Goal: Task Accomplishment & Management: Use online tool/utility

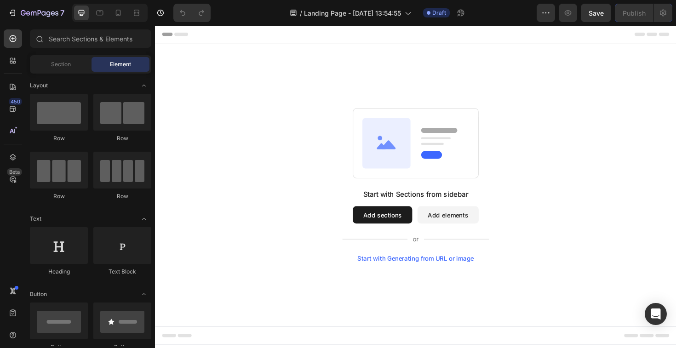
click at [404, 230] on button "Add sections" at bounding box center [395, 226] width 63 height 18
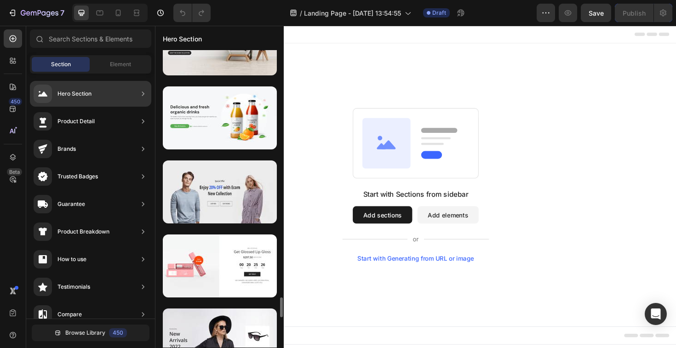
scroll to position [3670, 0]
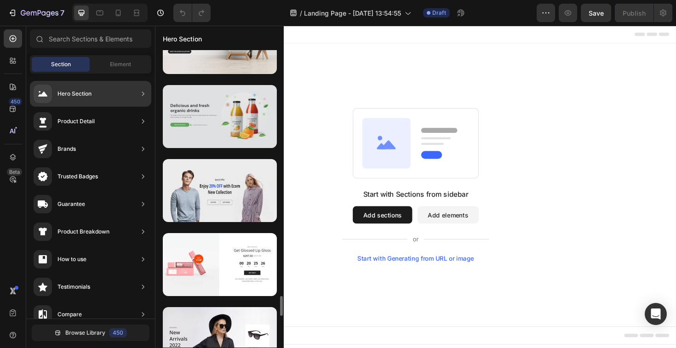
click at [260, 104] on div at bounding box center [220, 116] width 114 height 63
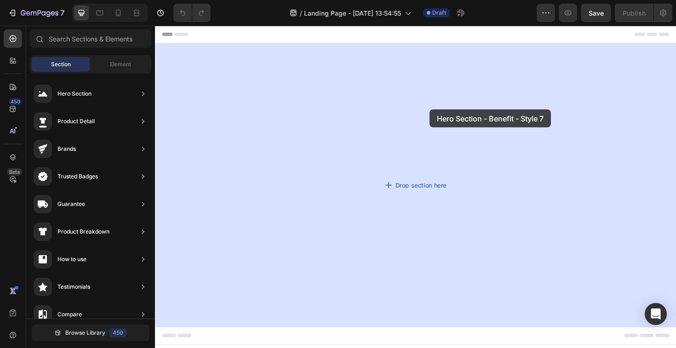
drag, startPoint x: 385, startPoint y: 143, endPoint x: 446, endPoint y: 113, distance: 67.5
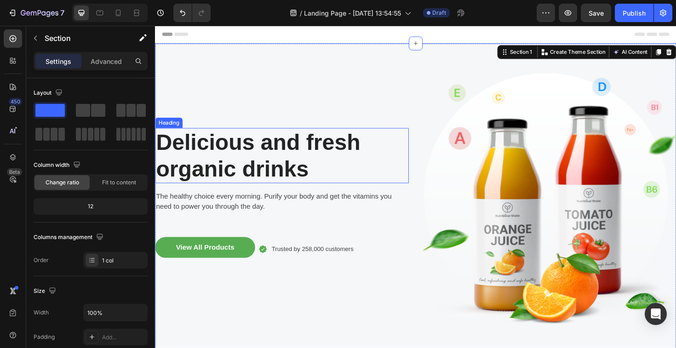
click at [365, 148] on p "Delicious and fresh organic drinks" at bounding box center [289, 163] width 267 height 56
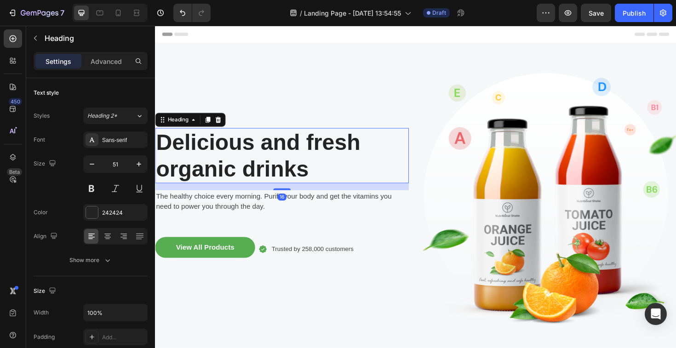
click at [302, 177] on p "Delicious and fresh organic drinks" at bounding box center [289, 163] width 267 height 56
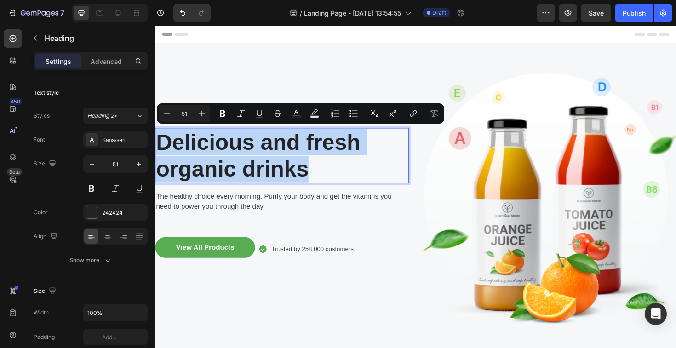
drag, startPoint x: 327, startPoint y: 179, endPoint x: 125, endPoint y: 127, distance: 208.9
click at [155, 127] on html "Header Delicious and fresh organic drinks Heading 16 The healthy choice every m…" at bounding box center [431, 267] width 552 height 483
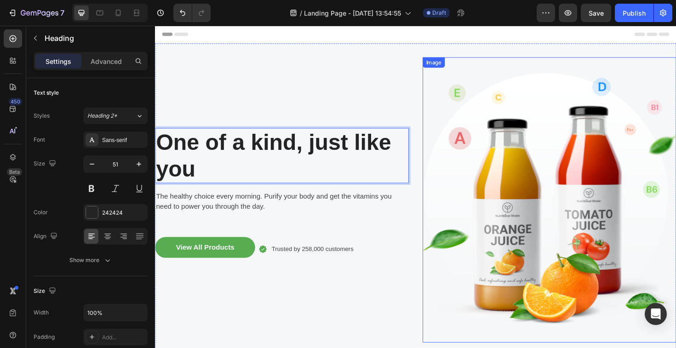
drag, startPoint x: 422, startPoint y: 192, endPoint x: 440, endPoint y: 191, distance: 17.9
click at [440, 192] on div "One of a kind, just like you Heading 16 The healthy choice every morning. Purif…" at bounding box center [431, 211] width 552 height 332
click at [420, 151] on p "One of a kind, just like you" at bounding box center [289, 163] width 267 height 56
click at [323, 151] on p "One of a kind, just like you" at bounding box center [289, 163] width 267 height 56
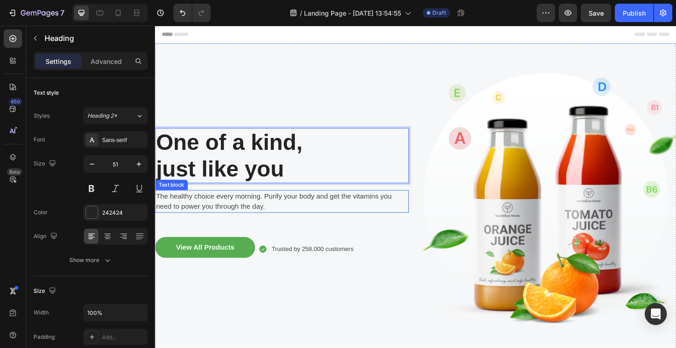
click at [351, 214] on p "The healthy choice every morning. Purify your body and get the vitamins you nee…" at bounding box center [289, 212] width 267 height 22
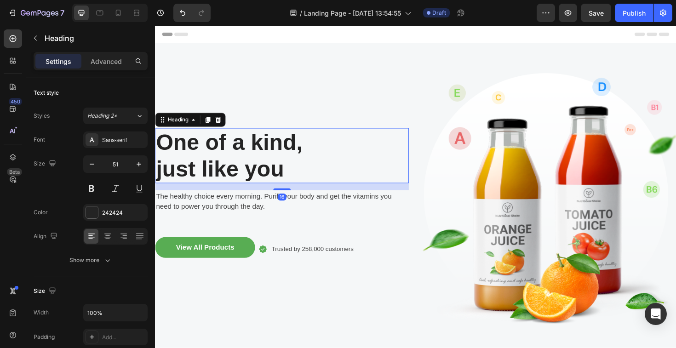
click at [299, 167] on p "One of a kind, just like you" at bounding box center [289, 163] width 267 height 56
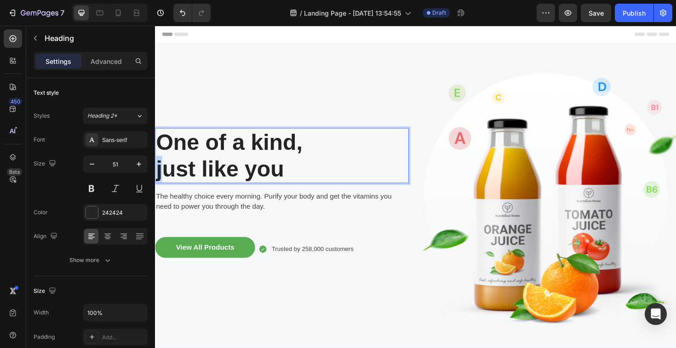
drag, startPoint x: 163, startPoint y: 178, endPoint x: 149, endPoint y: 182, distance: 15.2
click at [155, 182] on html "Header One of a kind, just like you Heading 16 The healthy choice every morning…" at bounding box center [431, 267] width 552 height 483
click at [296, 221] on p "The healthy choice every morning. Purify your body and get the vitamins you nee…" at bounding box center [289, 212] width 267 height 22
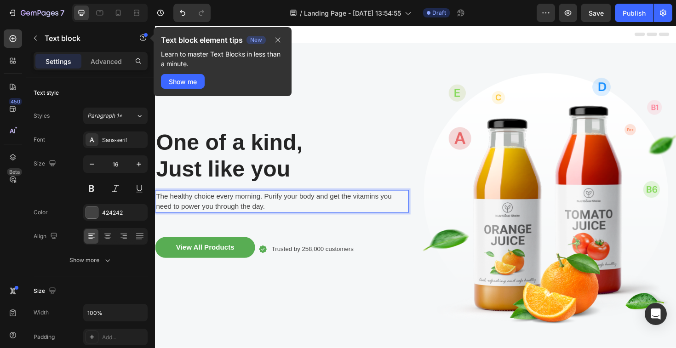
click at [296, 214] on p "The healthy choice every morning. Purify your body and get the vitamins you nee…" at bounding box center [289, 212] width 267 height 22
drag, startPoint x: 230, startPoint y: 209, endPoint x: 224, endPoint y: 208, distance: 6.0
click at [224, 208] on p "The healthy choice every morning. Purify your body and get the vitamins you nee…" at bounding box center [289, 212] width 267 height 22
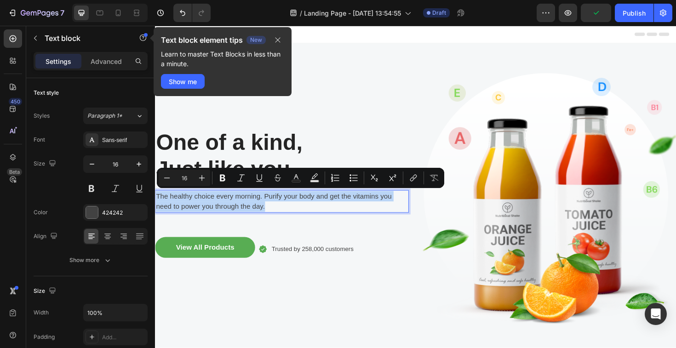
drag, startPoint x: 281, startPoint y: 214, endPoint x: 126, endPoint y: 195, distance: 156.7
click at [155, 195] on html "Header One of a kind, Just like you Heading The healthy choice every morning. P…" at bounding box center [431, 267] width 552 height 483
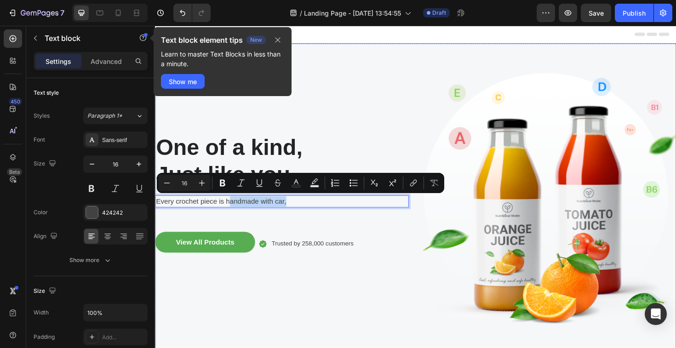
drag, startPoint x: 238, startPoint y: 209, endPoint x: 319, endPoint y: 223, distance: 82.1
click at [319, 223] on div "One of a kind, Just like you Heading Every crochet piece is handmade with car, …" at bounding box center [289, 210] width 269 height 302
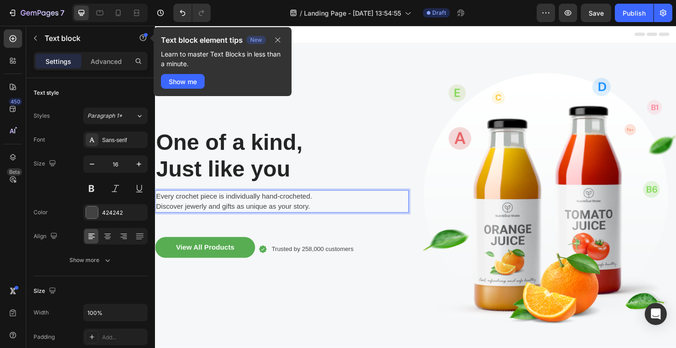
click at [206, 222] on p "Discover jewerly and gifts as unique as your story." at bounding box center [289, 217] width 267 height 11
click at [213, 162] on p "One of a kind, Just like you" at bounding box center [289, 163] width 267 height 56
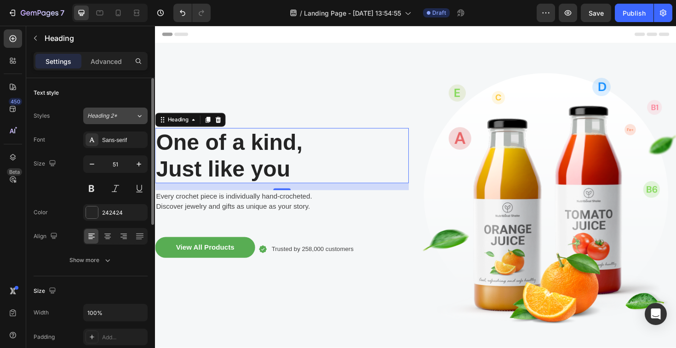
click at [124, 119] on div "Heading 2*" at bounding box center [105, 116] width 37 height 8
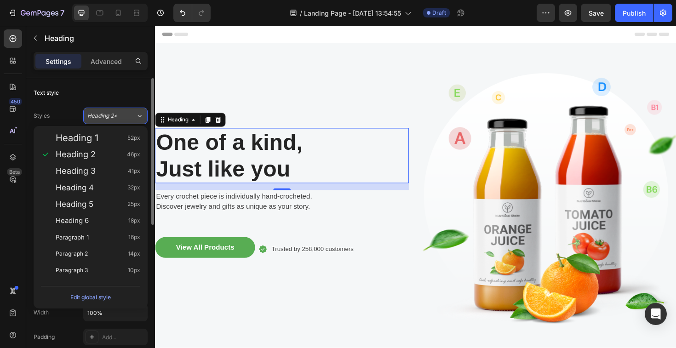
click at [124, 119] on div "Heading 2*" at bounding box center [105, 116] width 37 height 8
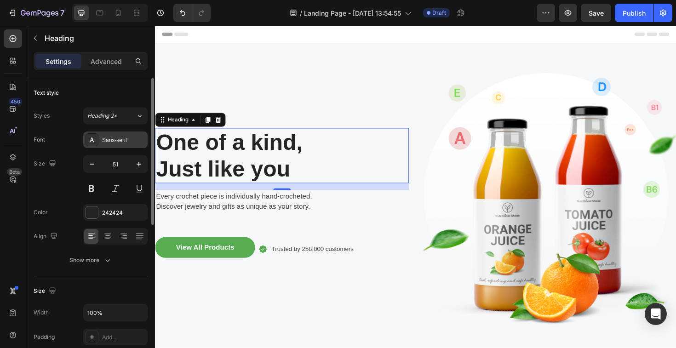
click at [128, 139] on div "Sans-serif" at bounding box center [123, 140] width 43 height 8
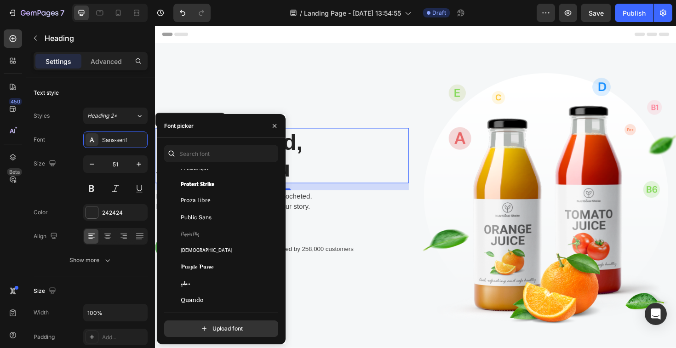
scroll to position [24087, 0]
click at [209, 126] on div "Font picker" at bounding box center [221, 126] width 129 height 24
click at [93, 142] on icon at bounding box center [92, 140] width 5 height 5
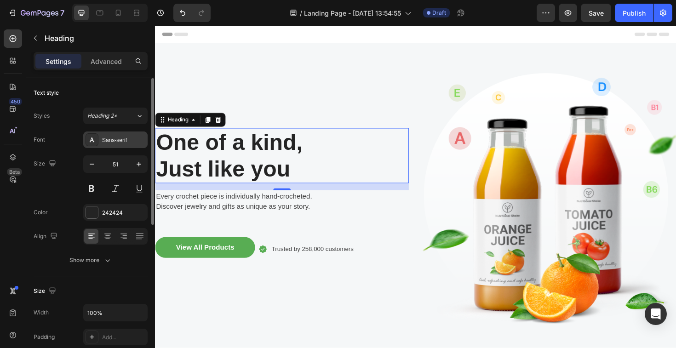
click at [137, 139] on div "Sans-serif" at bounding box center [123, 140] width 43 height 8
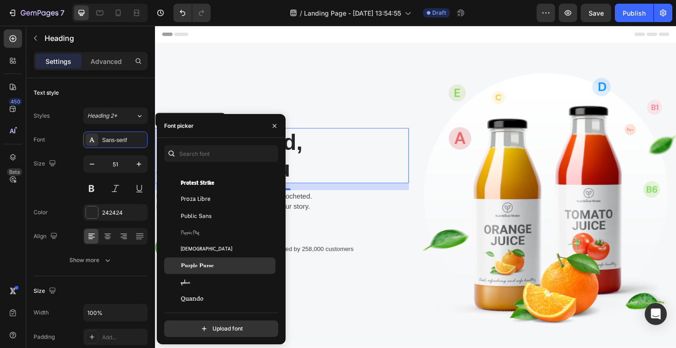
scroll to position [24058, 0]
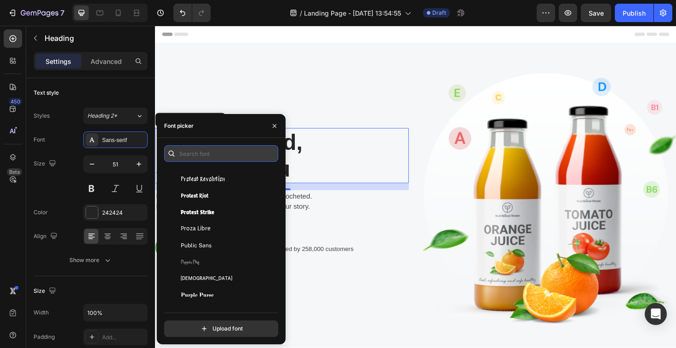
click at [207, 155] on input "text" at bounding box center [221, 153] width 114 height 17
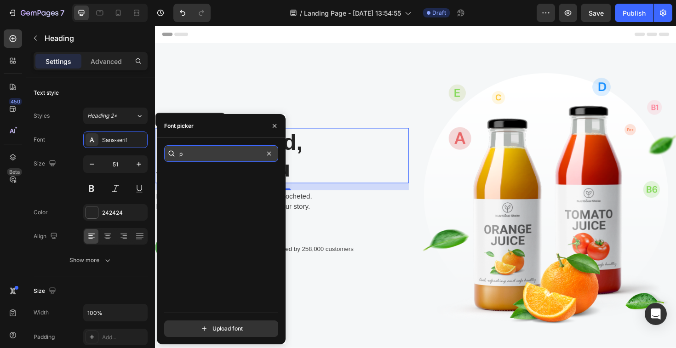
scroll to position [0, 0]
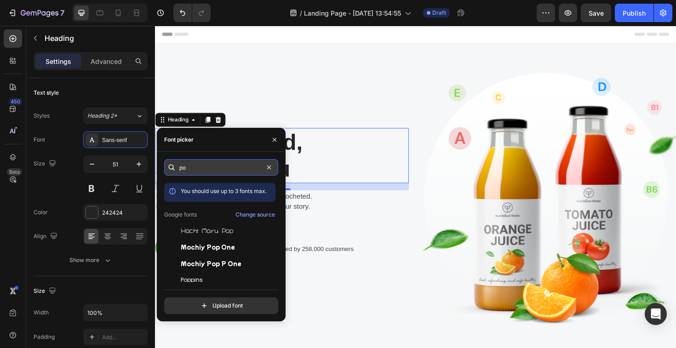
type input "p"
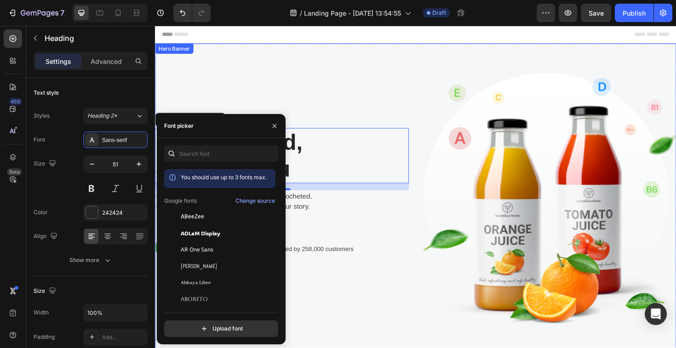
click at [336, 67] on div "One of a kind, Just like you Heading 16 Every crochet piece is individually han…" at bounding box center [289, 210] width 269 height 302
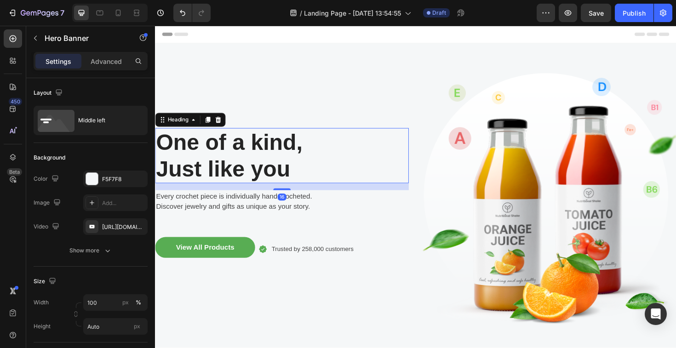
click at [253, 180] on p "One of a kind, Just like you" at bounding box center [289, 163] width 267 height 56
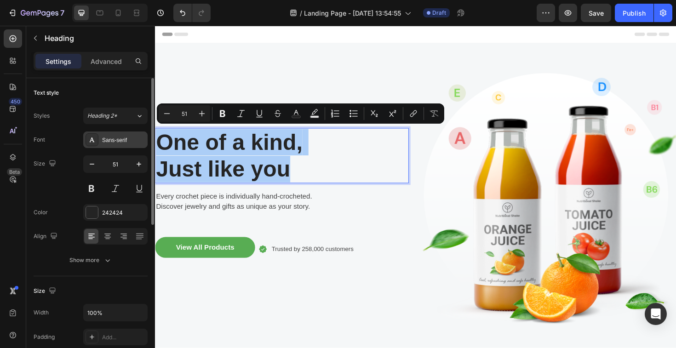
click at [125, 143] on div "Sans-serif" at bounding box center [123, 140] width 43 height 8
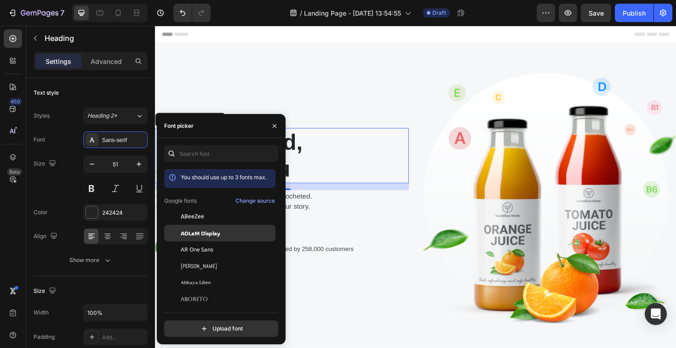
click at [201, 235] on span "ADLaM Display" at bounding box center [201, 233] width 40 height 8
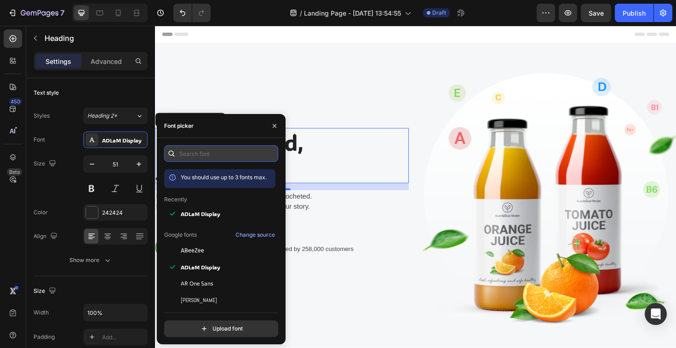
click at [208, 159] on input "text" at bounding box center [221, 153] width 114 height 17
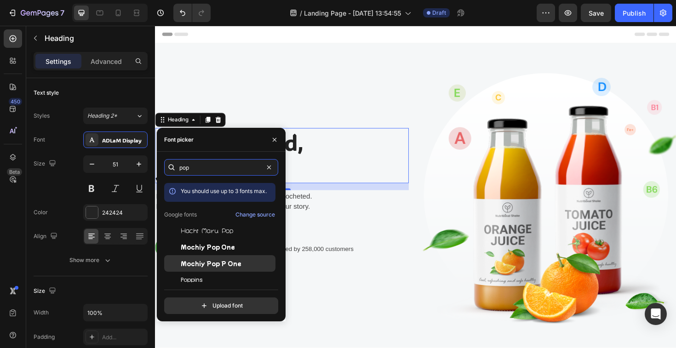
type input "pop"
click at [252, 266] on div "Mochiy Pop P One" at bounding box center [227, 263] width 93 height 8
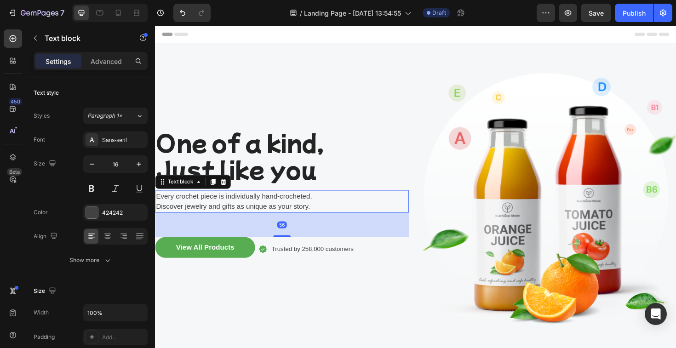
click at [368, 221] on p "Discover jewelry and gifts as unique as your story." at bounding box center [289, 217] width 267 height 11
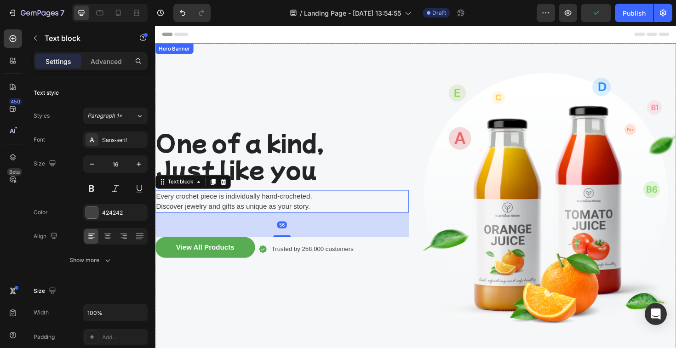
click at [353, 333] on div "One of a kind, Just like you Heading Every crochet piece is individually hand-c…" at bounding box center [289, 210] width 269 height 302
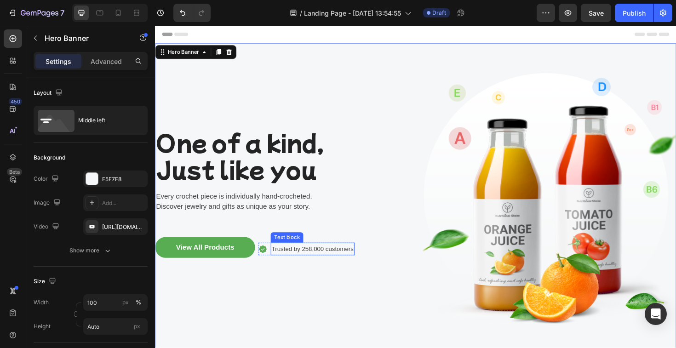
click at [302, 257] on p "Trusted by 258,000 customers" at bounding box center [321, 262] width 87 height 11
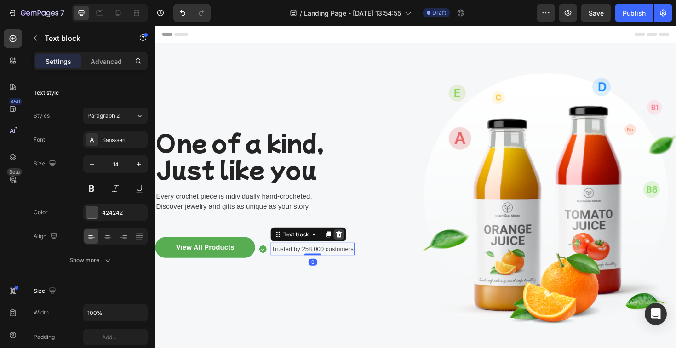
click at [350, 248] on icon at bounding box center [349, 246] width 7 height 7
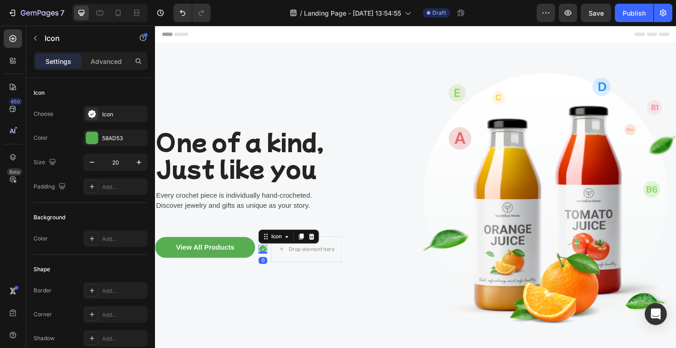
click at [271, 266] on div "Icon 0" at bounding box center [268, 262] width 9 height 9
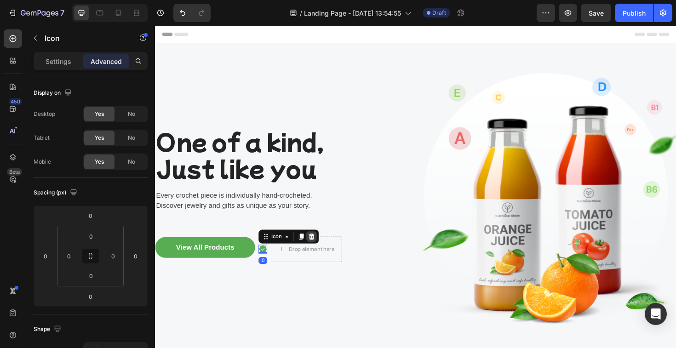
click at [325, 250] on div at bounding box center [320, 249] width 11 height 11
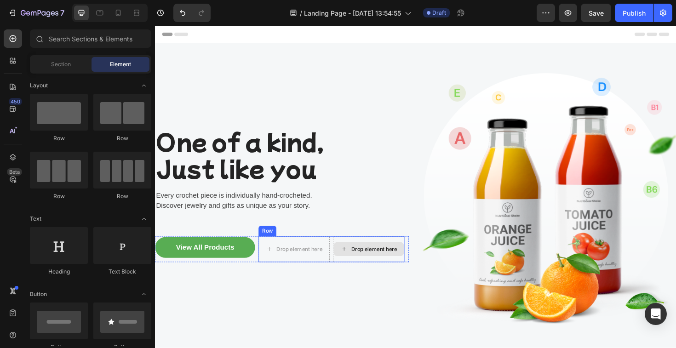
click at [397, 256] on div "Drop element here" at bounding box center [381, 262] width 75 height 15
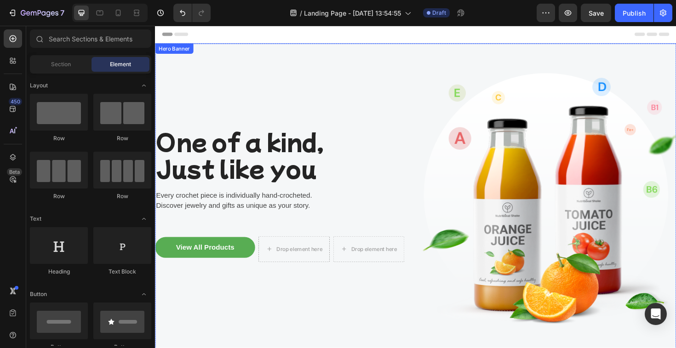
click at [386, 293] on div "One of a kind, Just like you Heading Every crochet piece is individually hand-c…" at bounding box center [289, 210] width 269 height 302
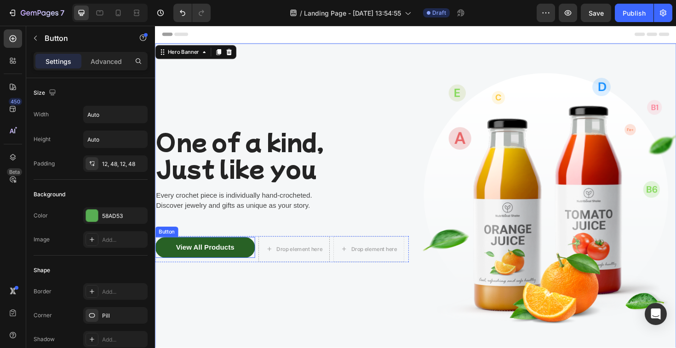
click at [192, 267] on button "View All Products" at bounding box center [208, 261] width 106 height 22
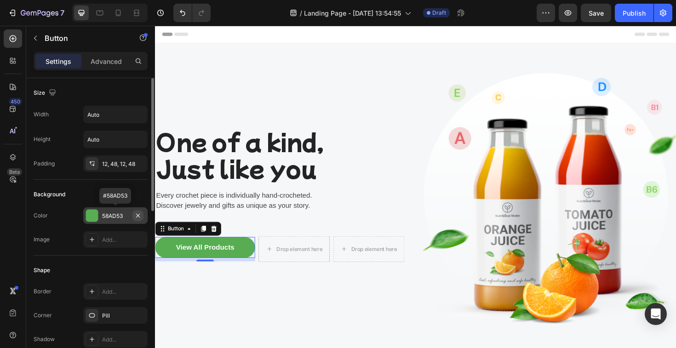
click at [132, 216] on button "button" at bounding box center [137, 215] width 11 height 11
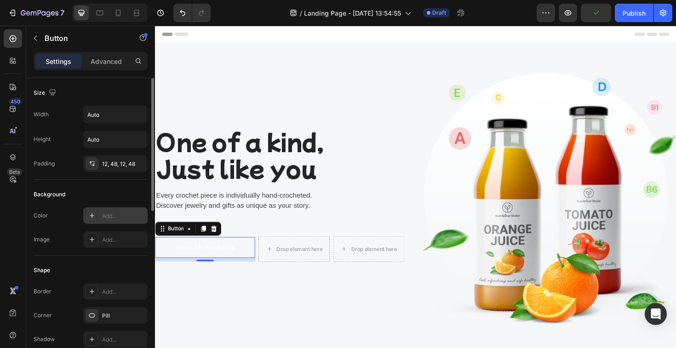
click at [82, 216] on div "Color Add..." at bounding box center [91, 215] width 114 height 17
click at [94, 216] on icon at bounding box center [91, 215] width 7 height 7
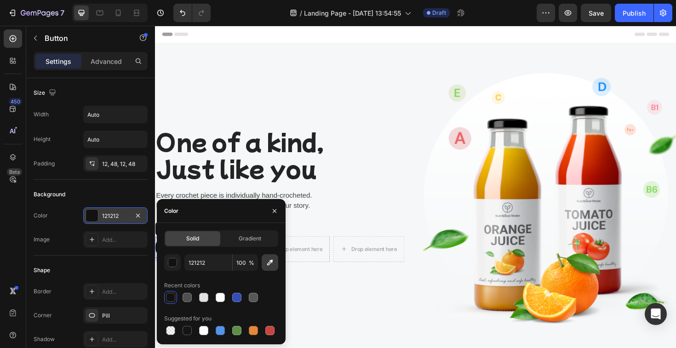
click at [274, 262] on icon "button" at bounding box center [269, 262] width 9 height 9
click at [235, 328] on div at bounding box center [236, 330] width 9 height 9
type input "5E8E49"
click at [254, 242] on span "Gradient" at bounding box center [250, 239] width 23 height 8
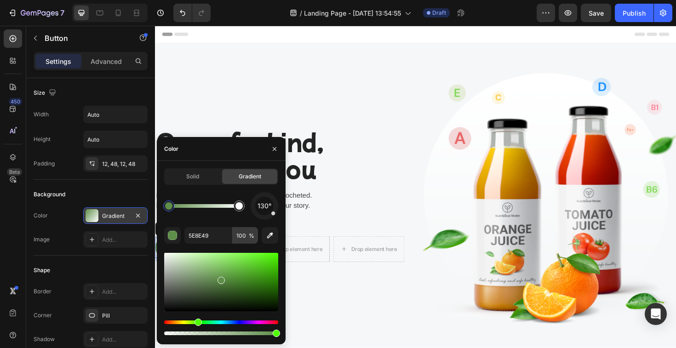
drag, startPoint x: 243, startPoint y: 287, endPoint x: 244, endPoint y: 229, distance: 58.4
click at [255, 278] on div at bounding box center [221, 282] width 114 height 58
drag, startPoint x: 238, startPoint y: 210, endPoint x: 203, endPoint y: 208, distance: 35.4
drag, startPoint x: 253, startPoint y: 282, endPoint x: 252, endPoint y: 288, distance: 6.0
click at [252, 288] on div at bounding box center [221, 282] width 114 height 58
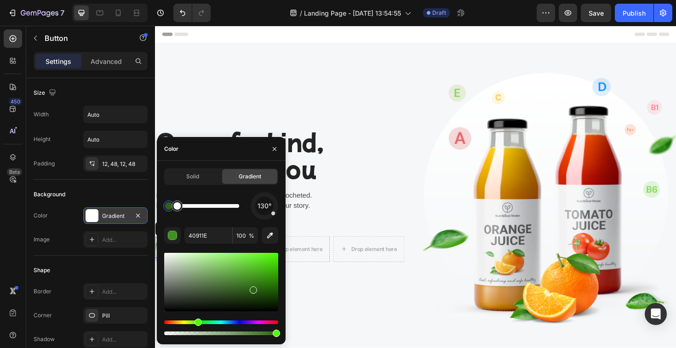
type input "2D6316"
click at [196, 180] on span "Solid" at bounding box center [192, 176] width 13 height 8
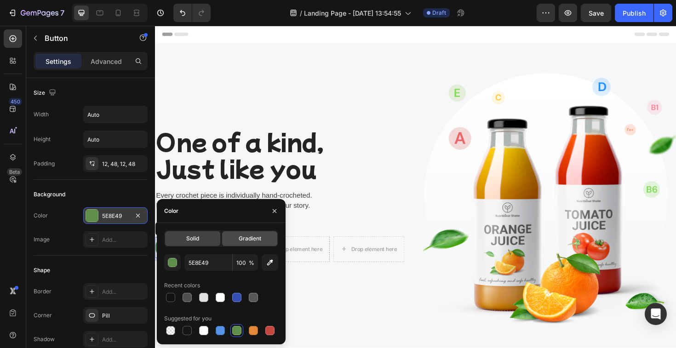
click at [254, 239] on span "Gradient" at bounding box center [250, 239] width 23 height 8
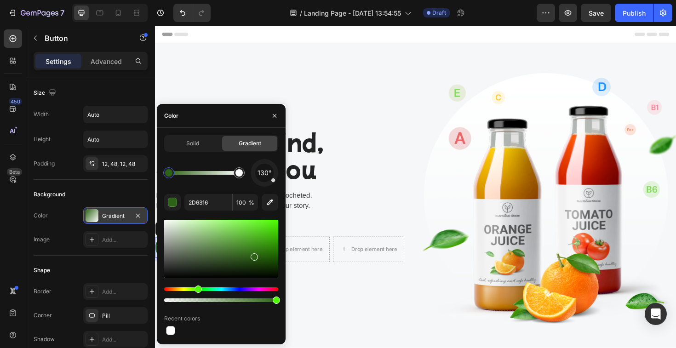
drag, startPoint x: 183, startPoint y: 177, endPoint x: 266, endPoint y: 174, distance: 83.7
click at [177, 203] on div "button" at bounding box center [172, 202] width 9 height 9
click at [174, 204] on div "button" at bounding box center [172, 202] width 9 height 9
drag, startPoint x: 256, startPoint y: 260, endPoint x: 245, endPoint y: 257, distance: 11.5
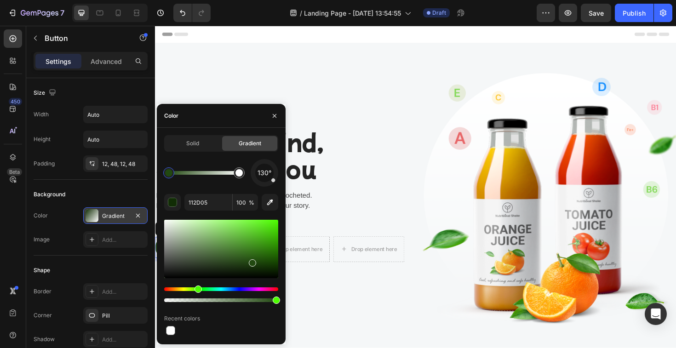
click at [252, 260] on div at bounding box center [221, 249] width 114 height 58
type input "234C12"
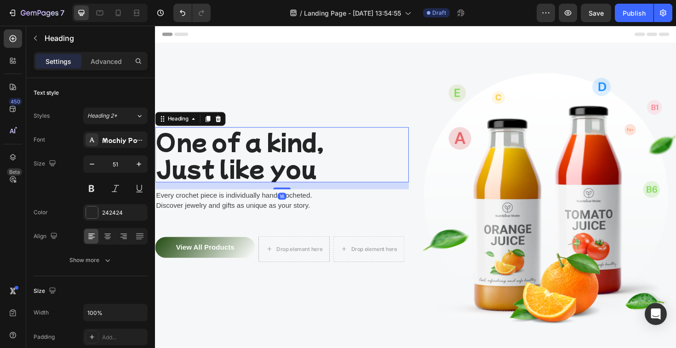
click at [322, 174] on p "One of a kind, Just like you" at bounding box center [289, 162] width 267 height 56
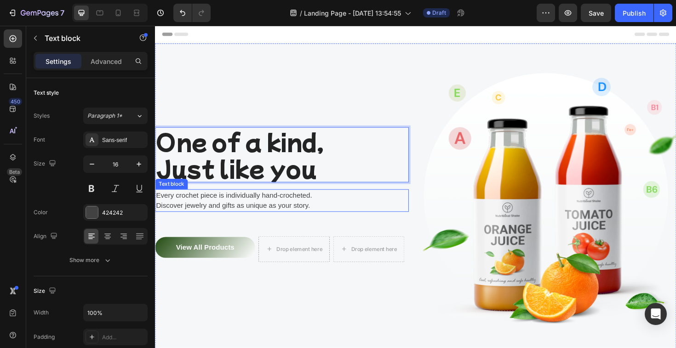
click at [205, 210] on p "Every crochet piece is individually hand-crocheted." at bounding box center [289, 205] width 267 height 11
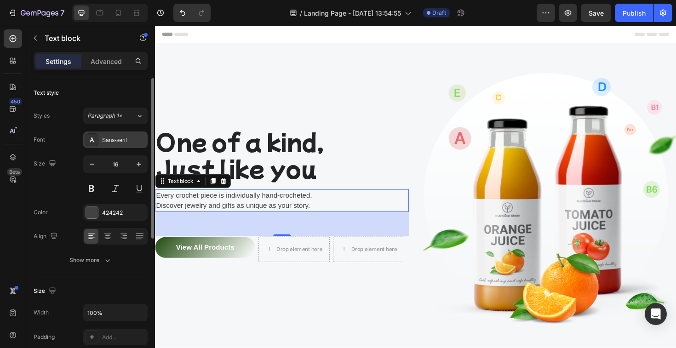
click at [124, 143] on div "Sans-serif" at bounding box center [123, 140] width 43 height 8
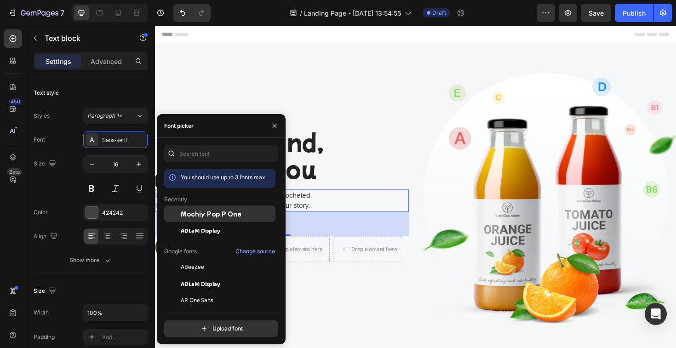
click at [212, 275] on div "Mochiy Pop P One" at bounding box center [219, 283] width 111 height 17
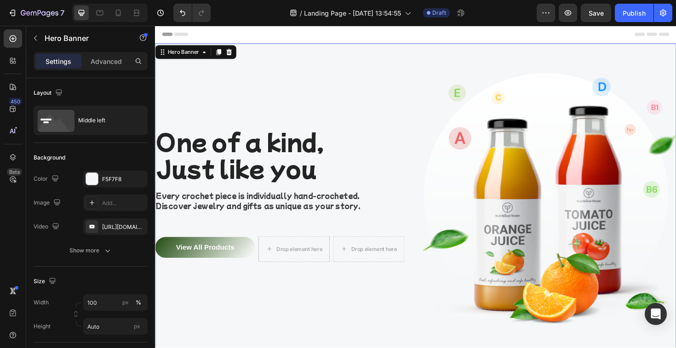
click at [327, 89] on div "One of a kind, Just like you Heading Every crochet piece is individually hand-c…" at bounding box center [289, 210] width 269 height 302
click at [260, 169] on p "One of a kind, Just like you" at bounding box center [289, 162] width 267 height 56
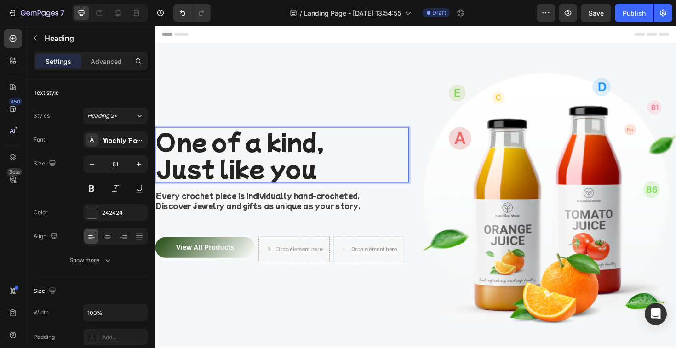
click at [356, 176] on p "One of a kind, Just like you" at bounding box center [289, 162] width 267 height 56
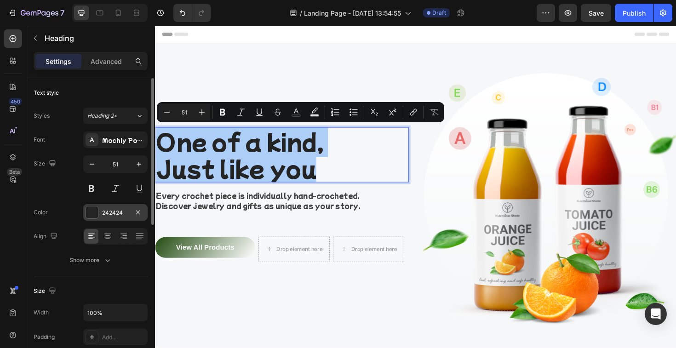
click at [110, 212] on div "242424" at bounding box center [115, 213] width 27 height 8
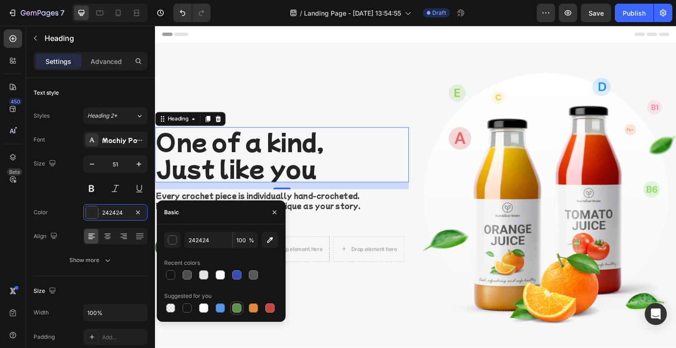
click at [242, 307] on div at bounding box center [236, 308] width 13 height 13
type input "5E8E49"
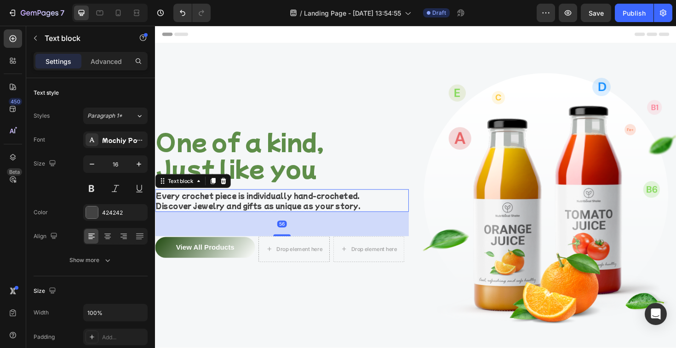
click at [322, 207] on p "Every crochet piece is individually hand-crocheted." at bounding box center [289, 205] width 267 height 11
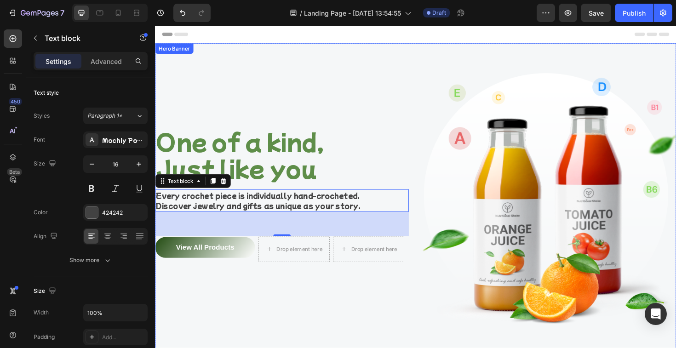
click at [234, 298] on div "One of a kind, Just like you Heading Every crochet piece is individually hand-c…" at bounding box center [289, 210] width 269 height 302
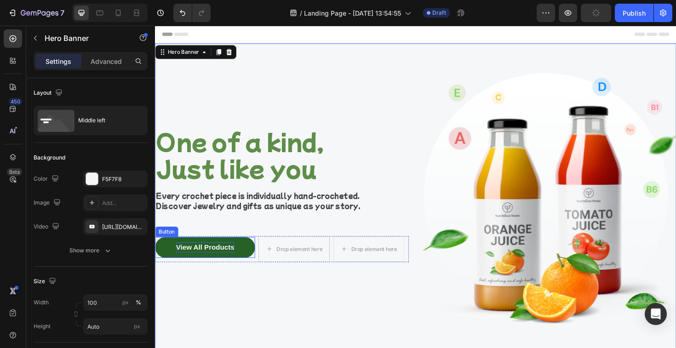
click at [230, 264] on div "View All Products" at bounding box center [208, 260] width 62 height 11
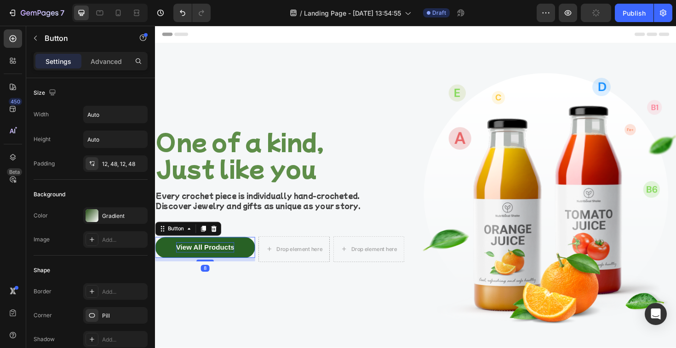
click at [228, 260] on div "View All Products" at bounding box center [208, 260] width 62 height 11
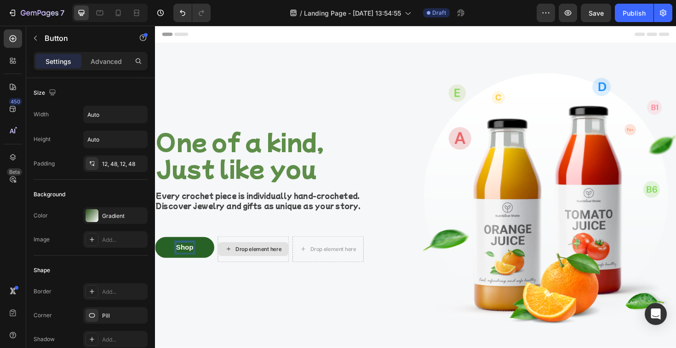
click at [155, 250] on button "Shop" at bounding box center [186, 261] width 63 height 22
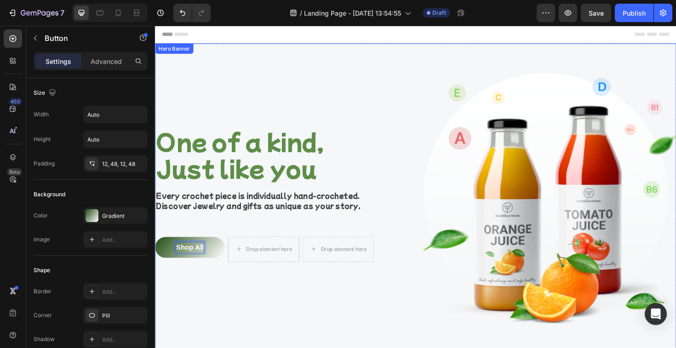
click at [272, 295] on div "One of a kind, Just like you Heading Every crochet piece is individually hand-c…" at bounding box center [289, 210] width 269 height 302
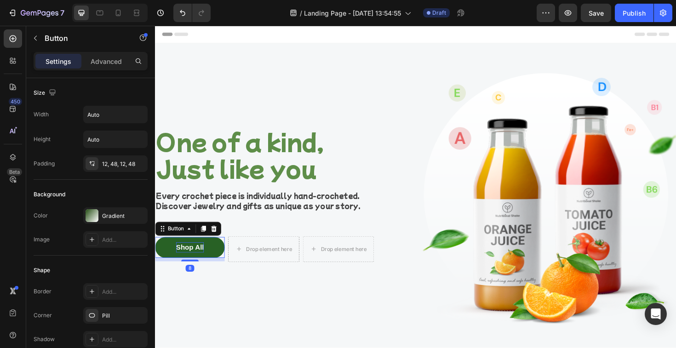
click at [200, 258] on p "Shop All" at bounding box center [191, 260] width 29 height 11
click at [118, 219] on div "Gradient" at bounding box center [115, 216] width 27 height 8
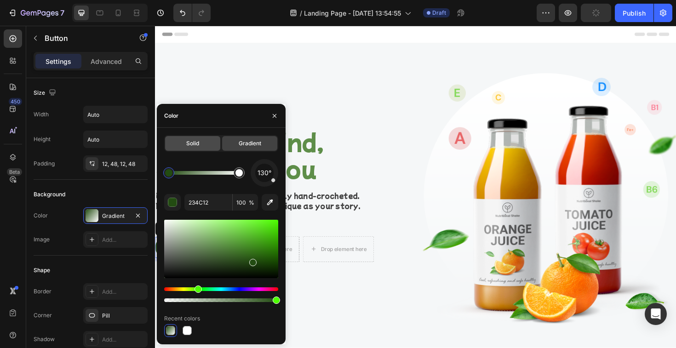
click at [201, 149] on div "Solid" at bounding box center [192, 143] width 55 height 15
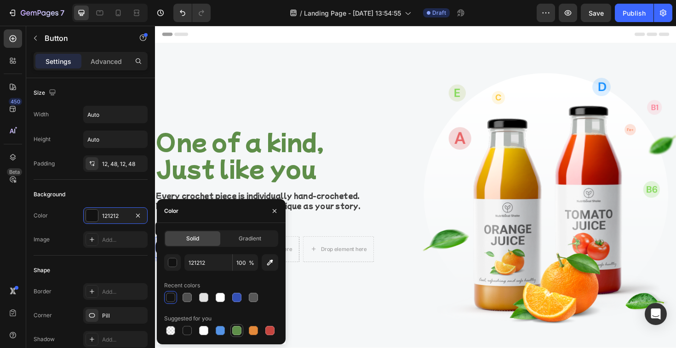
click at [239, 332] on div at bounding box center [236, 330] width 9 height 9
click at [205, 261] on input "5E8E49" at bounding box center [208, 262] width 48 height 17
click at [174, 264] on div "button" at bounding box center [172, 262] width 9 height 9
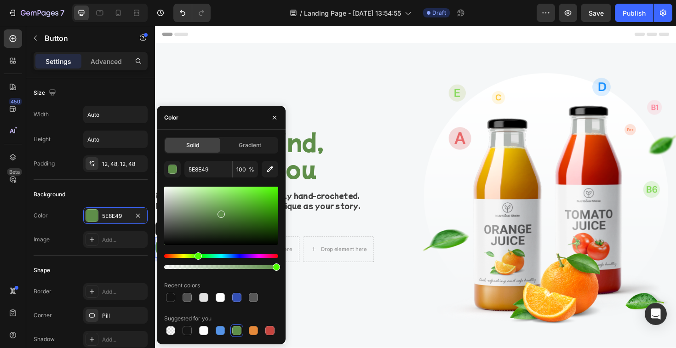
drag, startPoint x: 223, startPoint y: 217, endPoint x: 224, endPoint y: 222, distance: 5.7
click at [224, 218] on div at bounding box center [221, 214] width 7 height 7
type input "406630"
drag, startPoint x: 224, startPoint y: 216, endPoint x: 224, endPoint y: 221, distance: 5.1
click at [224, 221] on div at bounding box center [221, 216] width 114 height 58
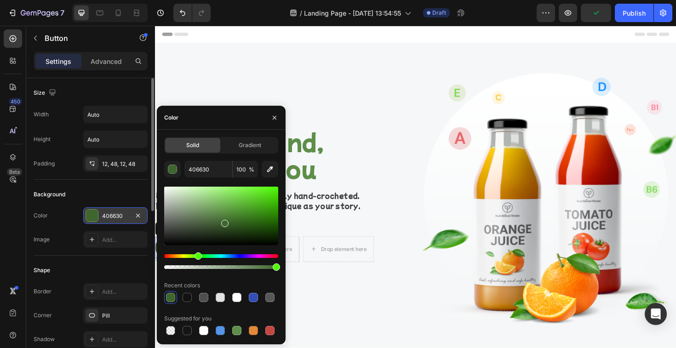
click at [119, 222] on div "406630" at bounding box center [115, 215] width 64 height 17
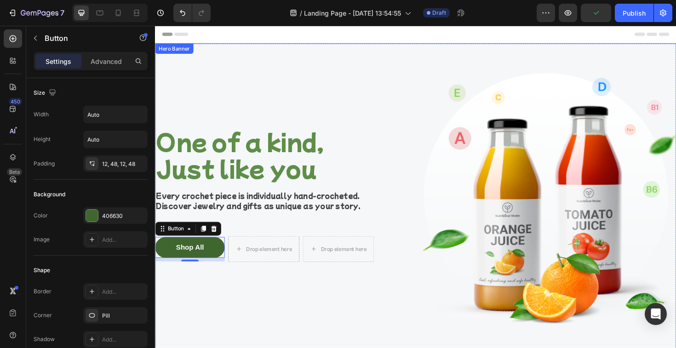
click at [222, 348] on div "One of a kind, Just like you Heading Every crochet piece is individually hand-c…" at bounding box center [289, 210] width 269 height 302
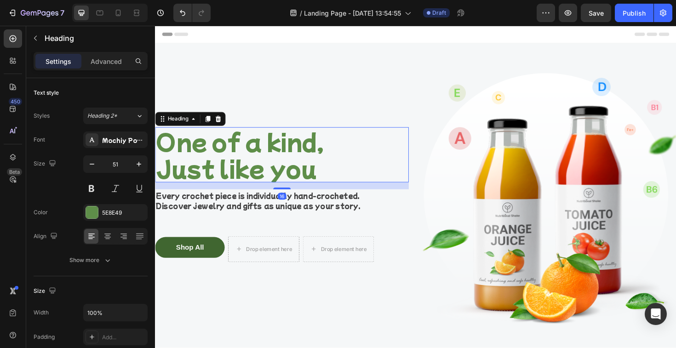
click at [283, 151] on p "One of a kind, Just like you" at bounding box center [289, 162] width 267 height 56
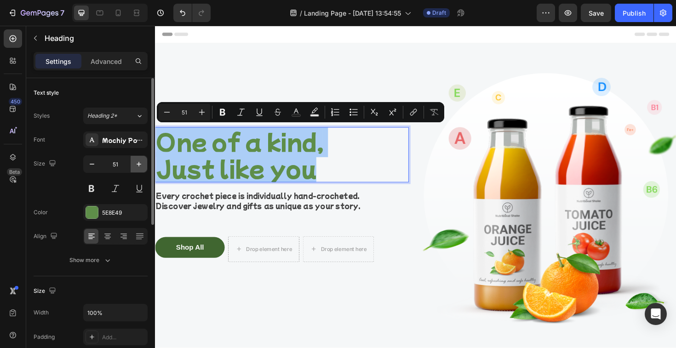
click at [143, 167] on icon "button" at bounding box center [138, 164] width 9 height 9
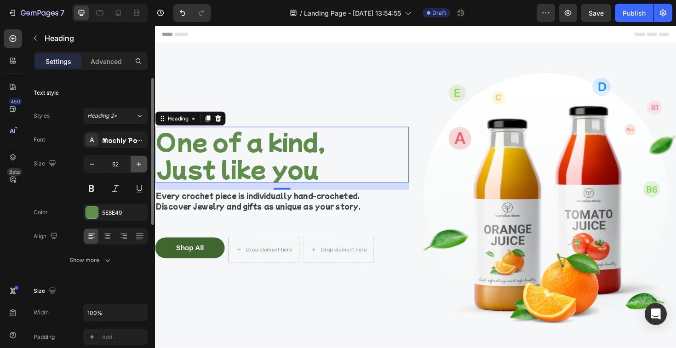
click at [143, 167] on icon "button" at bounding box center [138, 164] width 9 height 9
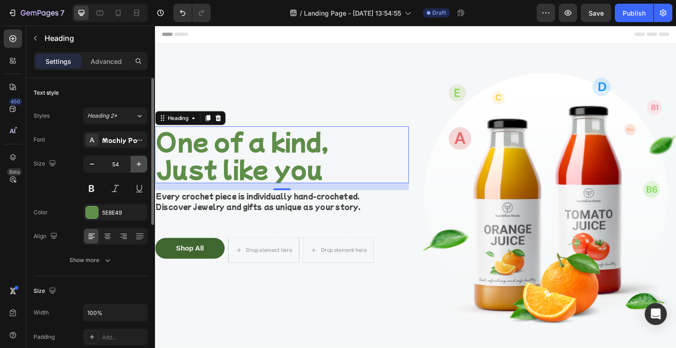
click at [143, 167] on icon "button" at bounding box center [138, 164] width 9 height 9
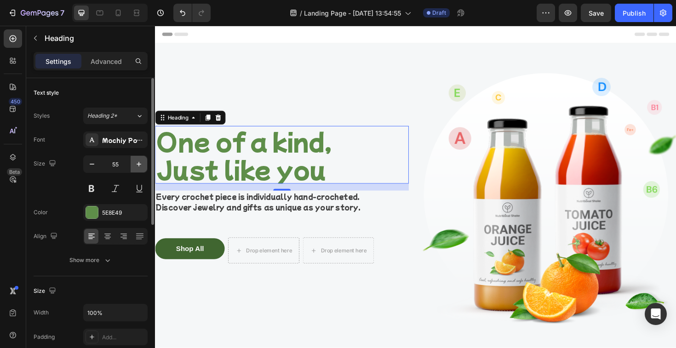
click at [143, 167] on icon "button" at bounding box center [138, 164] width 9 height 9
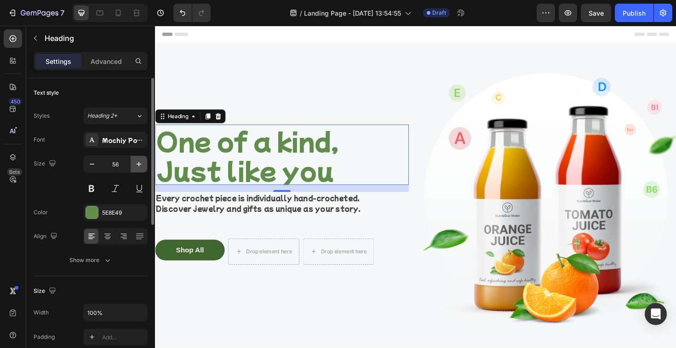
click at [143, 167] on icon "button" at bounding box center [138, 164] width 9 height 9
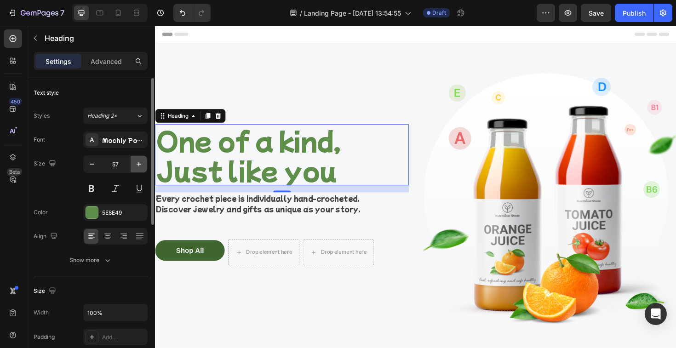
click at [143, 167] on icon "button" at bounding box center [138, 164] width 9 height 9
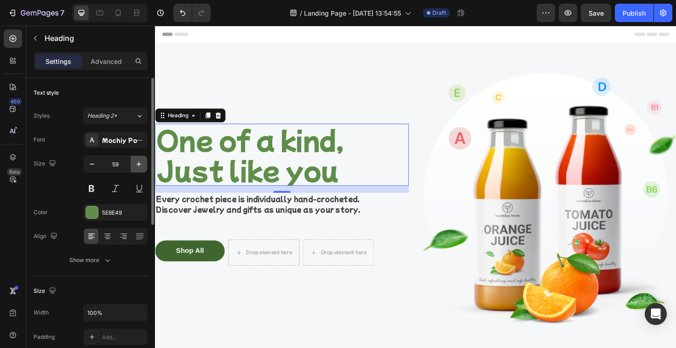
click at [143, 167] on icon "button" at bounding box center [138, 164] width 9 height 9
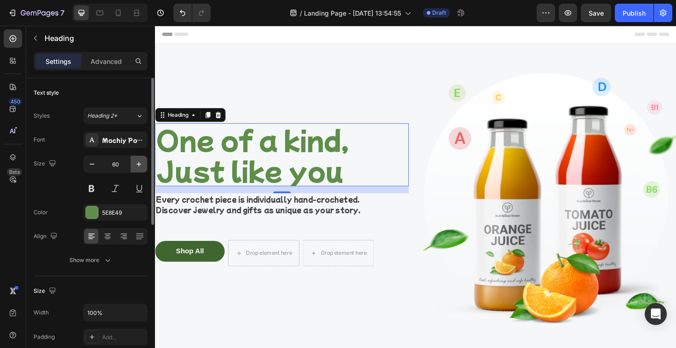
click at [143, 167] on icon "button" at bounding box center [138, 164] width 9 height 9
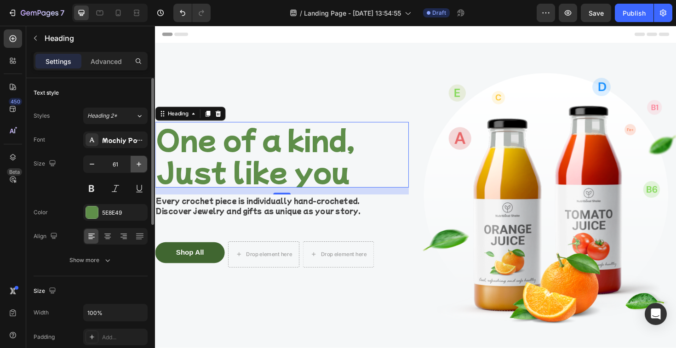
click at [143, 167] on icon "button" at bounding box center [138, 164] width 9 height 9
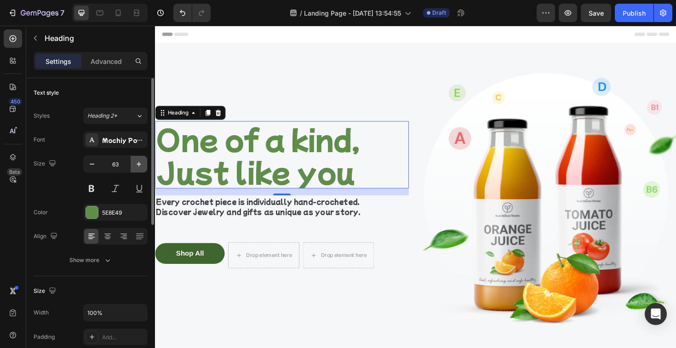
click at [143, 167] on icon "button" at bounding box center [138, 164] width 9 height 9
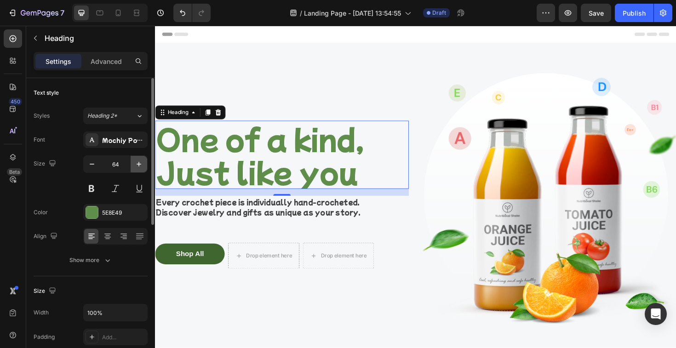
click at [143, 167] on icon "button" at bounding box center [138, 164] width 9 height 9
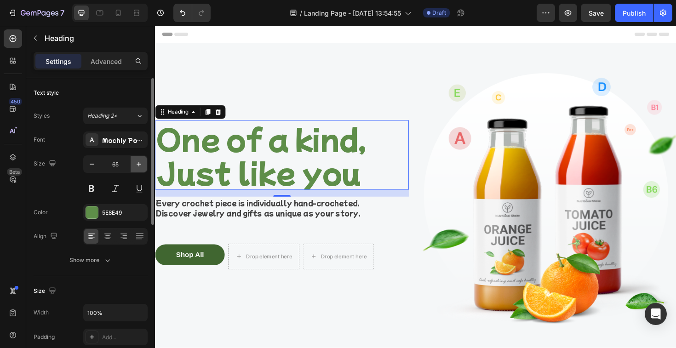
click at [143, 167] on icon "button" at bounding box center [138, 164] width 9 height 9
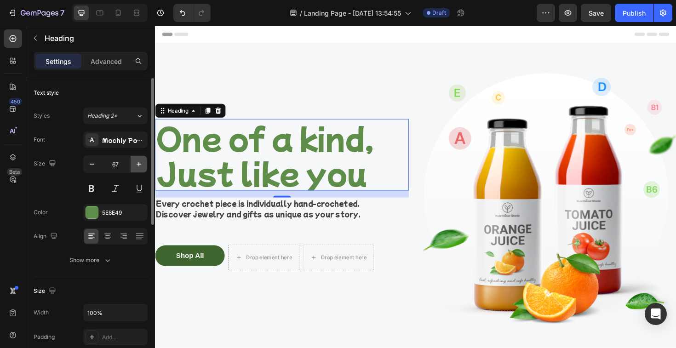
click at [143, 167] on icon "button" at bounding box center [138, 164] width 9 height 9
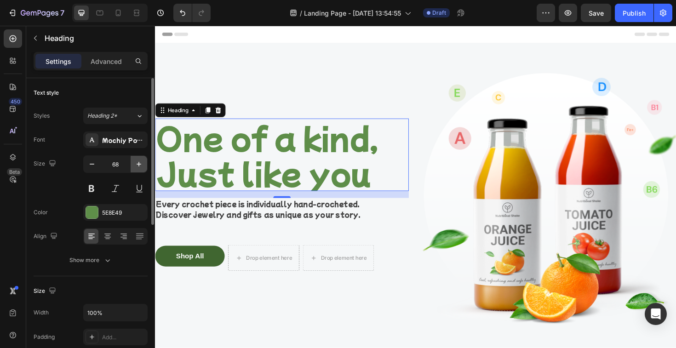
click at [143, 167] on icon "button" at bounding box center [138, 164] width 9 height 9
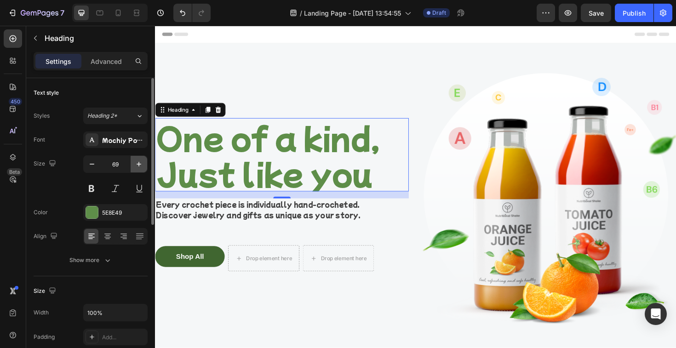
click at [143, 167] on icon "button" at bounding box center [138, 164] width 9 height 9
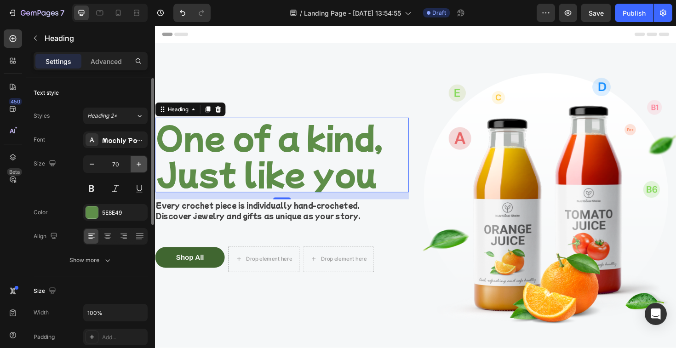
click at [143, 167] on icon "button" at bounding box center [138, 164] width 9 height 9
type input "71"
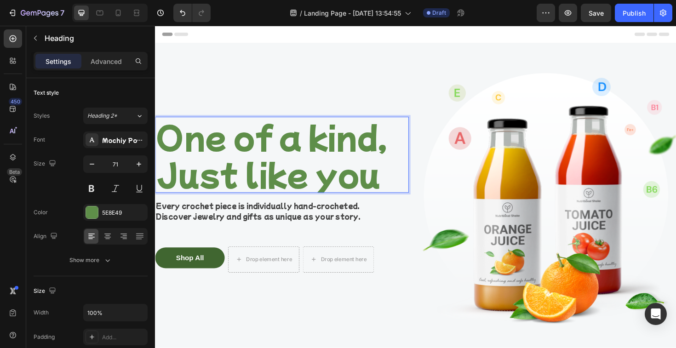
drag, startPoint x: 205, startPoint y: 167, endPoint x: 293, endPoint y: 141, distance: 92.1
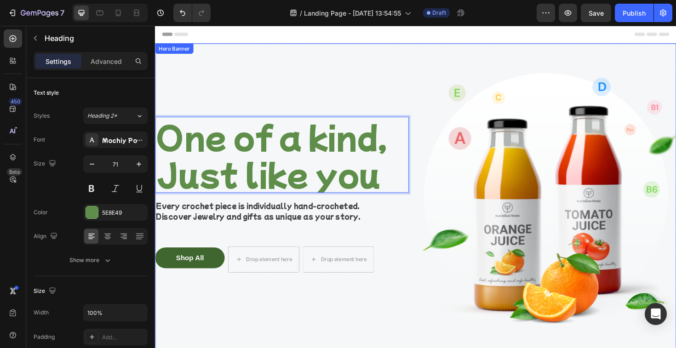
click at [342, 78] on div "One of a kind, Just like you Heading 16 Every crochet piece is individually han…" at bounding box center [289, 210] width 269 height 302
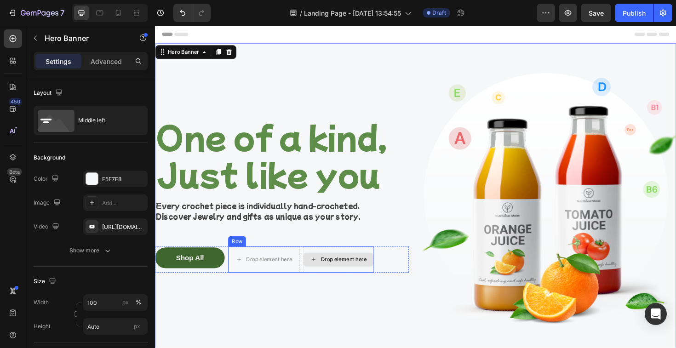
click at [309, 314] on div "One of a kind, Just like you Heading Every crochet piece is individually hand-c…" at bounding box center [289, 210] width 269 height 302
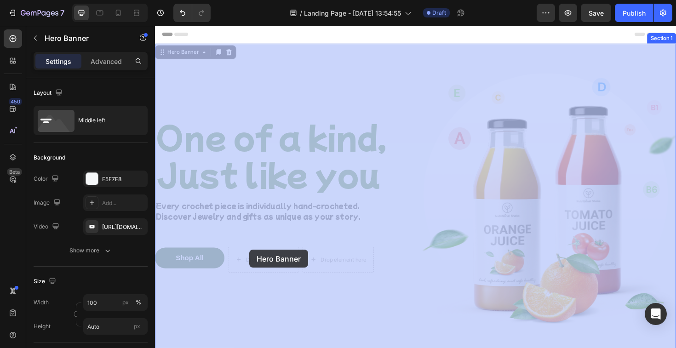
drag, startPoint x: 392, startPoint y: 298, endPoint x: 255, endPoint y: 263, distance: 142.1
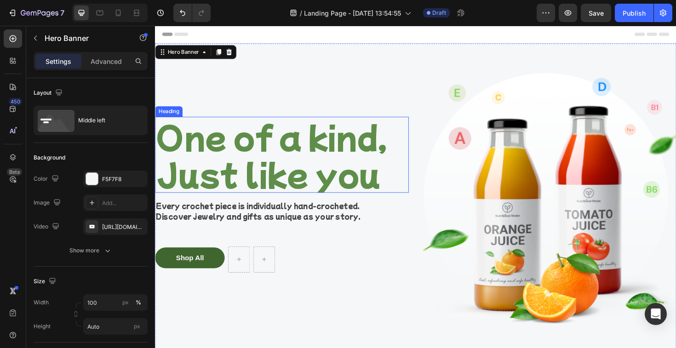
click at [218, 170] on p "One of a kind, Just like you" at bounding box center [289, 162] width 267 height 78
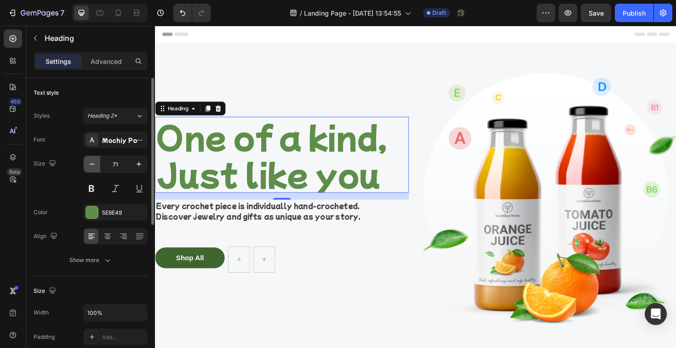
click at [95, 167] on icon "button" at bounding box center [91, 164] width 9 height 9
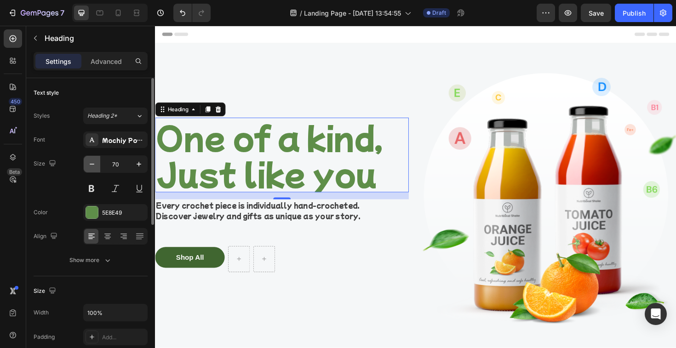
click at [92, 166] on icon "button" at bounding box center [91, 164] width 9 height 9
type input "69"
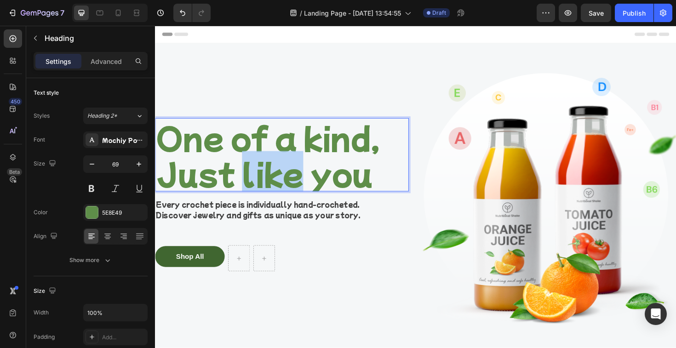
click at [247, 166] on p "One of a kind, Just like you" at bounding box center [289, 163] width 267 height 76
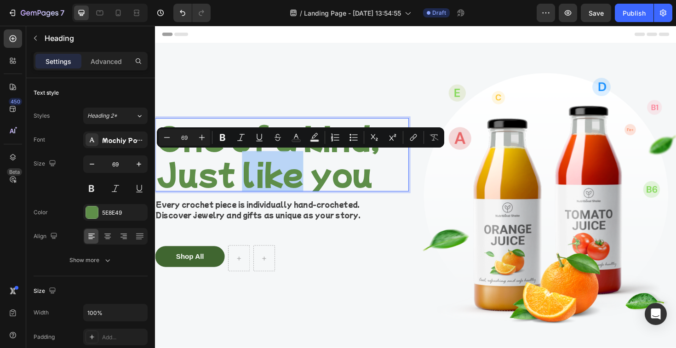
click at [247, 174] on p "One of a kind, Just like you" at bounding box center [289, 163] width 267 height 76
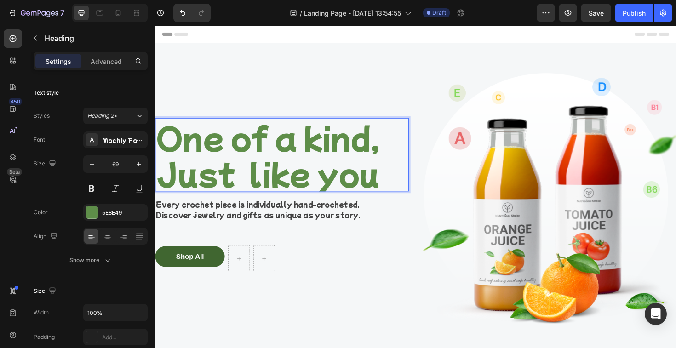
click at [318, 174] on p "One of a kind, Just like you" at bounding box center [289, 163] width 267 height 76
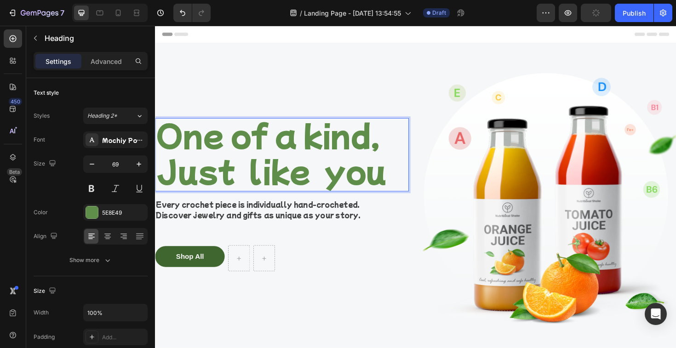
click at [240, 150] on p "One of a kind, Just like you" at bounding box center [289, 160] width 267 height 76
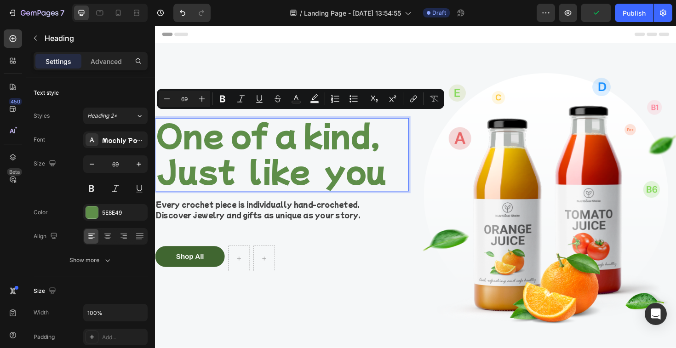
scroll to position [0, 0]
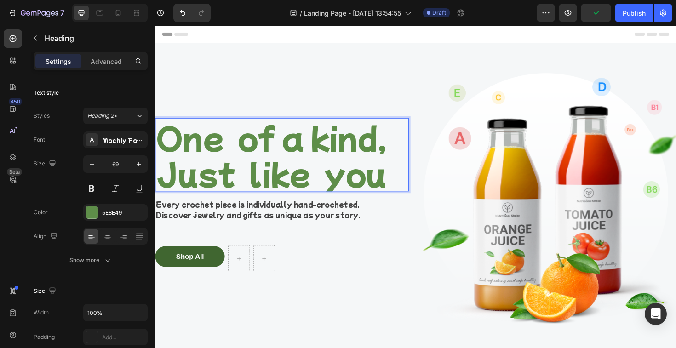
click at [279, 141] on p "One of a kind, Just like you" at bounding box center [289, 163] width 267 height 76
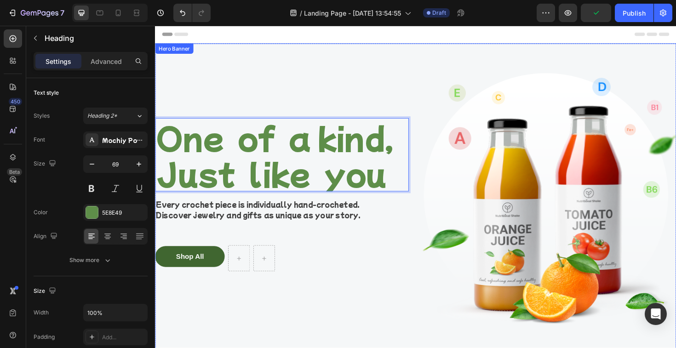
click at [377, 295] on div "One of a kind, Just like you Heading 16 Every crochet piece is individually han…" at bounding box center [289, 210] width 269 height 302
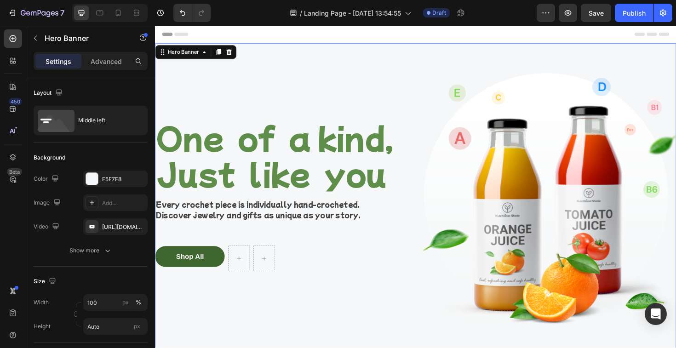
click at [329, 324] on div "One of a kind, Just like you Heading Every crochet piece is individually hand-c…" at bounding box center [289, 210] width 269 height 302
click at [189, 277] on button "Shop All" at bounding box center [192, 270] width 74 height 22
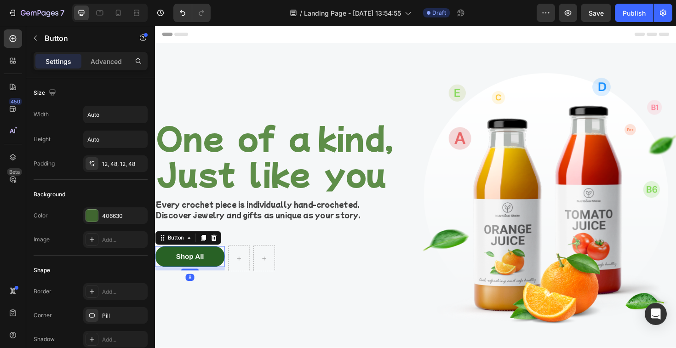
click at [189, 277] on button "Shop All" at bounding box center [192, 270] width 74 height 22
click at [182, 274] on p "Shop All" at bounding box center [191, 270] width 29 height 11
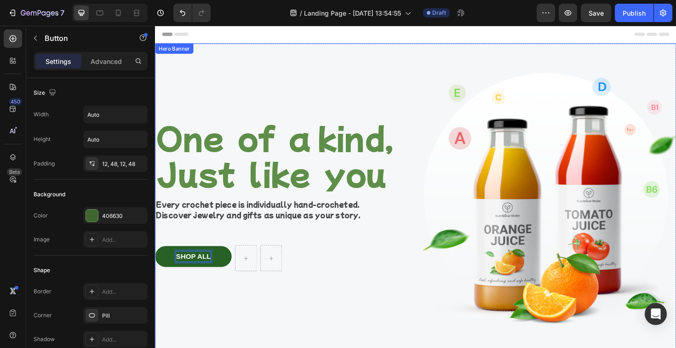
click at [219, 319] on div "One of a kind, Just like you Heading Every crochet piece is individually hand-c…" at bounding box center [289, 210] width 269 height 302
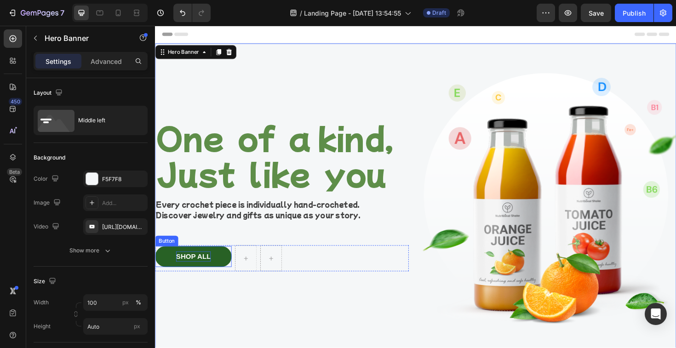
click at [171, 266] on button "SHOP ALL" at bounding box center [195, 270] width 81 height 22
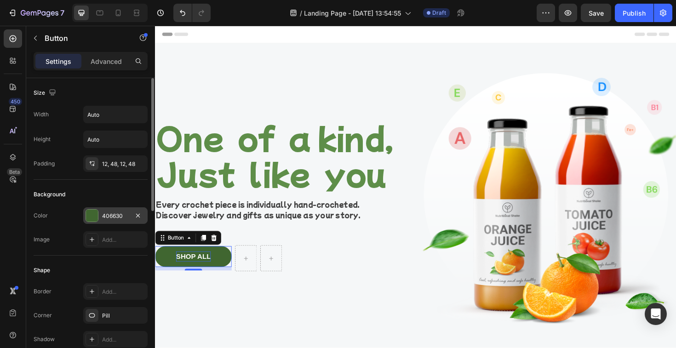
click at [119, 219] on div "406630" at bounding box center [115, 216] width 27 height 8
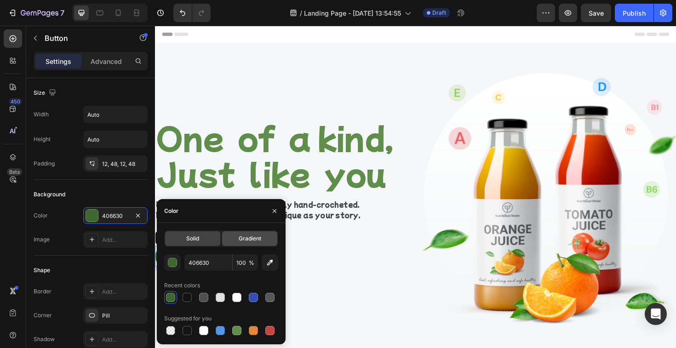
click at [251, 241] on span "Gradient" at bounding box center [250, 239] width 23 height 8
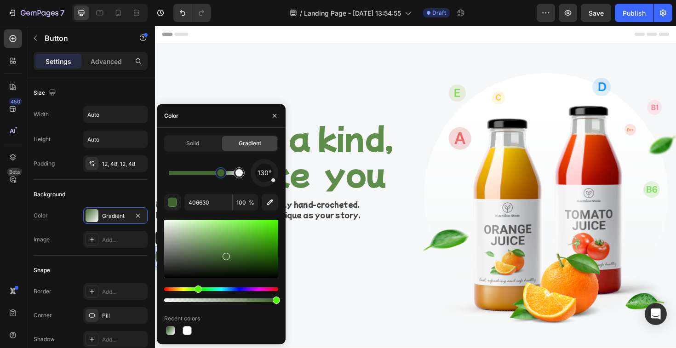
drag, startPoint x: 172, startPoint y: 174, endPoint x: 221, endPoint y: 175, distance: 48.8
click at [221, 175] on div at bounding box center [220, 172] width 7 height 7
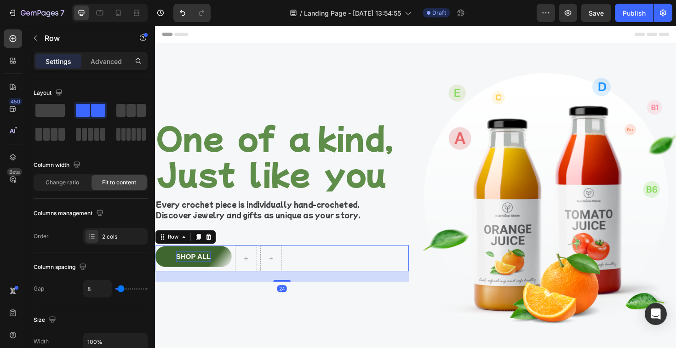
click at [308, 284] on div "SHOP ALL Button Row Row 24" at bounding box center [289, 272] width 269 height 28
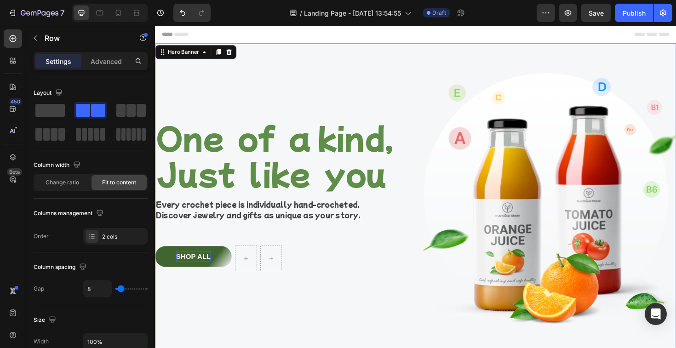
click at [252, 341] on div "One of a kind, Just like you Heading Every crochet piece is individually hand-c…" at bounding box center [289, 210] width 269 height 302
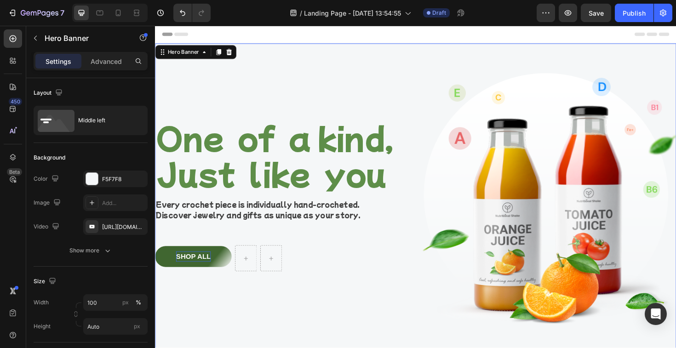
click at [528, 191] on img at bounding box center [572, 210] width 269 height 302
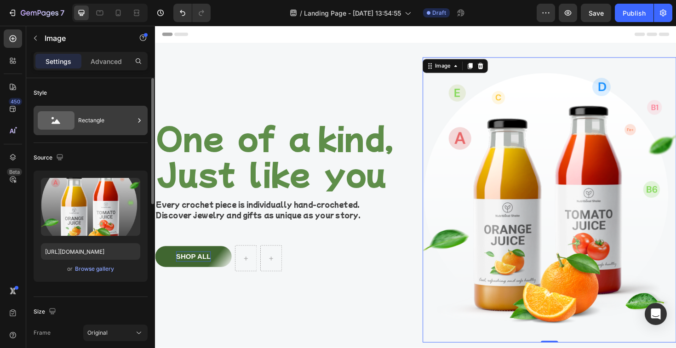
click at [98, 126] on div "Rectangle" at bounding box center [106, 120] width 56 height 21
click at [106, 273] on button "Browse gallery" at bounding box center [95, 268] width 40 height 9
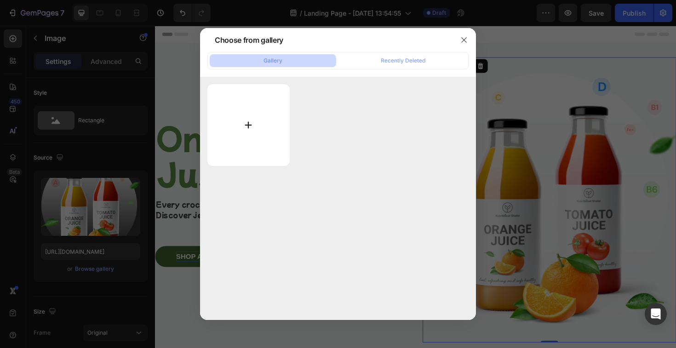
click at [248, 149] on input "file" at bounding box center [248, 125] width 82 height 82
type input "C:\fakepath\AS6A1577.jpg"
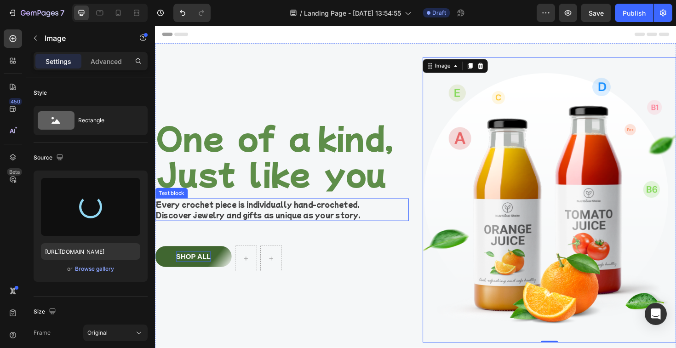
click at [252, 224] on p "Discover jewelry and gifts as unique as your story." at bounding box center [289, 226] width 267 height 11
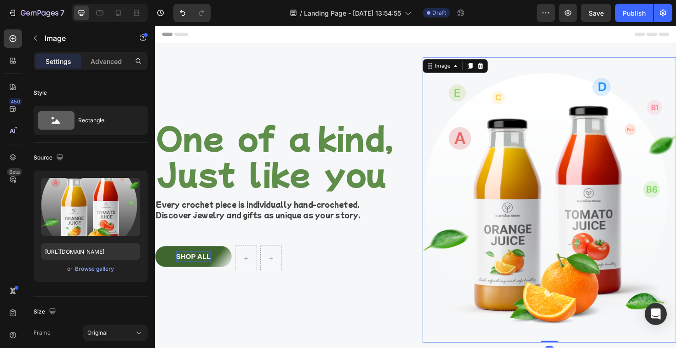
click at [572, 203] on img at bounding box center [572, 210] width 269 height 302
click at [89, 267] on div "Browse gallery" at bounding box center [94, 269] width 39 height 8
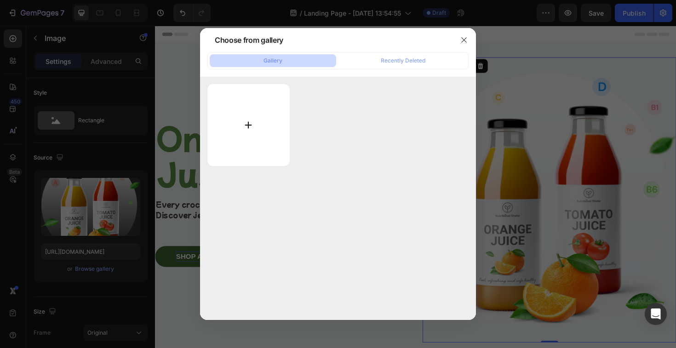
click at [249, 136] on input "file" at bounding box center [248, 125] width 82 height 82
type input "C:\fakepath\AS6A1577.jpg"
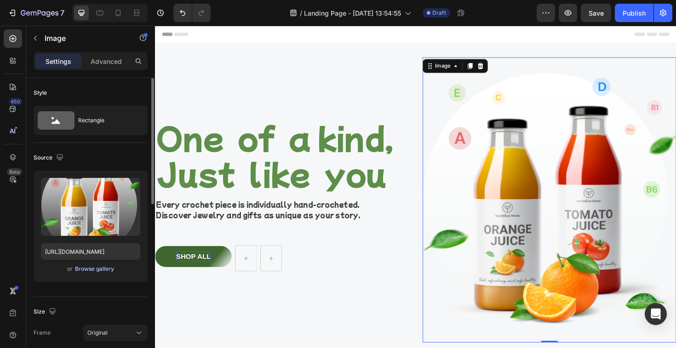
click at [91, 267] on div "Browse gallery" at bounding box center [94, 269] width 39 height 8
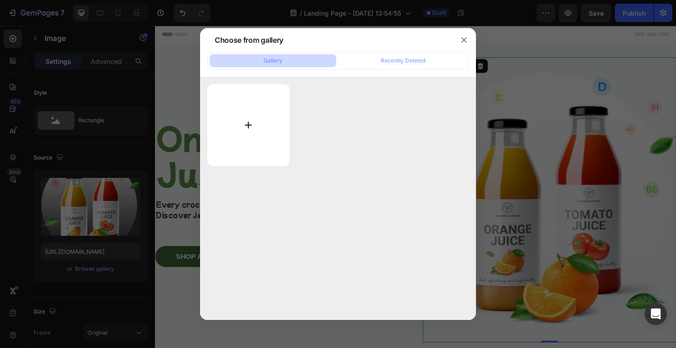
click at [281, 117] on input "file" at bounding box center [248, 125] width 82 height 82
type input "C:\fakepath\AS6A1577.jpg"
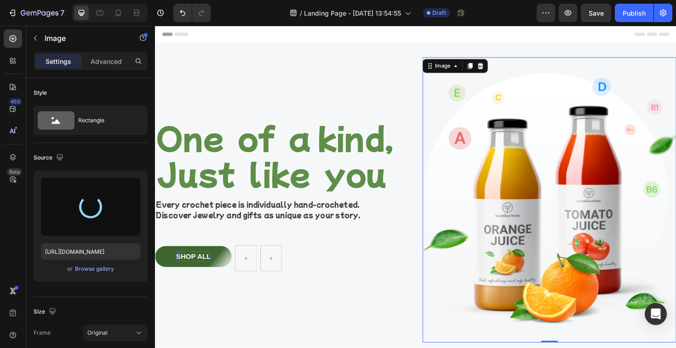
type input "[URL][DOMAIN_NAME]"
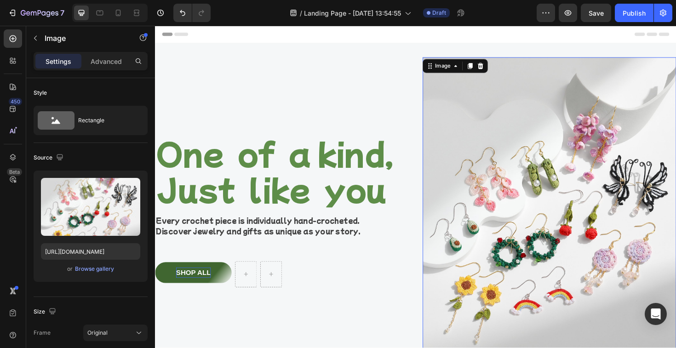
click at [500, 188] on img at bounding box center [572, 227] width 269 height 336
click at [473, 72] on div "Image" at bounding box center [460, 68] width 38 height 11
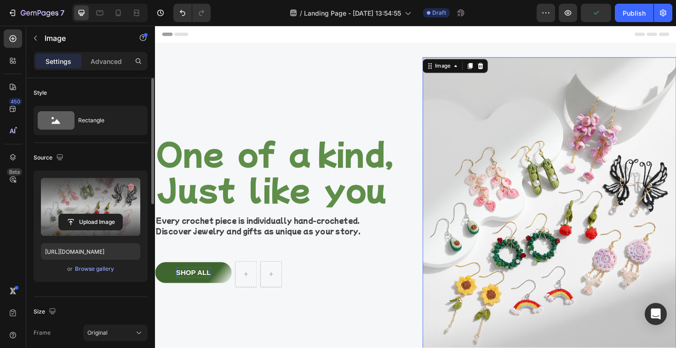
click at [123, 201] on label at bounding box center [90, 207] width 99 height 58
click at [122, 214] on input "file" at bounding box center [90, 222] width 63 height 16
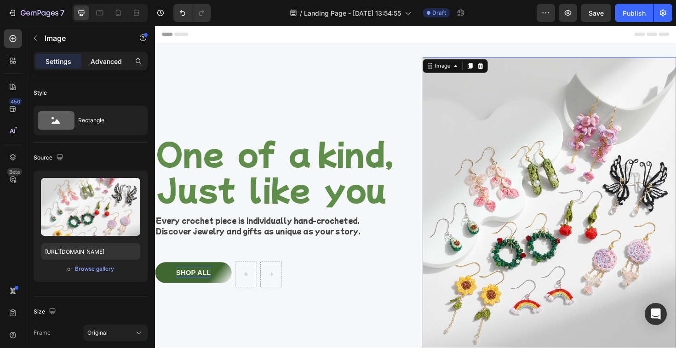
click at [119, 58] on p "Advanced" at bounding box center [106, 62] width 31 height 10
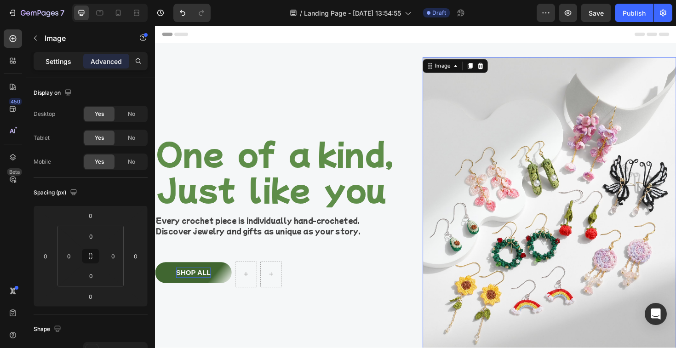
click at [50, 59] on p "Settings" at bounding box center [59, 62] width 26 height 10
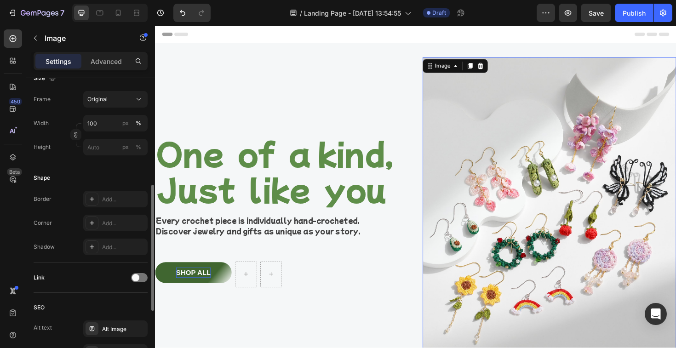
scroll to position [239, 0]
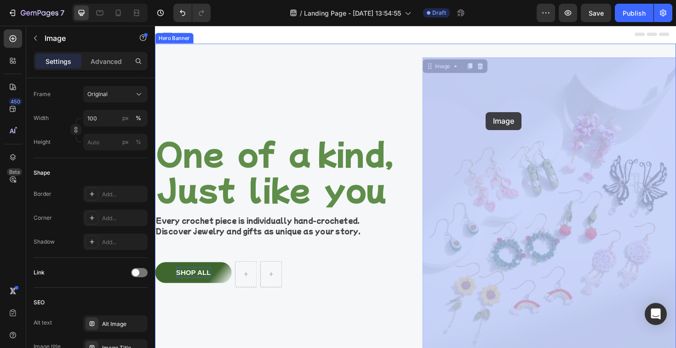
drag, startPoint x: 515, startPoint y: 137, endPoint x: 505, endPoint y: 117, distance: 22.4
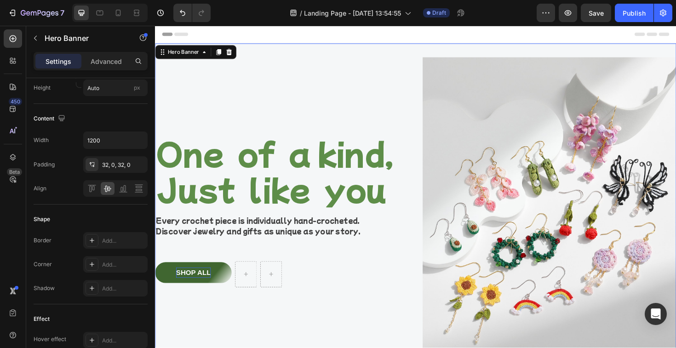
click at [385, 92] on div "One of a kind, Just like you Heading Every crochet piece is individually hand-c…" at bounding box center [289, 227] width 269 height 336
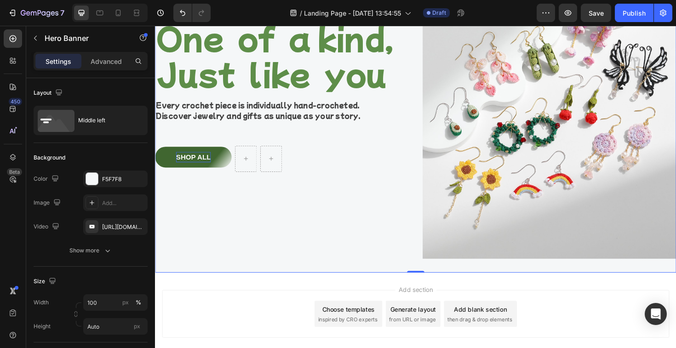
scroll to position [123, 0]
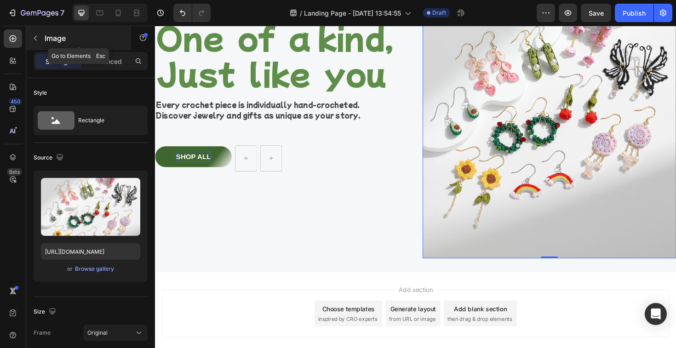
click at [34, 40] on icon "button" at bounding box center [35, 37] width 7 height 7
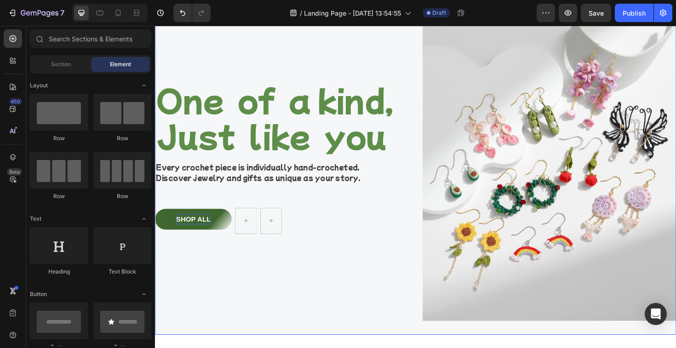
scroll to position [0, 0]
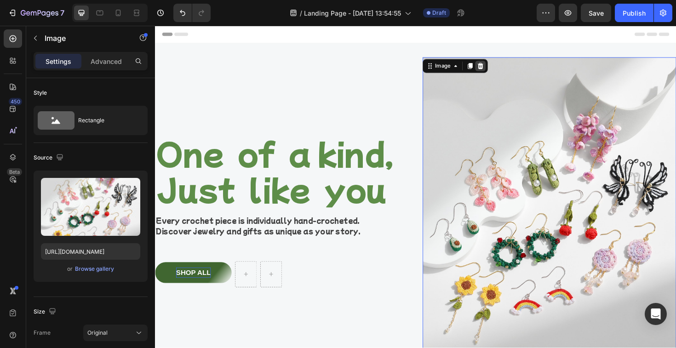
click at [504, 68] on div at bounding box center [499, 68] width 11 height 11
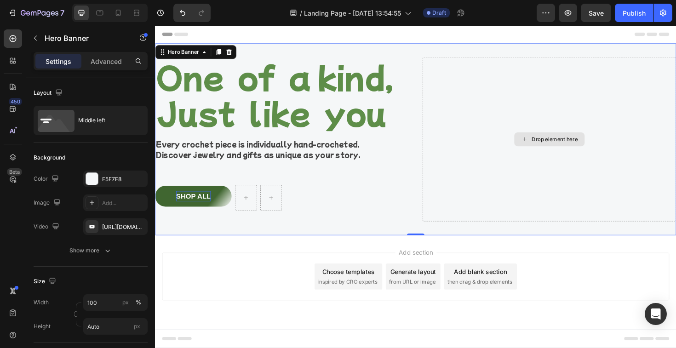
click at [533, 119] on div "Drop element here" at bounding box center [572, 146] width 269 height 174
click at [431, 135] on div "One of a kind, Just like you Heading Every crochet piece is individually hand-c…" at bounding box center [431, 146] width 552 height 203
click at [575, 103] on div "Drop element here" at bounding box center [572, 146] width 269 height 174
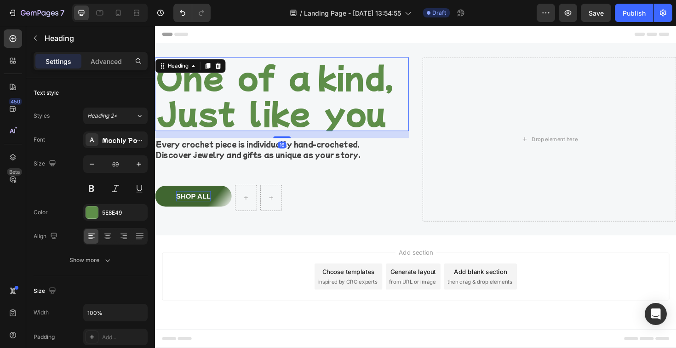
click at [302, 96] on p "One of a kind, Just like you" at bounding box center [289, 98] width 267 height 76
click at [105, 238] on icon at bounding box center [107, 236] width 9 height 9
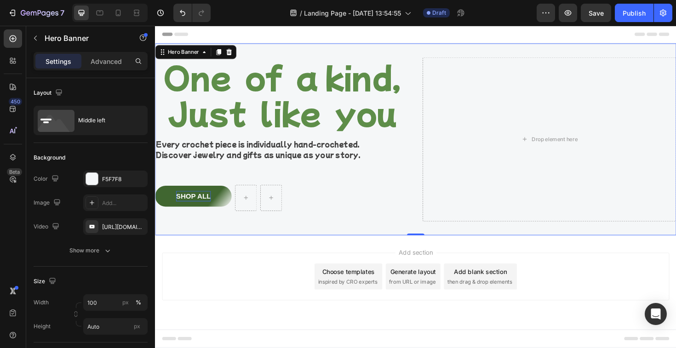
click at [534, 90] on div "Drop element here" at bounding box center [572, 146] width 269 height 174
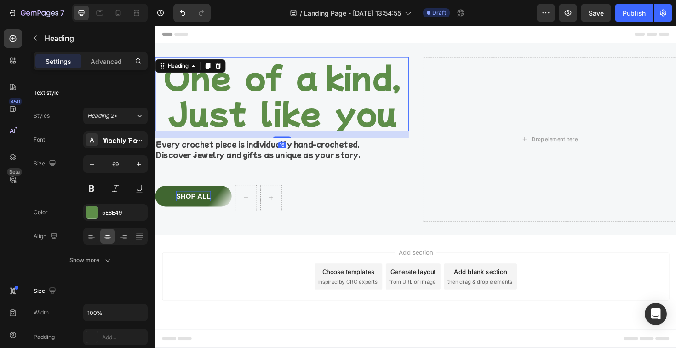
click at [288, 118] on p "One of a kind, Just like you" at bounding box center [289, 98] width 267 height 76
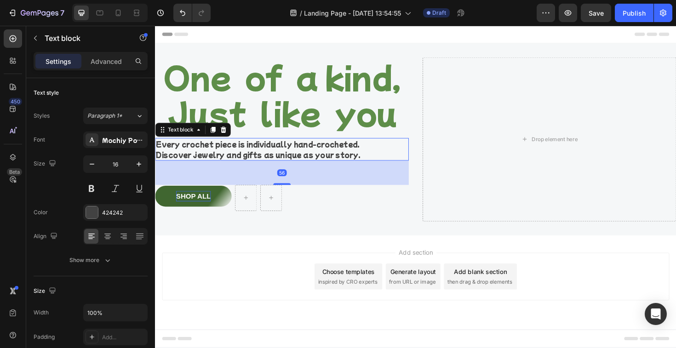
click at [300, 157] on p "Discover jewelry and gifts as unique as your story." at bounding box center [289, 162] width 267 height 11
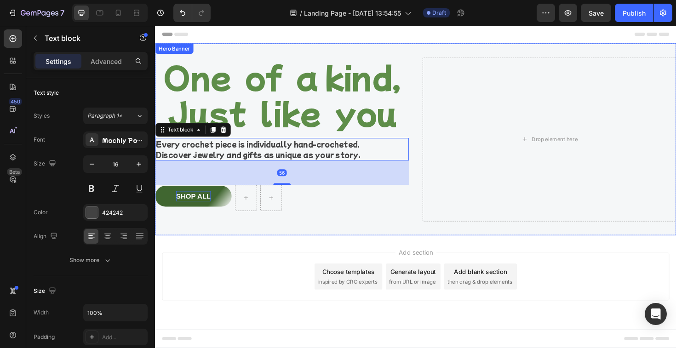
click at [380, 235] on div "One of a kind, Just like you Heading Every crochet piece is individually hand-c…" at bounding box center [431, 146] width 552 height 203
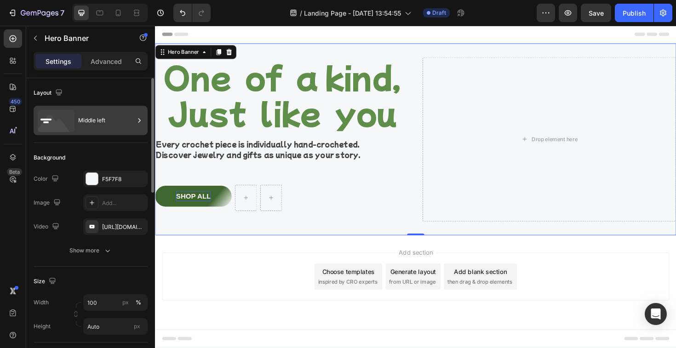
click at [113, 122] on div "Middle left" at bounding box center [106, 120] width 56 height 21
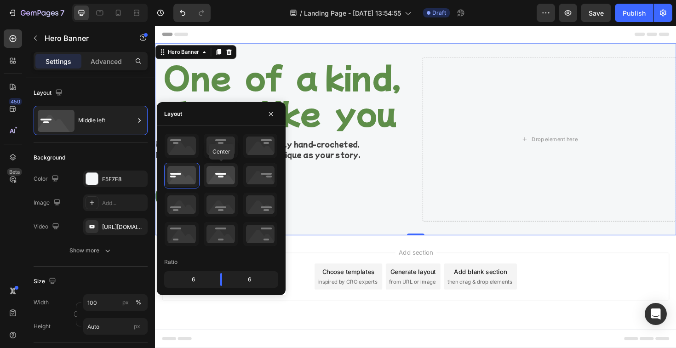
click at [229, 177] on icon at bounding box center [221, 175] width 34 height 24
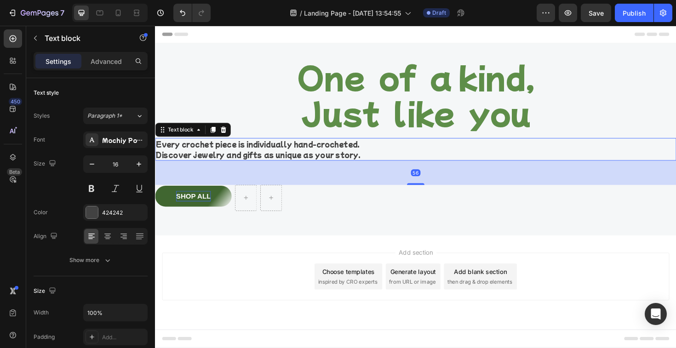
click at [385, 165] on p "Discover jewelry and gifts as unique as your story." at bounding box center [431, 162] width 550 height 11
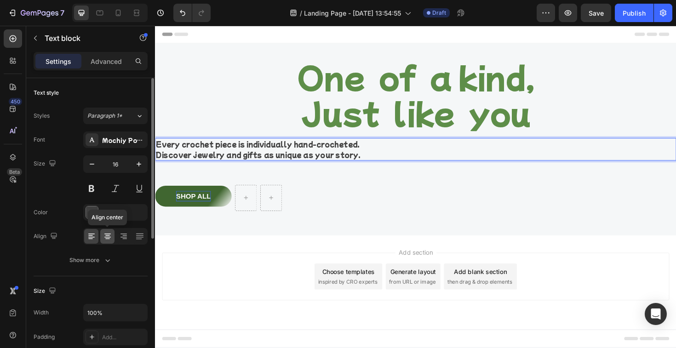
click at [107, 232] on icon at bounding box center [107, 236] width 9 height 9
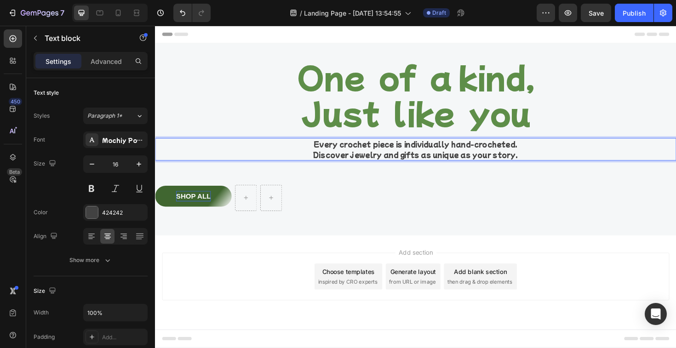
click at [339, 156] on div "Every crochet piece is individually hand-crocheted. Discover jewelry and gifts …" at bounding box center [431, 157] width 552 height 24
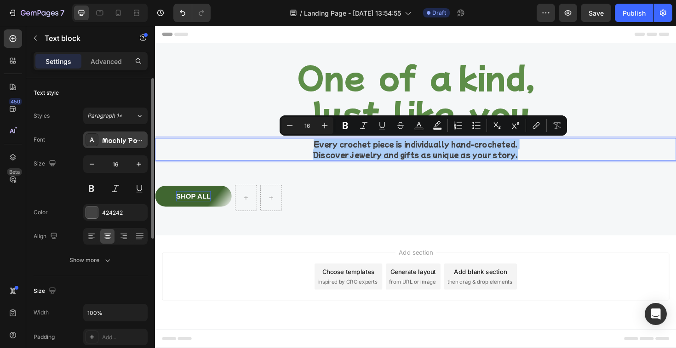
click at [126, 144] on div "Mochiy Pop P One" at bounding box center [123, 140] width 43 height 8
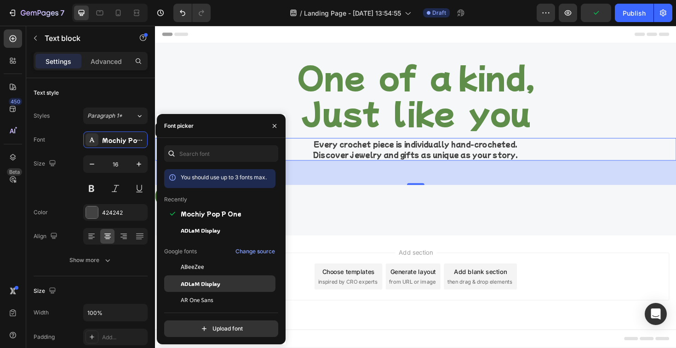
click at [230, 282] on div "ADLaM Display" at bounding box center [227, 284] width 93 height 8
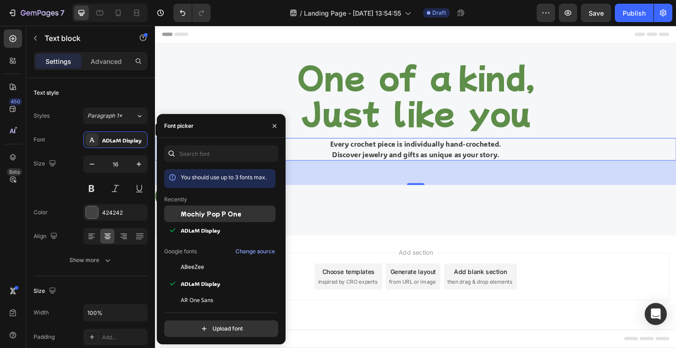
click at [218, 217] on span "Mochiy Pop P One" at bounding box center [211, 214] width 61 height 8
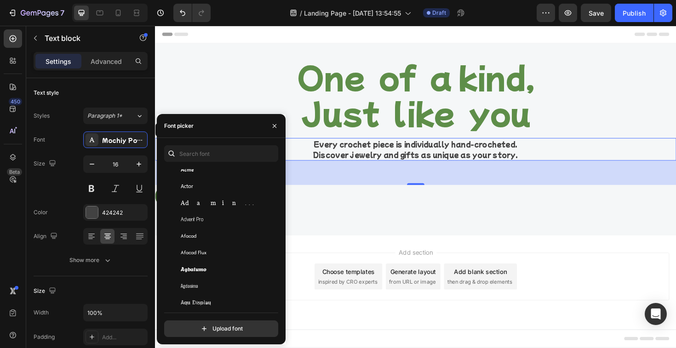
scroll to position [258, 0]
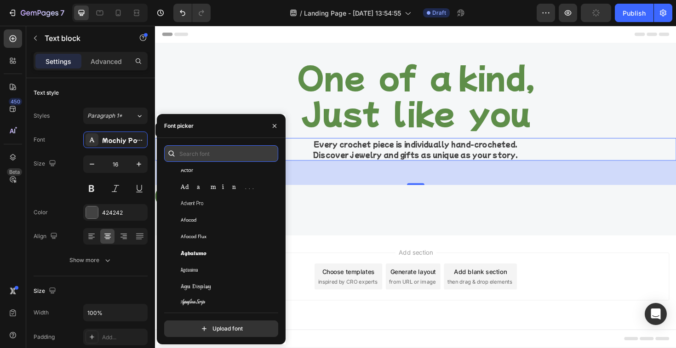
click at [210, 161] on input "text" at bounding box center [221, 153] width 114 height 17
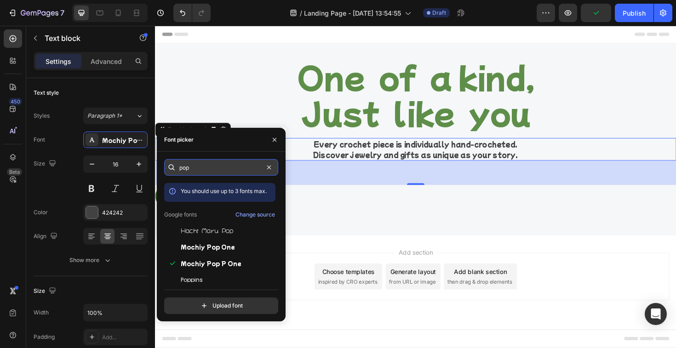
type input "pop"
click at [203, 284] on div "pop You should use up to 3 fonts max. Google fonts Change source Hachi Maru Pop…" at bounding box center [221, 236] width 114 height 155
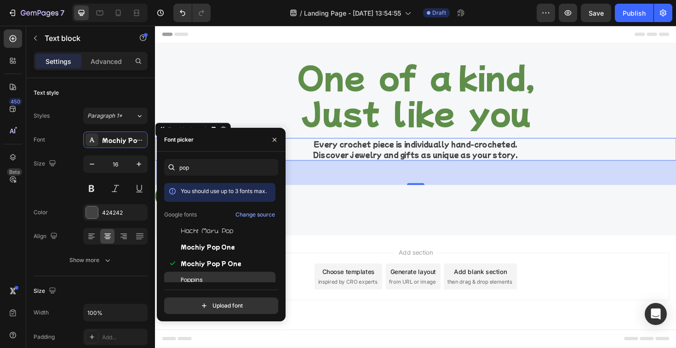
click at [188, 281] on span "Poppins" at bounding box center [192, 280] width 22 height 8
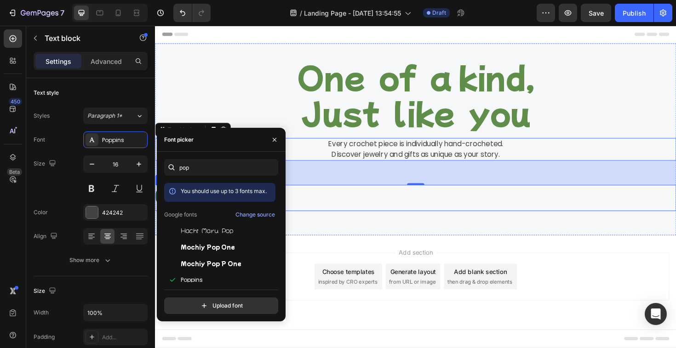
click at [602, 215] on div "SHOP ALL Button Row Row" at bounding box center [431, 209] width 552 height 28
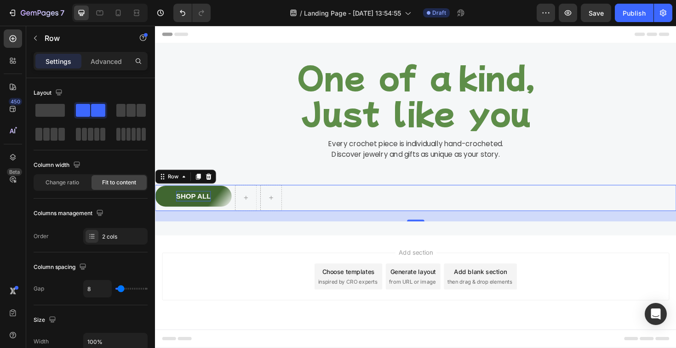
click at [320, 216] on div "SHOP ALL Button Row Row 24" at bounding box center [431, 209] width 552 height 28
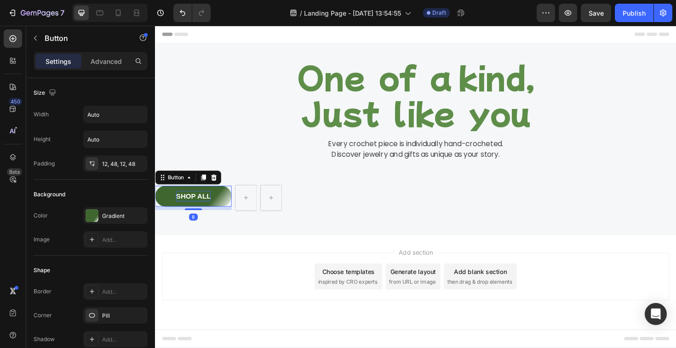
click at [198, 205] on p "SHOP ALL" at bounding box center [195, 206] width 37 height 11
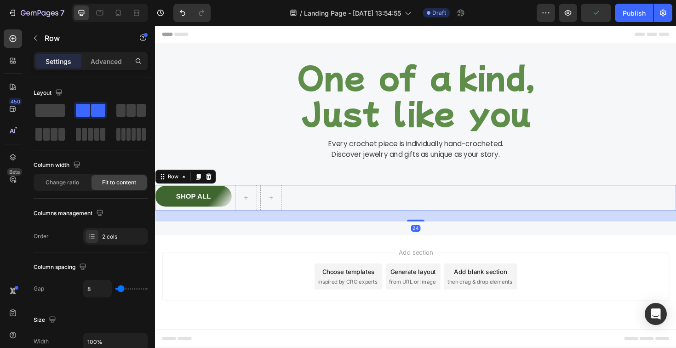
click at [360, 201] on div "SHOP ALL Button Row Row 24" at bounding box center [431, 209] width 552 height 28
click at [93, 138] on div at bounding box center [90, 134] width 29 height 13
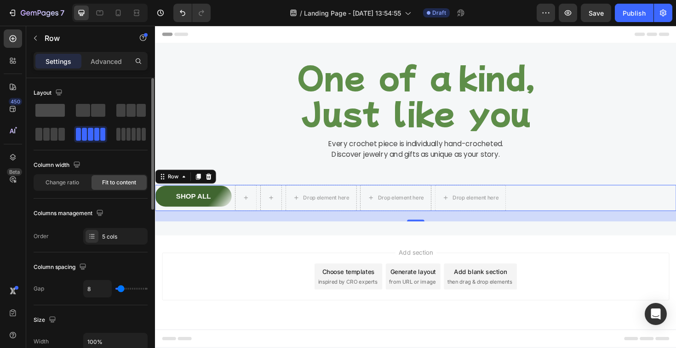
click at [52, 116] on span at bounding box center [49, 110] width 29 height 13
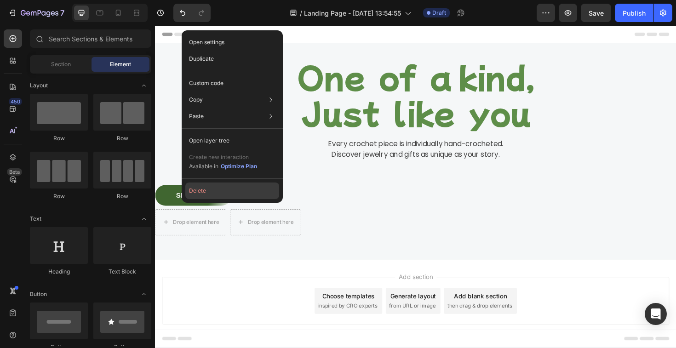
click at [205, 190] on button "Delete" at bounding box center [232, 191] width 94 height 17
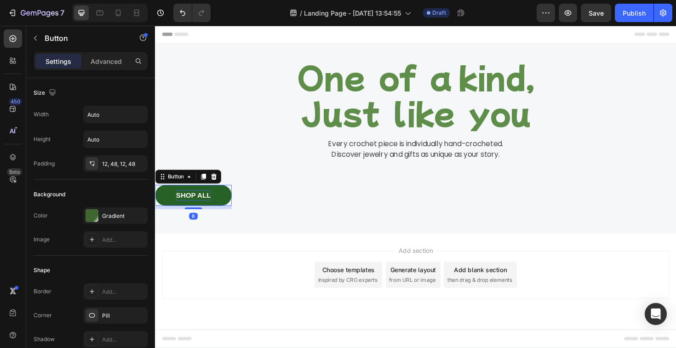
click at [209, 208] on p "SHOP ALL" at bounding box center [195, 205] width 37 height 11
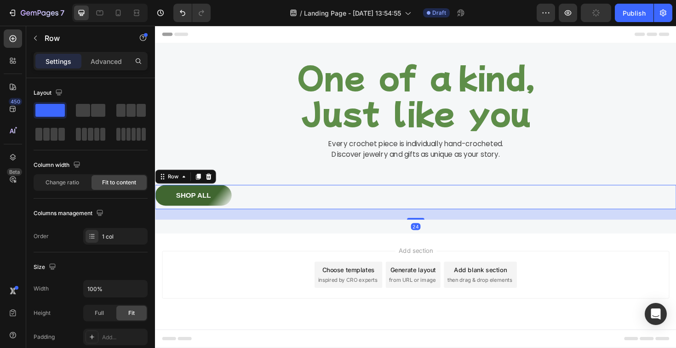
click at [266, 209] on div "SHOP ALL Button Row 24" at bounding box center [431, 208] width 552 height 26
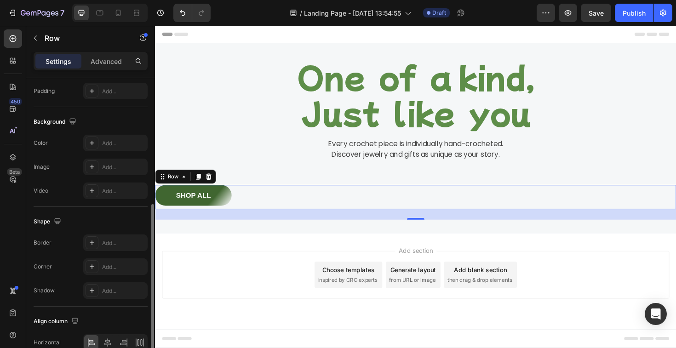
scroll to position [293, 0]
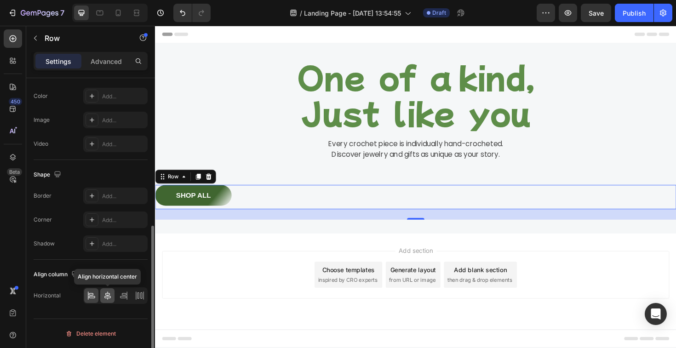
click at [104, 298] on icon at bounding box center [107, 296] width 6 height 8
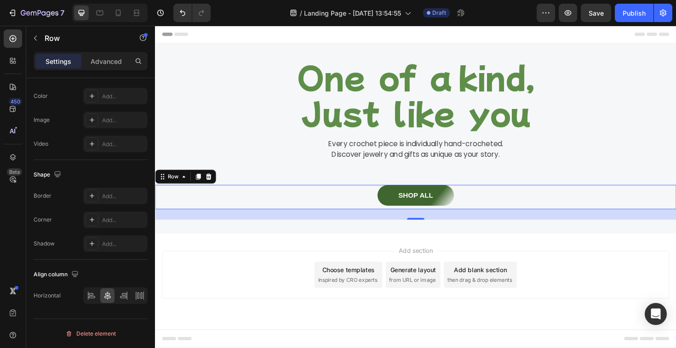
click at [251, 253] on div "Add section Choose templates inspired by CRO experts Generate layout from URL o…" at bounding box center [431, 302] width 552 height 113
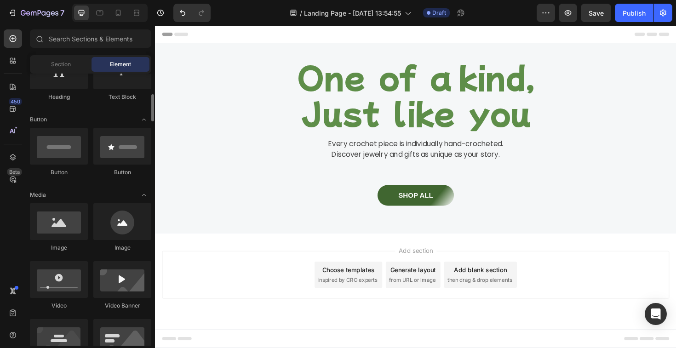
scroll to position [179, 0]
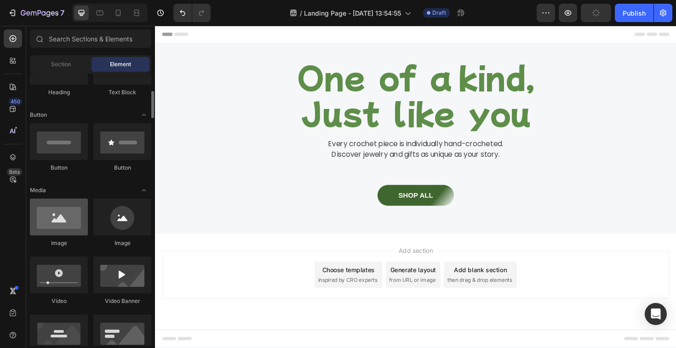
click at [59, 228] on div at bounding box center [59, 217] width 58 height 37
click at [56, 220] on div at bounding box center [59, 217] width 58 height 37
click at [61, 216] on div at bounding box center [59, 217] width 58 height 37
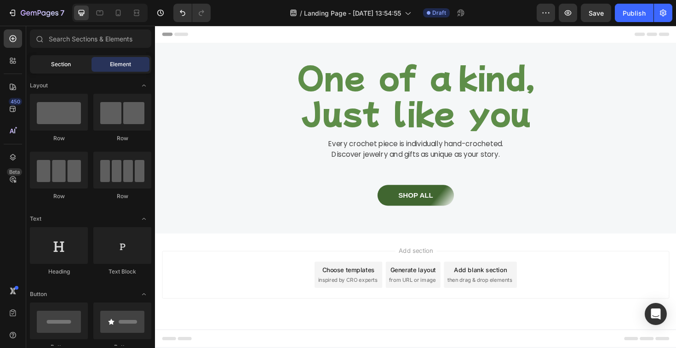
click at [64, 61] on span "Section" at bounding box center [61, 64] width 20 height 8
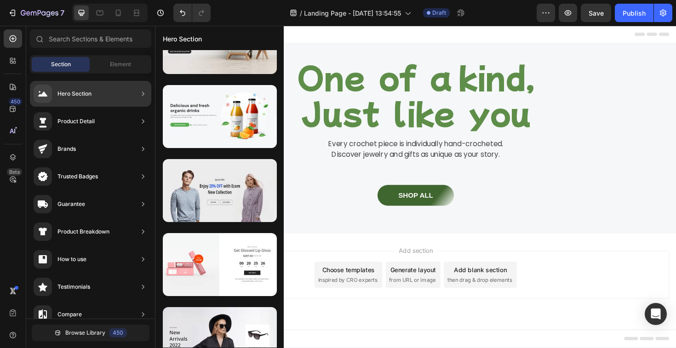
click at [90, 98] on div "Hero Section" at bounding box center [63, 94] width 58 height 18
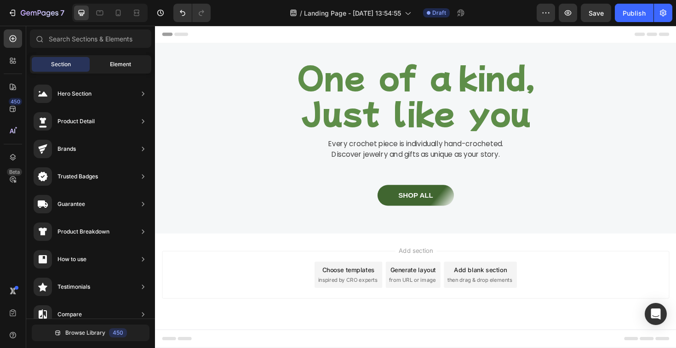
click at [125, 67] on span "Element" at bounding box center [120, 64] width 21 height 8
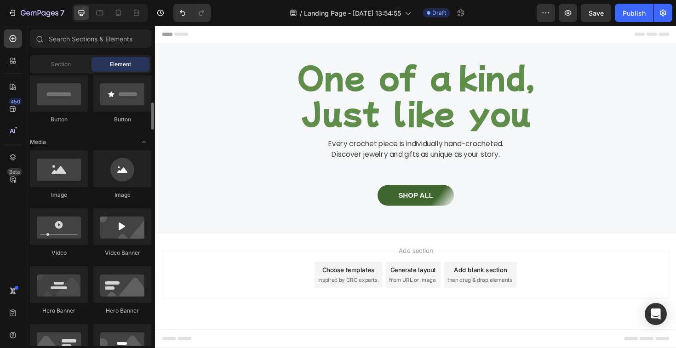
scroll to position [235, 0]
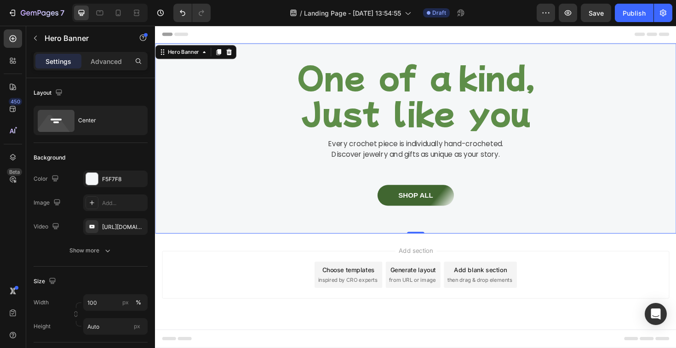
click at [318, 230] on div "One of a kind, Just like you Heading Every crochet piece is individually hand-c…" at bounding box center [431, 145] width 552 height 172
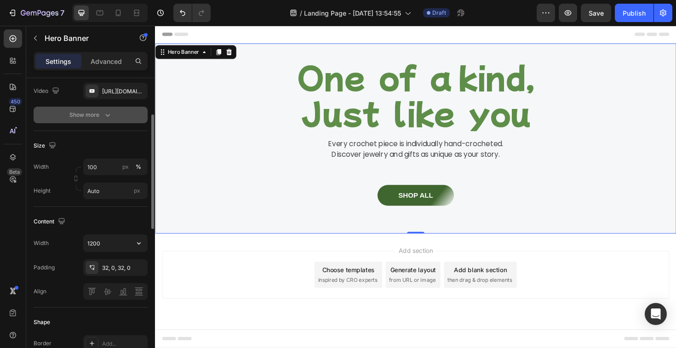
scroll to position [100, 0]
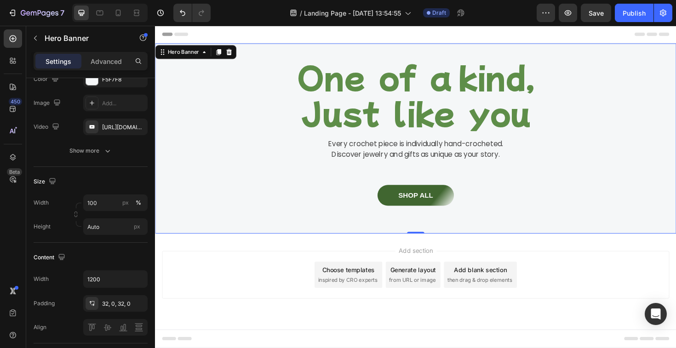
click at [269, 108] on p "One of a kind, Just like you" at bounding box center [431, 98] width 550 height 76
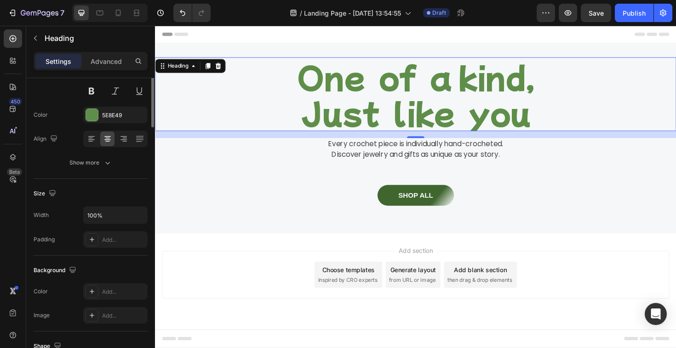
scroll to position [0, 0]
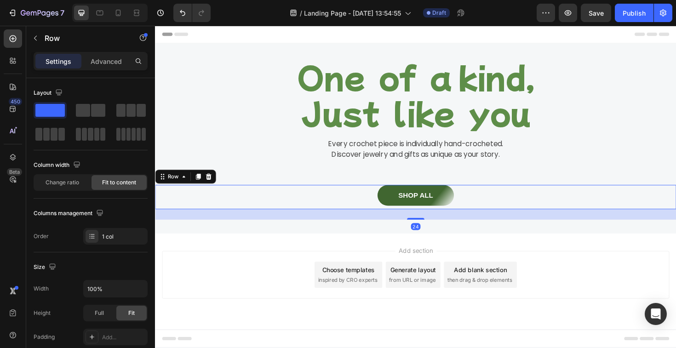
click at [231, 220] on div "SHOP ALL Button Row 24" at bounding box center [431, 208] width 552 height 26
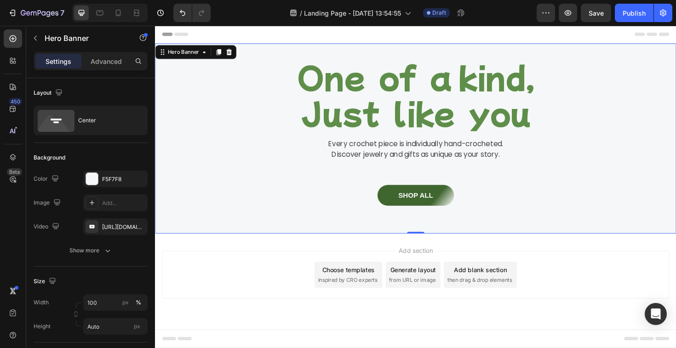
click at [219, 171] on div "One of a kind, Just like you Heading Every crochet piece is individually hand-c…" at bounding box center [431, 145] width 552 height 172
click at [109, 205] on div "Add..." at bounding box center [123, 203] width 43 height 8
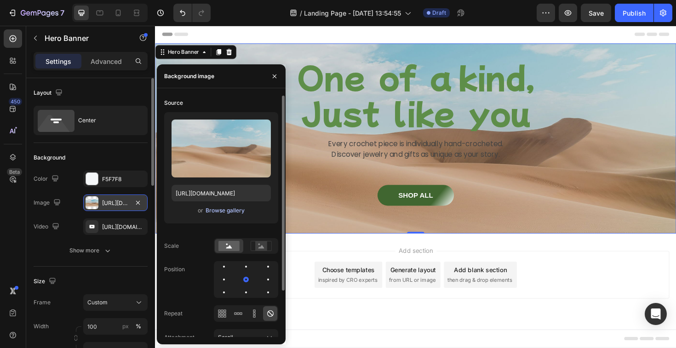
click at [222, 214] on div "Browse gallery" at bounding box center [225, 211] width 39 height 8
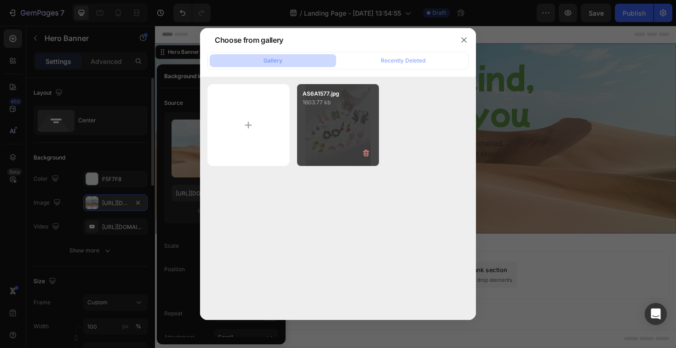
click at [349, 119] on div "AS6A1577.jpg 1603.77 kb" at bounding box center [338, 125] width 82 height 82
type input "[URL][DOMAIN_NAME]"
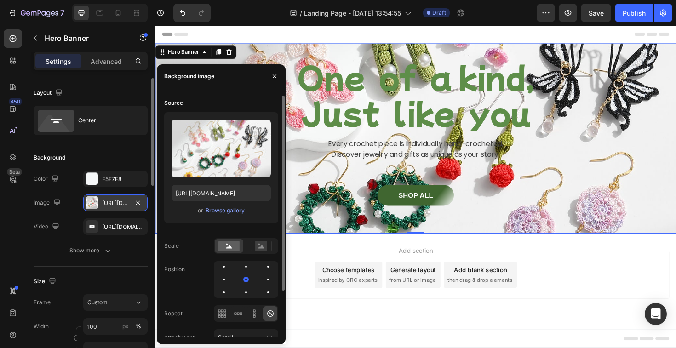
click at [234, 217] on div "Upload Image https://cdn.shopify.com/s/files/1/0845/7918/9049/files/gempages_58…" at bounding box center [221, 167] width 114 height 111
click at [233, 210] on div "Browse gallery" at bounding box center [225, 211] width 39 height 8
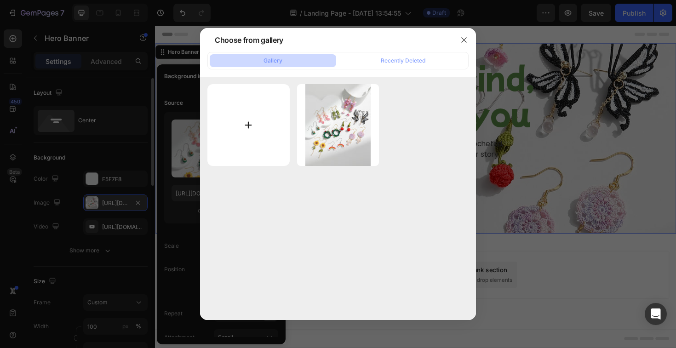
click at [264, 95] on input "file" at bounding box center [248, 125] width 82 height 82
type input "C:\fakepath\AS6A1576.jpg"
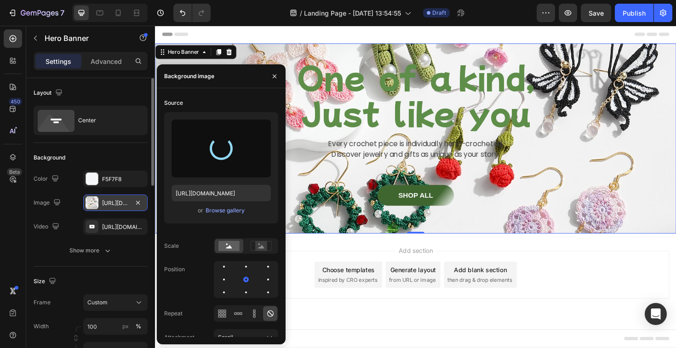
type input "[URL][DOMAIN_NAME]"
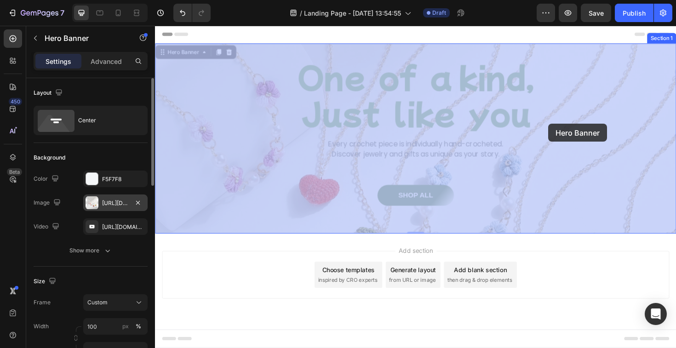
drag, startPoint x: 572, startPoint y: 139, endPoint x: 572, endPoint y: 128, distance: 10.6
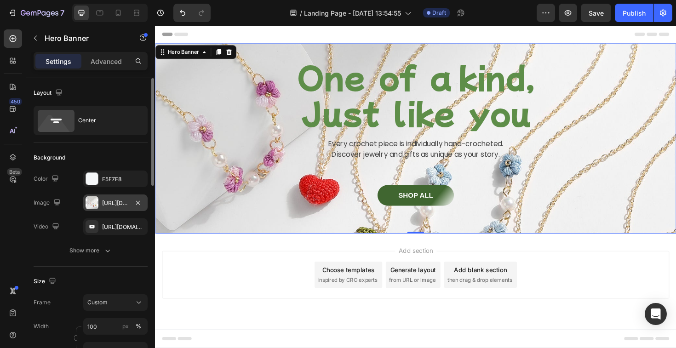
click at [102, 203] on div "[URL][DOMAIN_NAME]" at bounding box center [115, 203] width 27 height 8
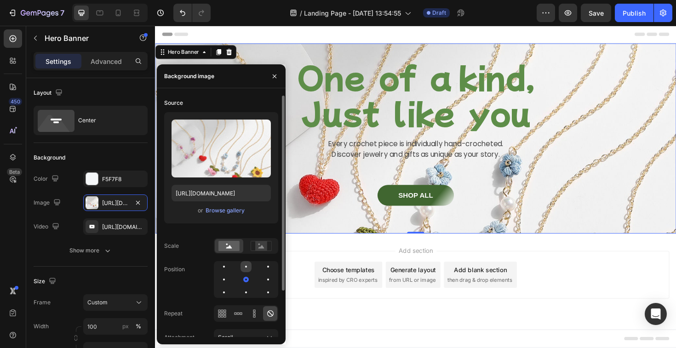
click at [263, 265] on div at bounding box center [268, 266] width 11 height 11
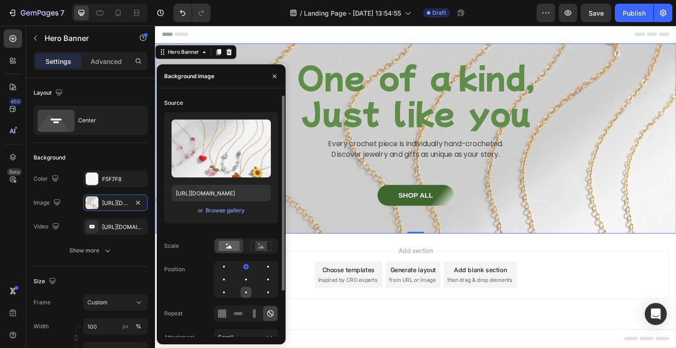
click at [263, 288] on div at bounding box center [268, 292] width 11 height 11
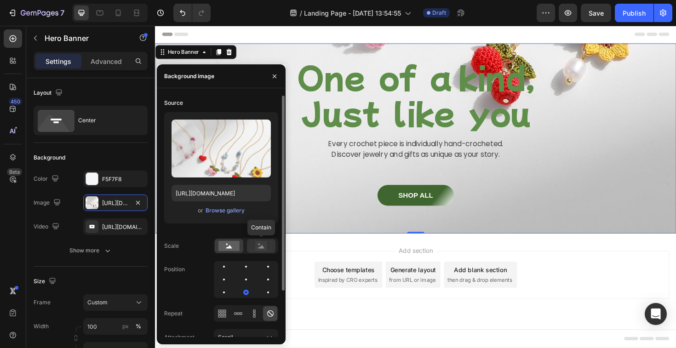
click at [257, 247] on rect at bounding box center [261, 245] width 12 height 9
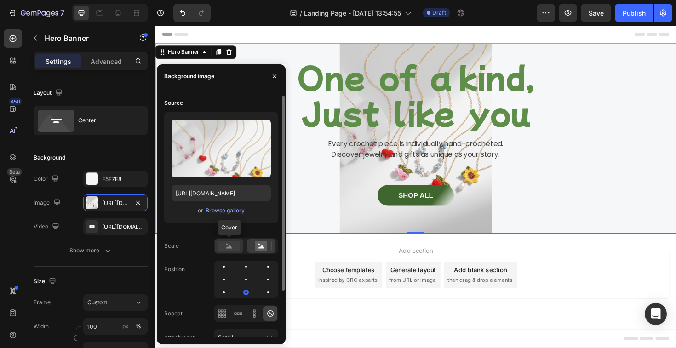
click at [233, 248] on rect at bounding box center [228, 246] width 21 height 10
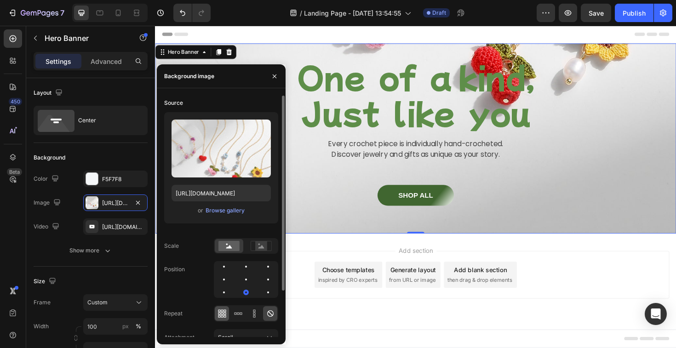
click at [224, 311] on icon at bounding box center [222, 313] width 9 height 9
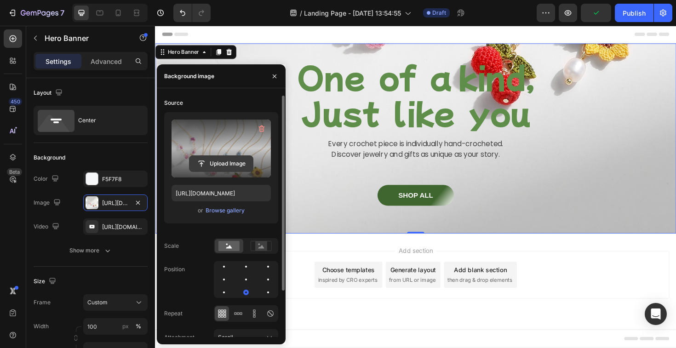
drag, startPoint x: 227, startPoint y: 150, endPoint x: 227, endPoint y: 161, distance: 10.1
click at [227, 161] on div "Upload Image" at bounding box center [221, 149] width 99 height 58
drag, startPoint x: 219, startPoint y: 164, endPoint x: 223, endPoint y: 137, distance: 27.4
click at [223, 137] on div "Upload Image" at bounding box center [221, 149] width 99 height 58
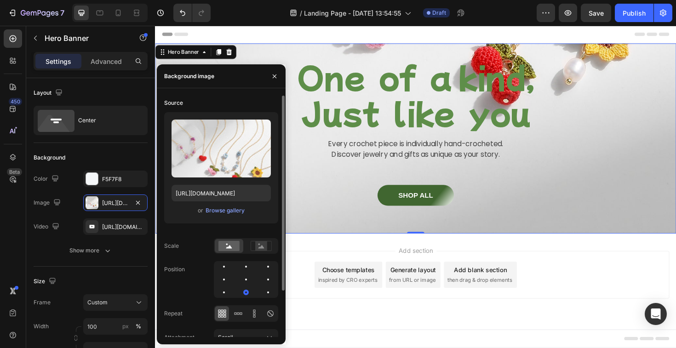
click at [252, 280] on div at bounding box center [246, 279] width 64 height 37
click at [263, 280] on div at bounding box center [268, 279] width 11 height 11
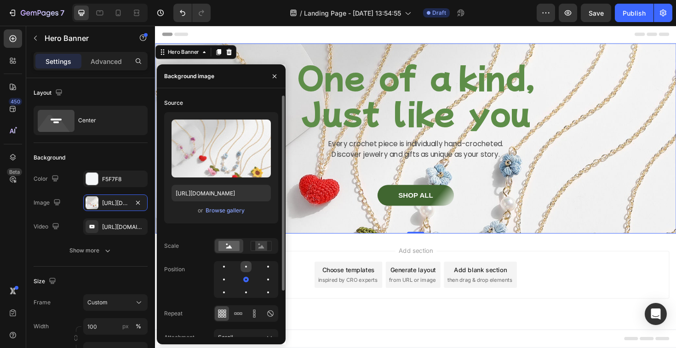
click at [263, 269] on div at bounding box center [268, 266] width 11 height 11
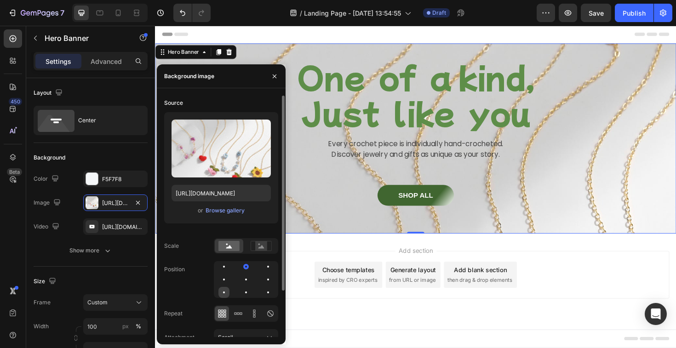
click at [241, 292] on div at bounding box center [246, 292] width 11 height 11
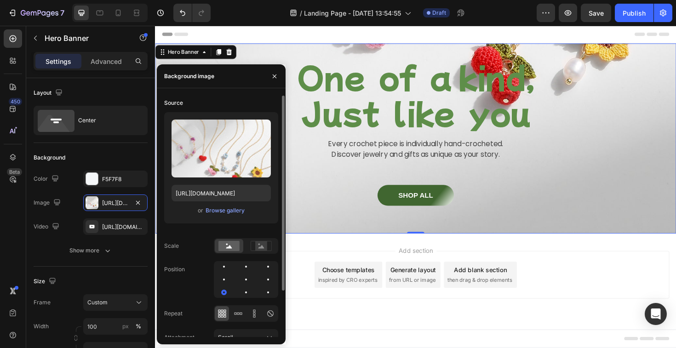
click at [268, 286] on div at bounding box center [246, 279] width 64 height 37
click at [268, 288] on div at bounding box center [268, 292] width 11 height 11
click at [270, 292] on div at bounding box center [268, 293] width 6 height 6
click at [230, 287] on div at bounding box center [223, 292] width 11 height 11
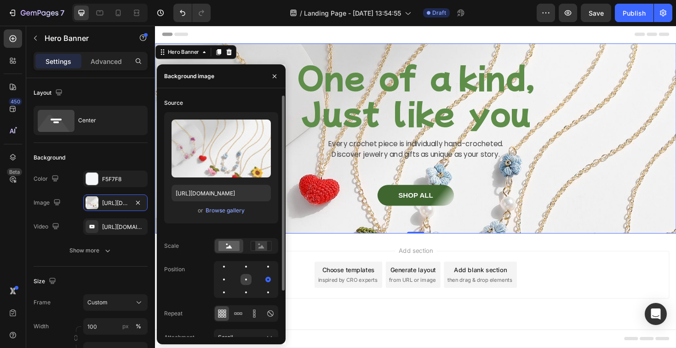
click at [263, 284] on div at bounding box center [268, 279] width 11 height 11
click at [263, 293] on div at bounding box center [268, 292] width 11 height 11
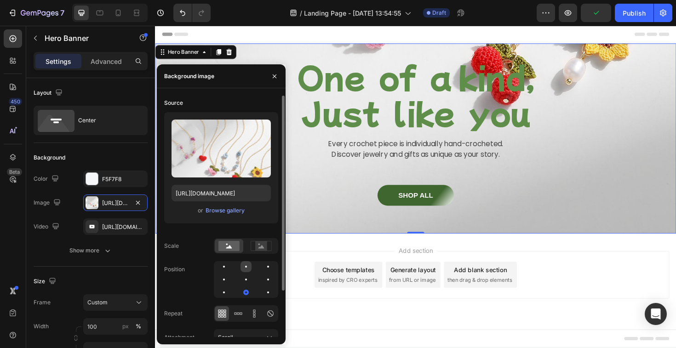
click at [263, 269] on div at bounding box center [268, 266] width 11 height 11
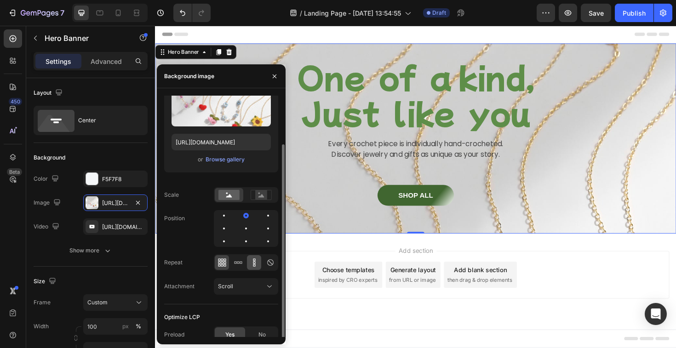
scroll to position [57, 0]
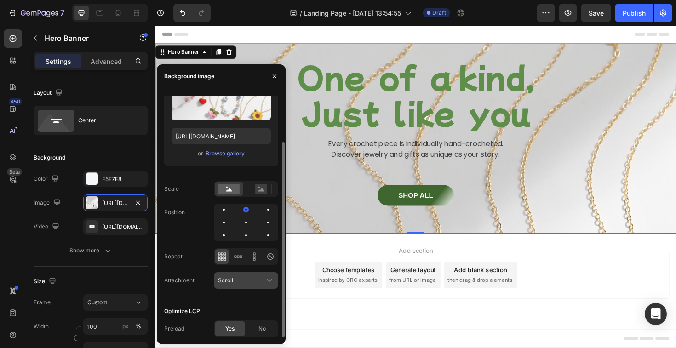
click at [238, 283] on div "Scroll" at bounding box center [241, 280] width 47 height 8
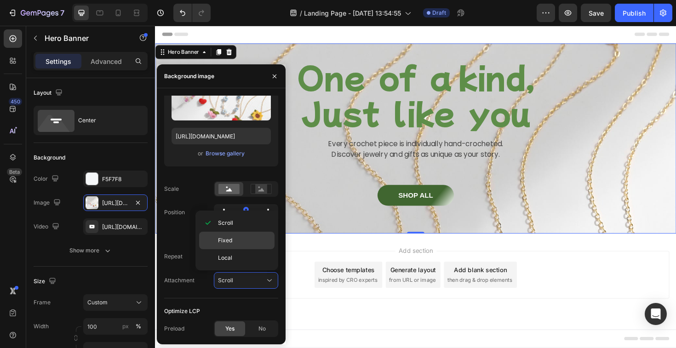
click at [233, 242] on p "Fixed" at bounding box center [244, 240] width 52 height 8
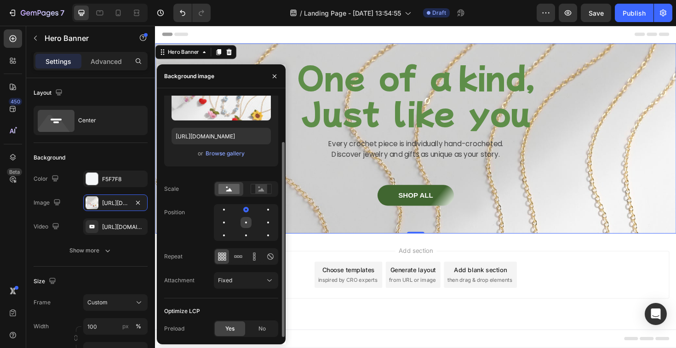
click at [263, 227] on div at bounding box center [268, 222] width 11 height 11
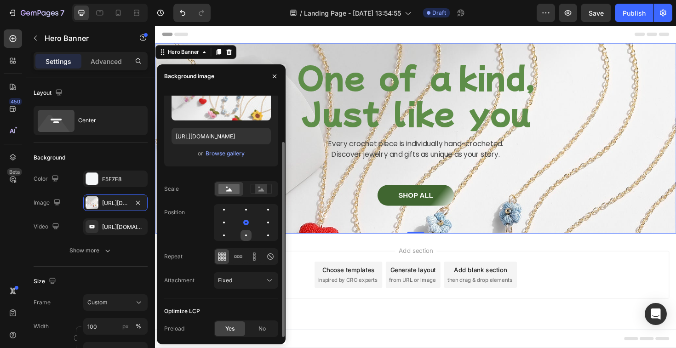
click at [263, 236] on div at bounding box center [268, 235] width 11 height 11
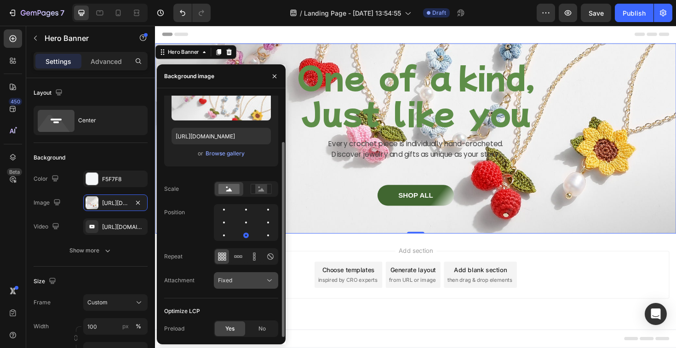
click at [268, 280] on icon at bounding box center [269, 281] width 5 height 2
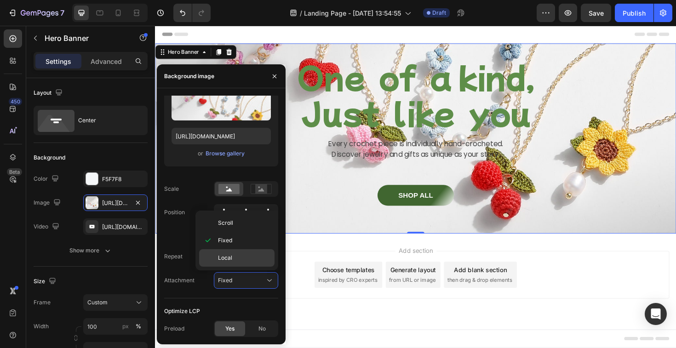
click at [248, 263] on div "Local" at bounding box center [236, 257] width 75 height 17
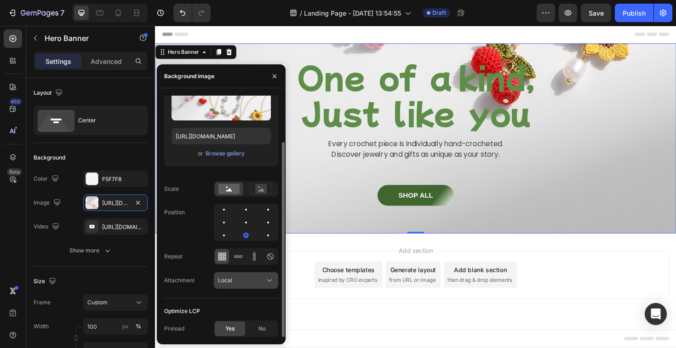
click at [268, 282] on icon at bounding box center [269, 280] width 9 height 9
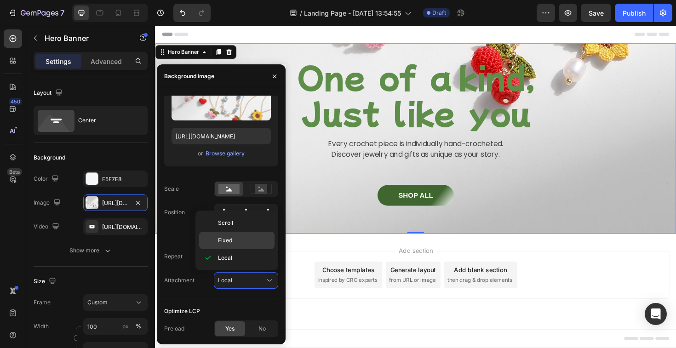
click at [247, 242] on p "Fixed" at bounding box center [244, 240] width 52 height 8
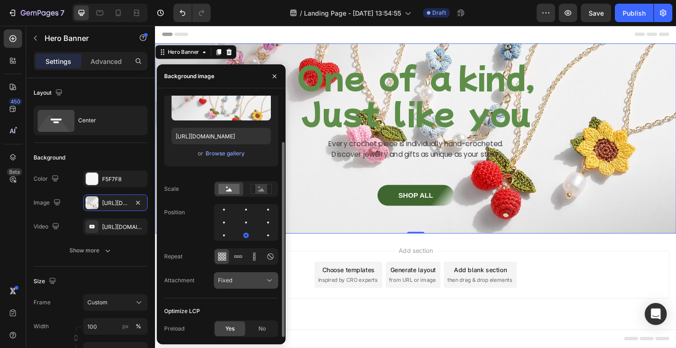
click at [269, 282] on icon at bounding box center [269, 280] width 9 height 9
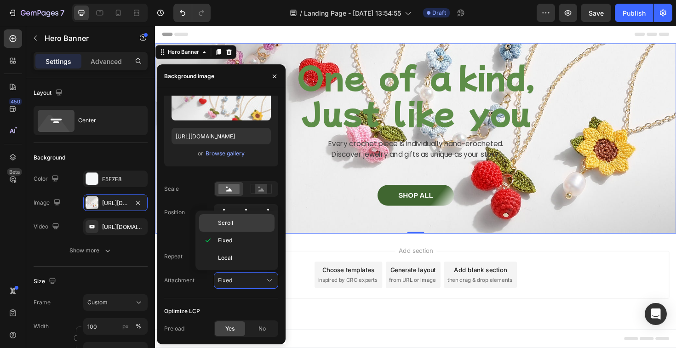
click at [237, 223] on p "Scroll" at bounding box center [244, 223] width 52 height 8
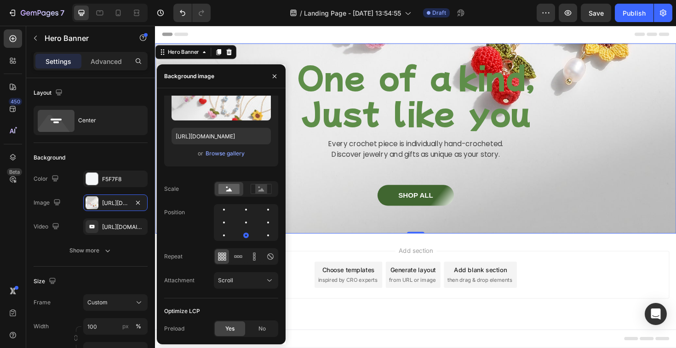
click at [571, 285] on div "Add section Choose templates inspired by CRO experts Generate layout from URL o…" at bounding box center [430, 289] width 537 height 51
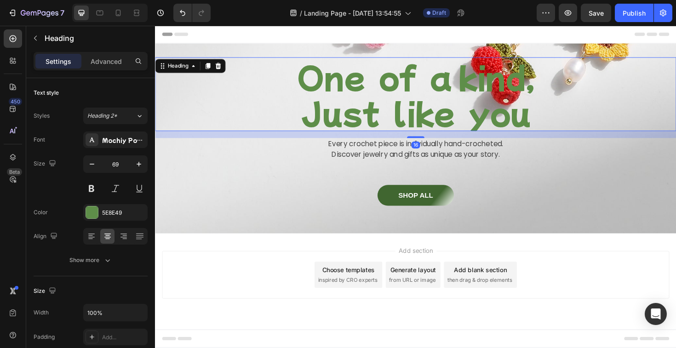
click at [335, 110] on p "One of a kind, Just like you" at bounding box center [431, 98] width 550 height 76
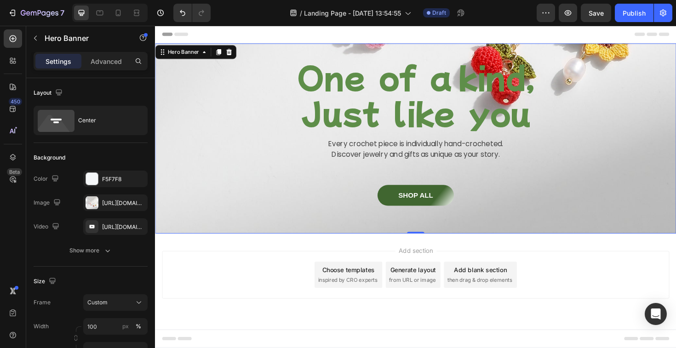
click at [270, 173] on div "One of a kind, Just like you Heading Every crochet piece is individually hand-c…" at bounding box center [431, 145] width 552 height 172
click at [123, 203] on div "[URL][DOMAIN_NAME]" at bounding box center [115, 203] width 27 height 8
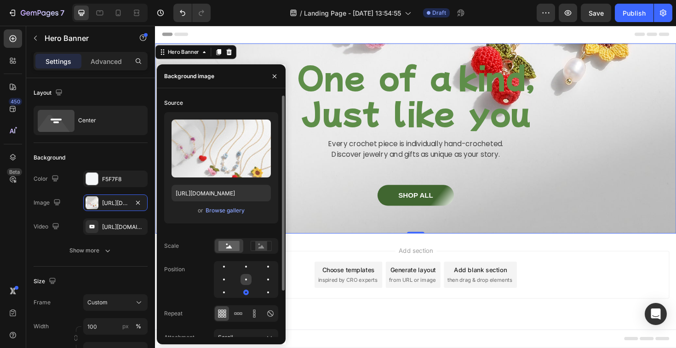
click at [246, 279] on div at bounding box center [246, 280] width 2 height 2
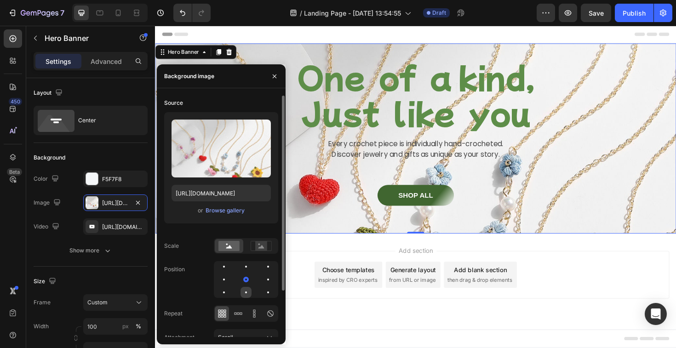
click at [263, 292] on div at bounding box center [268, 292] width 11 height 11
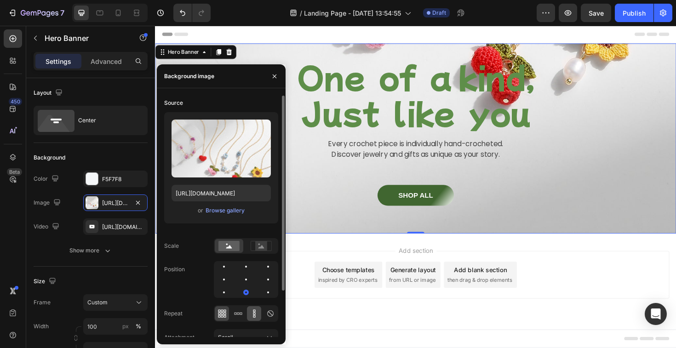
click at [259, 318] on div at bounding box center [254, 313] width 14 height 15
click at [255, 316] on icon at bounding box center [254, 313] width 9 height 9
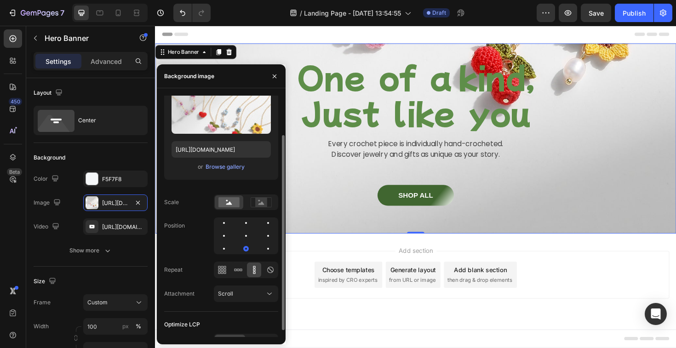
scroll to position [46, 0]
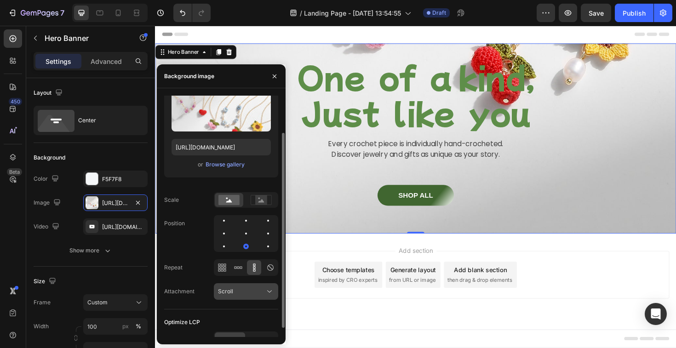
click at [263, 294] on div "Scroll" at bounding box center [241, 291] width 47 height 8
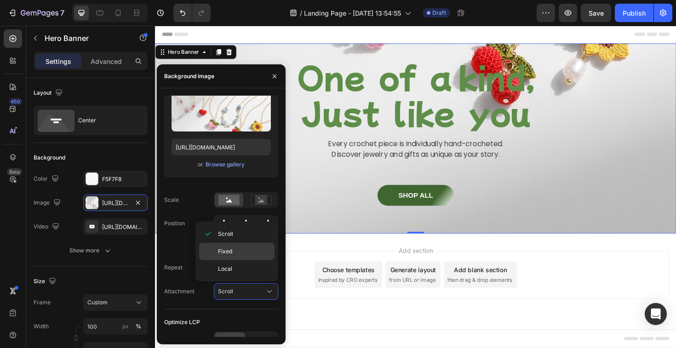
click at [243, 250] on p "Fixed" at bounding box center [244, 251] width 52 height 8
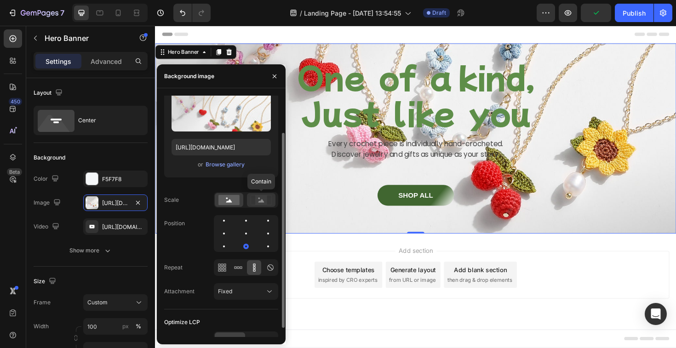
click at [260, 200] on rect at bounding box center [261, 199] width 12 height 9
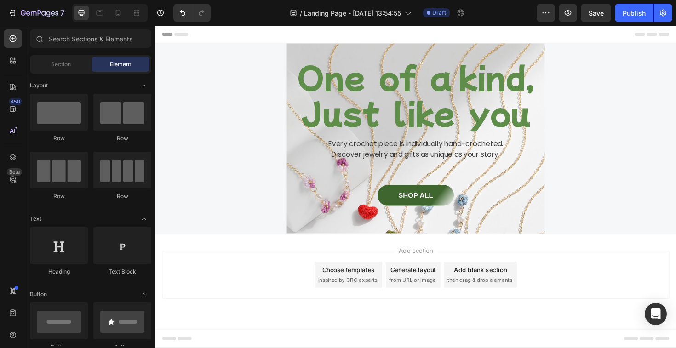
click at [629, 274] on div "Add section Choose templates inspired by CRO experts Generate layout from URL o…" at bounding box center [430, 289] width 537 height 51
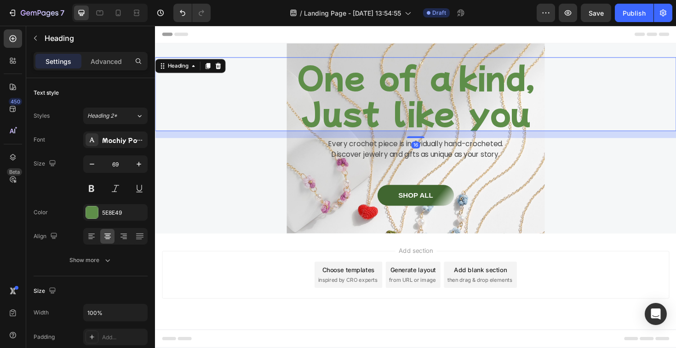
click at [305, 120] on p "One of a kind, Just like you" at bounding box center [431, 98] width 550 height 76
click at [254, 202] on div "SHOP ALL Button Row" at bounding box center [431, 208] width 552 height 26
click at [239, 69] on p "One of a kind, Just like you" at bounding box center [431, 98] width 550 height 76
click at [256, 149] on p "Every crochet piece is individually hand-crocheted." at bounding box center [431, 151] width 550 height 11
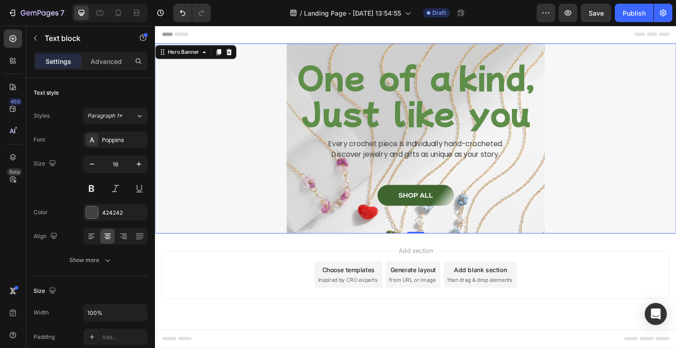
click at [267, 46] on div "One of a kind, Just like you Heading Every crochet piece is individually hand-c…" at bounding box center [431, 145] width 552 height 201
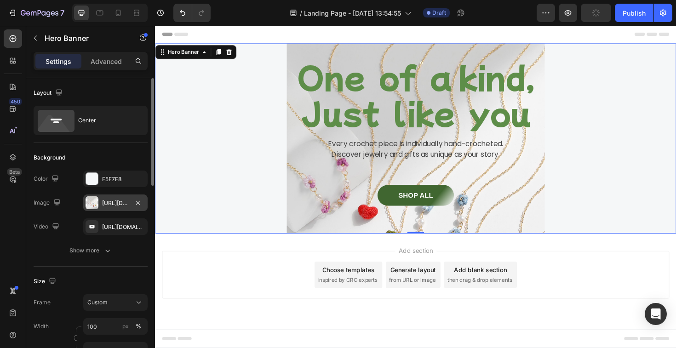
click at [108, 205] on div "[URL][DOMAIN_NAME]" at bounding box center [115, 203] width 27 height 8
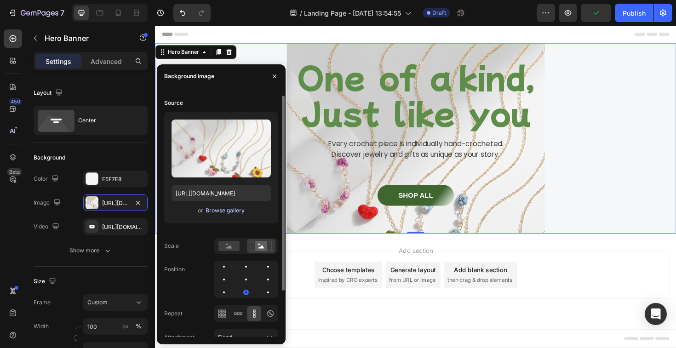
click at [227, 210] on div "Browse gallery" at bounding box center [225, 211] width 39 height 8
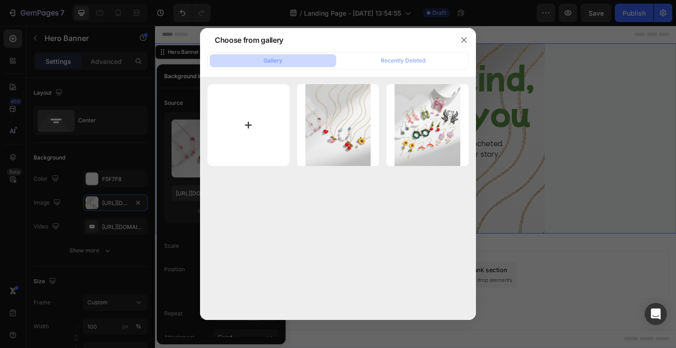
click at [257, 117] on input "file" at bounding box center [248, 125] width 82 height 82
type input "C:\fakepath\AS6A1574.jpg"
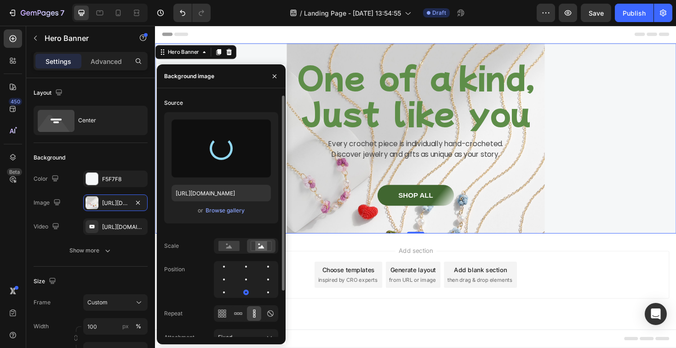
type input "[URL][DOMAIN_NAME]"
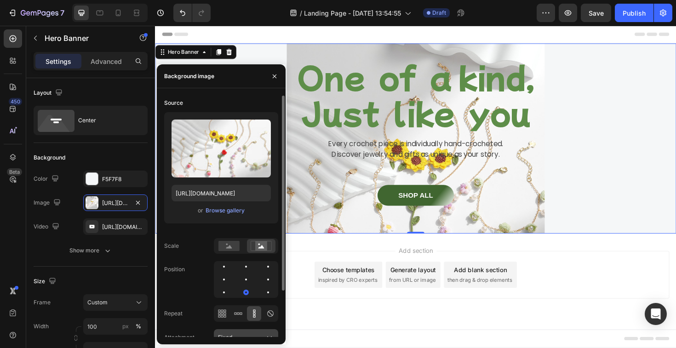
click at [270, 333] on icon at bounding box center [269, 337] width 9 height 9
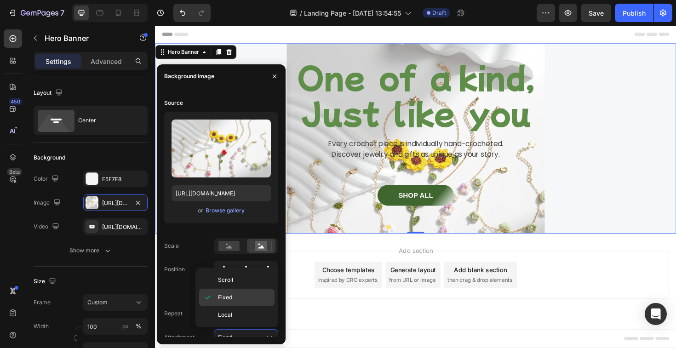
click at [251, 296] on p "Fixed" at bounding box center [244, 297] width 52 height 8
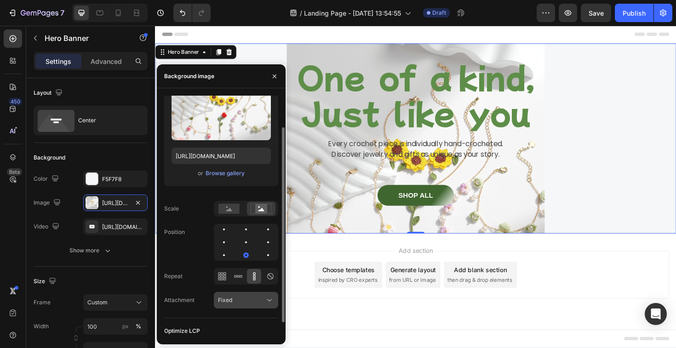
scroll to position [38, 0]
click at [272, 304] on button "Fixed" at bounding box center [246, 299] width 64 height 17
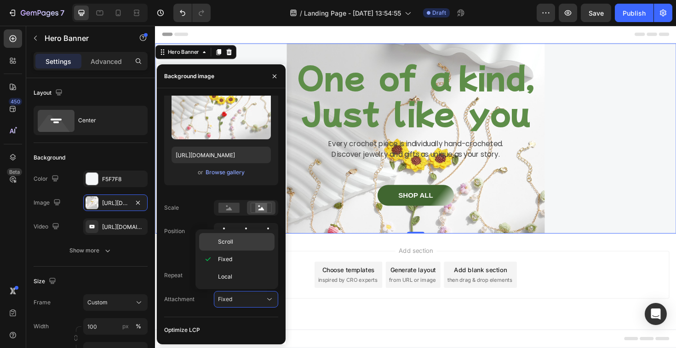
click at [251, 247] on div "Scroll" at bounding box center [236, 241] width 75 height 17
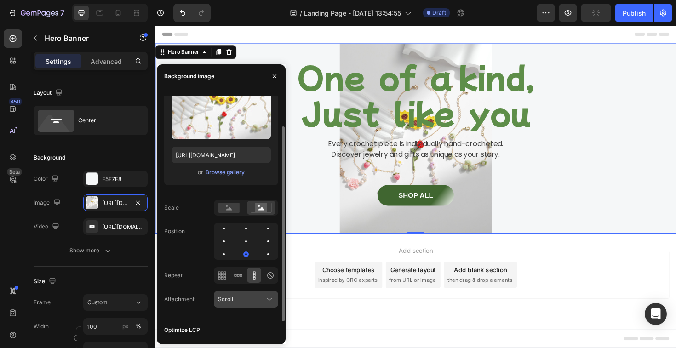
click at [273, 296] on icon at bounding box center [269, 299] width 9 height 9
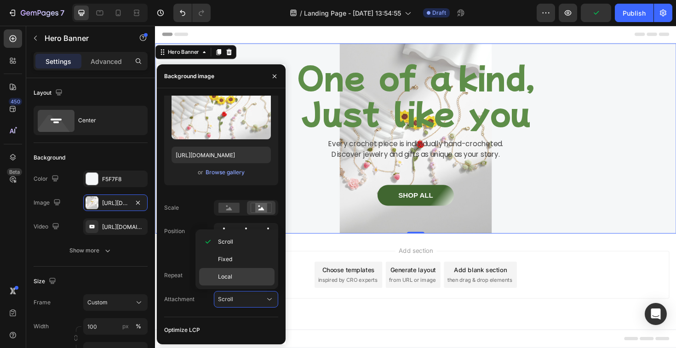
click at [251, 276] on p "Local" at bounding box center [244, 277] width 52 height 8
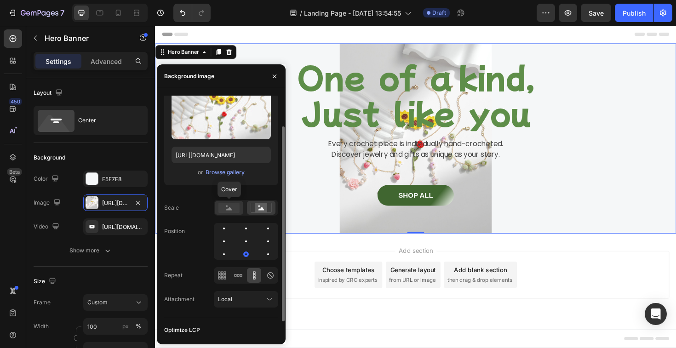
click at [233, 205] on rect at bounding box center [228, 208] width 21 height 10
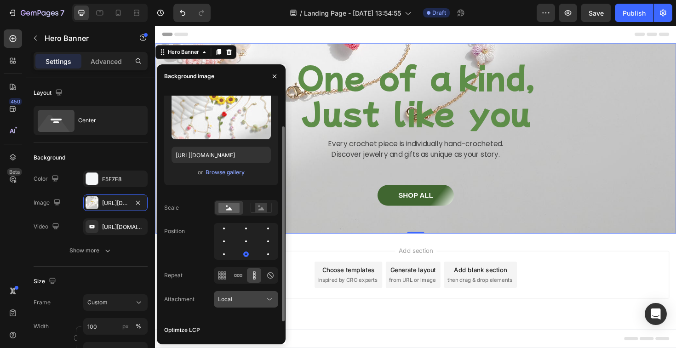
click at [272, 302] on icon at bounding box center [269, 299] width 9 height 9
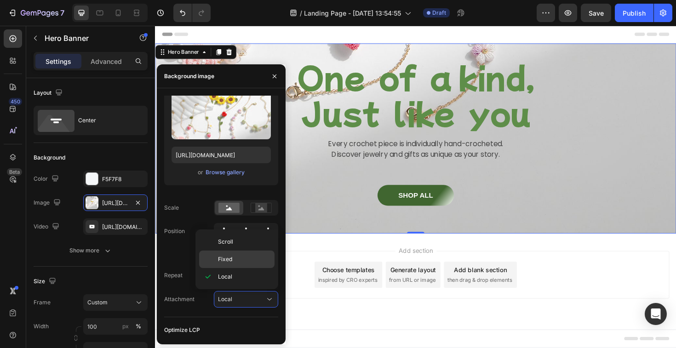
click at [249, 260] on p "Fixed" at bounding box center [244, 259] width 52 height 8
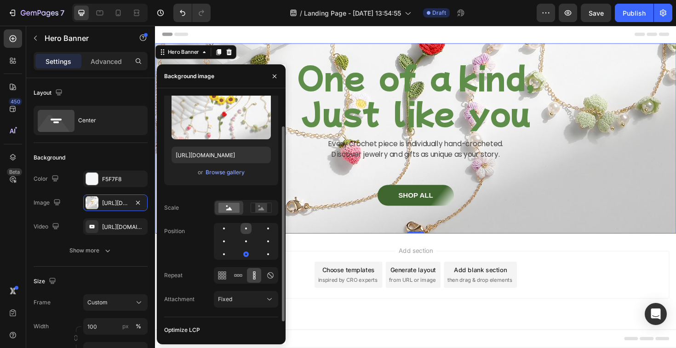
click at [263, 231] on div at bounding box center [268, 228] width 11 height 11
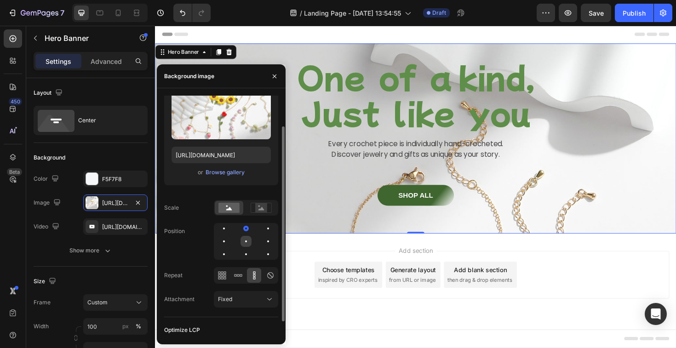
click at [263, 245] on div at bounding box center [268, 241] width 11 height 11
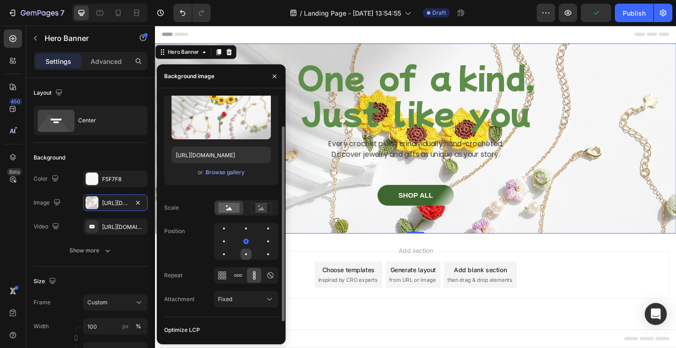
click at [263, 250] on div at bounding box center [268, 254] width 11 height 11
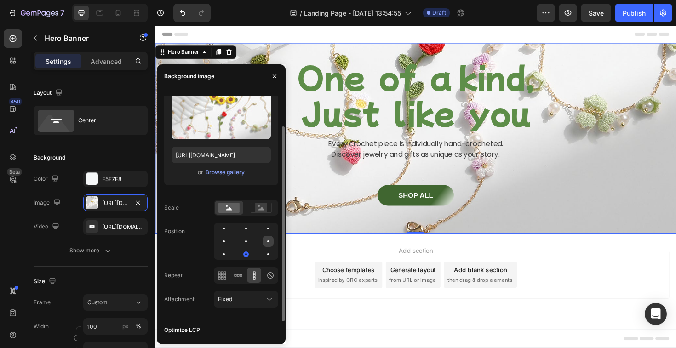
click at [230, 249] on div at bounding box center [223, 254] width 11 height 11
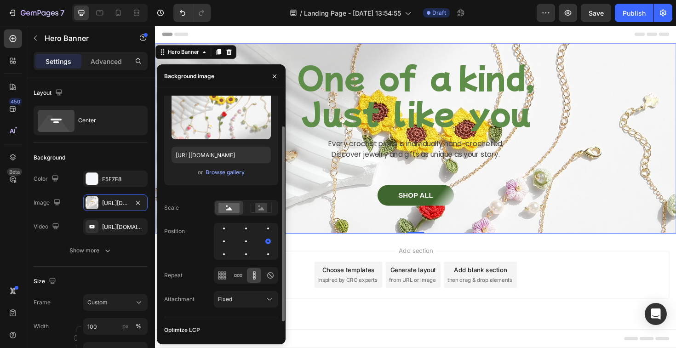
click at [234, 238] on div at bounding box center [246, 241] width 64 height 37
click at [230, 238] on div at bounding box center [246, 241] width 64 height 37
click at [241, 238] on div at bounding box center [246, 241] width 11 height 11
click at [241, 228] on div at bounding box center [246, 228] width 11 height 11
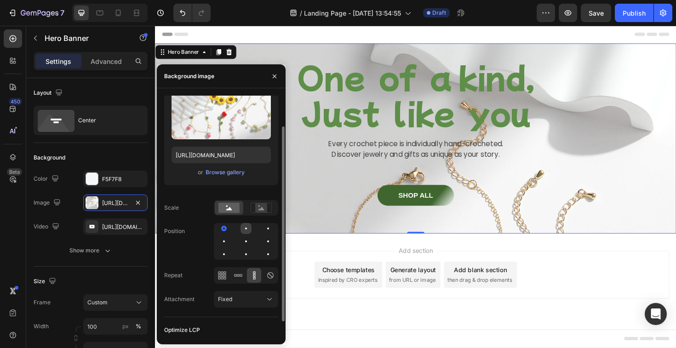
click at [263, 227] on div at bounding box center [268, 228] width 11 height 11
click at [263, 226] on div at bounding box center [268, 228] width 11 height 11
click at [230, 236] on div at bounding box center [223, 241] width 11 height 11
click at [223, 169] on div "Browse gallery" at bounding box center [225, 172] width 39 height 8
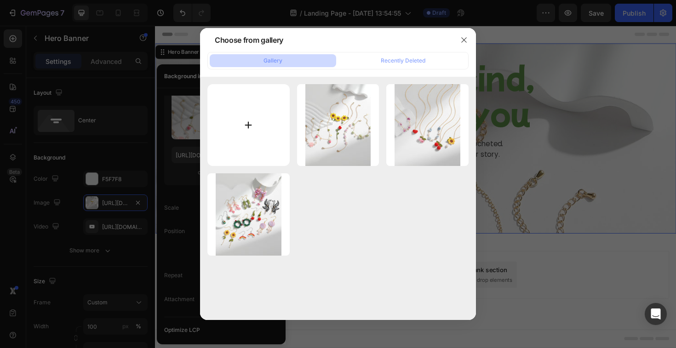
click at [264, 122] on input "file" at bounding box center [248, 125] width 82 height 82
type input "C:\fakepath\AS6A1575.jpg"
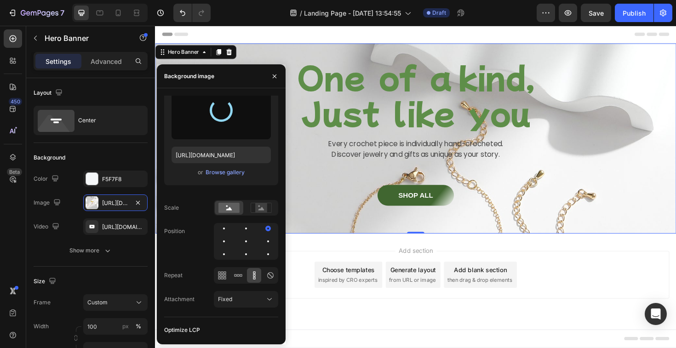
type input "[URL][DOMAIN_NAME]"
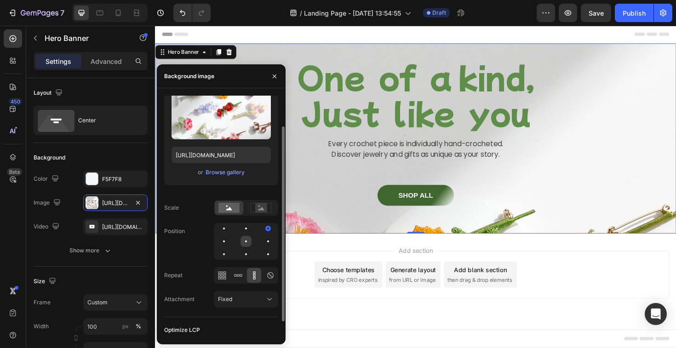
drag, startPoint x: 244, startPoint y: 243, endPoint x: 355, endPoint y: 238, distance: 111.4
click at [263, 243] on div at bounding box center [268, 241] width 11 height 11
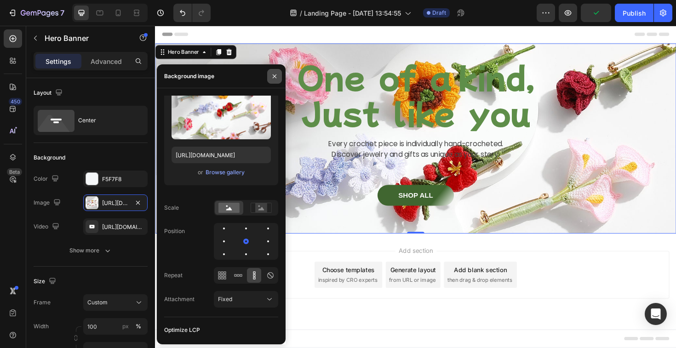
click at [281, 75] on button "button" at bounding box center [274, 76] width 15 height 15
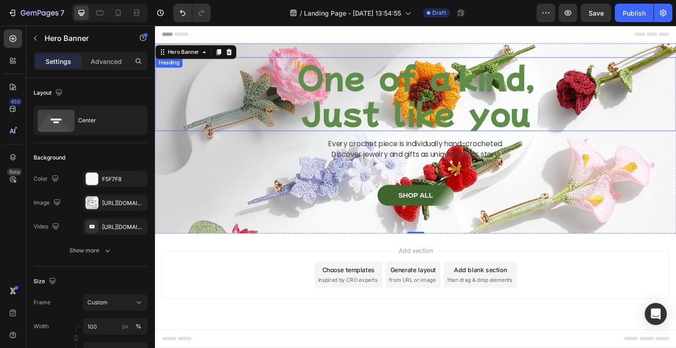
click at [349, 132] on p "One of a kind, Just like you" at bounding box center [431, 98] width 550 height 76
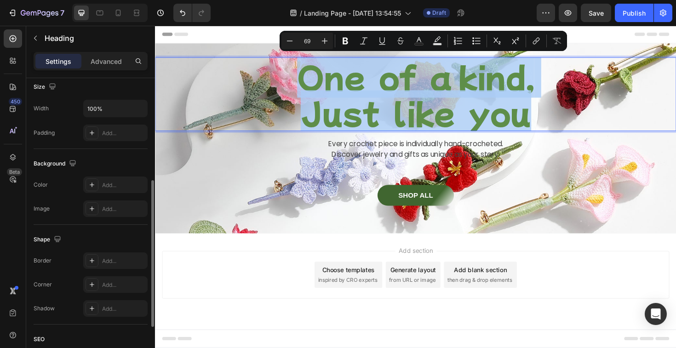
scroll to position [207, 0]
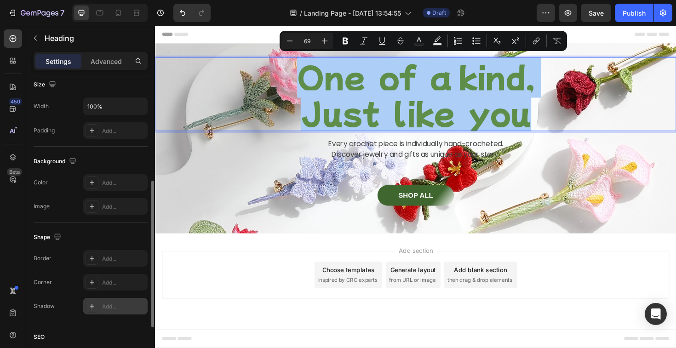
click at [118, 313] on div "Add..." at bounding box center [115, 306] width 64 height 17
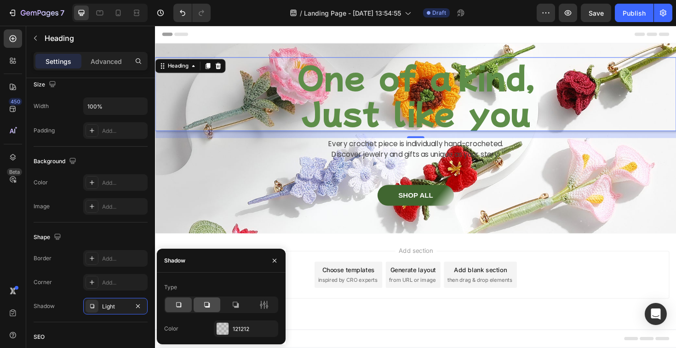
click at [209, 305] on icon at bounding box center [207, 305] width 6 height 6
click at [237, 307] on icon at bounding box center [236, 305] width 6 height 6
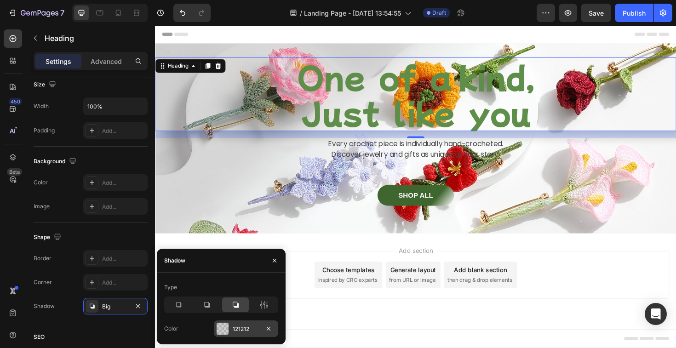
click at [242, 328] on div "121212" at bounding box center [246, 329] width 27 height 8
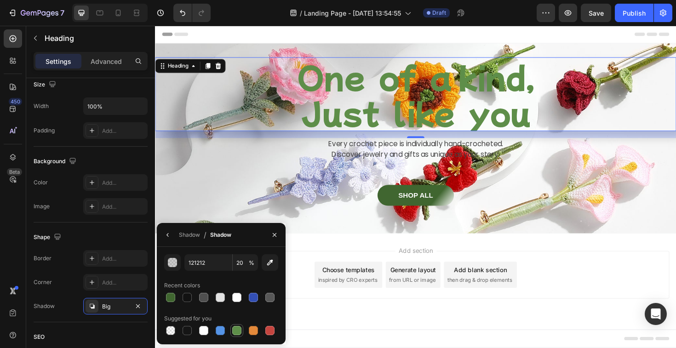
click at [237, 335] on div at bounding box center [236, 330] width 11 height 11
type input "5E8E49"
type input "100"
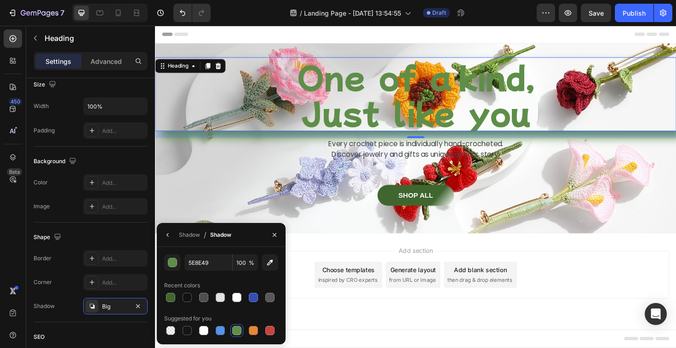
click at [236, 334] on div at bounding box center [236, 330] width 9 height 9
click at [272, 236] on icon "button" at bounding box center [274, 234] width 7 height 7
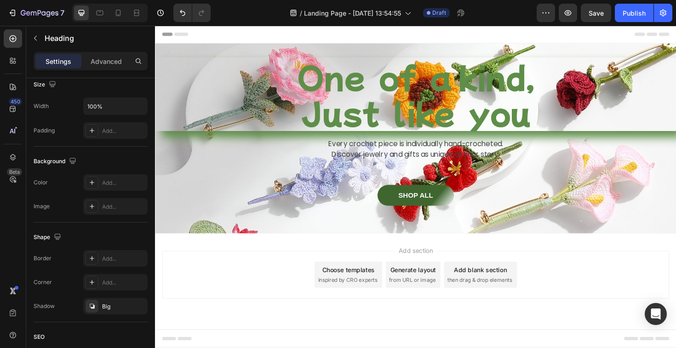
click at [263, 289] on div "Add section Choose templates inspired by CRO experts Generate layout from URL o…" at bounding box center [430, 289] width 537 height 51
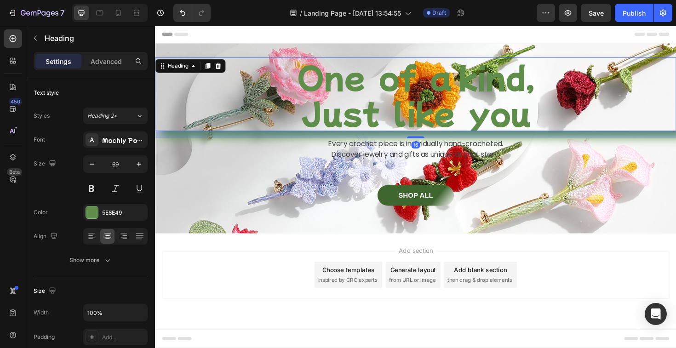
click at [336, 70] on p "One of a kind, Just like you" at bounding box center [431, 98] width 550 height 76
click at [105, 212] on div "5E8E49" at bounding box center [115, 213] width 27 height 8
click at [96, 187] on button at bounding box center [91, 188] width 17 height 17
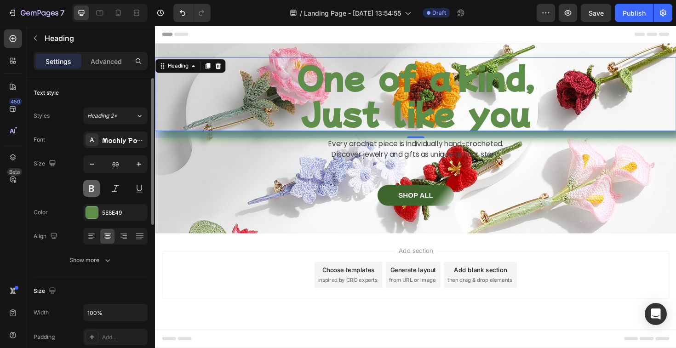
click at [96, 187] on button at bounding box center [91, 188] width 17 height 17
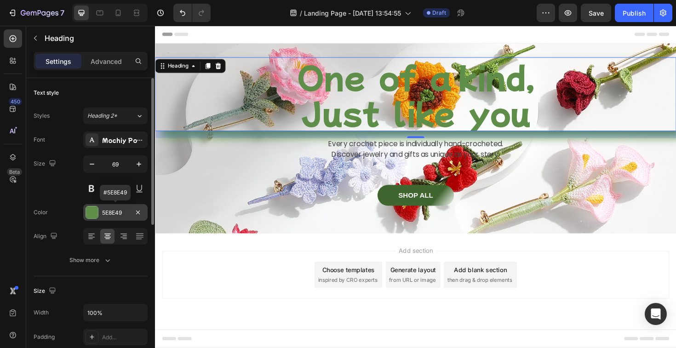
click at [114, 210] on div "5E8E49" at bounding box center [115, 213] width 27 height 8
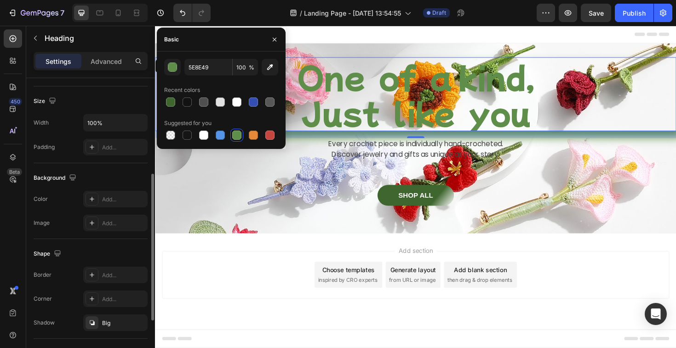
scroll to position [192, 0]
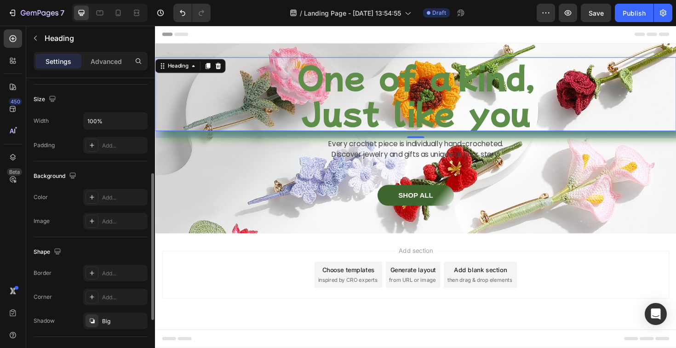
click at [115, 207] on div "The changes might be hidden by the video. Color Add... Image Add..." at bounding box center [91, 209] width 114 height 40
click at [115, 201] on div "Add..." at bounding box center [123, 198] width 43 height 8
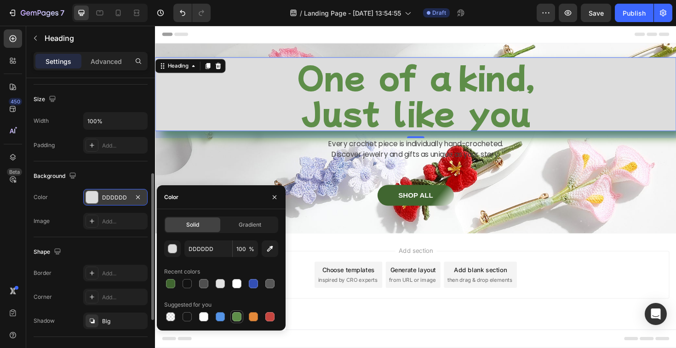
click at [237, 315] on div at bounding box center [236, 316] width 9 height 9
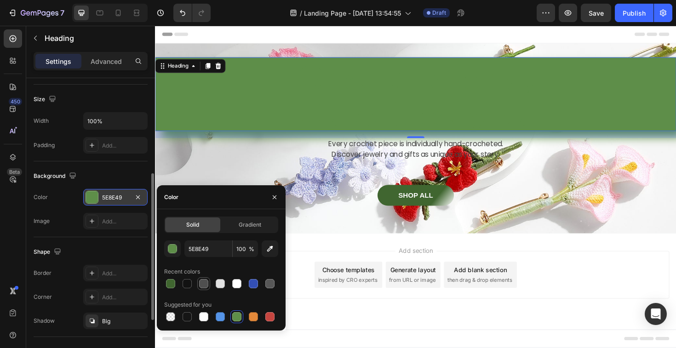
click at [207, 286] on div at bounding box center [203, 283] width 9 height 9
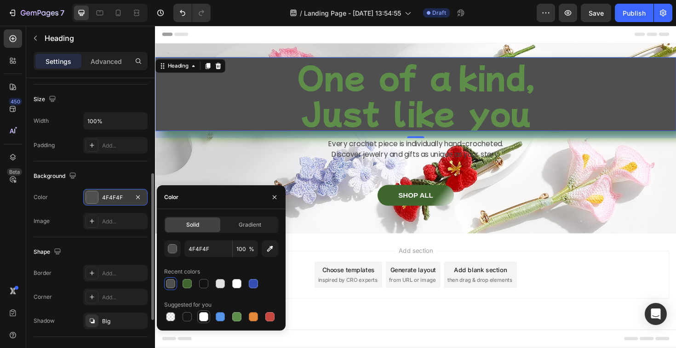
click at [204, 320] on div at bounding box center [203, 316] width 9 height 9
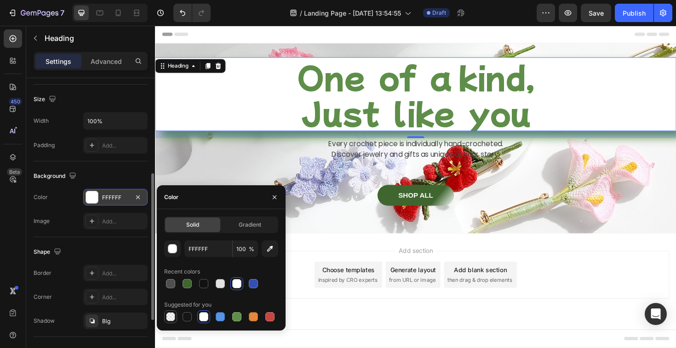
click at [171, 316] on div at bounding box center [170, 316] width 9 height 9
type input "000000"
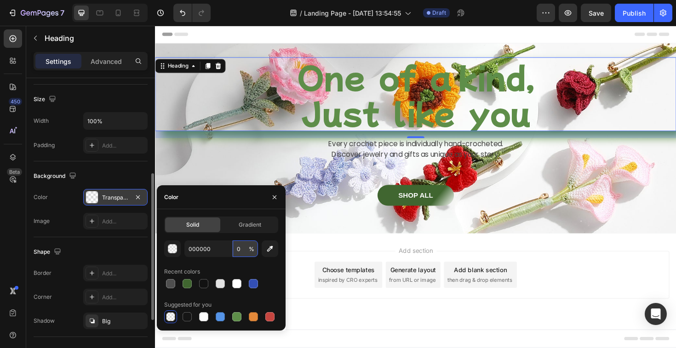
drag, startPoint x: 244, startPoint y: 251, endPoint x: 235, endPoint y: 249, distance: 8.8
click at [0, 0] on input "0" at bounding box center [0, 0] width 0 height 0
type input "1"
click at [274, 196] on icon "button" at bounding box center [275, 197] width 4 height 4
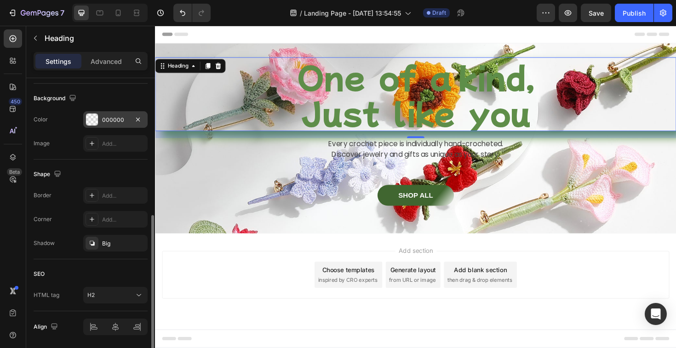
scroll to position [280, 0]
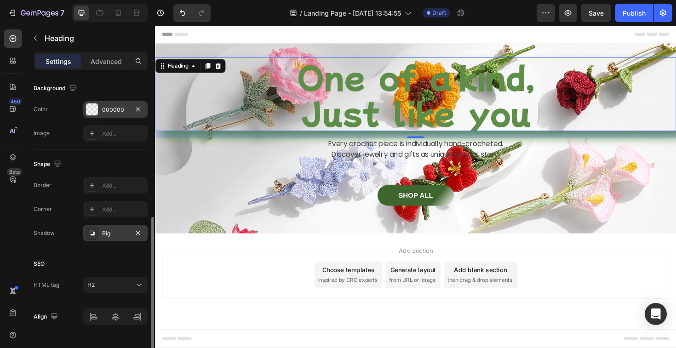
click at [116, 237] on div "Big" at bounding box center [115, 234] width 27 height 8
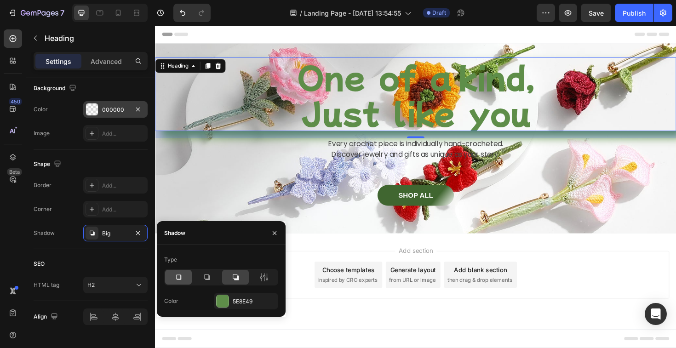
click at [177, 276] on icon at bounding box center [178, 277] width 9 height 9
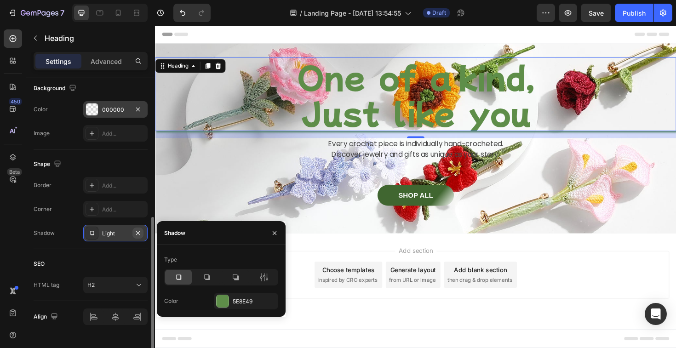
click at [136, 234] on icon "button" at bounding box center [137, 233] width 7 height 7
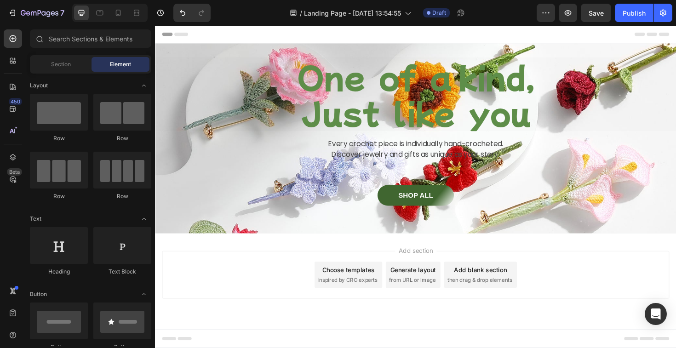
click at [185, 310] on div "Add section Choose templates inspired by CRO experts Generate layout from URL o…" at bounding box center [430, 289] width 537 height 51
click at [299, 117] on p "One of a kind, Just like you" at bounding box center [431, 98] width 550 height 76
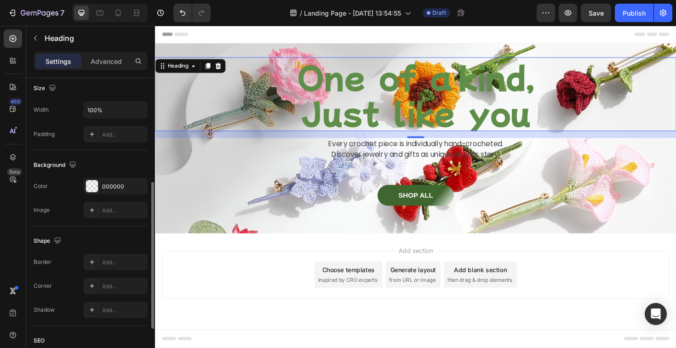
scroll to position [206, 0]
click at [137, 186] on icon "button" at bounding box center [137, 183] width 7 height 7
click at [126, 184] on div "Add..." at bounding box center [123, 184] width 43 height 8
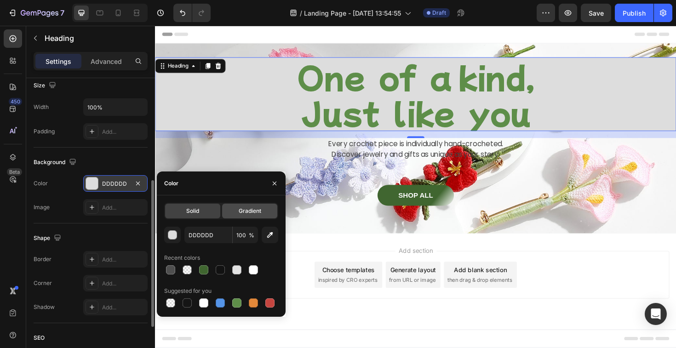
click at [252, 210] on span "Gradient" at bounding box center [250, 211] width 23 height 8
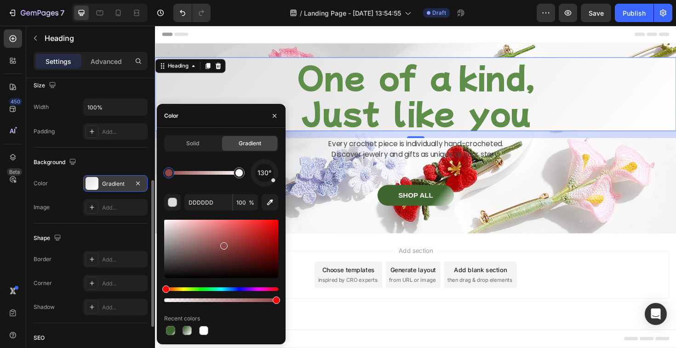
click at [223, 244] on div at bounding box center [221, 249] width 114 height 58
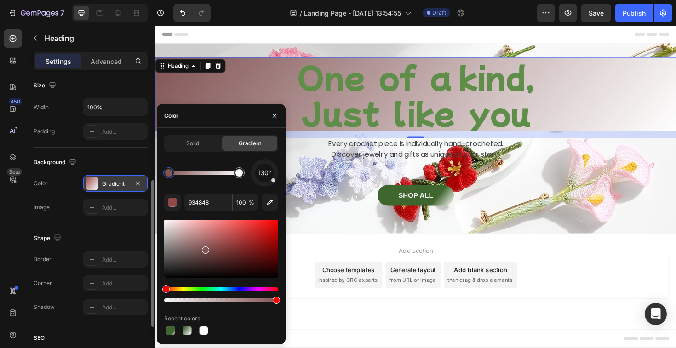
click at [205, 248] on div at bounding box center [221, 249] width 114 height 58
type input "825454"
click at [135, 185] on icon "button" at bounding box center [137, 183] width 7 height 7
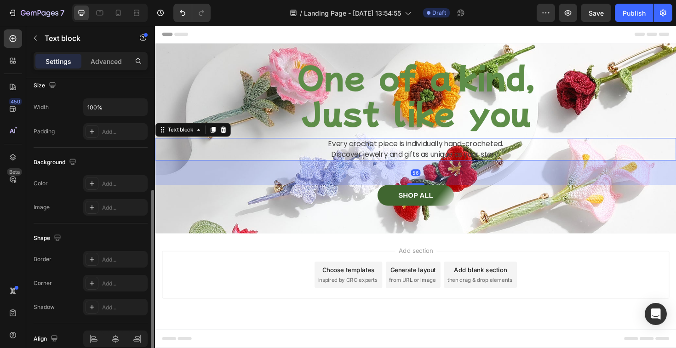
click at [217, 164] on p "Discover jewelry and gifts as unique as your story." at bounding box center [431, 162] width 550 height 11
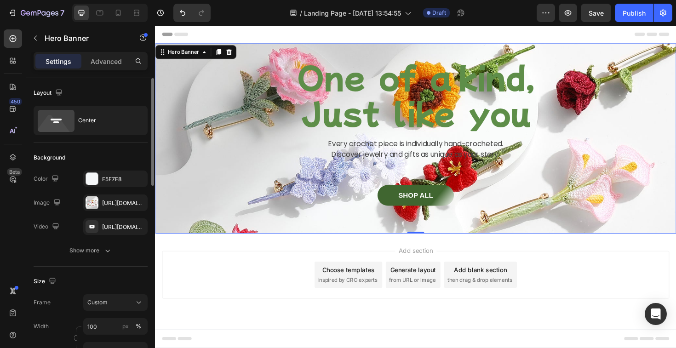
click at [205, 46] on div "One of a kind, Just like you Heading Every crochet piece is individually hand-c…" at bounding box center [431, 145] width 552 height 201
click at [113, 68] on div "Advanced" at bounding box center [106, 61] width 46 height 15
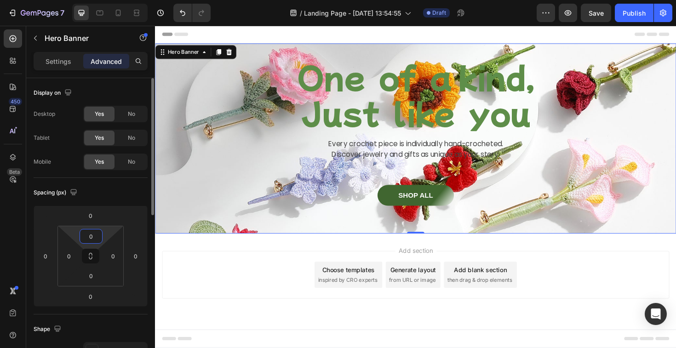
click at [94, 231] on input "0" at bounding box center [91, 237] width 18 height 14
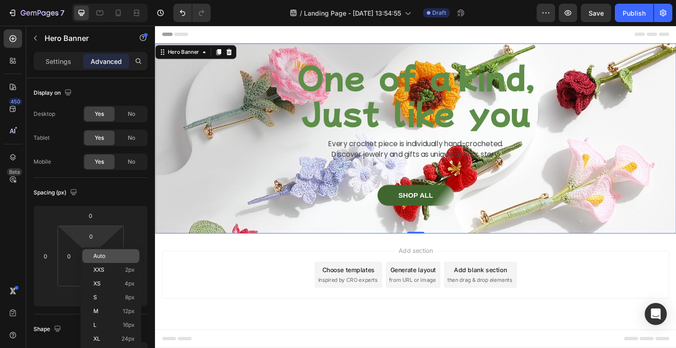
click at [117, 255] on p "Auto" at bounding box center [113, 256] width 41 height 6
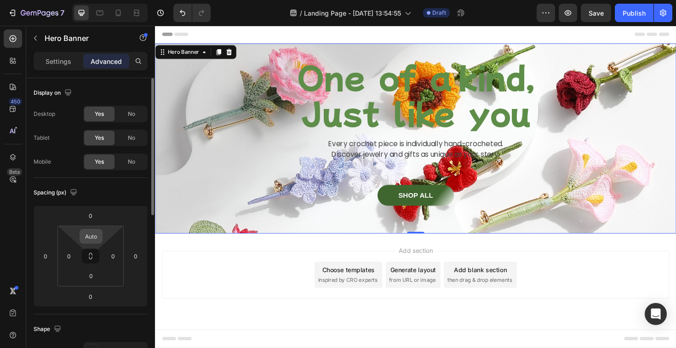
click at [93, 242] on input "Auto" at bounding box center [91, 237] width 18 height 14
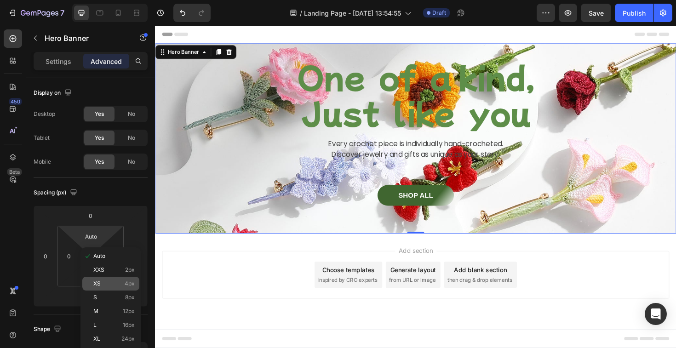
click at [102, 281] on p "XS 4px" at bounding box center [113, 284] width 41 height 6
type input "4"
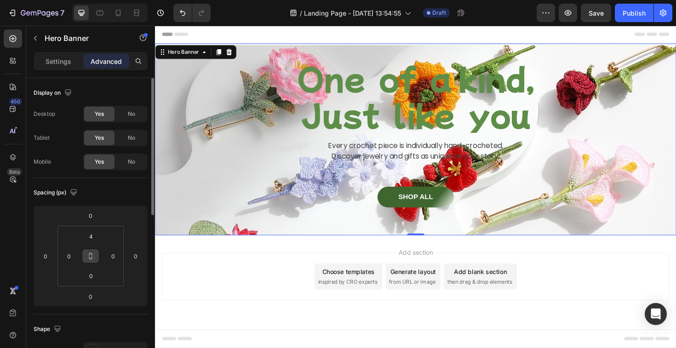
click at [94, 257] on icon at bounding box center [90, 255] width 7 height 7
click at [92, 218] on input "0" at bounding box center [90, 216] width 18 height 14
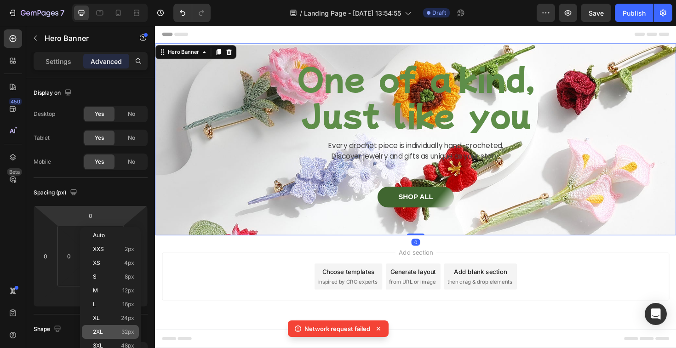
click at [105, 332] on p "2XL 32px" at bounding box center [113, 332] width 41 height 6
type input "32"
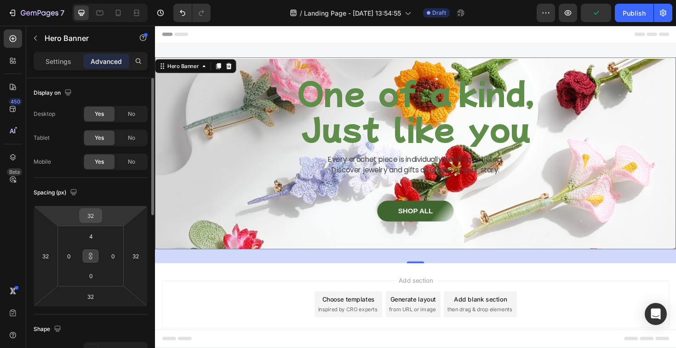
click at [95, 211] on input "32" at bounding box center [90, 216] width 18 height 14
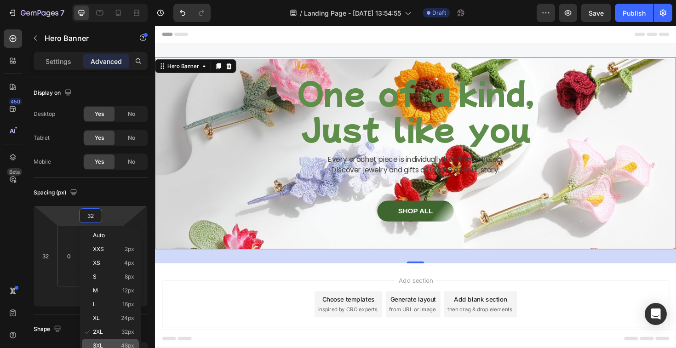
type input "2"
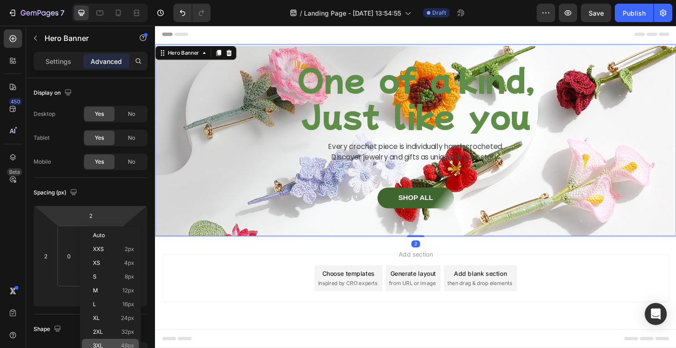
click at [107, 342] on div "3XL 48px" at bounding box center [110, 346] width 57 height 14
type input "48"
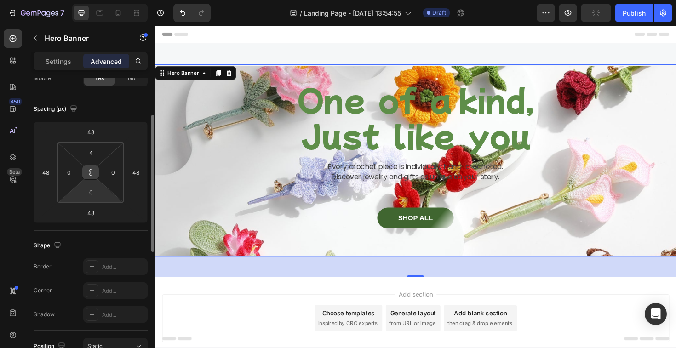
scroll to position [86, 0]
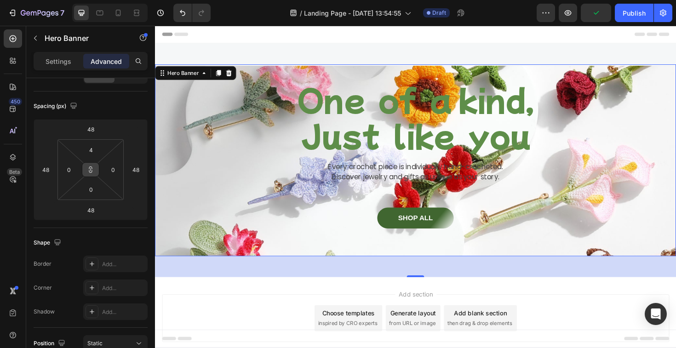
click at [94, 167] on icon at bounding box center [90, 169] width 7 height 7
click at [92, 151] on input "4" at bounding box center [91, 150] width 18 height 14
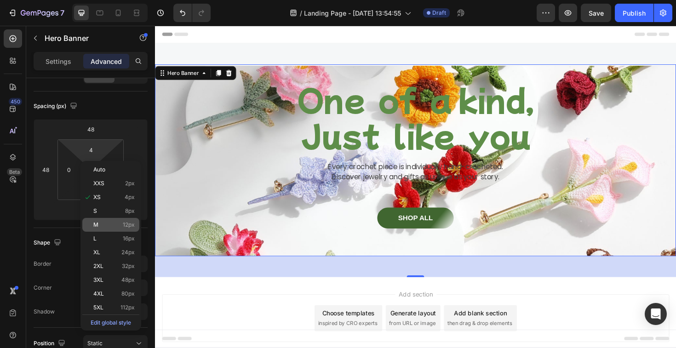
click at [111, 219] on div "M 12px" at bounding box center [110, 225] width 57 height 14
type input "12"
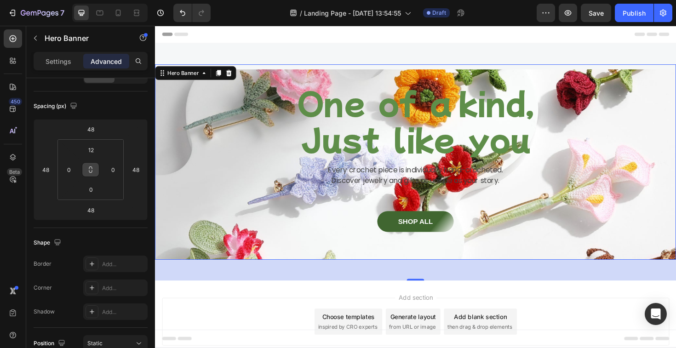
click at [91, 171] on icon at bounding box center [90, 169] width 7 height 7
click at [91, 128] on input "48" at bounding box center [90, 129] width 18 height 14
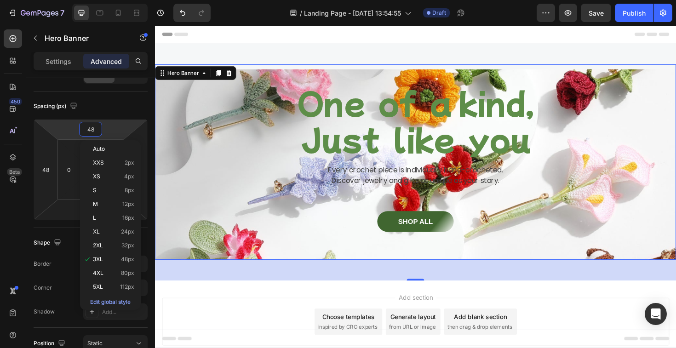
type input "3"
click at [64, 262] on div "Border Add..." at bounding box center [91, 264] width 114 height 17
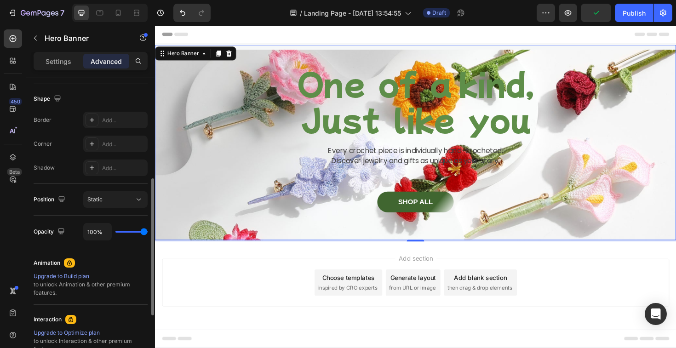
scroll to position [215, 0]
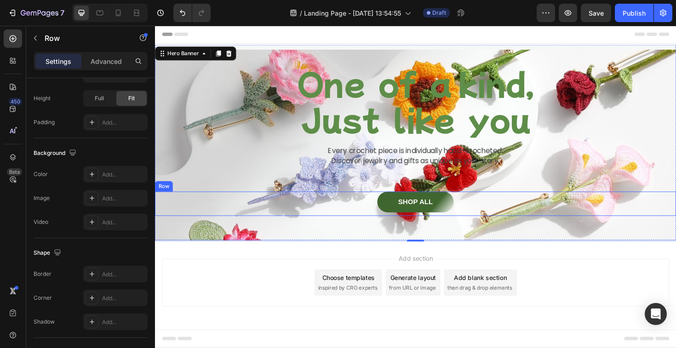
click at [209, 208] on div "SHOP ALL Button Row" at bounding box center [431, 214] width 552 height 26
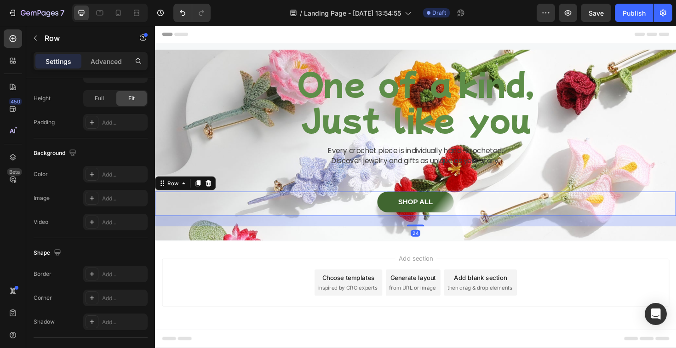
scroll to position [0, 0]
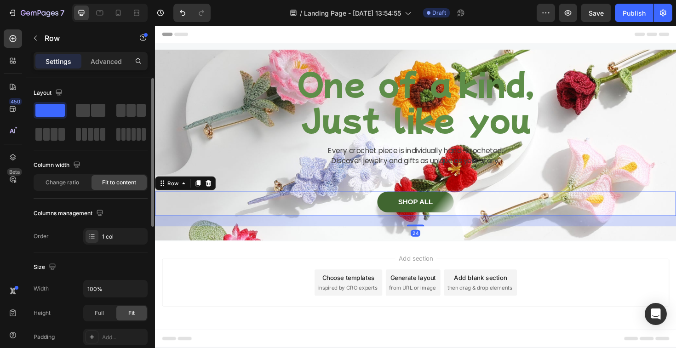
click at [210, 150] on div "One of a kind, Just like you Heading Every crochet piece is individually hand-c…" at bounding box center [431, 152] width 552 height 172
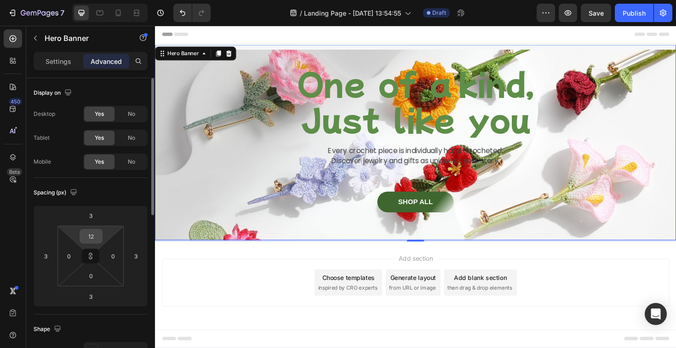
click at [92, 234] on input "12" at bounding box center [91, 237] width 18 height 14
type input "3"
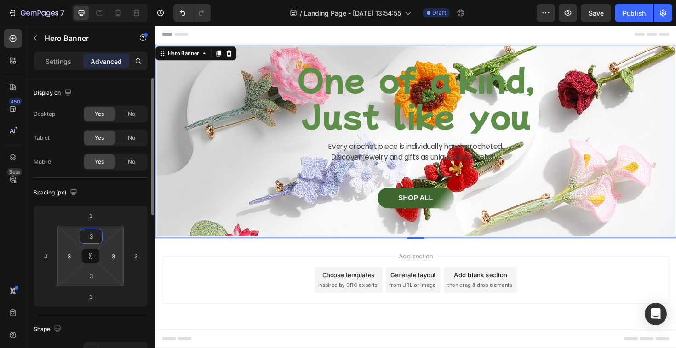
type input "34"
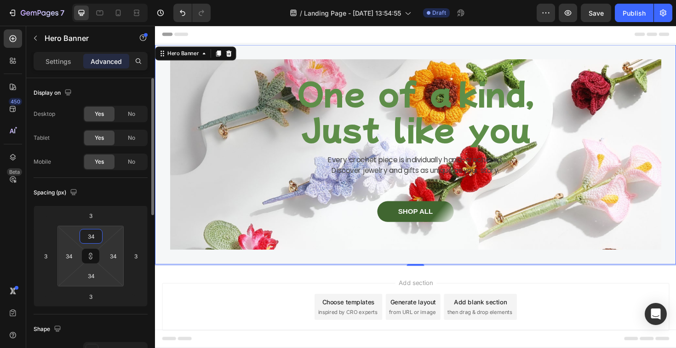
type input "344"
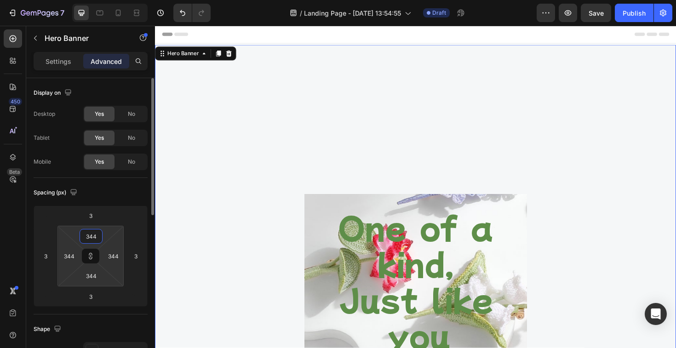
type input "34"
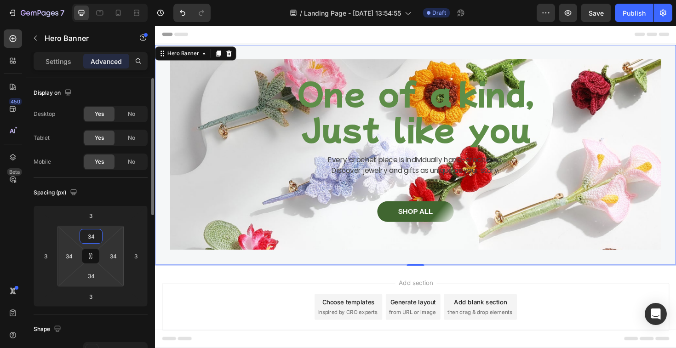
type input "3"
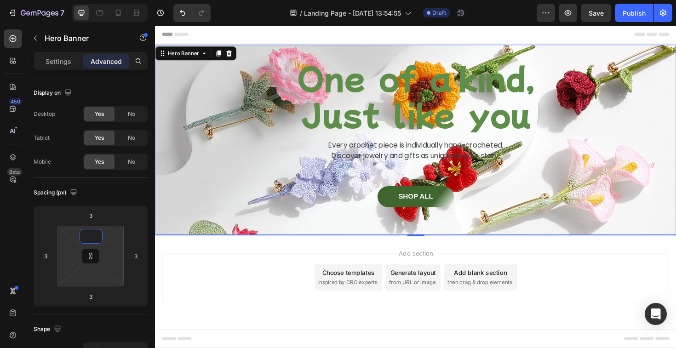
type input "1"
click at [106, 0] on html "7 / Landing Page - Aug 27, 13:54:55 Draft Preview Save Publish 450 Beta Section…" at bounding box center [338, 0] width 676 height 0
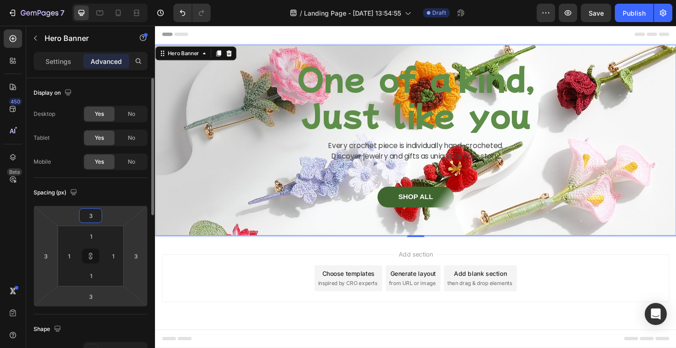
type input "2"
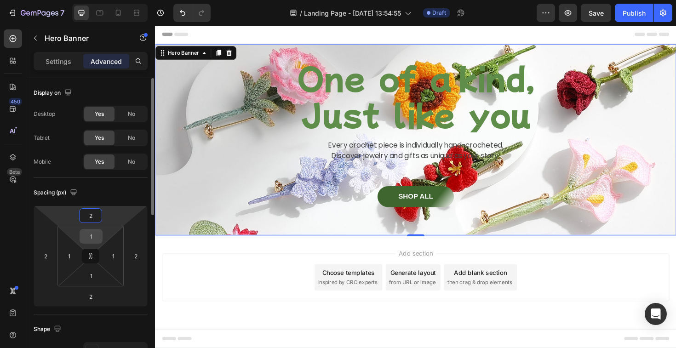
click at [93, 235] on input "1" at bounding box center [91, 237] width 18 height 14
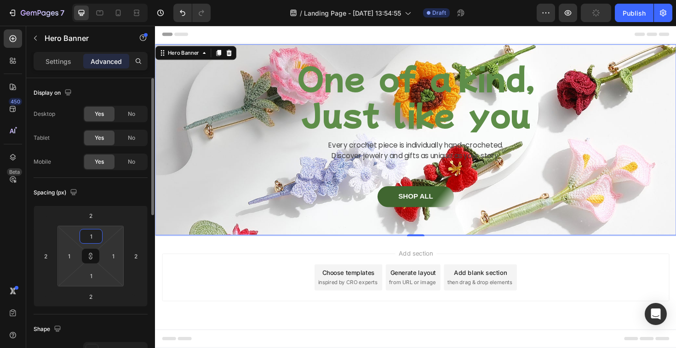
type input "15"
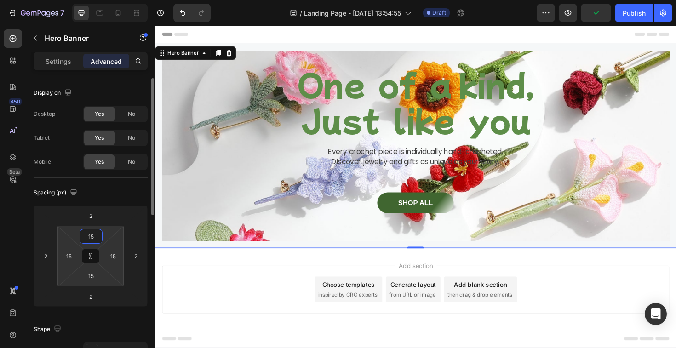
type input "150"
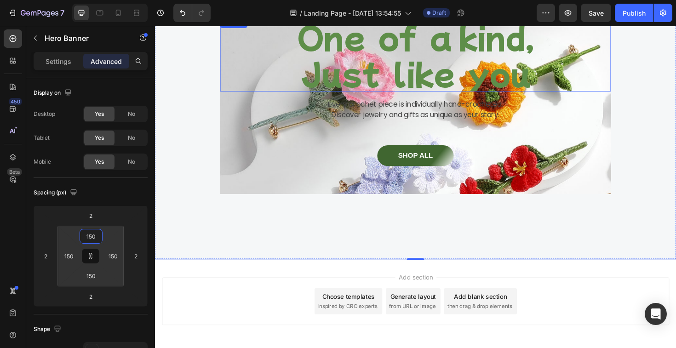
scroll to position [91, 0]
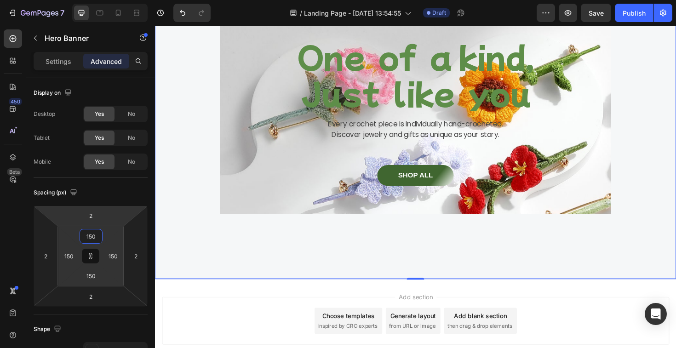
type input "150"
click at [102, 0] on html "7 / Landing Page - Aug 27, 13:54:55 Draft Preview Save Publish 450 Beta Section…" at bounding box center [338, 0] width 676 height 0
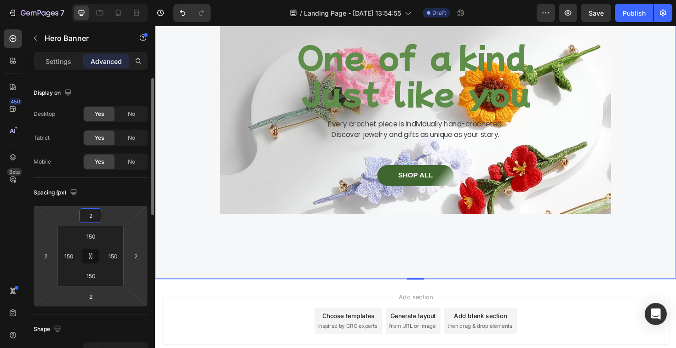
type input "1"
type input "11"
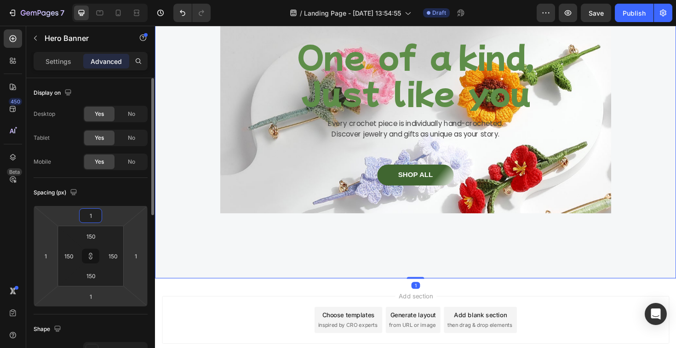
type input "11"
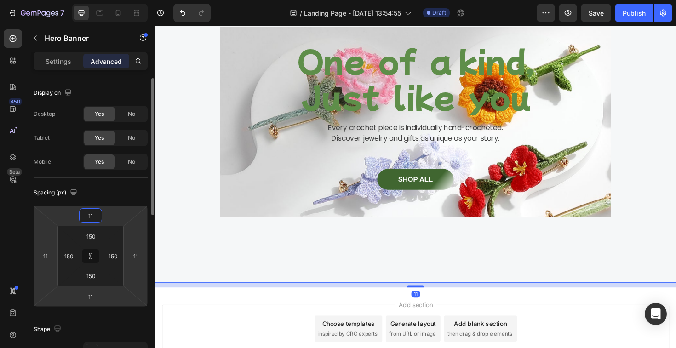
type input "111"
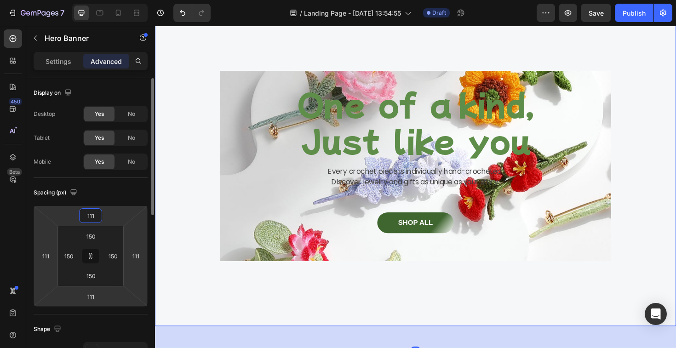
type input "1111"
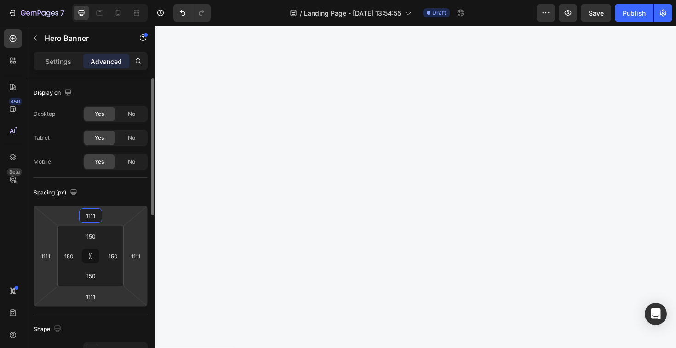
type input "11111"
type input "1111"
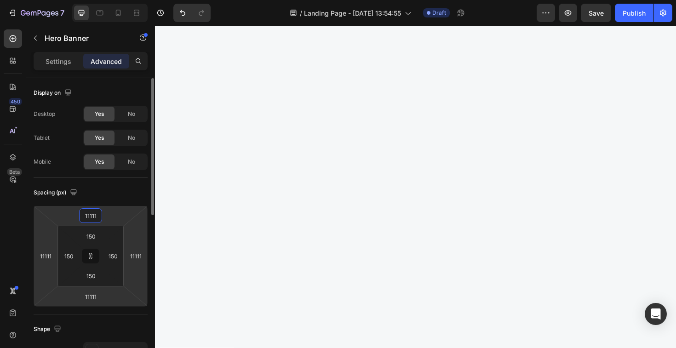
type input "1111"
type input "111"
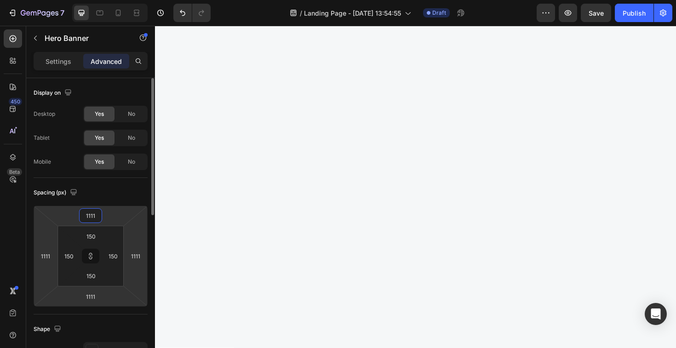
type input "111"
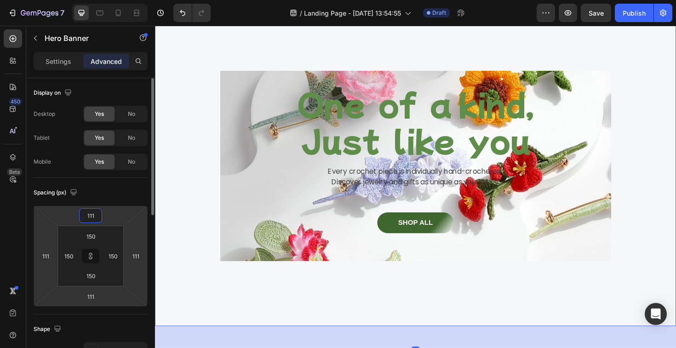
type input "11"
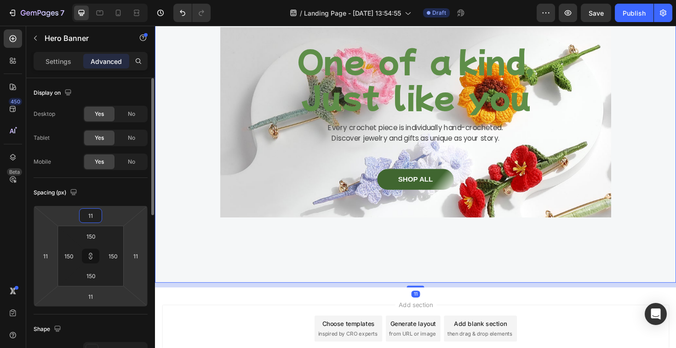
type input "1"
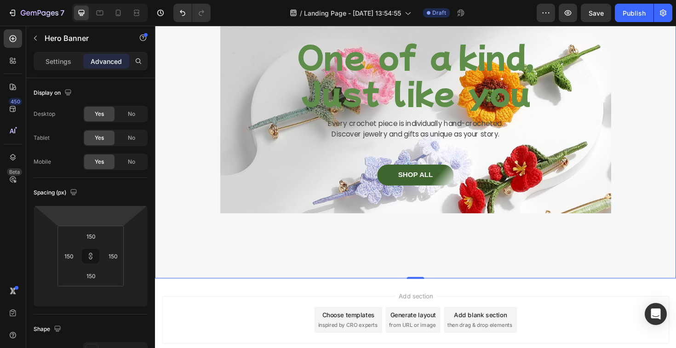
type input "1"
click at [95, 238] on input "150" at bounding box center [91, 237] width 18 height 14
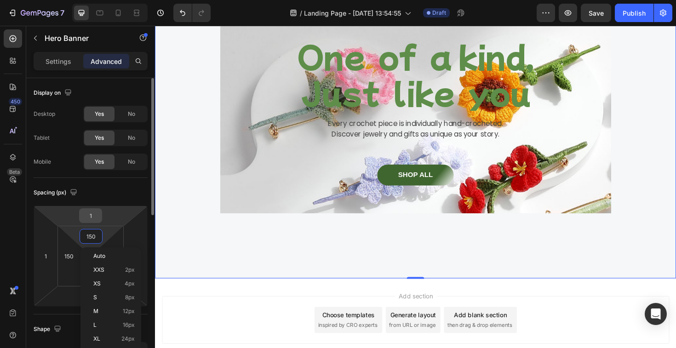
click at [91, 212] on input "1" at bounding box center [90, 216] width 18 height 14
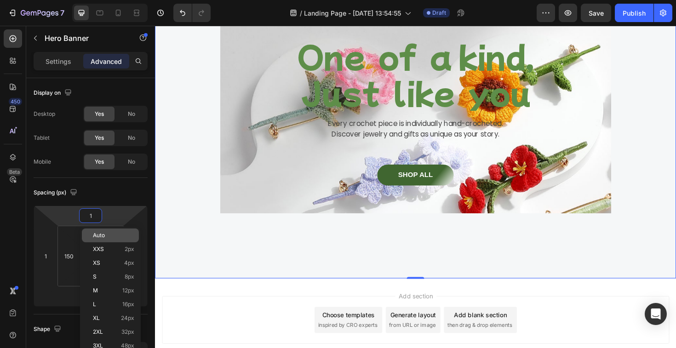
click at [103, 229] on div "Auto" at bounding box center [110, 236] width 57 height 14
click at [98, 233] on span "Auto" at bounding box center [99, 235] width 12 height 6
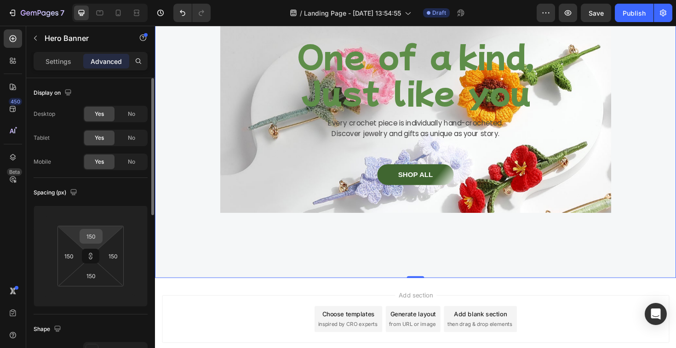
click at [91, 237] on input "150" at bounding box center [91, 237] width 18 height 14
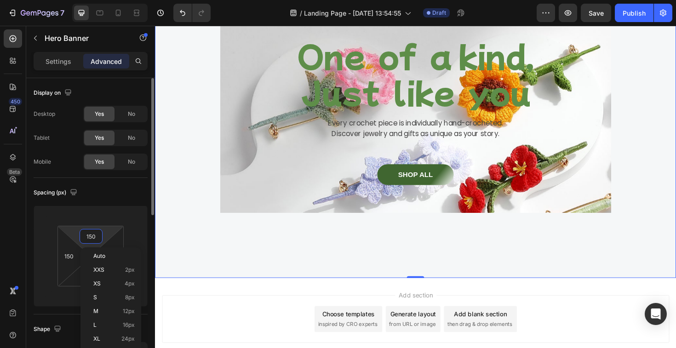
click at [94, 237] on input "150" at bounding box center [91, 237] width 18 height 14
type input "15"
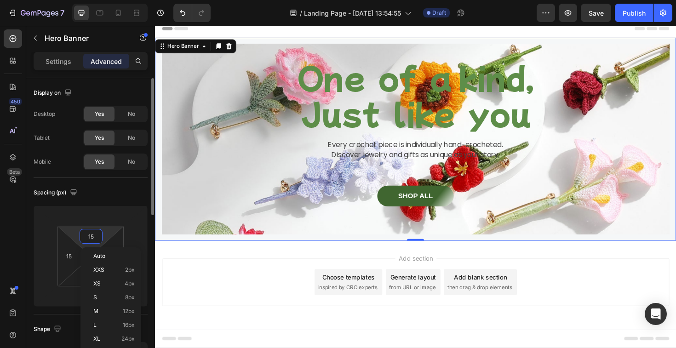
scroll to position [6, 0]
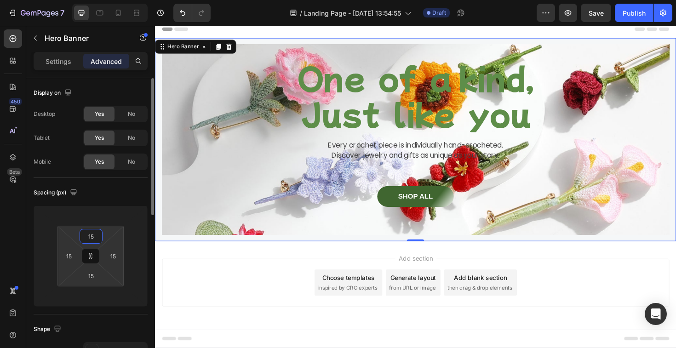
type input "1"
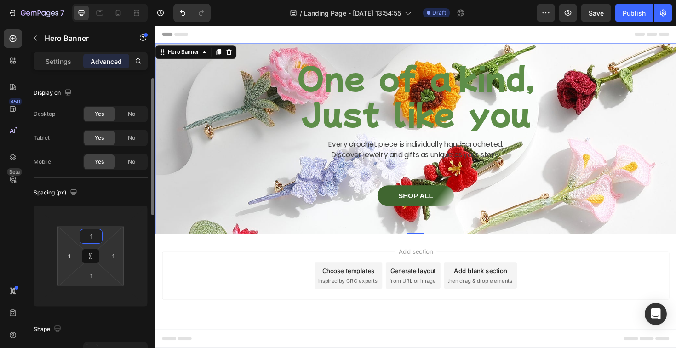
scroll to position [0, 0]
type input "10"
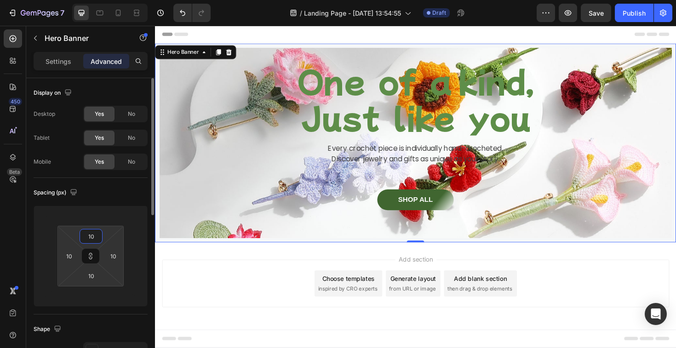
type input "100"
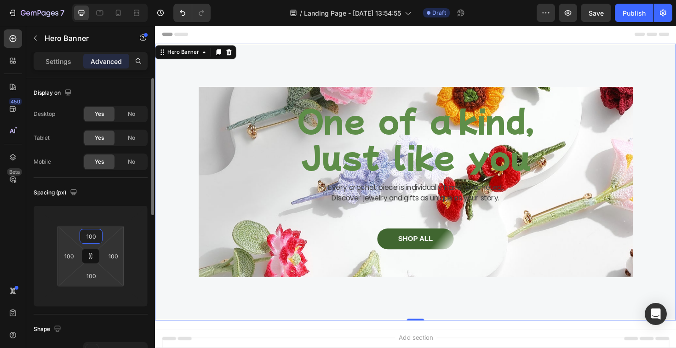
type input "10"
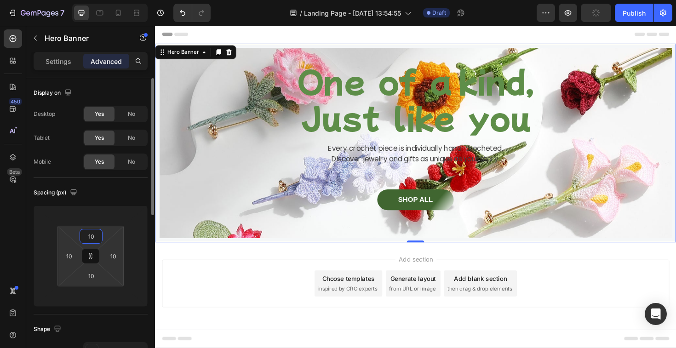
type input "1"
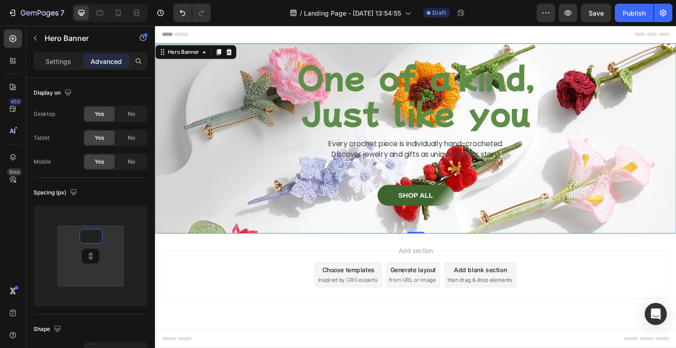
type input "1"
type input "10"
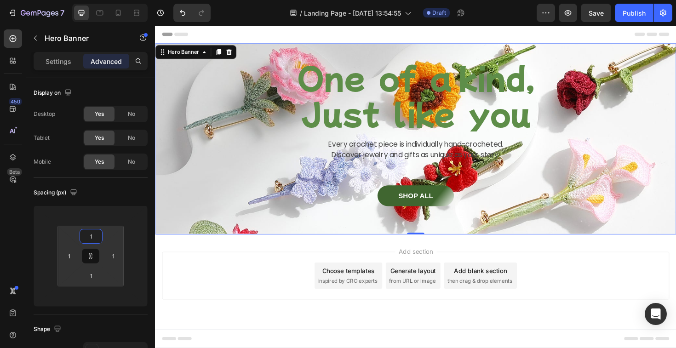
type input "10"
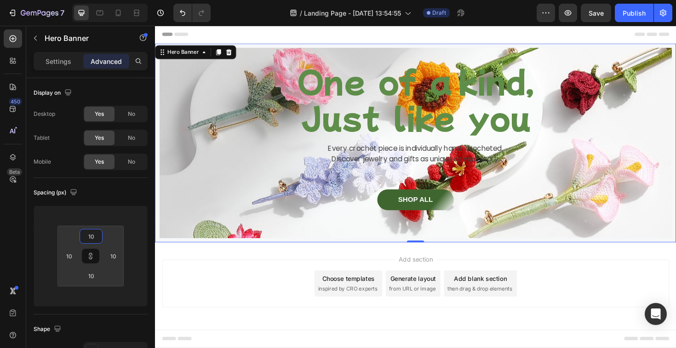
type input "100"
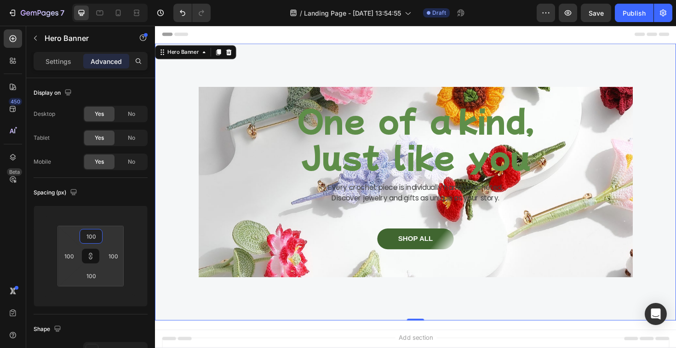
type input "10"
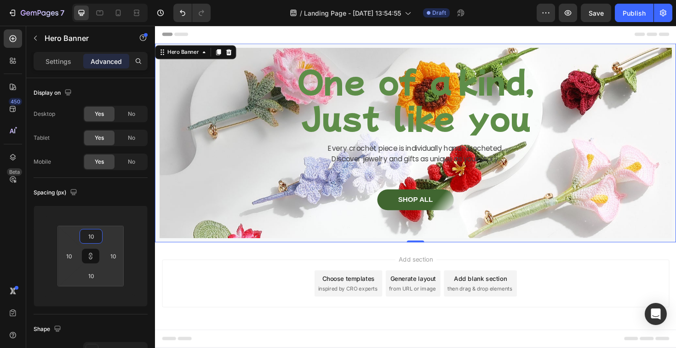
type input "1"
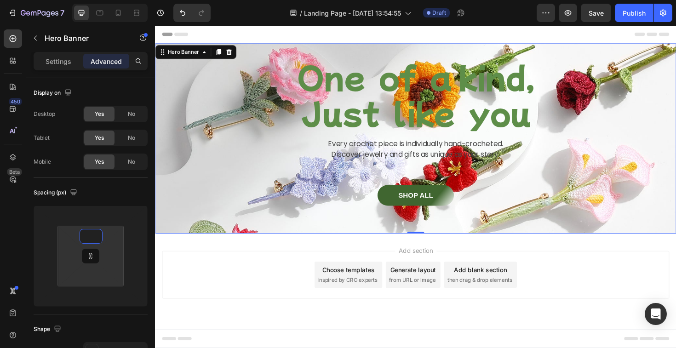
type input "9"
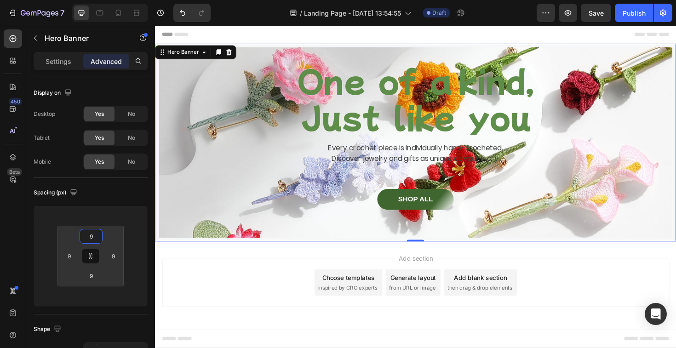
type input "90"
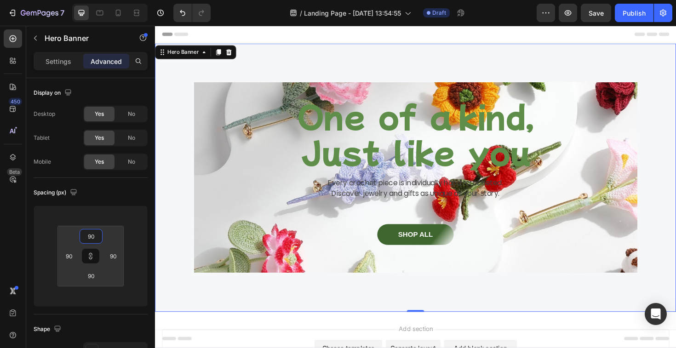
type input "9"
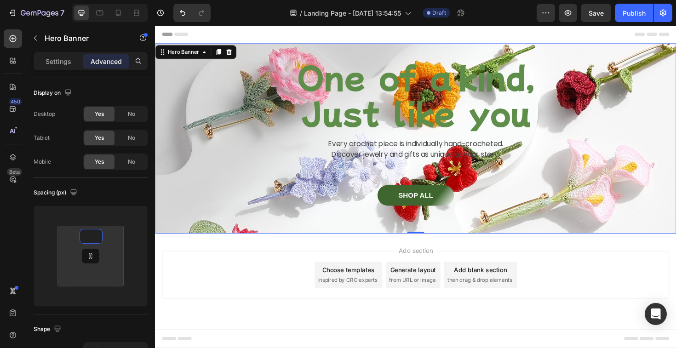
type input "8"
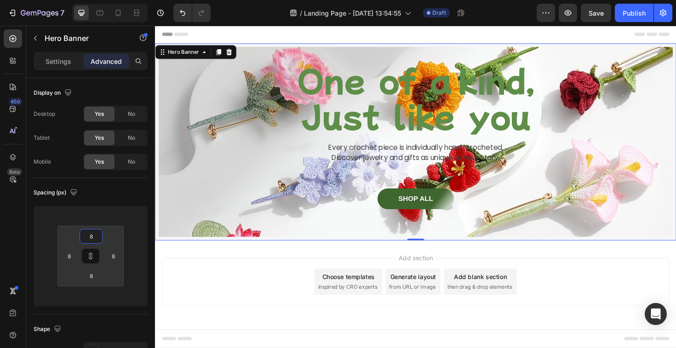
type input "80"
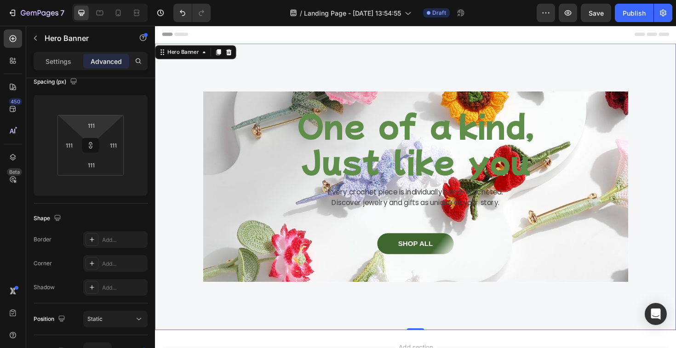
click at [237, 86] on div "One of a kind, Just like you Heading Every crochet piece is individually hand-c…" at bounding box center [431, 197] width 552 height 304
click at [60, 65] on p "Settings" at bounding box center [59, 62] width 26 height 10
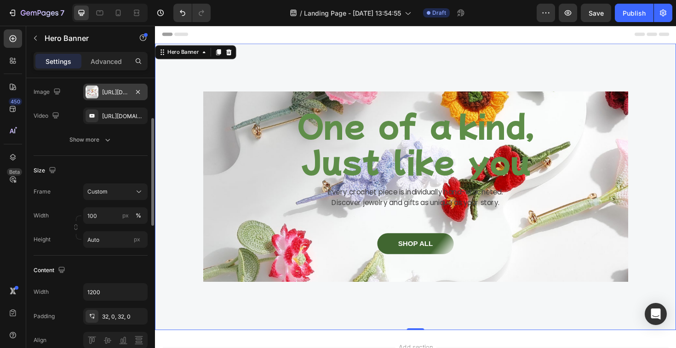
click at [101, 98] on div "[URL][DOMAIN_NAME]" at bounding box center [115, 92] width 64 height 17
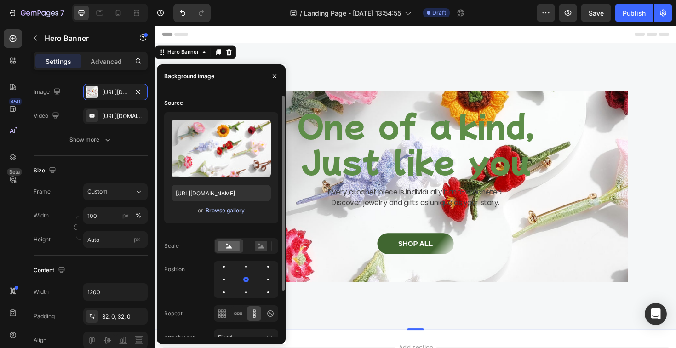
click at [225, 209] on div "Browse gallery" at bounding box center [225, 211] width 39 height 8
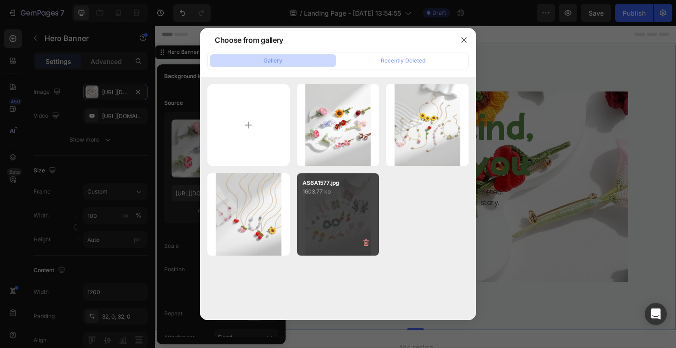
click at [350, 189] on p "1603.77 kb" at bounding box center [338, 191] width 71 height 9
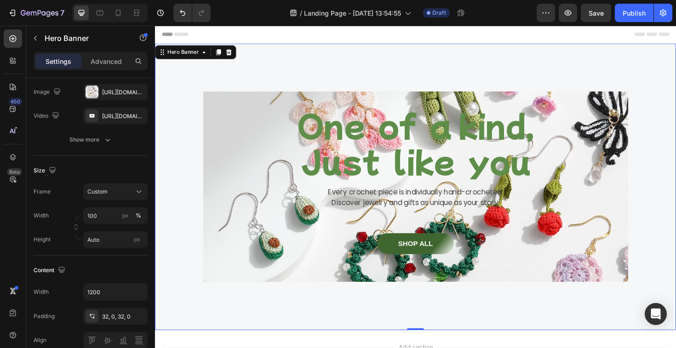
click at [350, 60] on div "One of a kind, Just like you Heading Every crochet piece is individually hand-c…" at bounding box center [431, 197] width 552 height 304
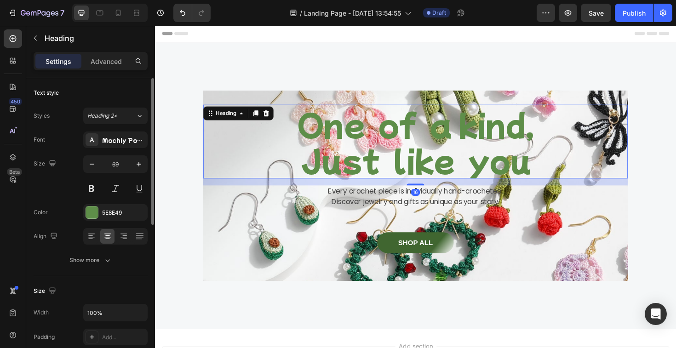
click at [245, 114] on div "One of a kind, Just like you Heading 16" at bounding box center [431, 148] width 450 height 78
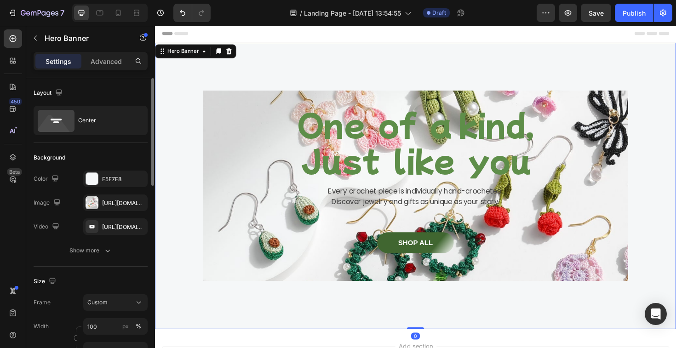
click at [246, 100] on div "One of a kind, Just like you Heading Every crochet piece is individually hand-c…" at bounding box center [431, 195] width 450 height 201
click at [113, 208] on div "[URL][DOMAIN_NAME]" at bounding box center [115, 203] width 64 height 17
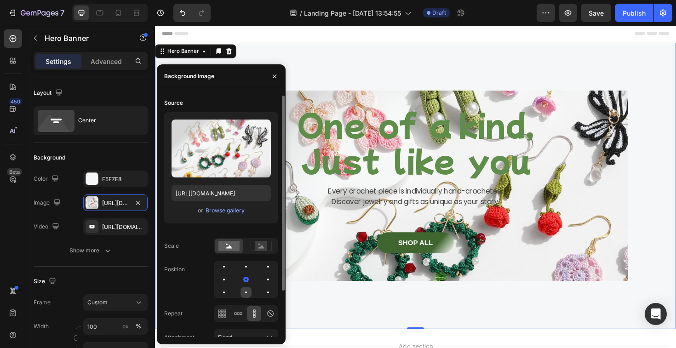
click at [263, 288] on div at bounding box center [268, 292] width 11 height 11
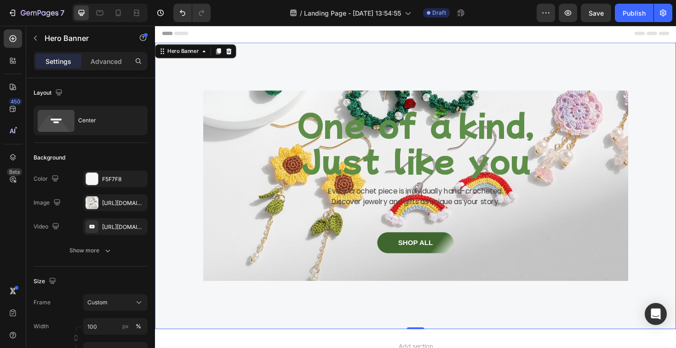
click at [405, 70] on div "One of a kind, Just like you Heading Every crochet piece is individually hand-c…" at bounding box center [431, 196] width 552 height 304
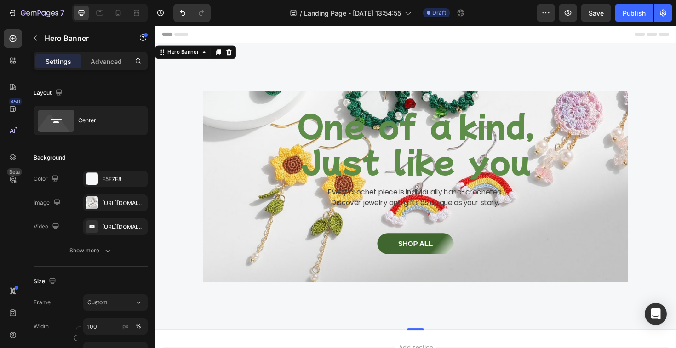
click at [227, 92] on div "One of a kind, Just like you Heading Every crochet piece is individually hand-c…" at bounding box center [431, 197] width 552 height 304
click at [230, 100] on div "One of a kind, Just like you Heading Every crochet piece is individually hand-c…" at bounding box center [431, 196] width 450 height 201
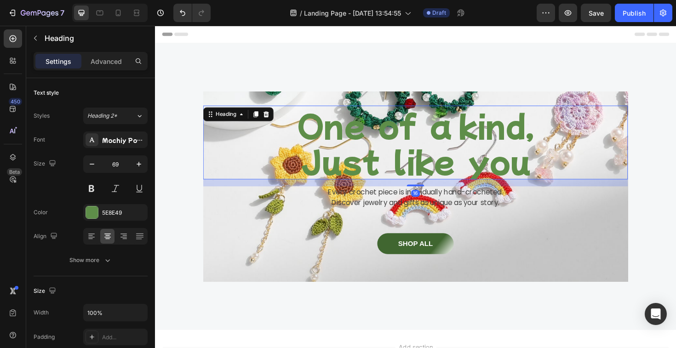
click at [293, 161] on p "One of a kind, Just like you" at bounding box center [431, 149] width 448 height 76
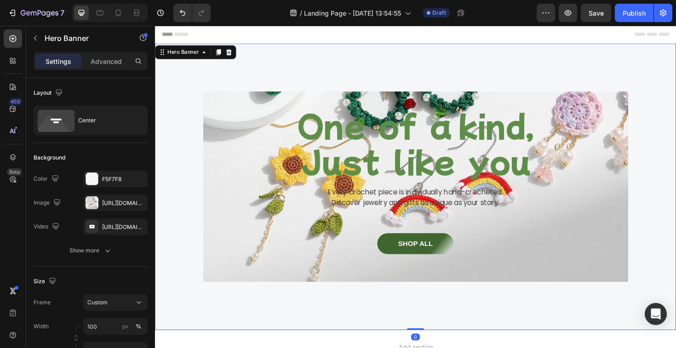
click at [304, 107] on div "One of a kind, Just like you Heading Every crochet piece is individually hand-c…" at bounding box center [431, 196] width 450 height 201
click at [112, 58] on p "Advanced" at bounding box center [106, 62] width 31 height 10
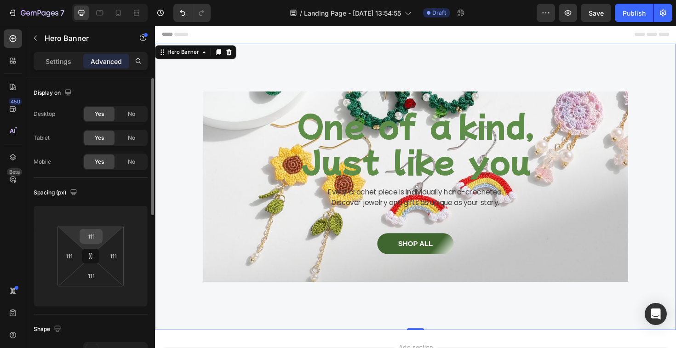
click at [92, 239] on input "111" at bounding box center [91, 237] width 18 height 14
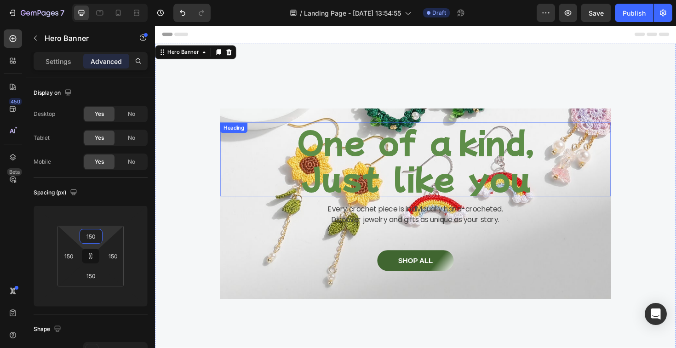
click at [396, 172] on p "One of a kind, Just like you" at bounding box center [431, 167] width 412 height 76
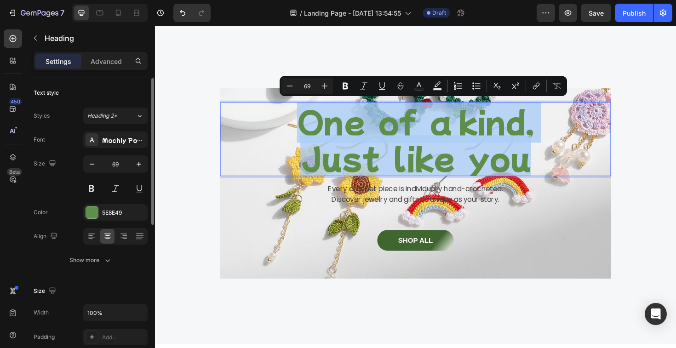
click at [313, 120] on p "One of a kind, Just like you" at bounding box center [431, 146] width 412 height 76
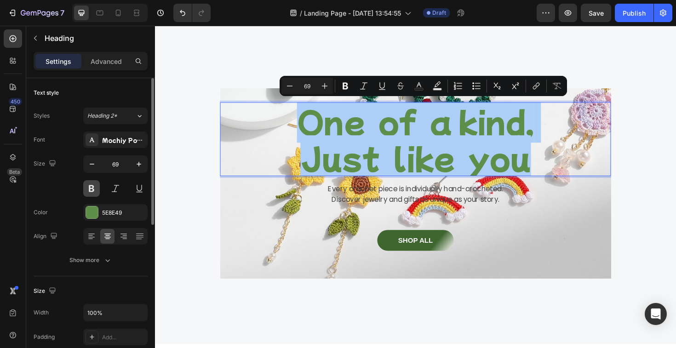
click at [98, 189] on button at bounding box center [91, 188] width 17 height 17
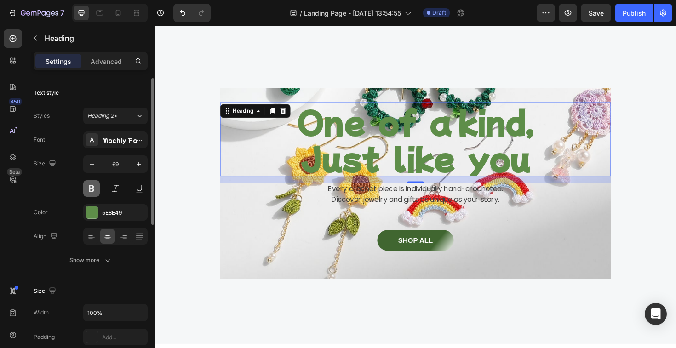
click at [97, 188] on button at bounding box center [91, 188] width 17 height 17
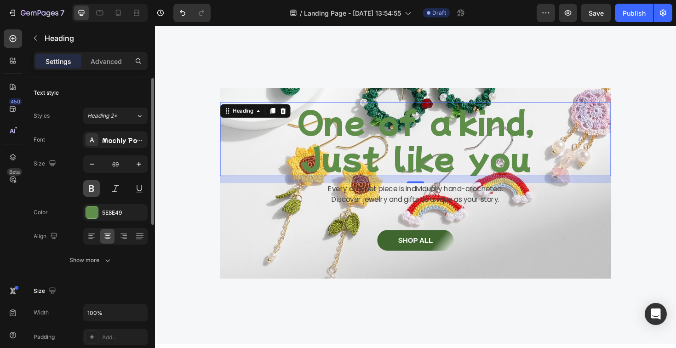
click at [97, 188] on button at bounding box center [91, 188] width 17 height 17
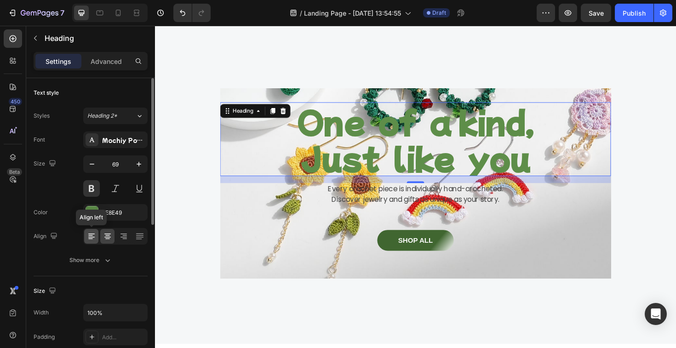
click at [94, 236] on icon at bounding box center [91, 236] width 9 height 9
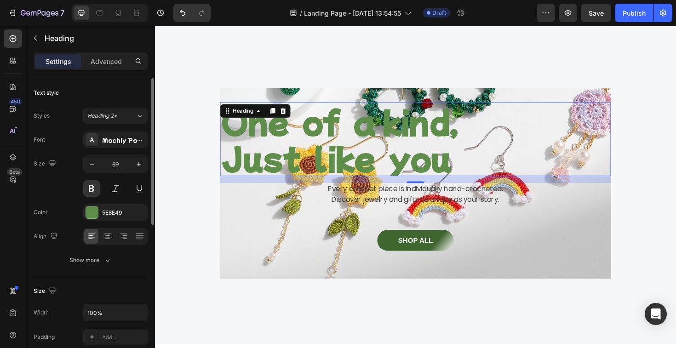
click at [115, 233] on div at bounding box center [115, 236] width 64 height 17
click at [107, 239] on icon at bounding box center [107, 236] width 9 height 9
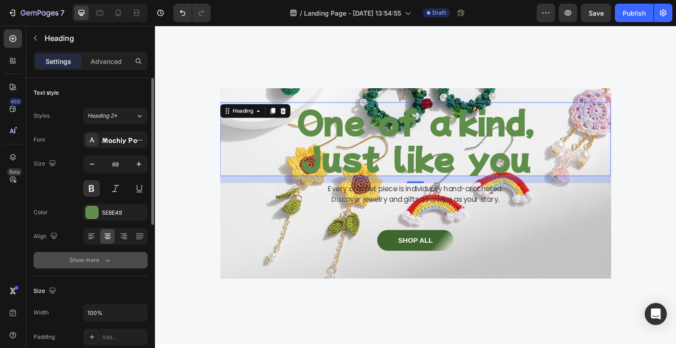
click at [105, 264] on icon "button" at bounding box center [107, 260] width 9 height 9
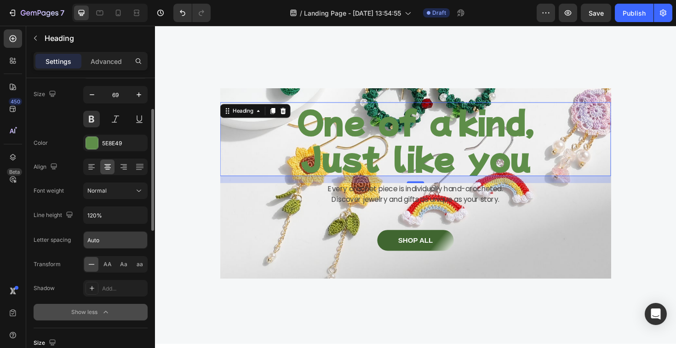
scroll to position [71, 0]
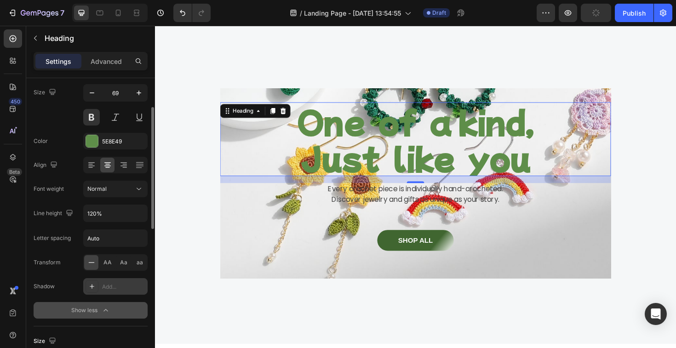
click at [93, 285] on icon at bounding box center [91, 286] width 7 height 7
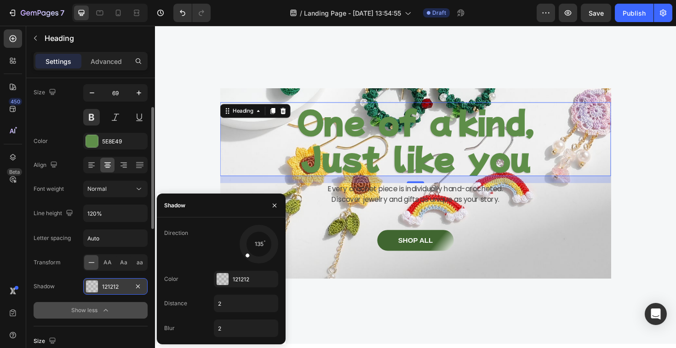
click at [113, 288] on div "121212" at bounding box center [115, 287] width 27 height 8
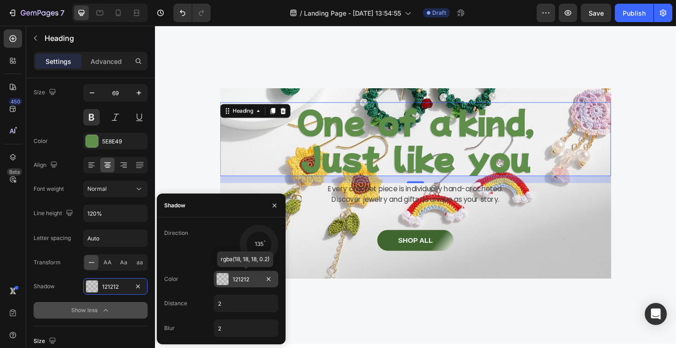
click at [237, 284] on div "121212" at bounding box center [246, 279] width 64 height 17
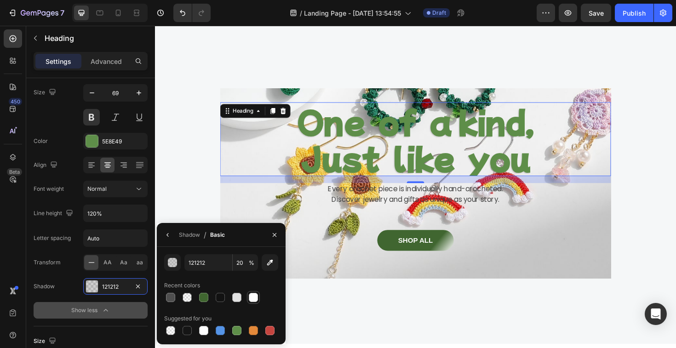
click at [252, 300] on div at bounding box center [253, 297] width 9 height 9
click at [236, 296] on div at bounding box center [236, 297] width 9 height 9
click at [216, 298] on div at bounding box center [220, 297] width 9 height 9
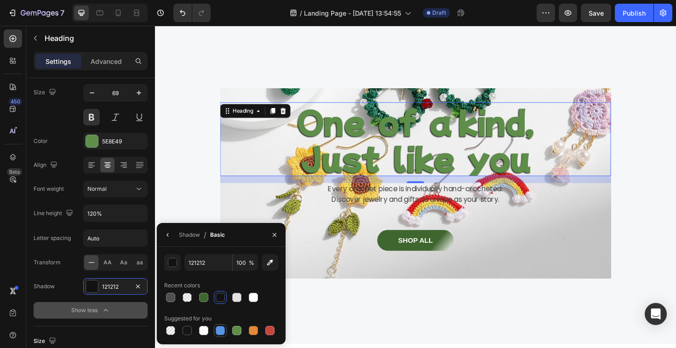
click at [223, 332] on div at bounding box center [220, 330] width 9 height 9
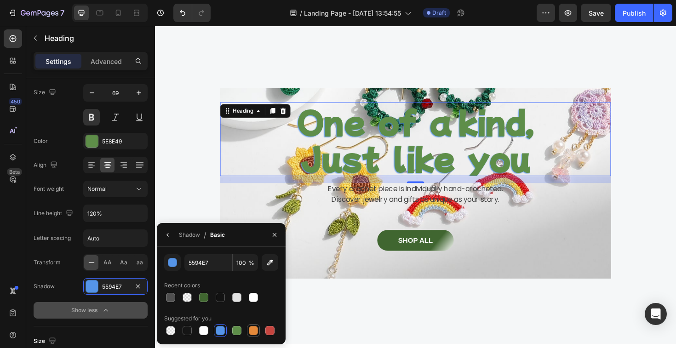
click at [259, 331] on div at bounding box center [253, 330] width 13 height 13
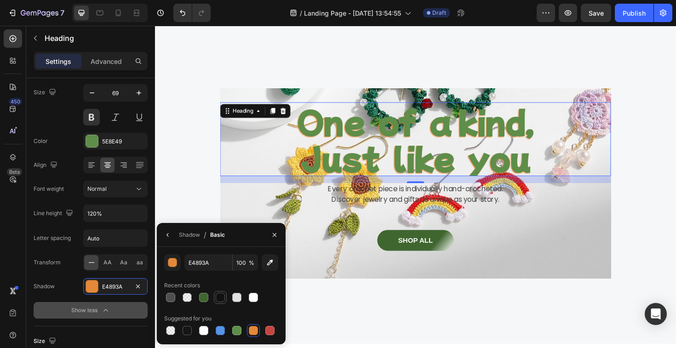
click at [217, 297] on div at bounding box center [220, 297] width 9 height 9
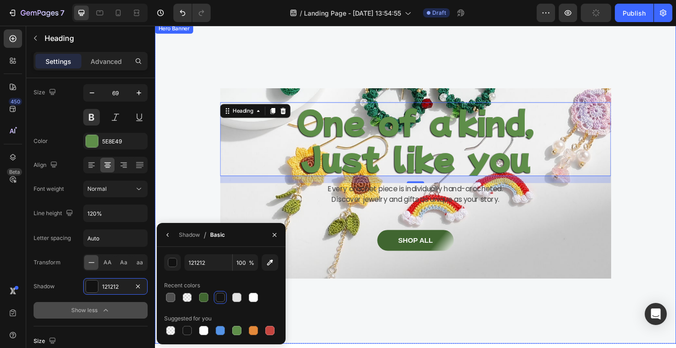
click at [386, 316] on div "One of a kind, Just like you Heading 16 Every crochet piece is individually han…" at bounding box center [431, 192] width 552 height 339
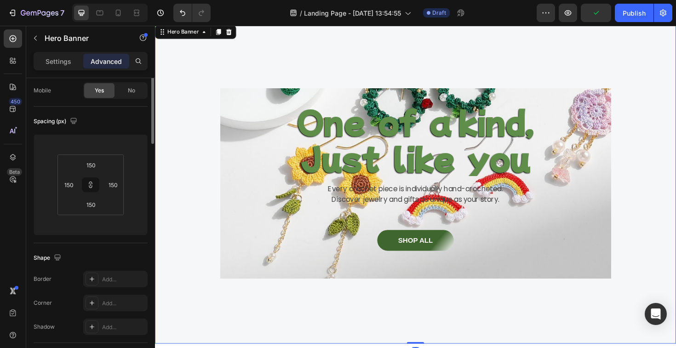
scroll to position [0, 0]
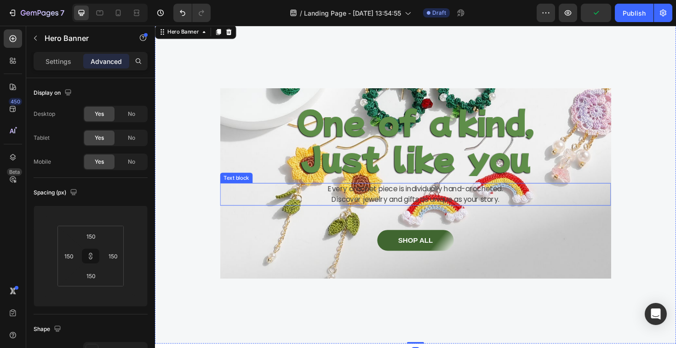
click at [459, 205] on p "Discover jewelry and gifts as unique as your story." at bounding box center [431, 210] width 412 height 11
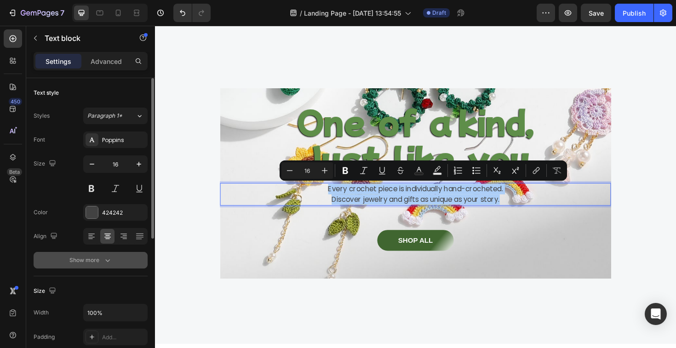
click at [94, 257] on div "Show more" at bounding box center [90, 260] width 43 height 9
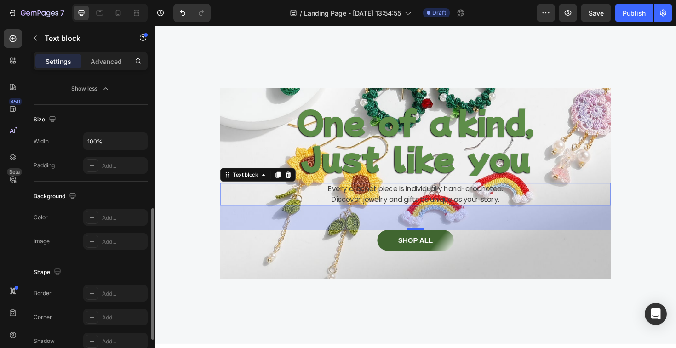
scroll to position [302, 0]
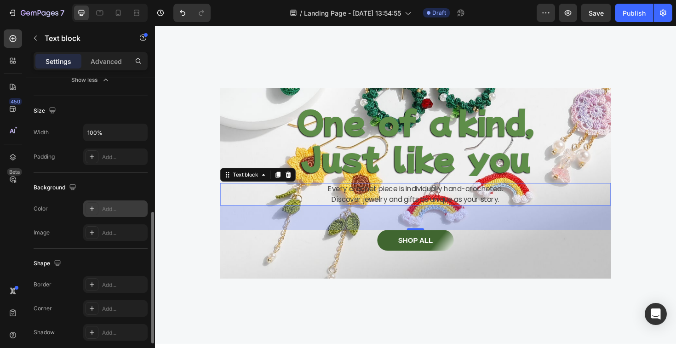
click at [118, 209] on div "Add..." at bounding box center [123, 209] width 43 height 8
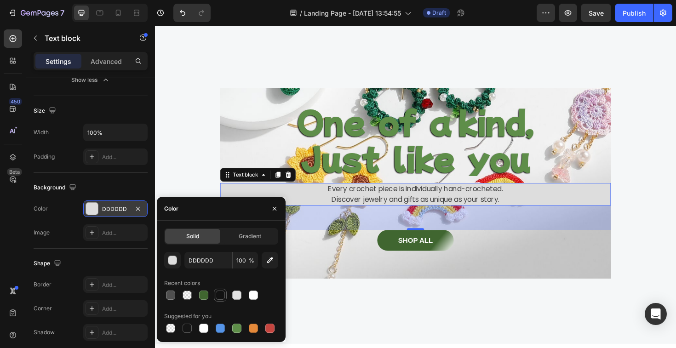
click at [224, 293] on div at bounding box center [220, 295] width 9 height 9
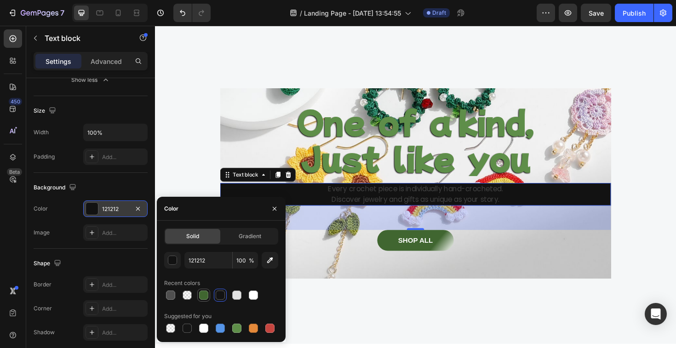
click at [205, 296] on div at bounding box center [203, 295] width 9 height 9
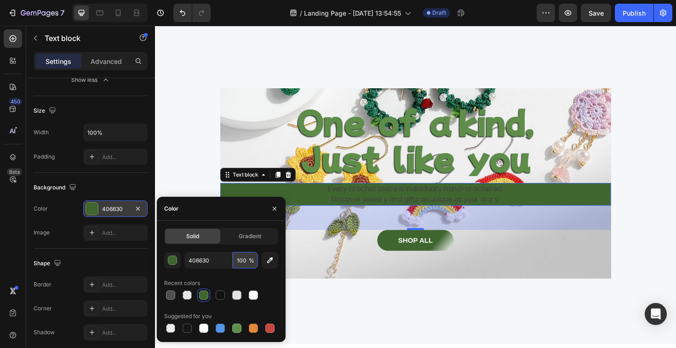
click at [245, 264] on input "100" at bounding box center [245, 260] width 25 height 17
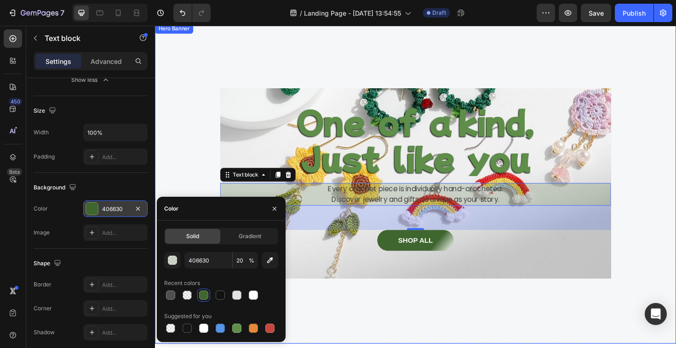
click at [670, 174] on div "One of a kind, Just like you Heading Every crochet piece is individually hand-c…" at bounding box center [431, 192] width 552 height 339
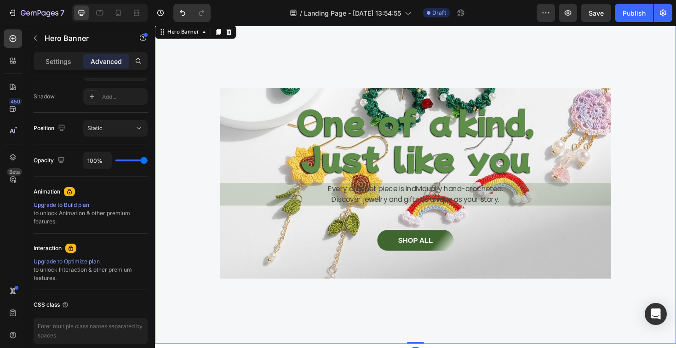
scroll to position [0, 0]
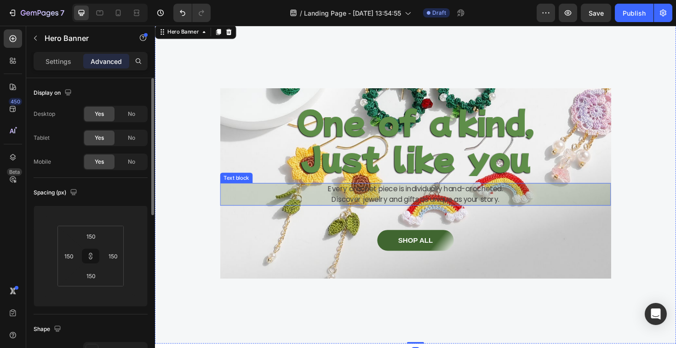
click at [368, 201] on p "Every crochet piece is individually hand-crocheted." at bounding box center [431, 199] width 412 height 11
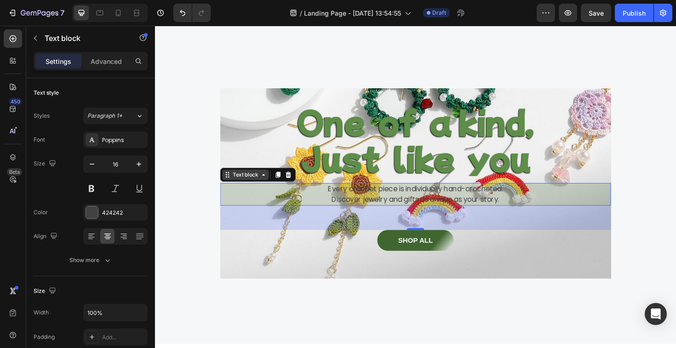
click at [256, 189] on div "Text block" at bounding box center [250, 183] width 49 height 11
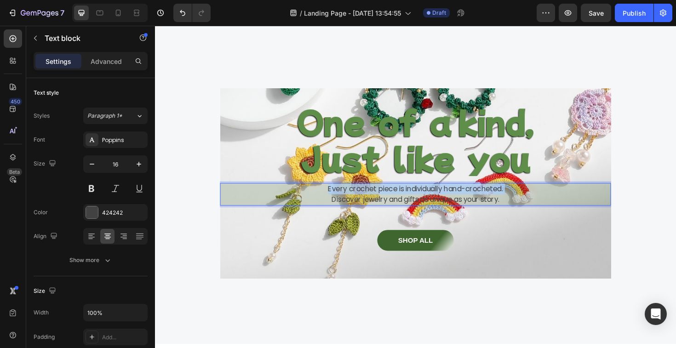
drag, startPoint x: 225, startPoint y: 206, endPoint x: 309, endPoint y: 201, distance: 83.4
click at [309, 201] on div "Every crochet piece is individually hand-crocheted. Discover jewelry and gifts …" at bounding box center [431, 205] width 414 height 24
click at [396, 211] on p "Discover jewelry and gifts as unique as your story." at bounding box center [431, 210] width 412 height 11
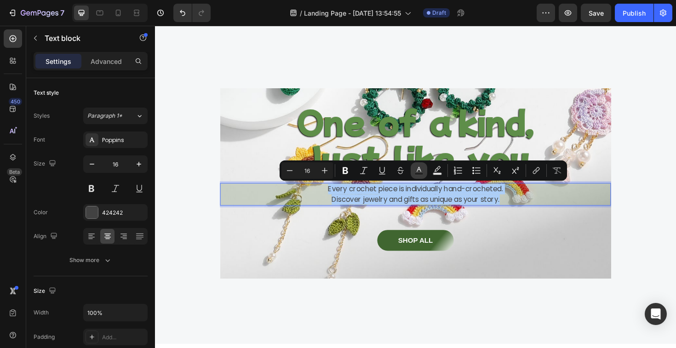
click at [419, 174] on rect "Editor contextual toolbar" at bounding box center [419, 174] width 9 height 2
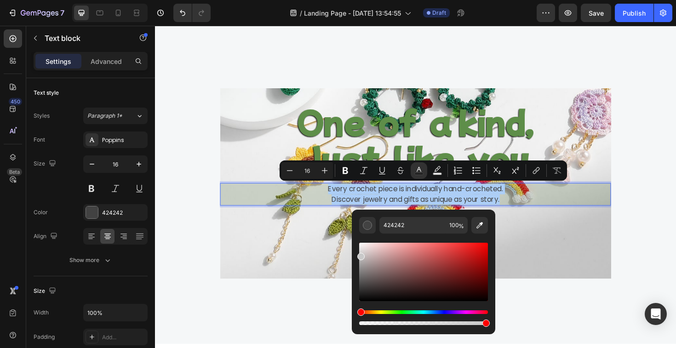
click at [360, 255] on div "Editor contextual toolbar" at bounding box center [423, 272] width 129 height 58
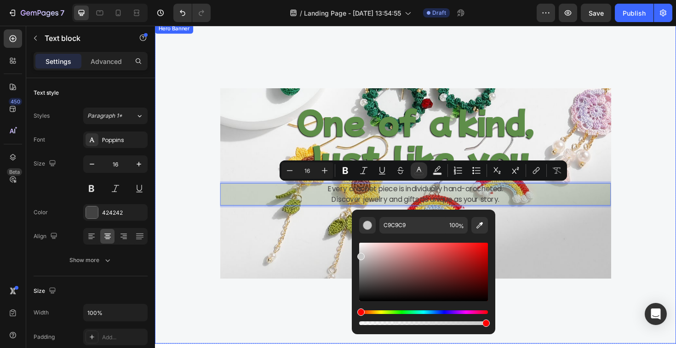
click at [609, 293] on div "One of a kind, Just like you Heading Every crochet piece is individually hand-c…" at bounding box center [431, 192] width 414 height 201
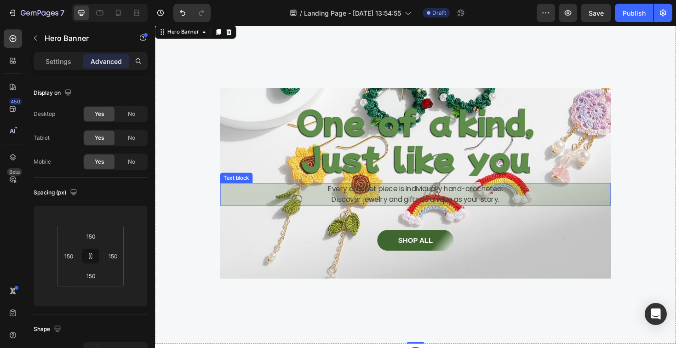
click at [489, 207] on p "Discover jewelry and gifts as unique as your story." at bounding box center [431, 210] width 412 height 11
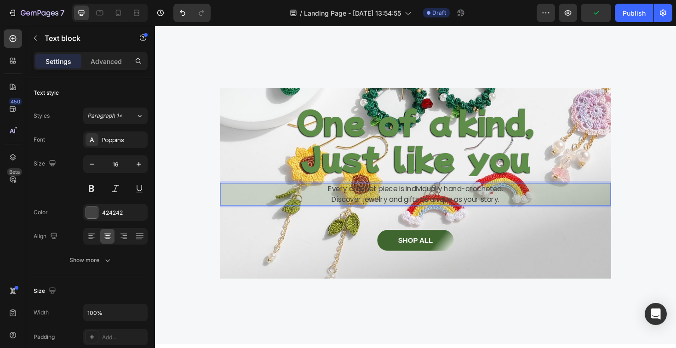
click at [467, 203] on p "Every crochet piece is individually hand-crocheted." at bounding box center [431, 199] width 412 height 11
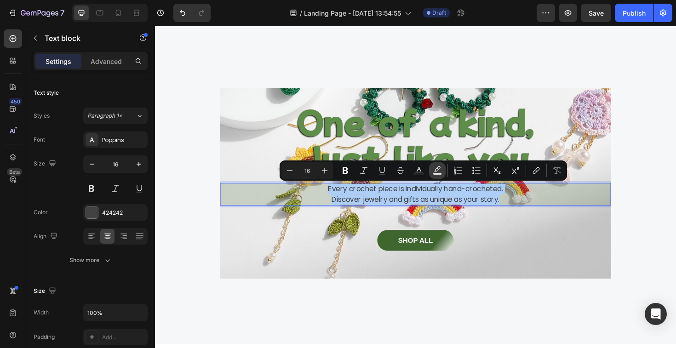
click at [436, 170] on icon "Editor contextual toolbar" at bounding box center [437, 170] width 9 height 9
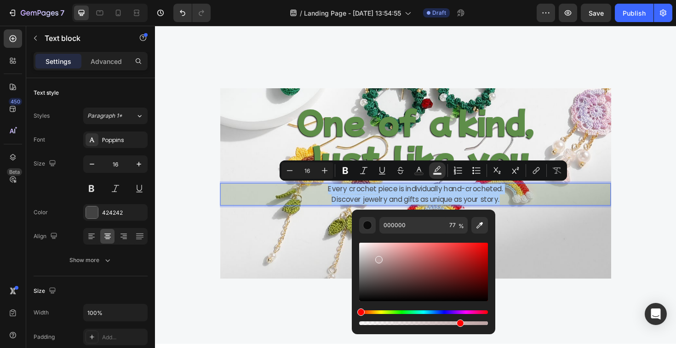
click at [378, 258] on div "Editor contextual toolbar" at bounding box center [423, 272] width 129 height 58
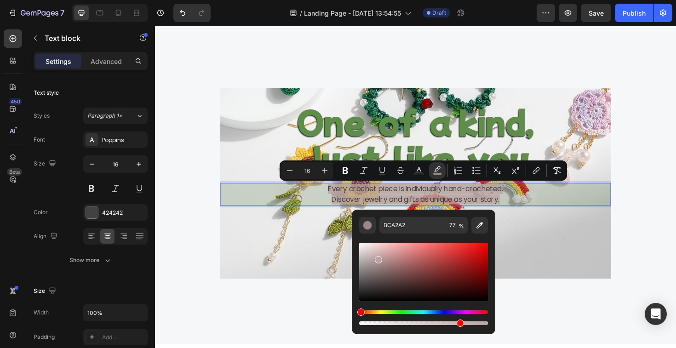
click at [409, 309] on div "Editor contextual toolbar" at bounding box center [423, 284] width 129 height 86
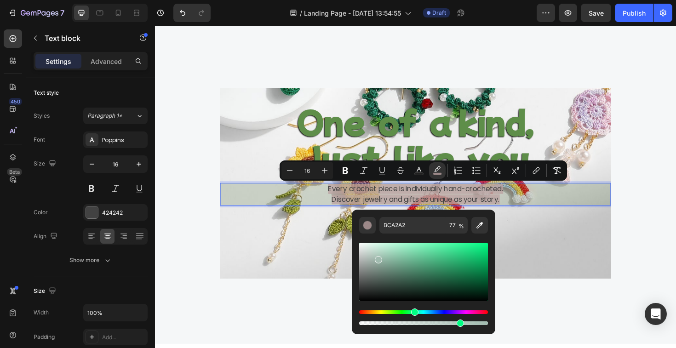
click at [413, 310] on div "Hue" at bounding box center [423, 312] width 129 height 4
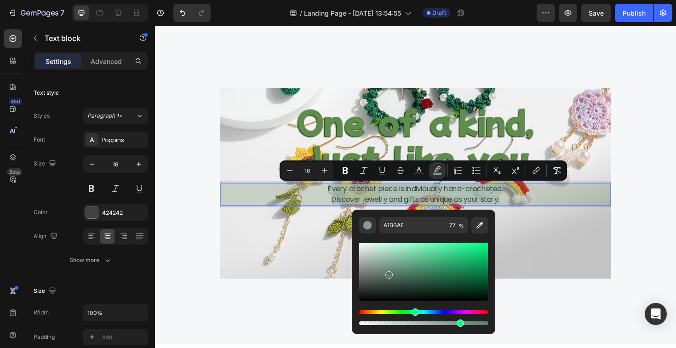
click at [388, 273] on div "Editor contextual toolbar" at bounding box center [423, 272] width 129 height 58
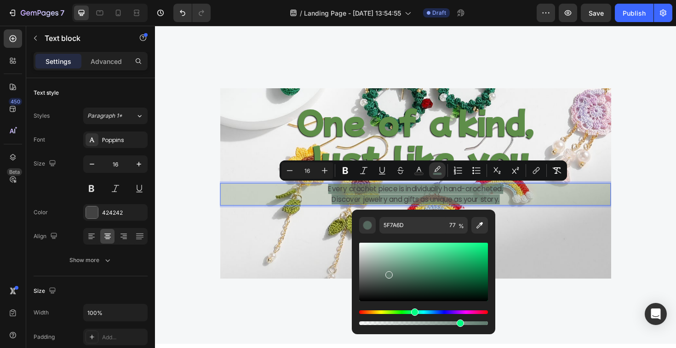
click at [388, 273] on div "Editor contextual toolbar" at bounding box center [388, 274] width 7 height 7
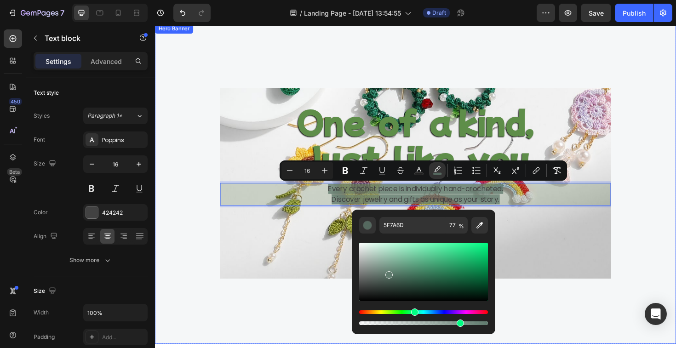
click at [563, 314] on div "One of a kind, Just like you Heading Every crochet piece is individually hand-c…" at bounding box center [431, 192] width 552 height 339
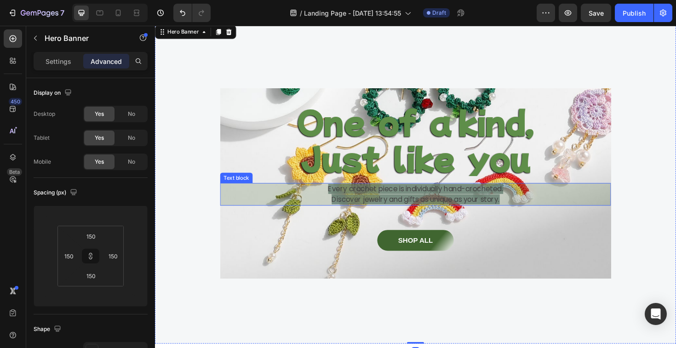
click at [303, 207] on p "Discover jewelry and gifts as unique as your story." at bounding box center [431, 210] width 412 height 11
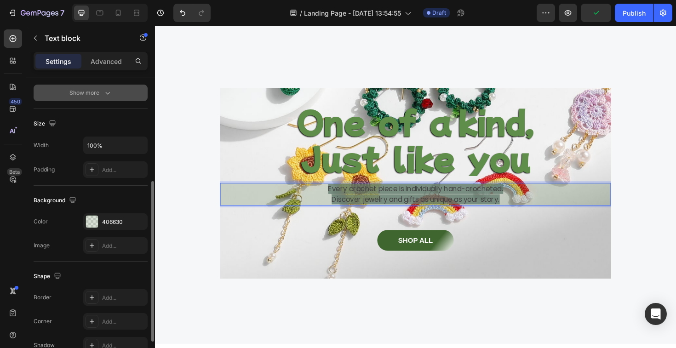
scroll to position [176, 0]
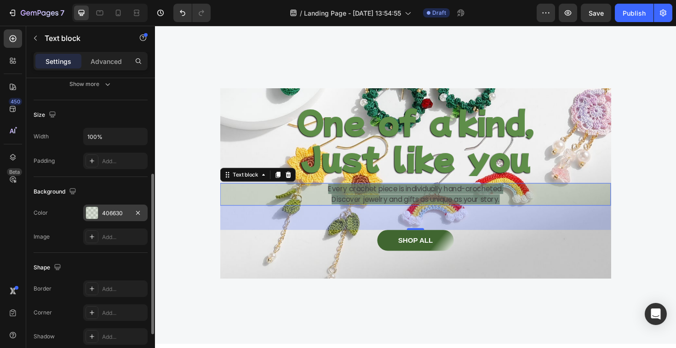
click at [88, 211] on div at bounding box center [92, 213] width 12 height 12
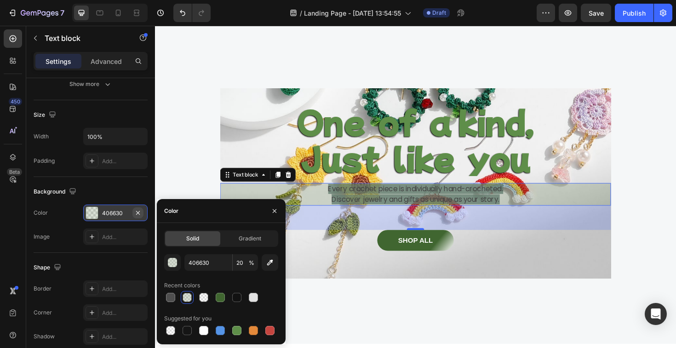
click at [137, 212] on icon "button" at bounding box center [137, 212] width 7 height 7
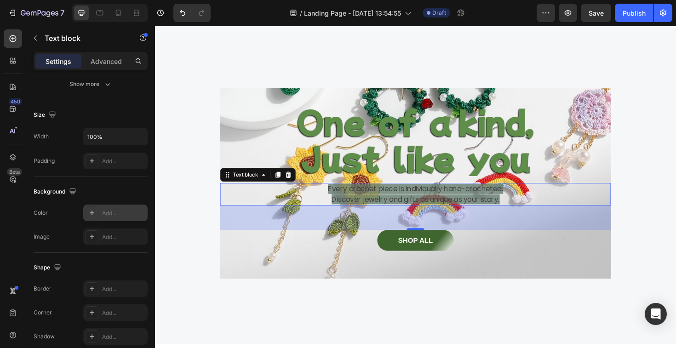
click at [204, 223] on div "One of a kind, Just like you Heading Every crochet piece is individually hand-c…" at bounding box center [431, 192] width 552 height 339
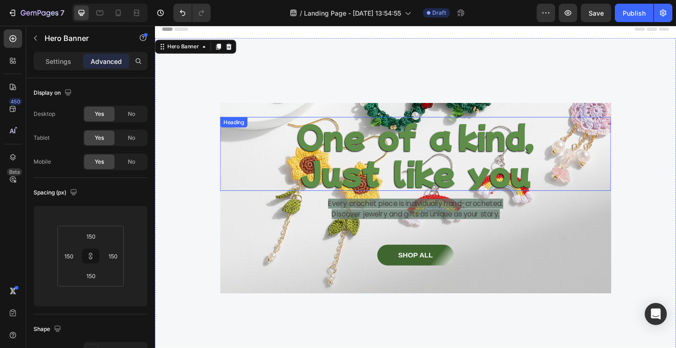
scroll to position [0, 0]
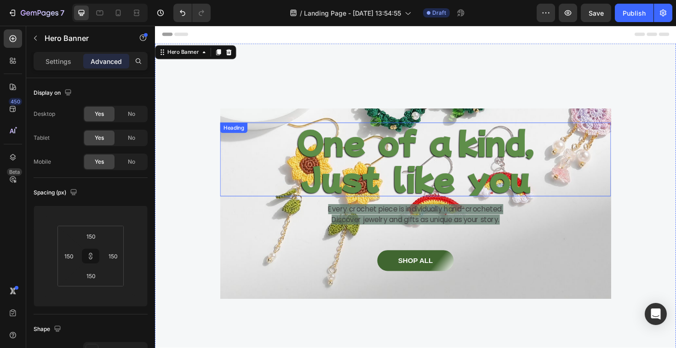
click at [276, 132] on div "One of a kind, Just like you Heading" at bounding box center [431, 167] width 414 height 78
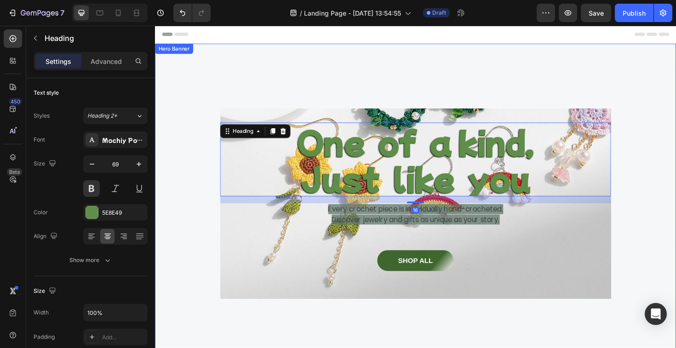
click at [231, 246] on div "One of a kind, Just like you Heading 16 Every crochet piece is individually han…" at bounding box center [431, 214] width 414 height 172
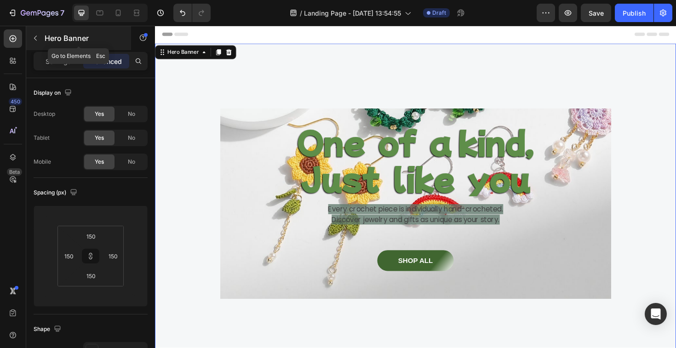
click at [33, 41] on icon "button" at bounding box center [35, 37] width 7 height 7
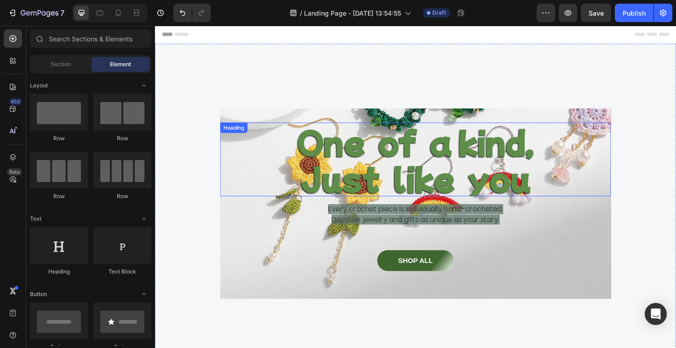
click at [258, 242] on div "One of a kind, Just like you Heading Every crochet piece is individually hand-c…" at bounding box center [431, 214] width 414 height 172
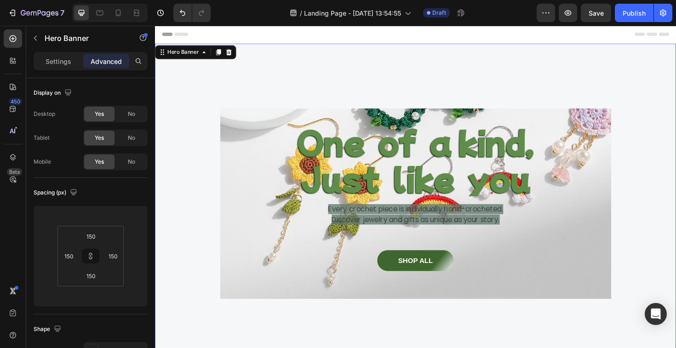
click at [247, 252] on div "One of a kind, Just like you Heading Every crochet piece is individually hand-c…" at bounding box center [431, 214] width 414 height 172
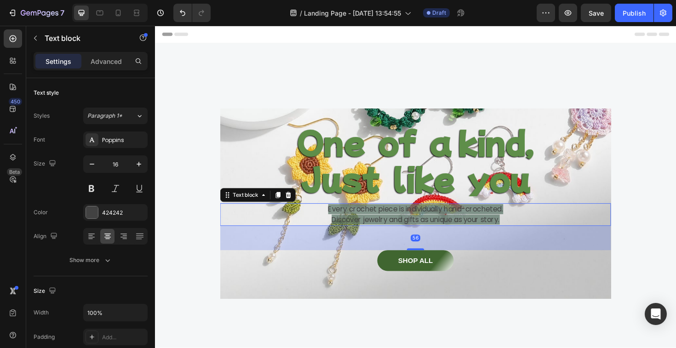
click at [248, 235] on p "Discover jewelry and gifts as unique as your story." at bounding box center [431, 231] width 412 height 11
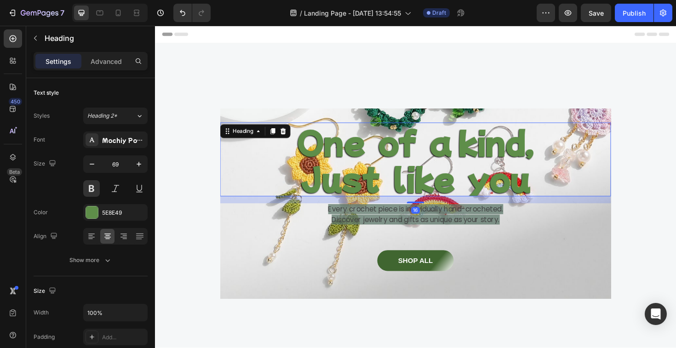
click at [241, 142] on div "One of a kind, Just like you Heading 16" at bounding box center [431, 167] width 414 height 78
click at [245, 127] on div "One of a kind, Just like you Heading 16 Every crochet piece is individually han…" at bounding box center [431, 214] width 414 height 201
click at [253, 121] on div "One of a kind, Just like you Heading 16 Every crochet piece is individually han…" at bounding box center [431, 214] width 414 height 201
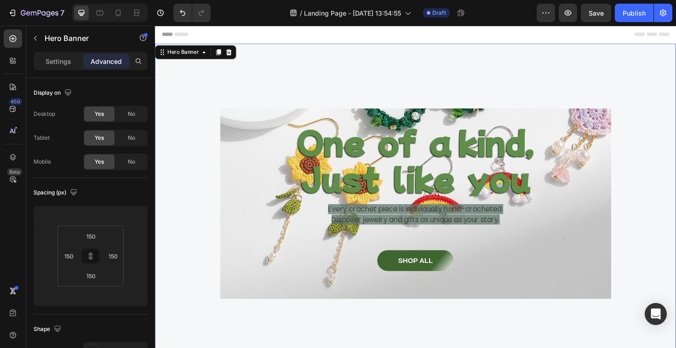
click at [262, 116] on div "One of a kind, Just like you Heading Every crochet piece is individually hand-c…" at bounding box center [431, 214] width 414 height 201
click at [39, 39] on button "button" at bounding box center [35, 38] width 15 height 15
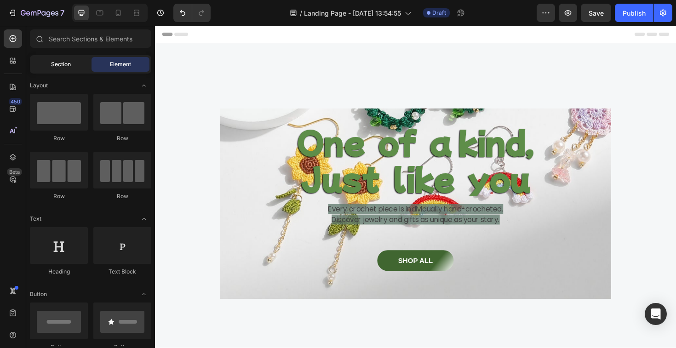
click at [66, 63] on span "Section" at bounding box center [61, 64] width 20 height 8
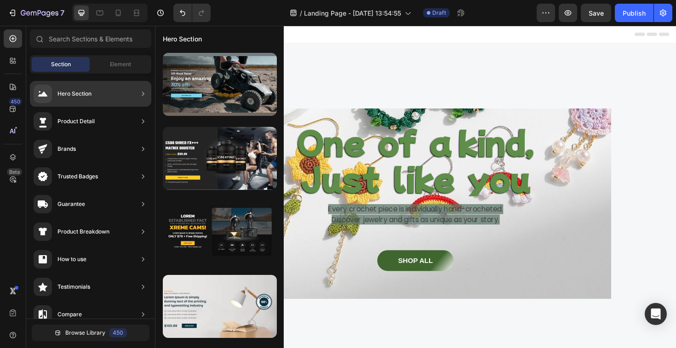
scroll to position [67, 0]
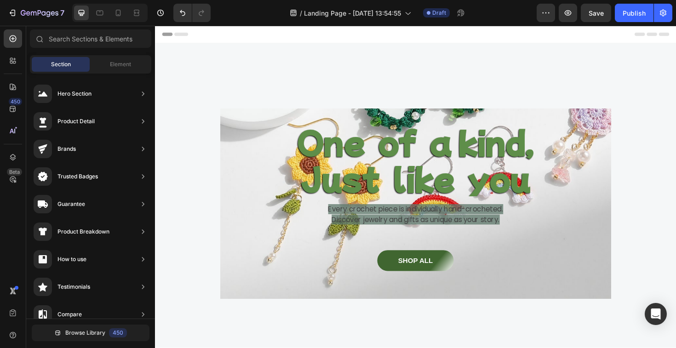
click at [373, 50] on div "One of a kind, Just like you Heading Every crochet piece is individually hand-c…" at bounding box center [431, 214] width 552 height 339
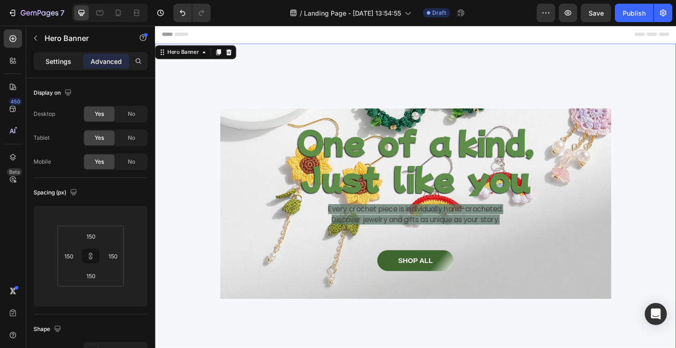
click at [69, 66] on p "Settings" at bounding box center [59, 62] width 26 height 10
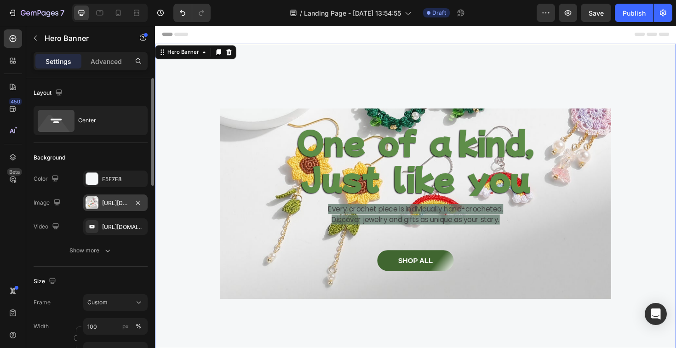
click at [90, 205] on div at bounding box center [92, 202] width 13 height 13
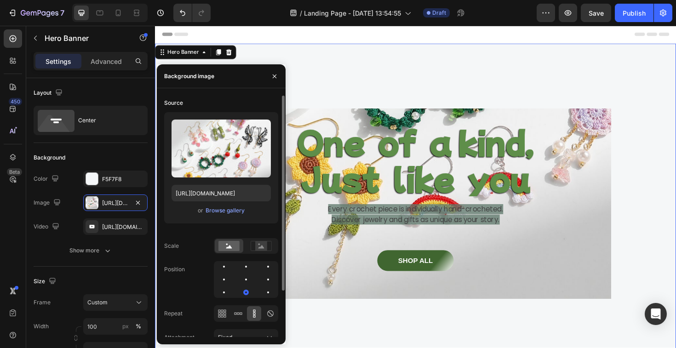
click at [216, 215] on div "or Browse gallery" at bounding box center [221, 210] width 99 height 11
click at [216, 212] on div "Browse gallery" at bounding box center [225, 211] width 39 height 8
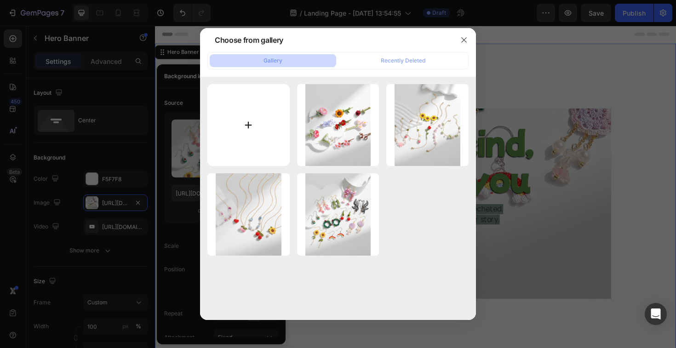
click at [254, 131] on input "file" at bounding box center [248, 125] width 82 height 82
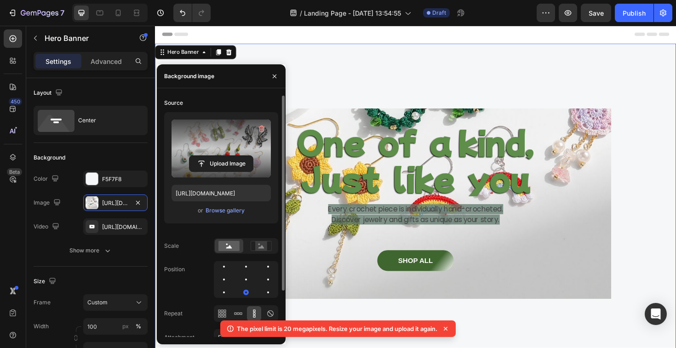
click at [243, 141] on label at bounding box center [221, 149] width 99 height 58
click at [243, 156] on input "file" at bounding box center [220, 164] width 63 height 16
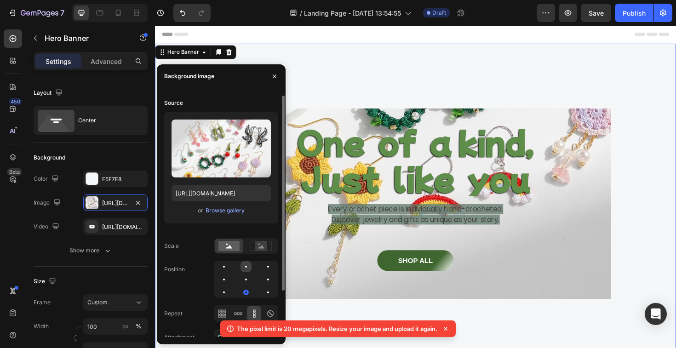
click at [263, 262] on div at bounding box center [268, 266] width 11 height 11
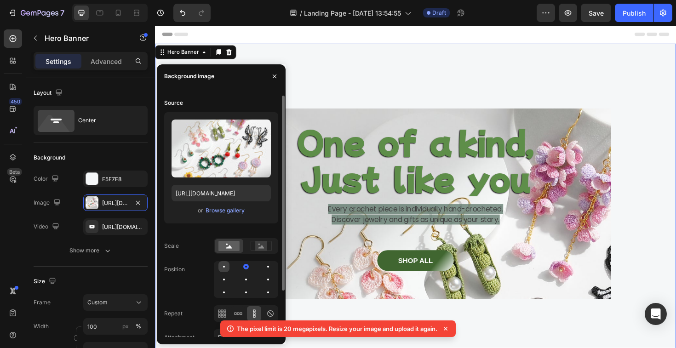
click at [241, 268] on div at bounding box center [246, 266] width 11 height 11
click at [264, 243] on rect at bounding box center [261, 245] width 12 height 9
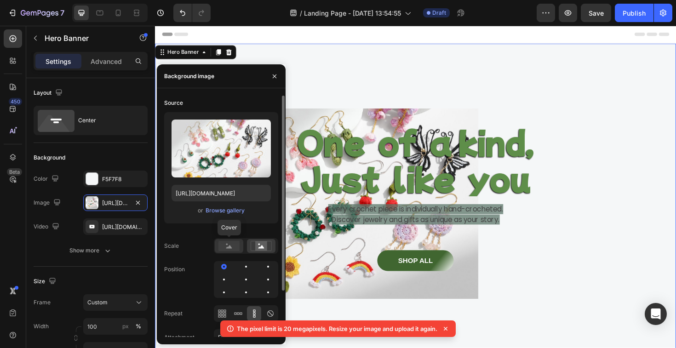
click at [225, 244] on rect at bounding box center [228, 246] width 21 height 10
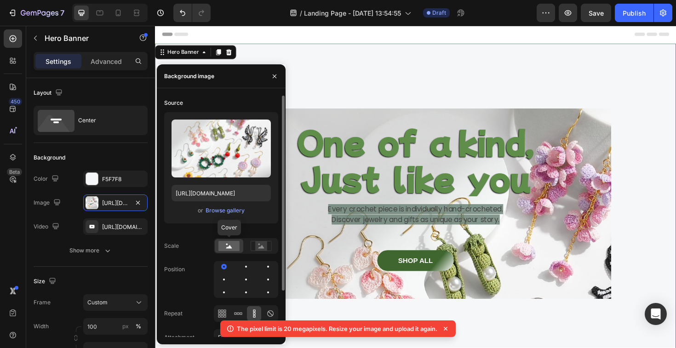
scroll to position [57, 0]
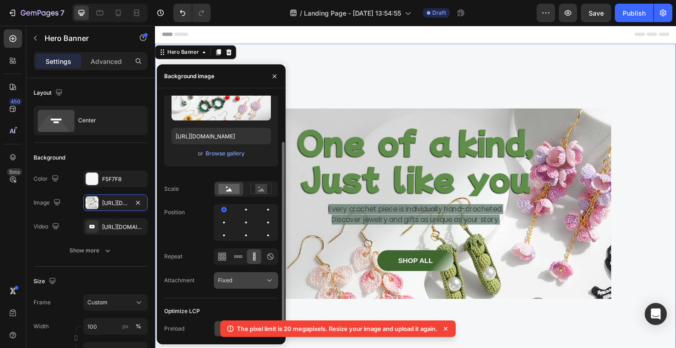
click at [266, 281] on icon at bounding box center [269, 280] width 9 height 9
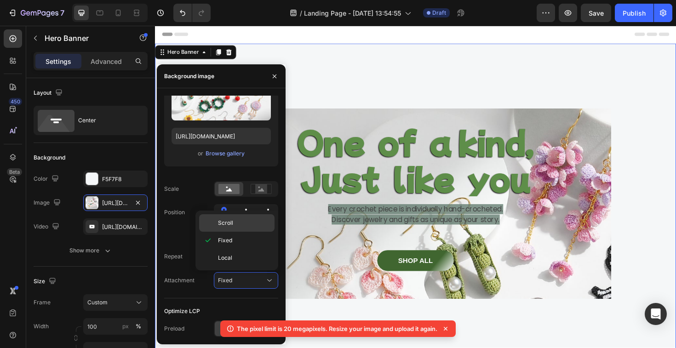
click at [235, 223] on p "Scroll" at bounding box center [244, 223] width 52 height 8
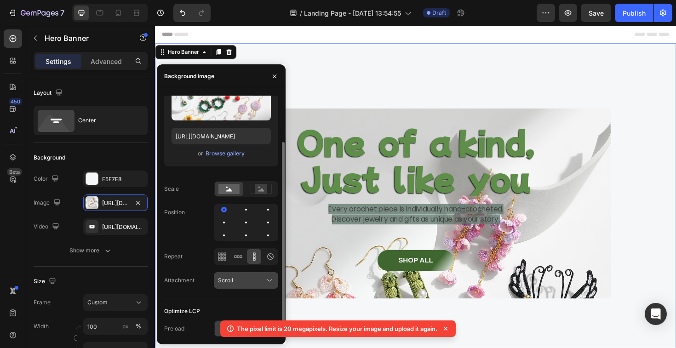
click at [271, 280] on icon at bounding box center [269, 280] width 9 height 9
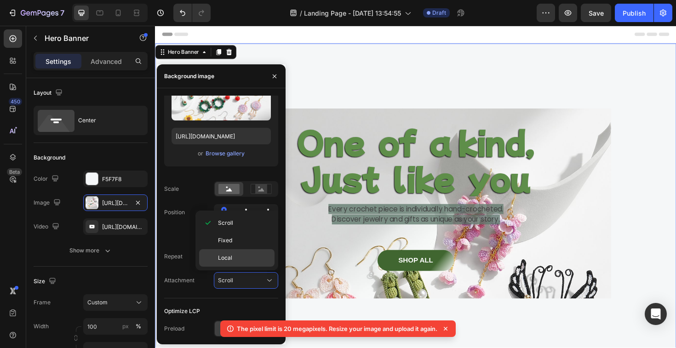
click at [234, 260] on p "Local" at bounding box center [244, 258] width 52 height 8
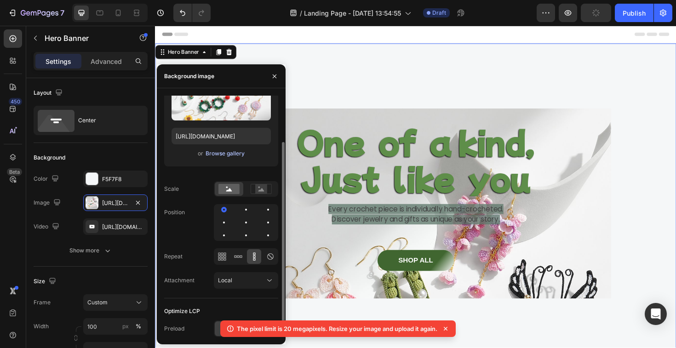
click at [233, 155] on div "Browse gallery" at bounding box center [225, 153] width 39 height 8
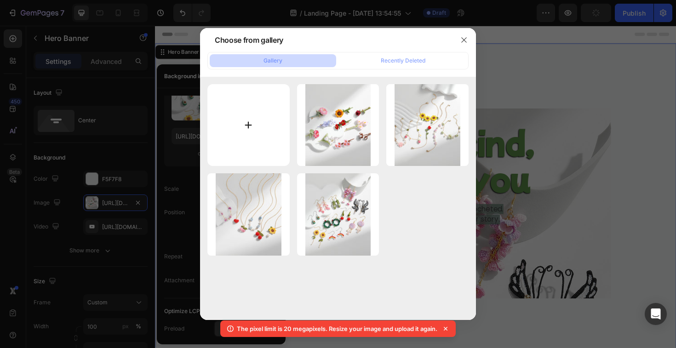
click at [260, 122] on input "file" at bounding box center [248, 125] width 82 height 82
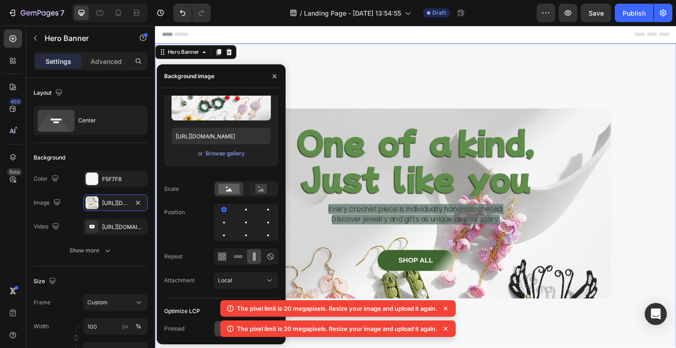
click at [615, 52] on div "One of a kind, Just like you Heading Every crochet piece is individually hand-c…" at bounding box center [431, 214] width 552 height 339
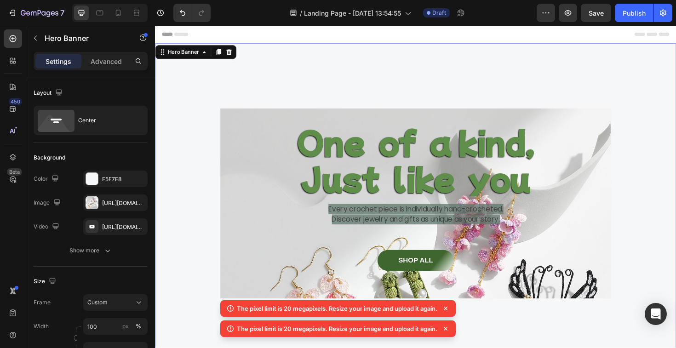
click at [450, 310] on icon at bounding box center [445, 308] width 9 height 9
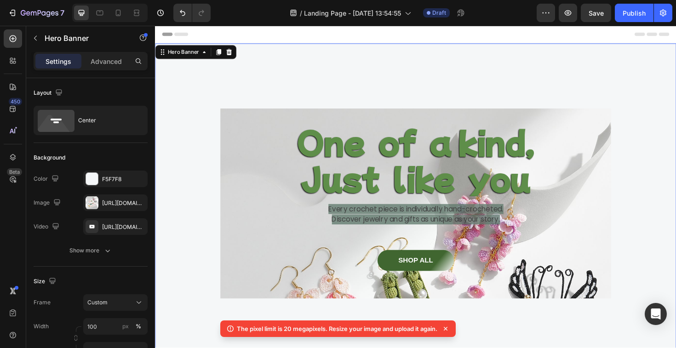
drag, startPoint x: 312, startPoint y: 307, endPoint x: 449, endPoint y: 329, distance: 138.4
click at [449, 329] on icon at bounding box center [445, 328] width 9 height 9
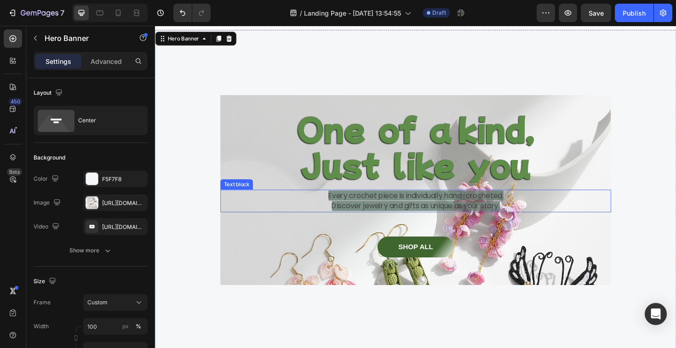
scroll to position [0, 0]
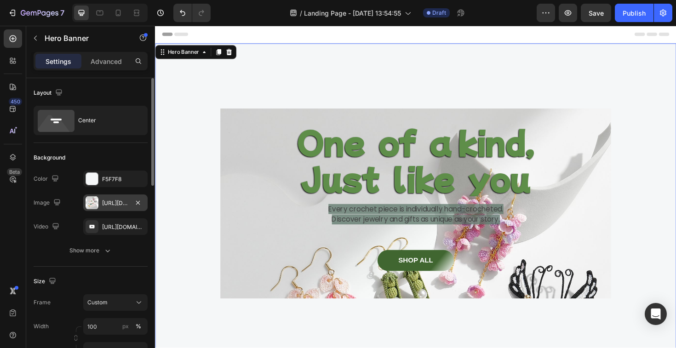
click at [116, 207] on div "[URL][DOMAIN_NAME]" at bounding box center [115, 203] width 64 height 17
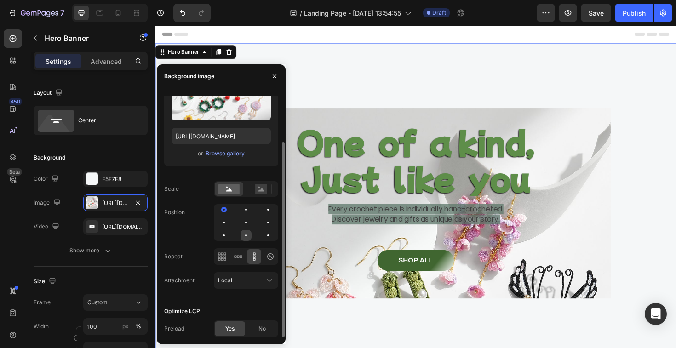
click at [263, 235] on div at bounding box center [268, 235] width 11 height 11
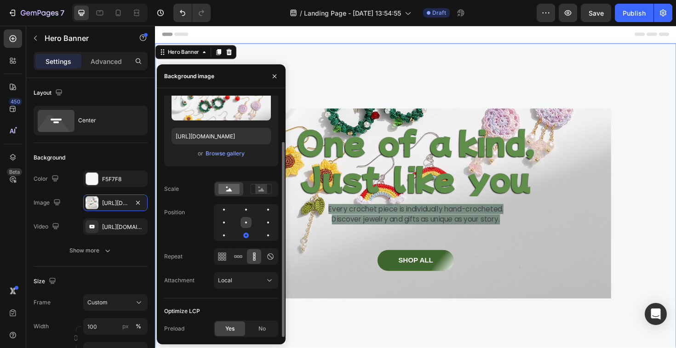
click at [263, 222] on div at bounding box center [268, 222] width 11 height 11
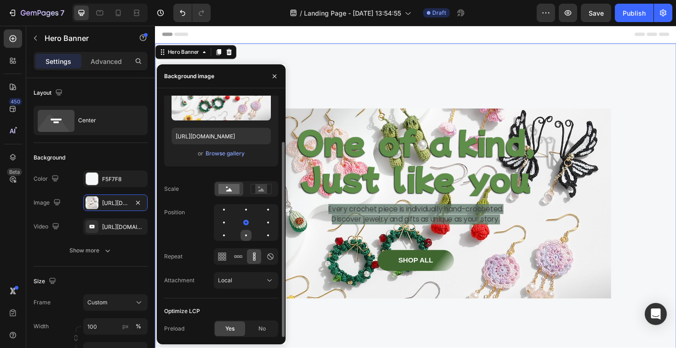
click at [263, 233] on div at bounding box center [268, 235] width 11 height 11
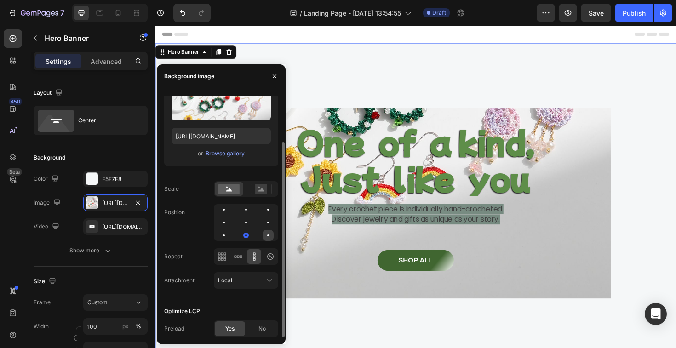
click at [264, 235] on div at bounding box center [268, 235] width 11 height 11
click at [269, 235] on div at bounding box center [268, 236] width 6 height 6
click at [241, 232] on div at bounding box center [246, 235] width 11 height 11
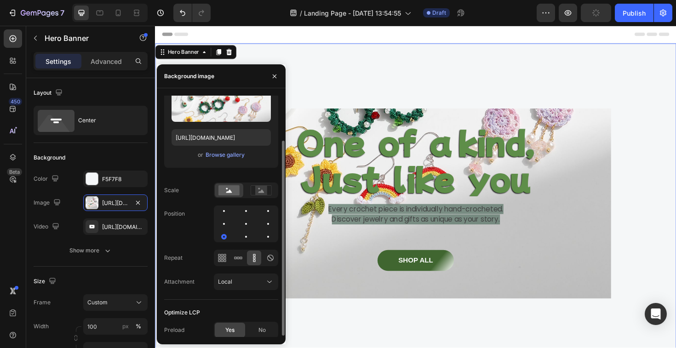
click at [233, 220] on div at bounding box center [246, 224] width 64 height 37
click at [241, 221] on div at bounding box center [246, 223] width 11 height 11
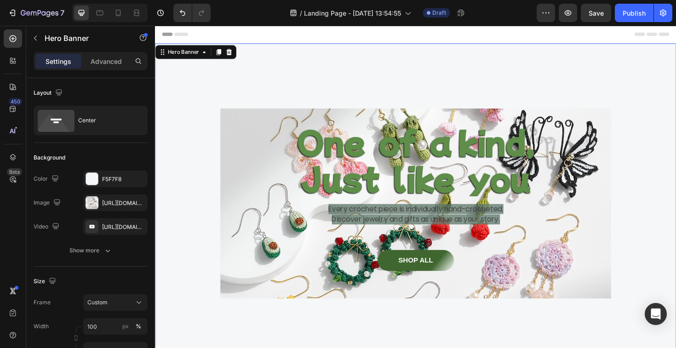
click at [373, 98] on div "One of a kind, Just like you Heading Every crochet piece is individually hand-c…" at bounding box center [431, 214] width 552 height 339
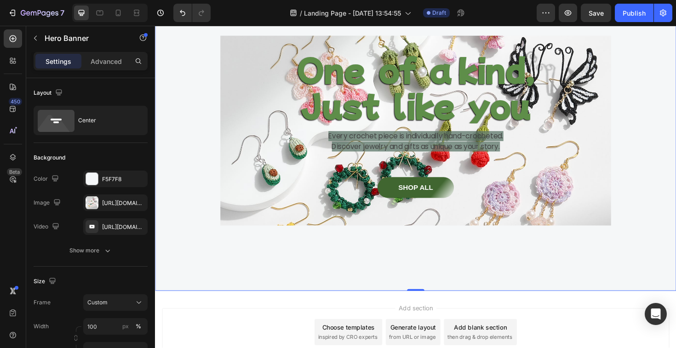
scroll to position [78, 0]
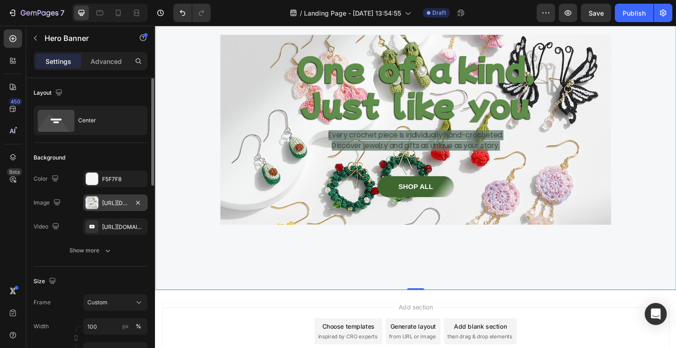
click at [93, 209] on div at bounding box center [92, 202] width 13 height 13
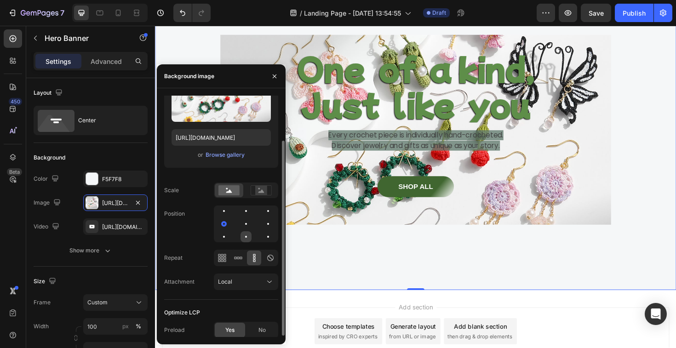
click at [263, 238] on div at bounding box center [268, 236] width 11 height 11
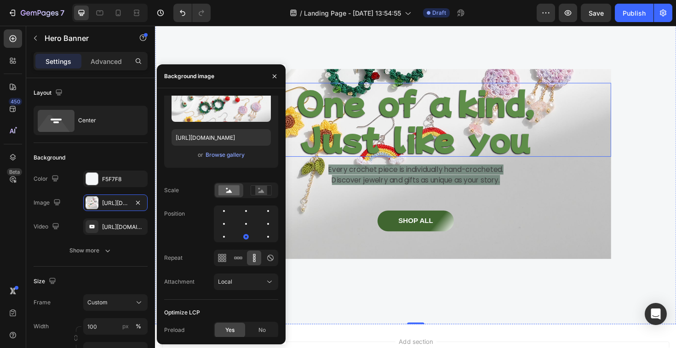
scroll to position [0, 0]
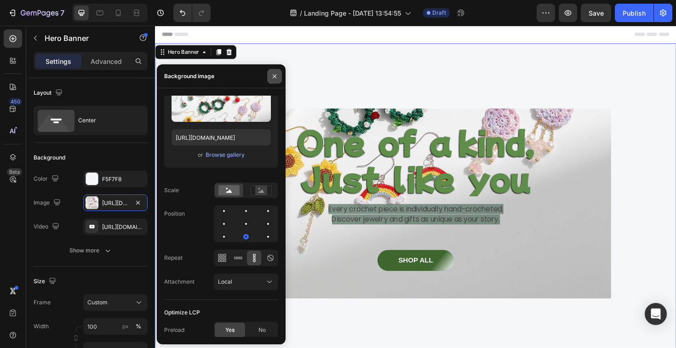
click at [276, 74] on icon "button" at bounding box center [274, 76] width 7 height 7
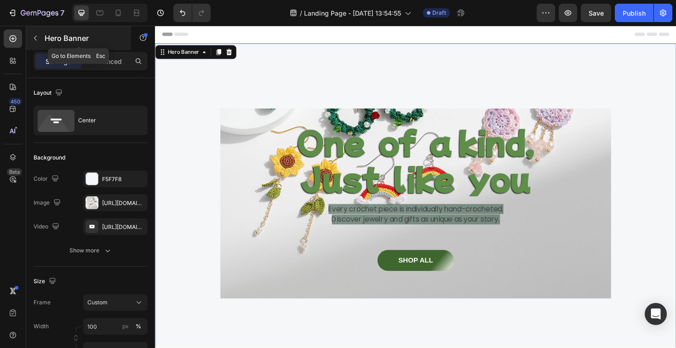
click at [36, 37] on icon "button" at bounding box center [35, 37] width 7 height 7
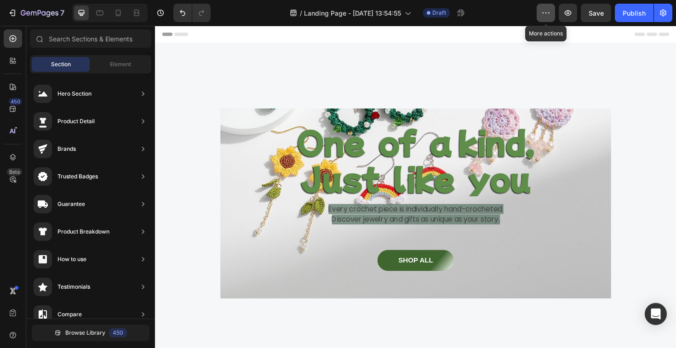
click at [552, 16] on button "button" at bounding box center [546, 13] width 18 height 18
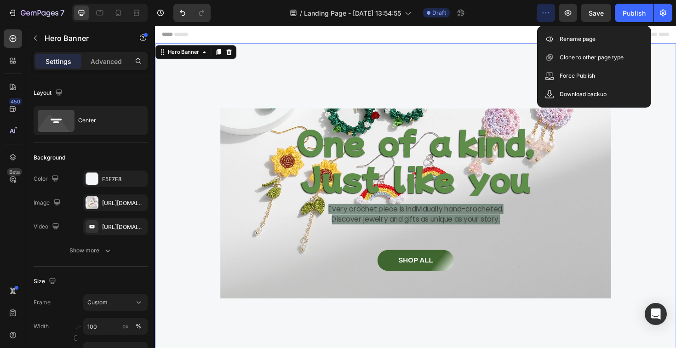
click at [424, 57] on div "One of a kind, Just like you Heading Every crochet piece is individually hand-c…" at bounding box center [431, 214] width 552 height 339
click at [234, 55] on icon at bounding box center [233, 54] width 6 height 6
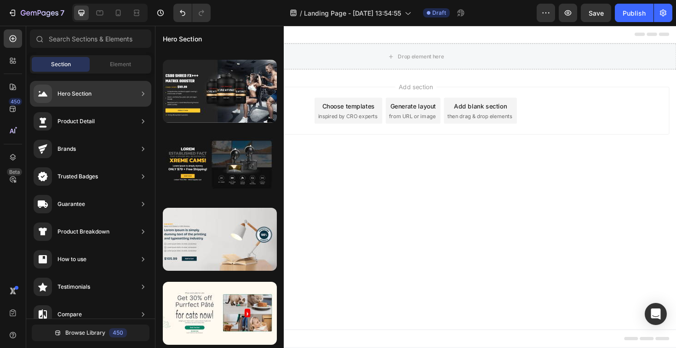
click at [86, 88] on div "Hero Section" at bounding box center [63, 94] width 58 height 18
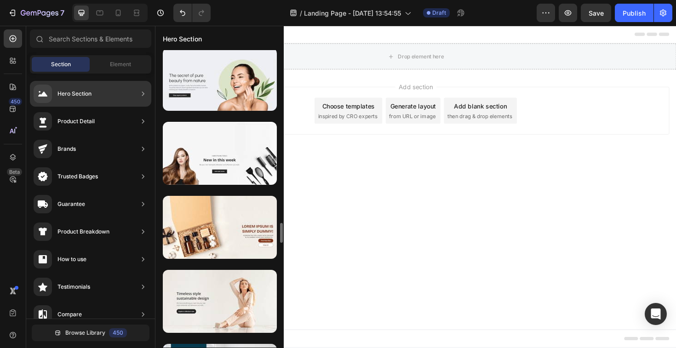
scroll to position [2597, 0]
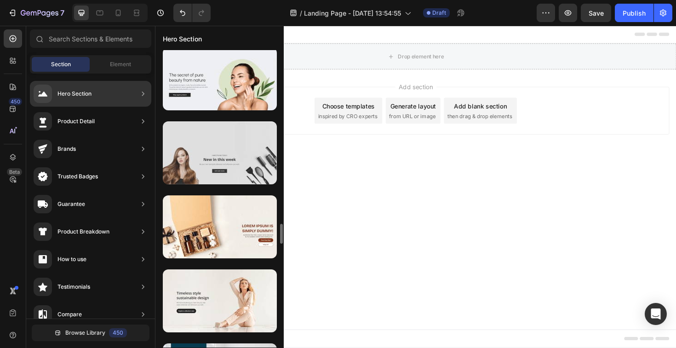
click at [238, 184] on div at bounding box center [220, 152] width 114 height 63
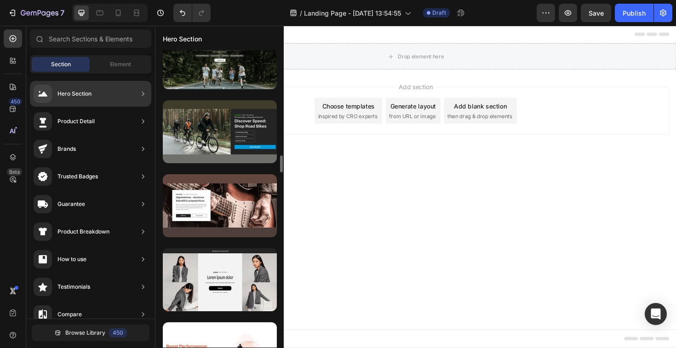
scroll to position [2033, 0]
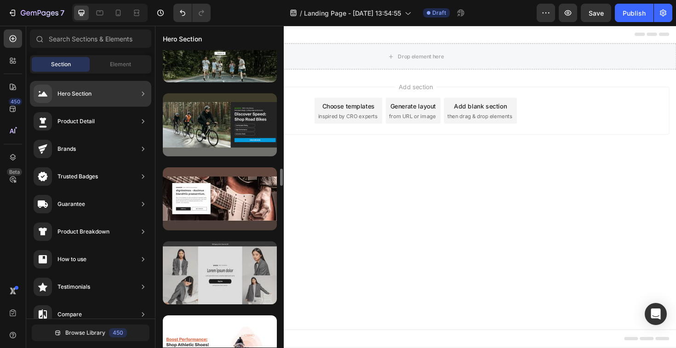
click at [234, 264] on div at bounding box center [220, 272] width 114 height 63
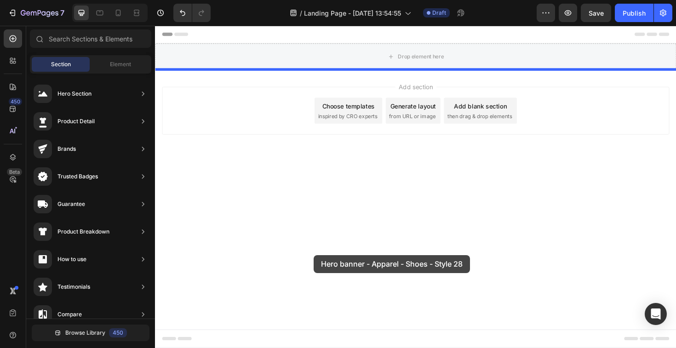
drag, startPoint x: 389, startPoint y: 289, endPoint x: 405, endPoint y: 229, distance: 62.7
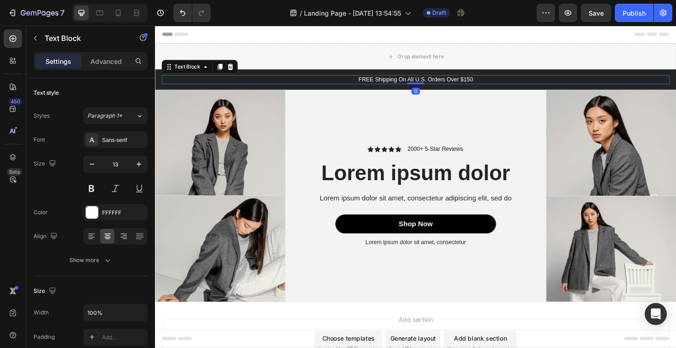
click at [451, 81] on p "FREE Shipping On All U.S. Orders Over $150" at bounding box center [431, 83] width 536 height 8
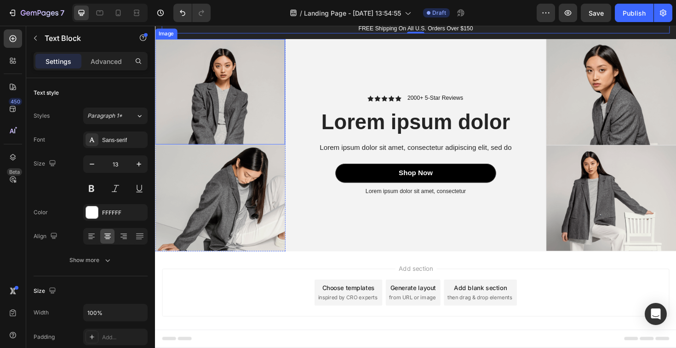
scroll to position [62, 0]
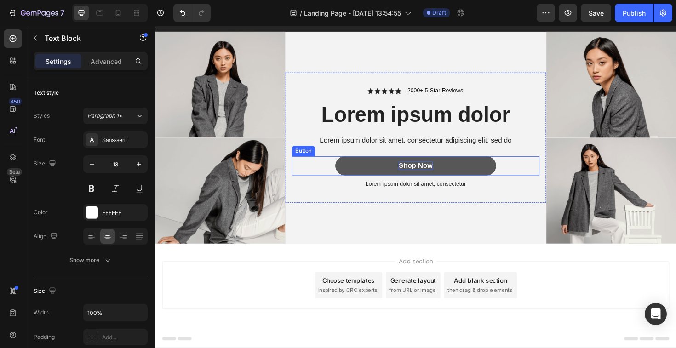
click at [442, 178] on div "Shop Now" at bounding box center [431, 175] width 36 height 10
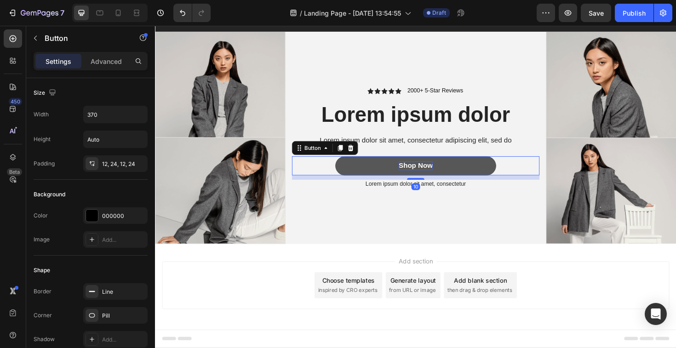
click at [445, 174] on div "Shop Now" at bounding box center [431, 175] width 36 height 10
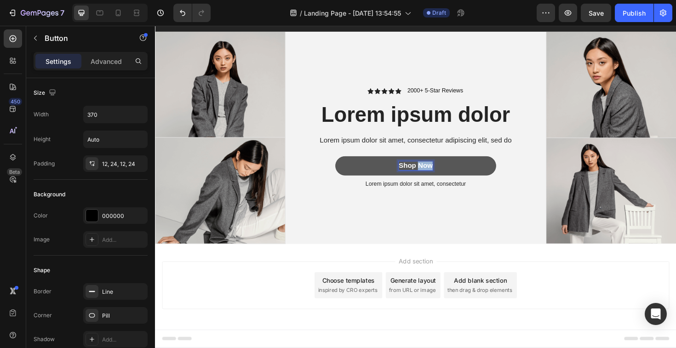
drag, startPoint x: 433, startPoint y: 171, endPoint x: 468, endPoint y: 170, distance: 35.4
click at [468, 171] on button "Shop Now" at bounding box center [431, 174] width 170 height 21
click at [346, 164] on button "SHOP" at bounding box center [431, 174] width 170 height 21
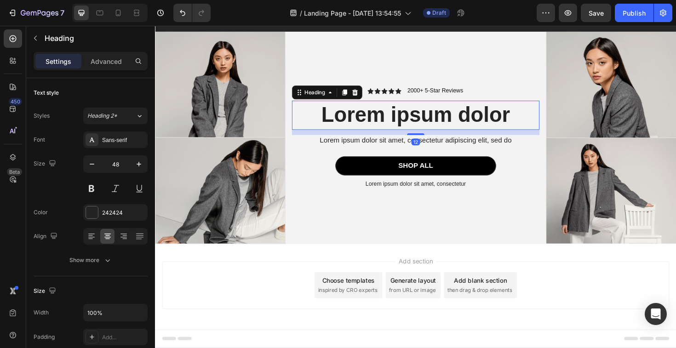
click at [479, 128] on h2 "Lorem ipsum dolor" at bounding box center [431, 120] width 262 height 30
click at [447, 98] on div "2000+ 5-Star Reviews Text Block" at bounding box center [451, 95] width 61 height 10
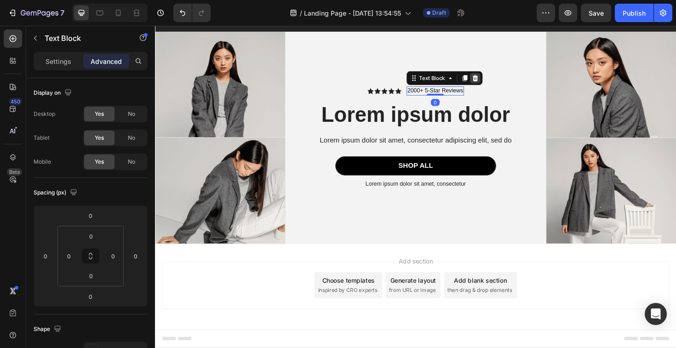
click at [491, 79] on icon at bounding box center [494, 81] width 6 height 6
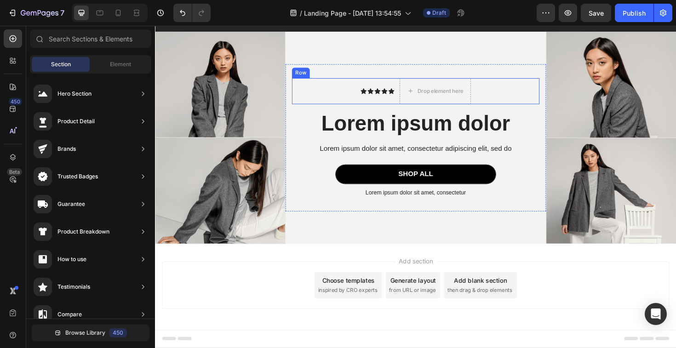
click at [387, 103] on div "Icon Icon Icon Icon Icon Icon List" at bounding box center [391, 95] width 36 height 28
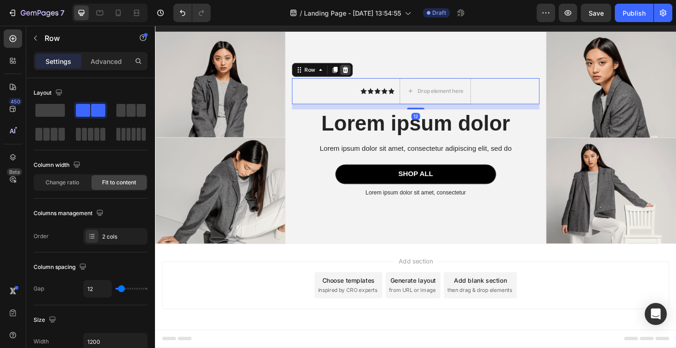
click at [357, 75] on icon at bounding box center [357, 72] width 6 height 6
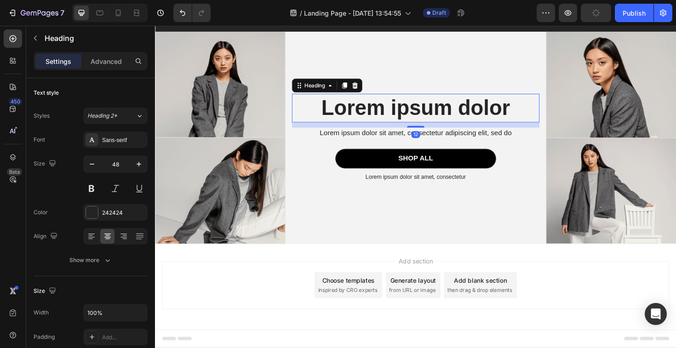
click at [419, 118] on h2 "Lorem ipsum dolor" at bounding box center [431, 113] width 262 height 30
click at [423, 118] on h2 "Lorem ipsum dolor" at bounding box center [431, 113] width 262 height 30
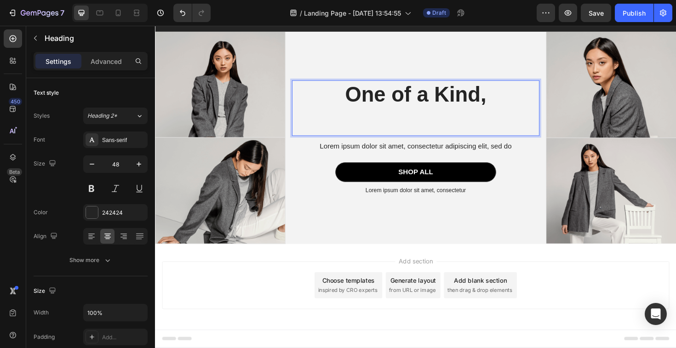
scroll to position [47, 0]
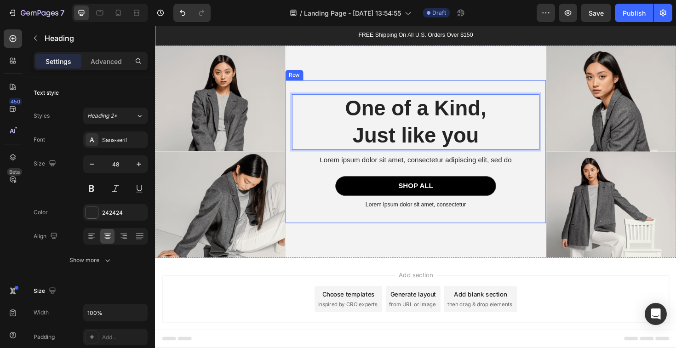
click at [386, 174] on div "Lorem ipsum dolor sit amet, consectetur adipiscing elit, sed do Text Block" at bounding box center [431, 168] width 262 height 11
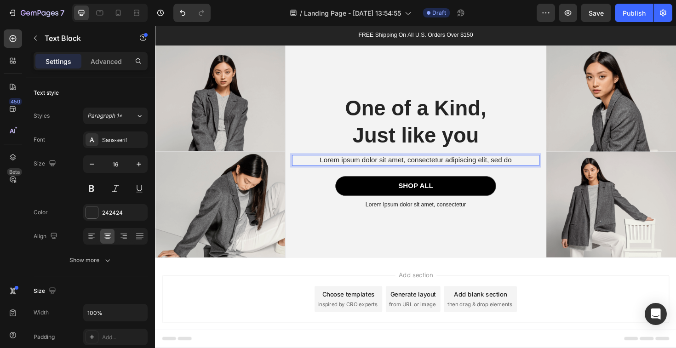
click at [386, 172] on p "Lorem ipsum dolor sit amet, consectetur adipiscing elit, sed do" at bounding box center [431, 169] width 260 height 10
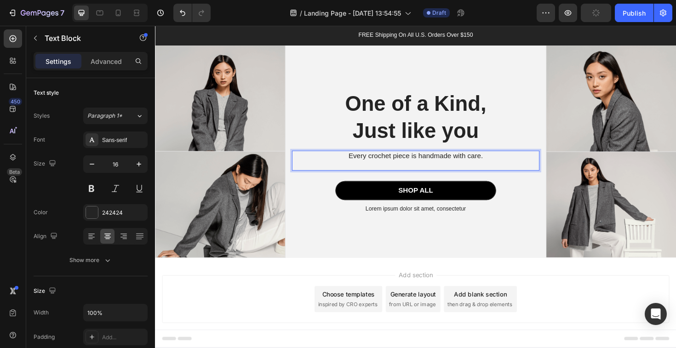
scroll to position [42, 0]
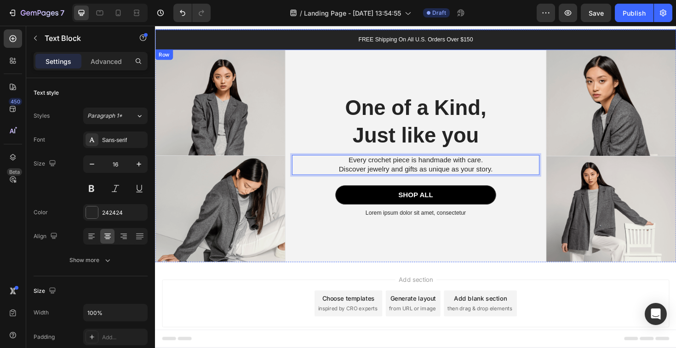
click at [322, 48] on div "FREE Shipping On All U.S. Orders Over $150 Text Block Row" at bounding box center [431, 41] width 552 height 22
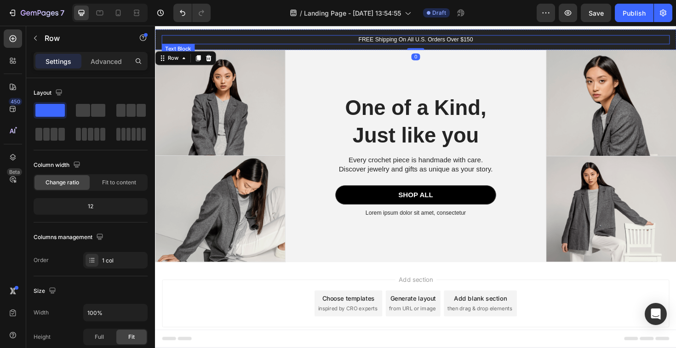
click at [413, 43] on p "FREE Shipping On All U.S. Orders Over $150" at bounding box center [431, 41] width 536 height 8
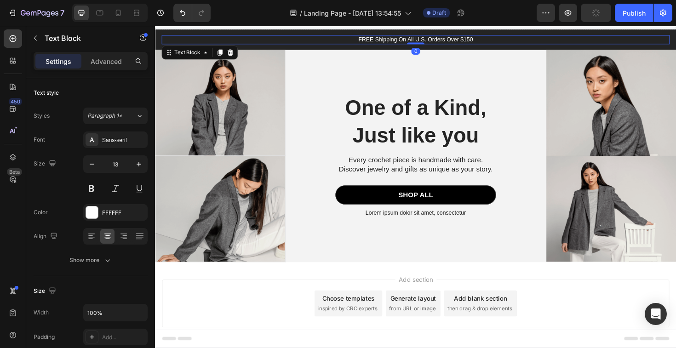
click at [424, 40] on p "FREE Shipping On All U.S. Orders Over $150" at bounding box center [431, 41] width 536 height 8
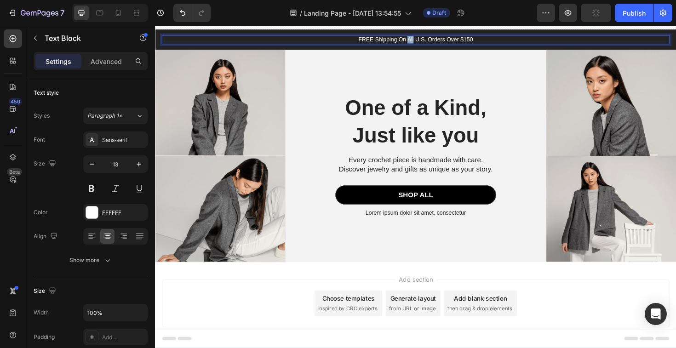
click at [424, 40] on p "FREE Shipping On All U.S. Orders Over $150" at bounding box center [431, 41] width 536 height 8
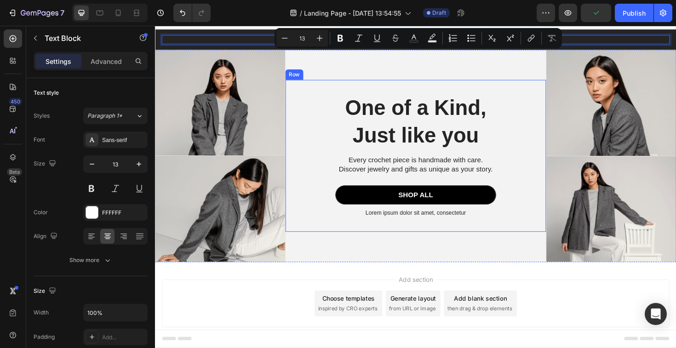
click at [398, 94] on div "One of a Kind, Just like you Heading Every crochet piece is handmade with care.…" at bounding box center [431, 163] width 276 height 161
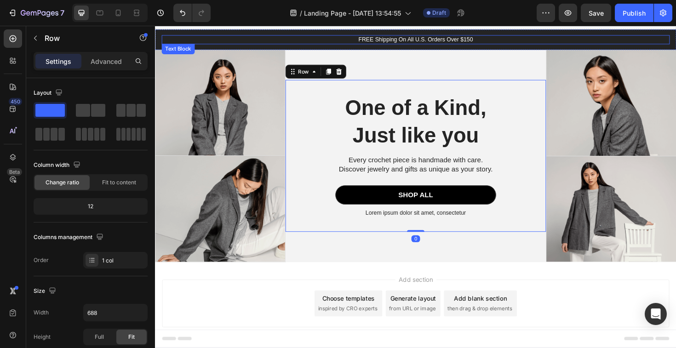
click at [435, 42] on p "FREE Shipping On All U.S. Orders Over $150" at bounding box center [431, 41] width 536 height 8
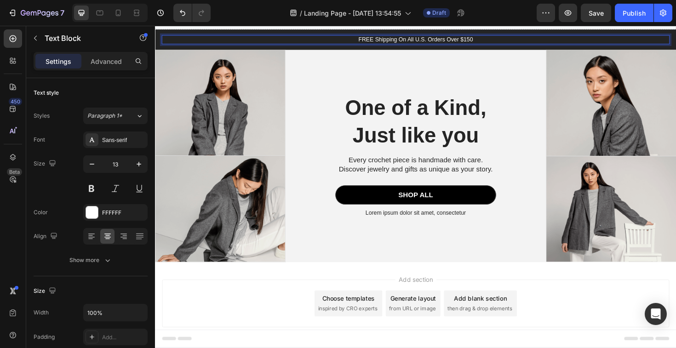
click at [431, 42] on p "FREE Shipping On All U.S. Orders Over $150" at bounding box center [431, 41] width 536 height 8
click at [501, 43] on p "FREE Shipping On All Australia Orders Over $150" at bounding box center [431, 41] width 536 height 8
click at [246, 35] on div "FREE Shipping On All Australia Orders Over $120 Text Block 0 Row" at bounding box center [431, 41] width 552 height 22
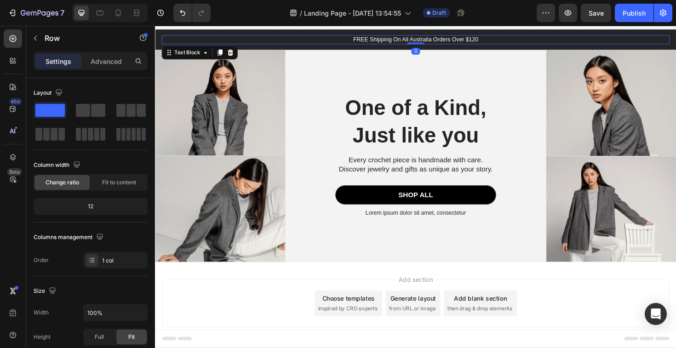
click at [215, 38] on p "FREE Shipping On All Australia Orders Over $120" at bounding box center [431, 41] width 536 height 8
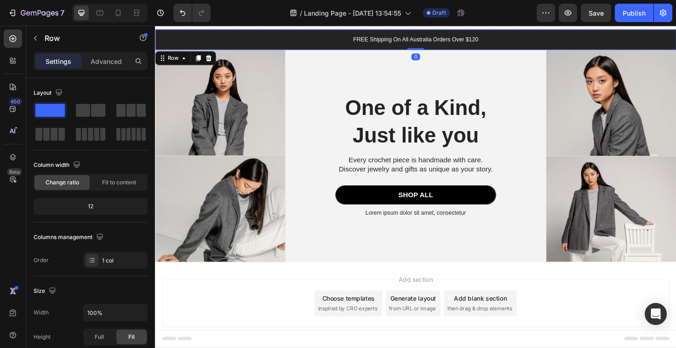
click at [215, 34] on div "FREE Shipping On All Australia Orders Over $120 Text Block Row 0" at bounding box center [431, 41] width 552 height 22
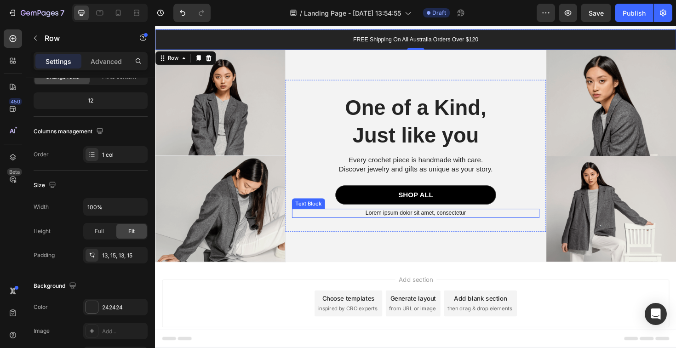
scroll to position [64, 0]
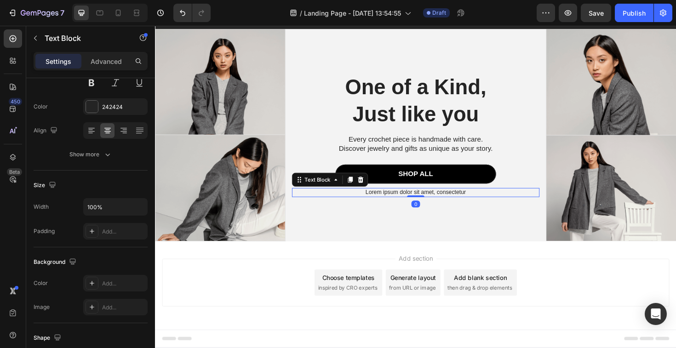
click at [448, 201] on p "Lorem ipsum dolor sit amet, consectetur" at bounding box center [431, 203] width 260 height 8
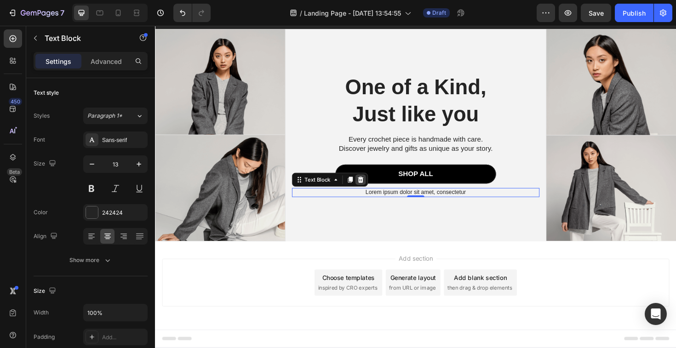
click at [371, 189] on icon at bounding box center [373, 189] width 6 height 6
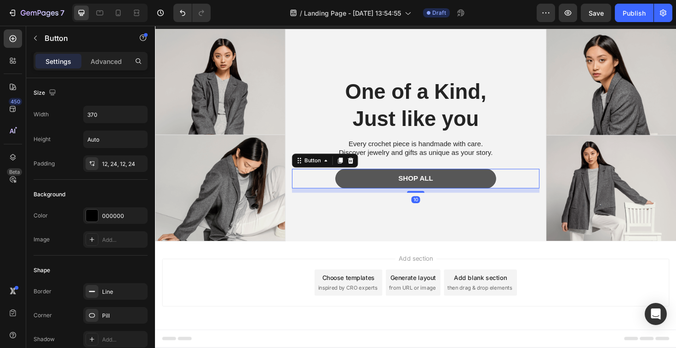
click at [371, 189] on button "SHOP ALL" at bounding box center [431, 188] width 170 height 21
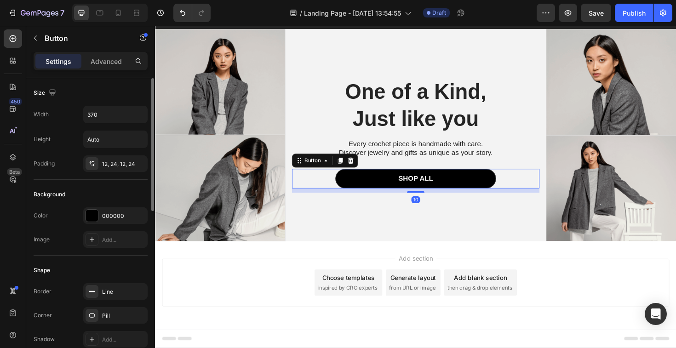
click at [81, 217] on div "Color 000000" at bounding box center [91, 215] width 114 height 17
click at [88, 217] on div at bounding box center [92, 216] width 12 height 12
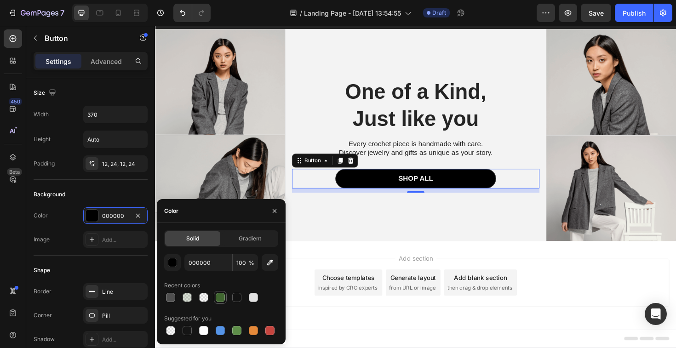
click at [218, 302] on div at bounding box center [220, 297] width 11 height 11
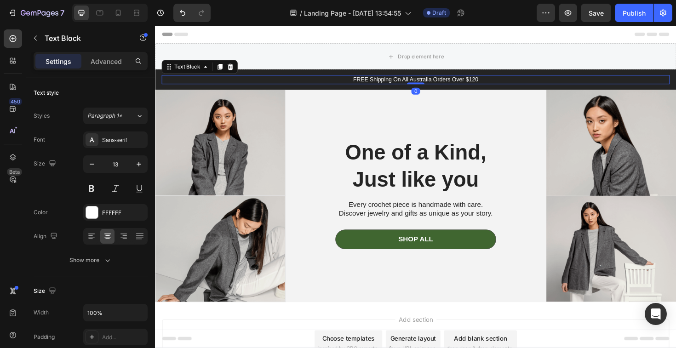
click at [257, 86] on p "FREE Shipping On All Australia Orders Over $120" at bounding box center [431, 83] width 536 height 8
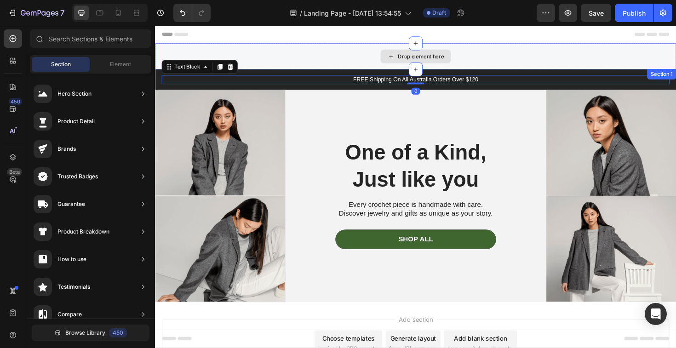
click at [428, 57] on div "Drop element here" at bounding box center [436, 58] width 49 height 7
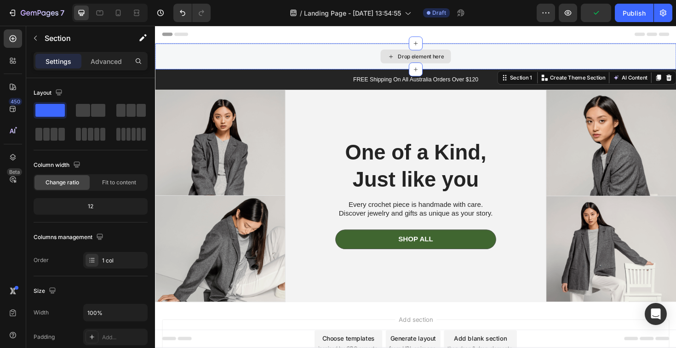
click at [347, 49] on div "Drop element here" at bounding box center [431, 59] width 552 height 28
click at [228, 68] on div "Drop element here" at bounding box center [431, 59] width 552 height 28
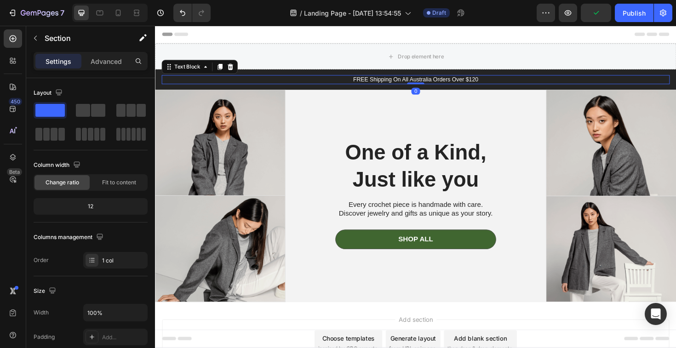
click at [225, 84] on p "FREE Shipping On All Australia Orders Over $120" at bounding box center [431, 83] width 536 height 8
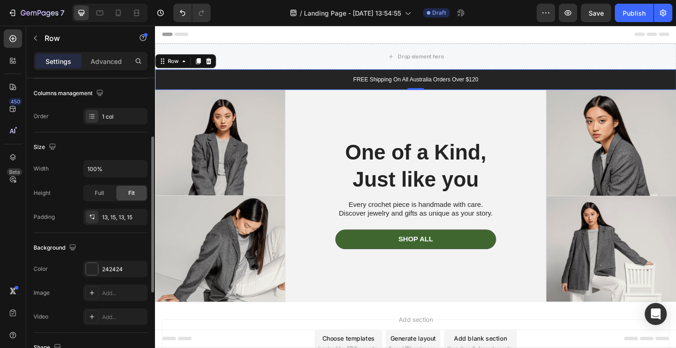
scroll to position [145, 0]
click at [92, 273] on div at bounding box center [92, 268] width 12 height 12
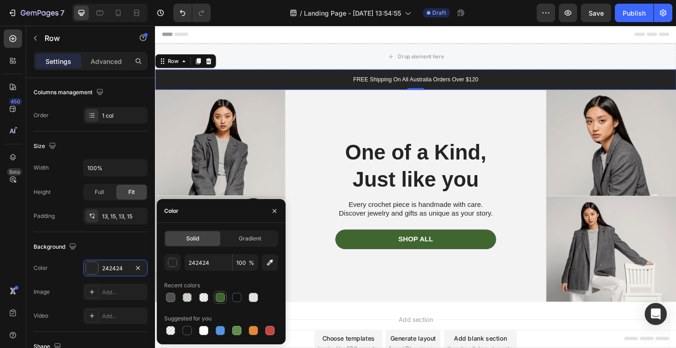
click at [224, 298] on div at bounding box center [220, 297] width 9 height 9
type input "406630"
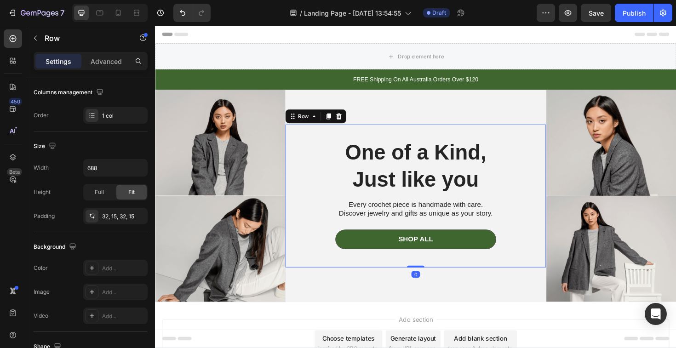
click at [482, 280] on div "One of a Kind, Just like you Heading Every crochet piece is handmade with care.…" at bounding box center [431, 206] width 276 height 151
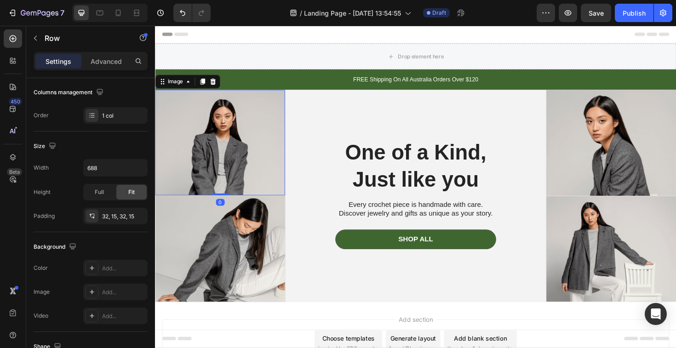
click at [223, 140] on img at bounding box center [224, 150] width 138 height 112
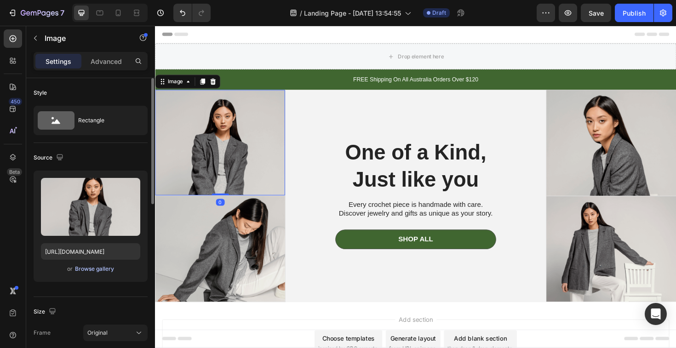
click at [109, 270] on div "Browse gallery" at bounding box center [94, 269] width 39 height 8
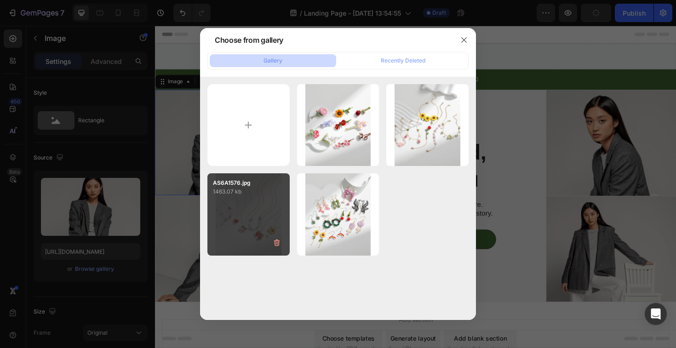
click at [277, 221] on div "AS6A1576.jpg 1463.07 kb" at bounding box center [248, 214] width 82 height 82
type input "[URL][DOMAIN_NAME]"
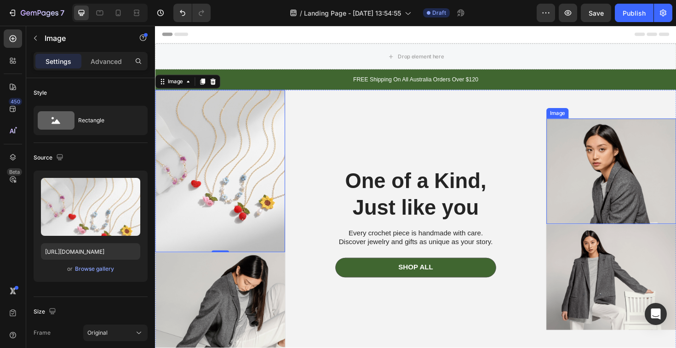
click at [613, 160] on img at bounding box center [638, 180] width 138 height 112
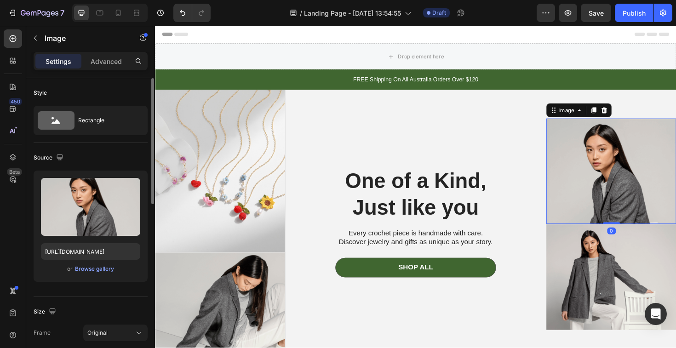
click at [102, 274] on div "or Browse gallery" at bounding box center [90, 269] width 99 height 11
click at [86, 264] on div "or Browse gallery" at bounding box center [90, 269] width 99 height 11
click at [86, 270] on div "Browse gallery" at bounding box center [94, 269] width 39 height 8
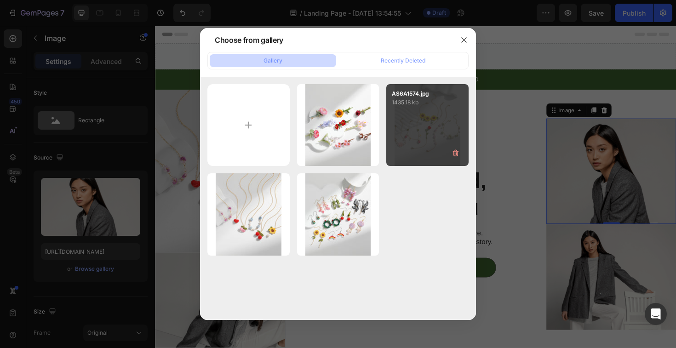
click at [408, 136] on div "AS6A1574.jpg 1435.18 kb" at bounding box center [427, 125] width 82 height 82
type input "[URL][DOMAIN_NAME]"
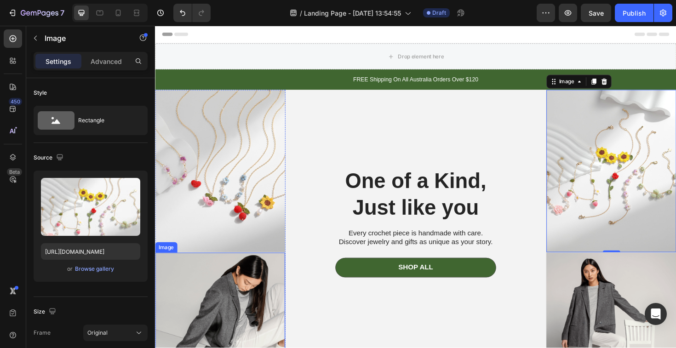
click at [241, 323] on img at bounding box center [224, 322] width 138 height 112
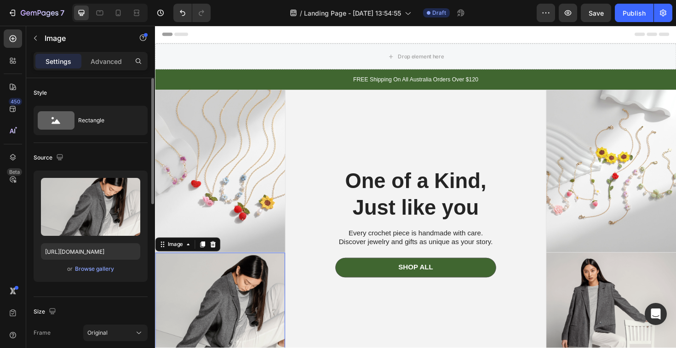
click at [120, 270] on div "or Browse gallery" at bounding box center [90, 269] width 99 height 11
click at [97, 273] on div "Browse gallery" at bounding box center [94, 269] width 39 height 8
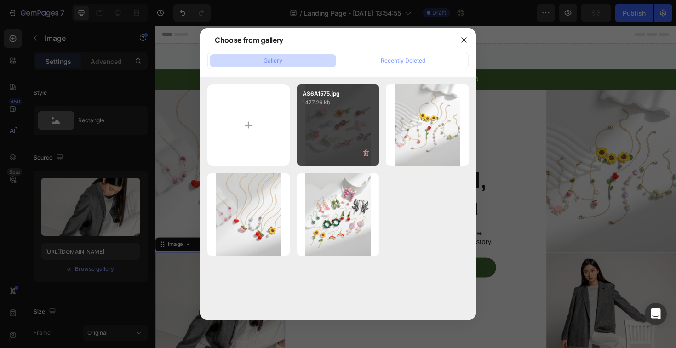
click at [318, 100] on p "1477.26 kb" at bounding box center [338, 102] width 71 height 9
type input "[URL][DOMAIN_NAME]"
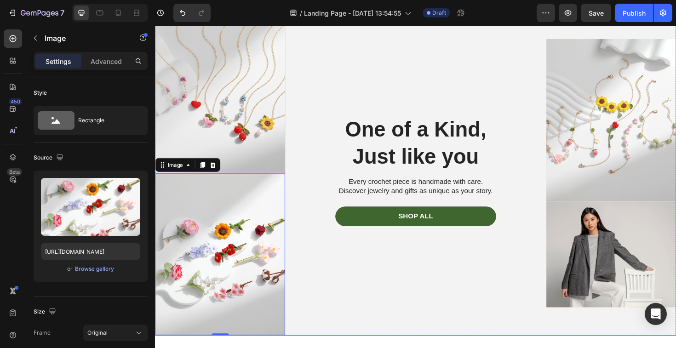
scroll to position [95, 0]
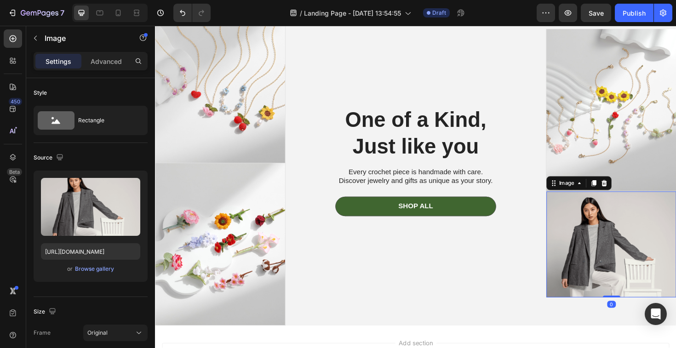
click at [612, 227] on img at bounding box center [638, 257] width 138 height 112
click at [78, 270] on div "Browse gallery" at bounding box center [94, 269] width 39 height 8
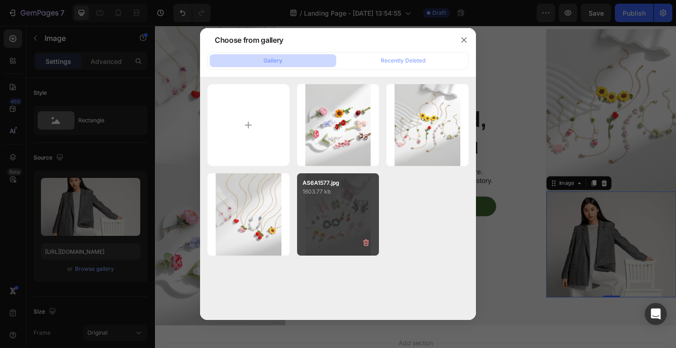
click at [339, 233] on div "AS6A1577.jpg 1603.77 kb" at bounding box center [338, 214] width 82 height 82
type input "[URL][DOMAIN_NAME]"
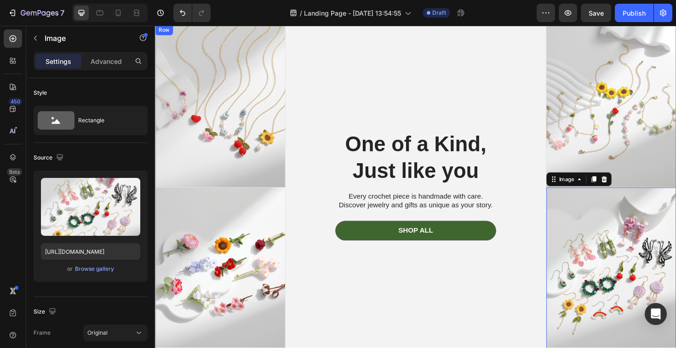
scroll to position [70, 0]
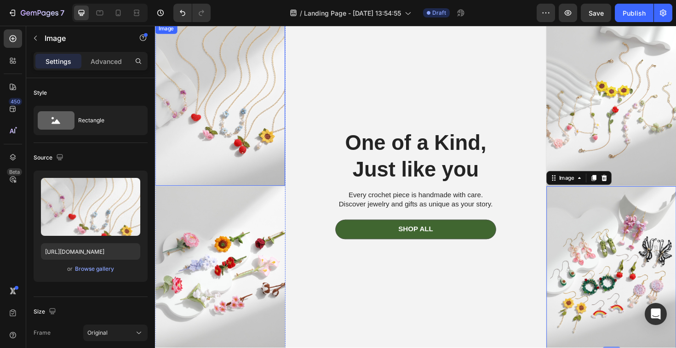
click at [268, 173] on img at bounding box center [224, 109] width 138 height 172
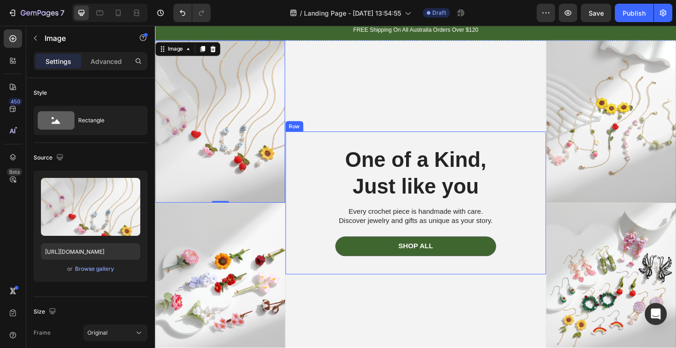
scroll to position [0, 0]
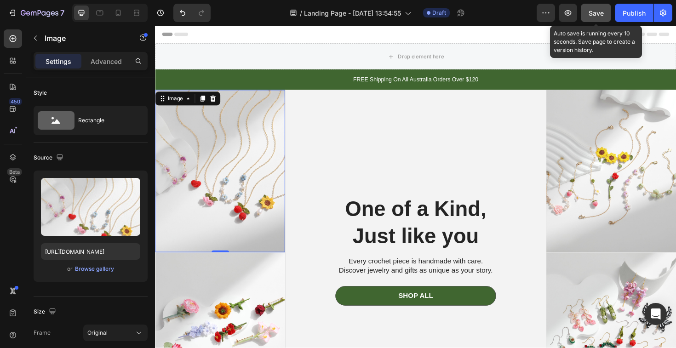
click at [594, 18] on button "Save" at bounding box center [596, 13] width 30 height 18
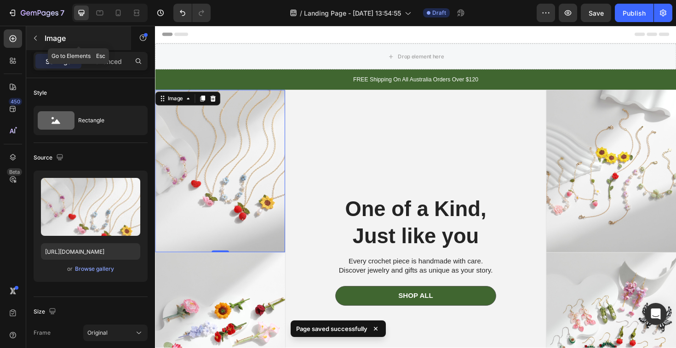
click at [35, 45] on button "button" at bounding box center [35, 38] width 15 height 15
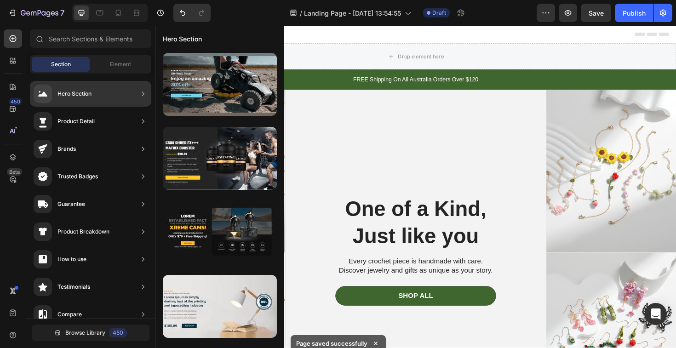
click at [92, 97] on div "Hero Section" at bounding box center [90, 94] width 121 height 26
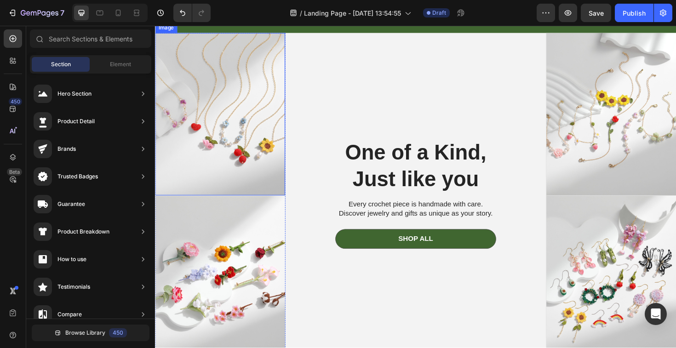
scroll to position [61, 0]
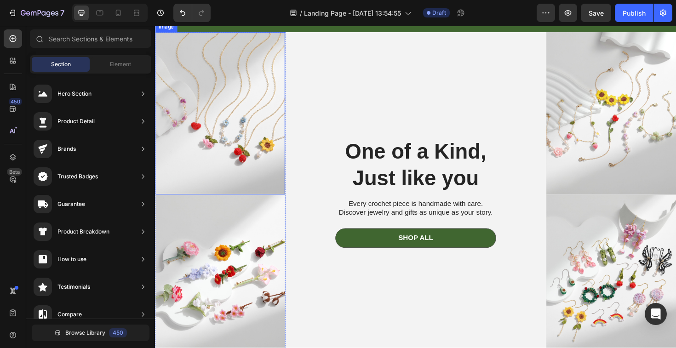
click at [229, 182] on img at bounding box center [224, 119] width 138 height 172
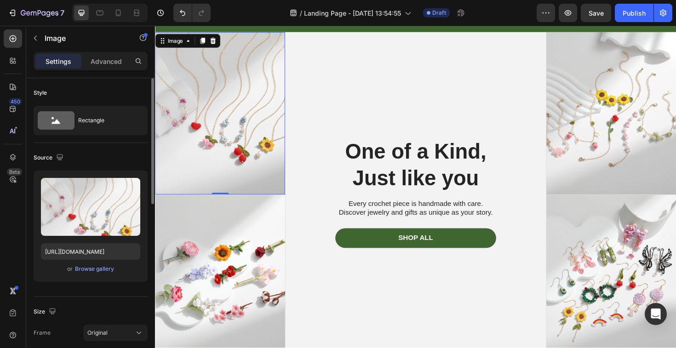
click at [99, 264] on div "or Browse gallery" at bounding box center [90, 269] width 99 height 11
click at [102, 270] on div "Browse gallery" at bounding box center [94, 269] width 39 height 8
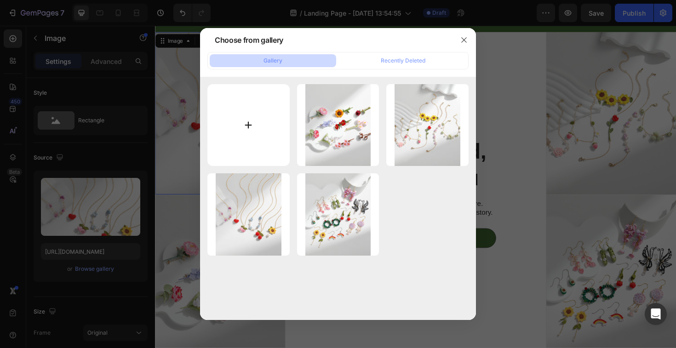
click at [258, 121] on input "file" at bounding box center [248, 125] width 82 height 82
type input "C:\fakepath\width_412 (2).webp"
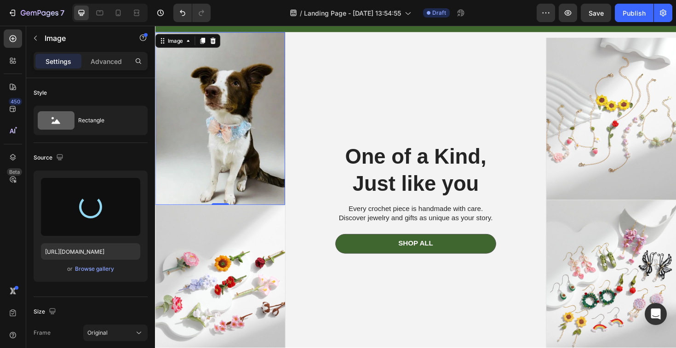
type input "[URL][DOMAIN_NAME]"
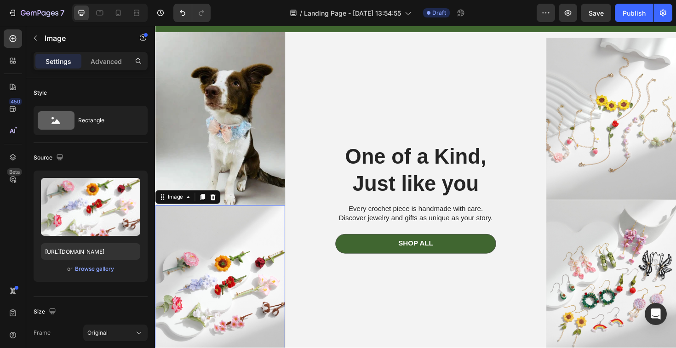
click at [255, 279] on img at bounding box center [224, 302] width 138 height 172
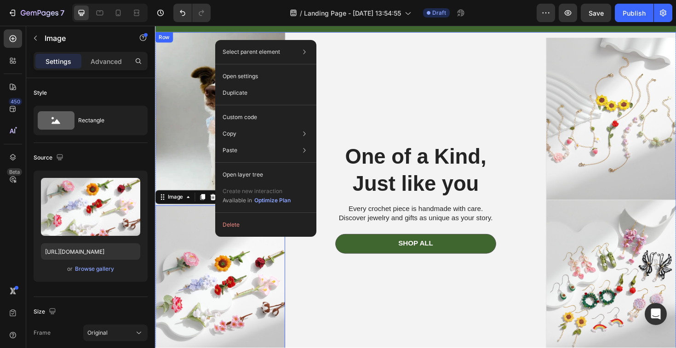
click at [352, 308] on div "One of a Kind, Just like you Heading Every crochet piece is handmade with care.…" at bounding box center [431, 211] width 276 height 356
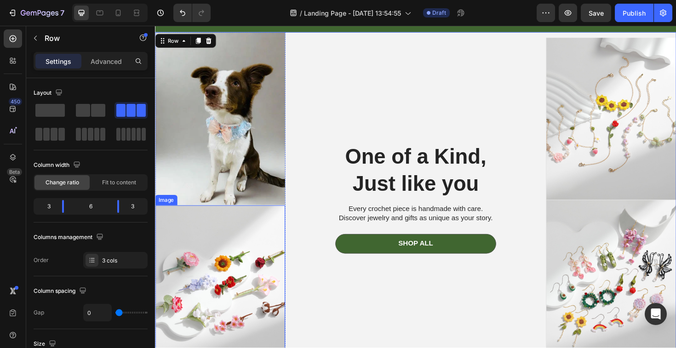
click at [241, 293] on img at bounding box center [224, 302] width 138 height 172
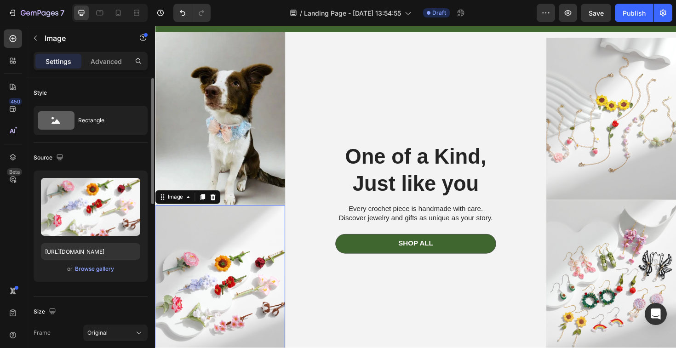
click at [115, 264] on div "or Browse gallery" at bounding box center [90, 269] width 99 height 11
click at [115, 267] on div "or Browse gallery" at bounding box center [90, 269] width 99 height 11
click at [110, 275] on div "Upload Image [URL][DOMAIN_NAME] or Browse gallery" at bounding box center [91, 226] width 114 height 111
click at [110, 272] on div "Browse gallery" at bounding box center [94, 269] width 39 height 8
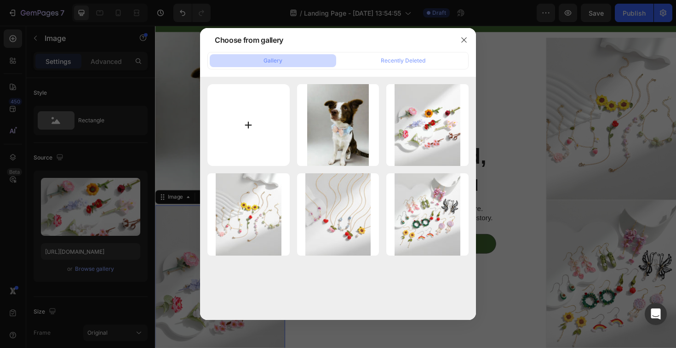
click at [252, 120] on input "file" at bounding box center [248, 125] width 82 height 82
type input "C:\fakepath\IMG_6310.HEIC"
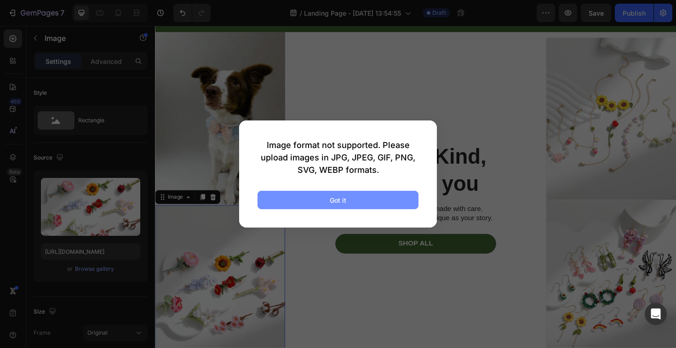
click at [383, 201] on button "Got it" at bounding box center [338, 200] width 161 height 18
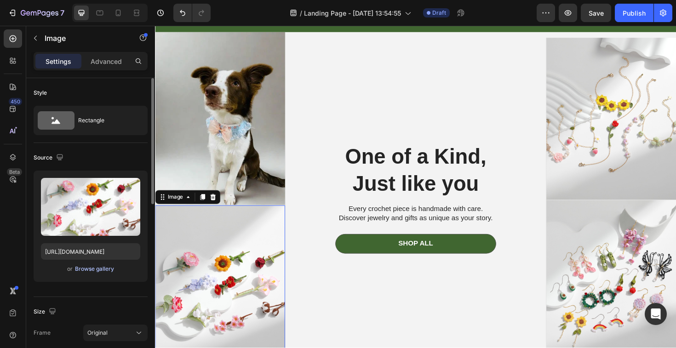
click at [103, 268] on div "Browse gallery" at bounding box center [94, 269] width 39 height 8
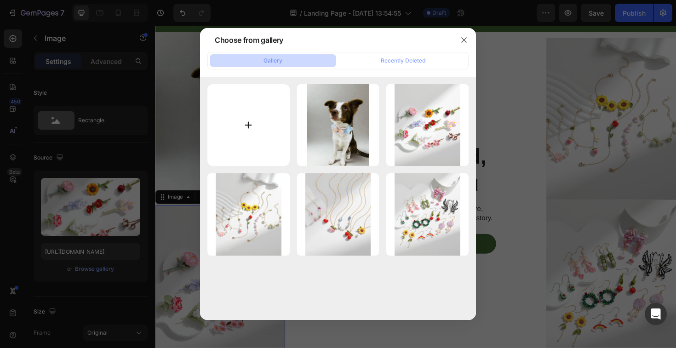
click at [274, 131] on input "file" at bounding box center [248, 125] width 82 height 82
type input "C:\fakepath\width_412 (14).jpeg"
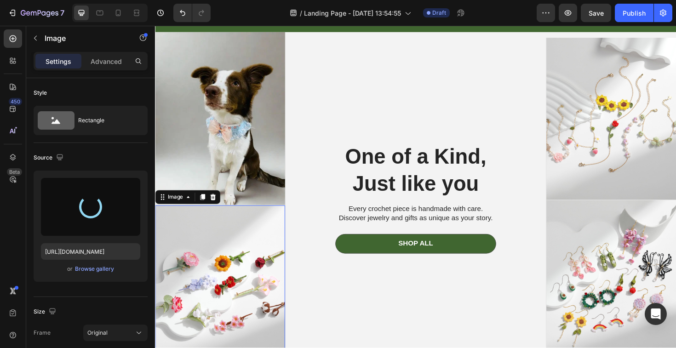
type input "[URL][DOMAIN_NAME][DEMOGRAPHIC_DATA]"
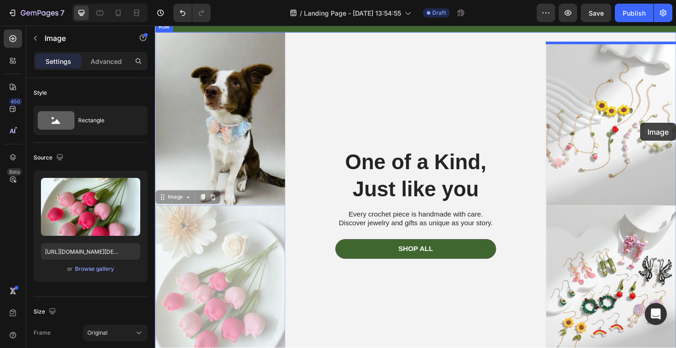
drag, startPoint x: 224, startPoint y: 312, endPoint x: 669, endPoint y: 128, distance: 481.7
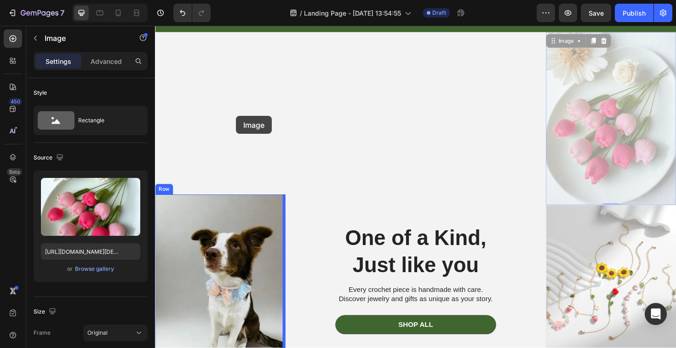
drag, startPoint x: 631, startPoint y: 126, endPoint x: 224, endPoint y: 118, distance: 407.1
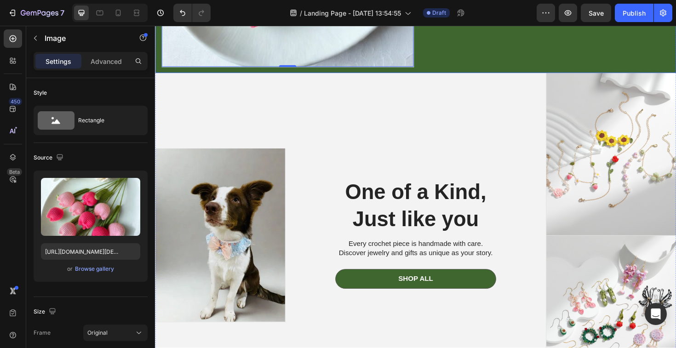
scroll to position [363, 0]
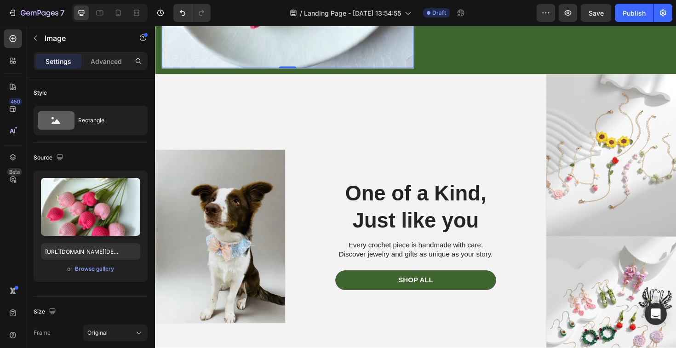
drag, startPoint x: 482, startPoint y: 46, endPoint x: 338, endPoint y: 36, distance: 144.7
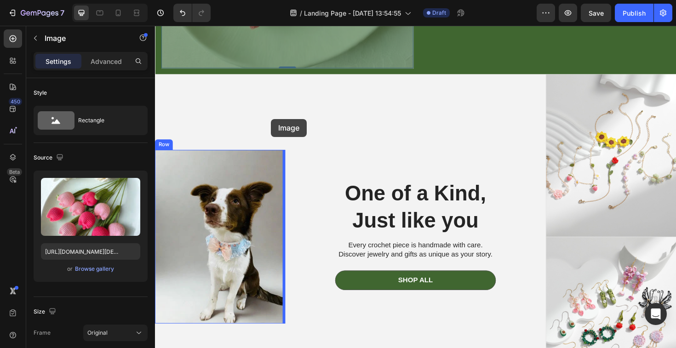
drag, startPoint x: 338, startPoint y: 36, endPoint x: 278, endPoint y: 125, distance: 107.3
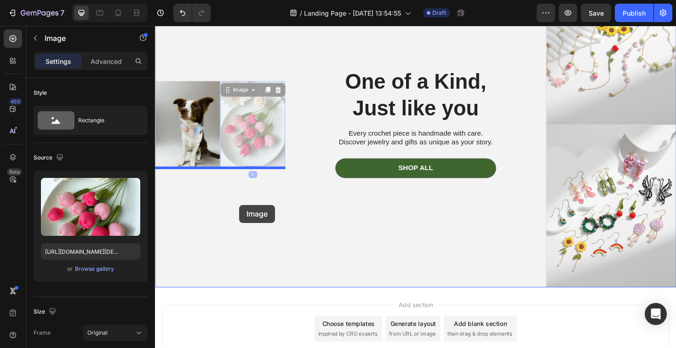
drag, startPoint x: 275, startPoint y: 116, endPoint x: 238, endPoint y: 219, distance: 109.6
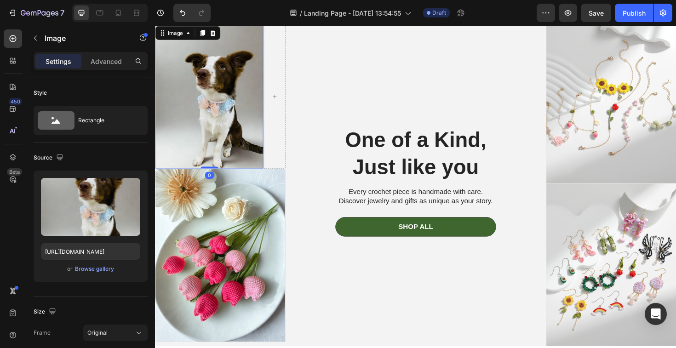
scroll to position [87, 0]
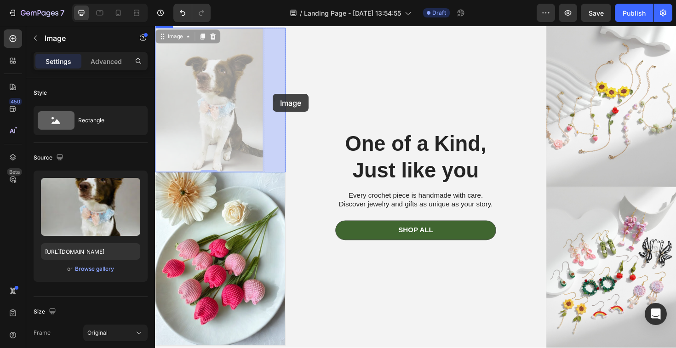
drag, startPoint x: 247, startPoint y: 98, endPoint x: 280, endPoint y: 98, distance: 32.2
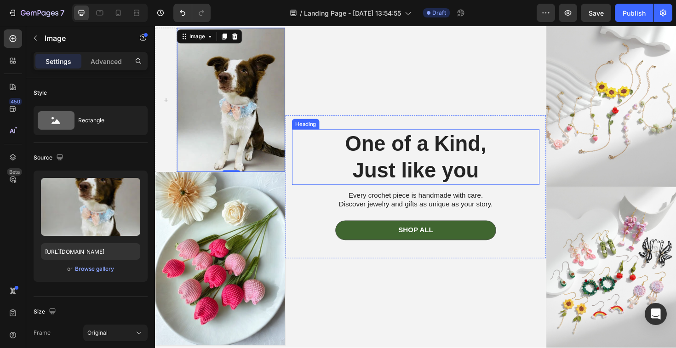
click at [428, 166] on p "One of a Kind, Just like you" at bounding box center [431, 165] width 260 height 57
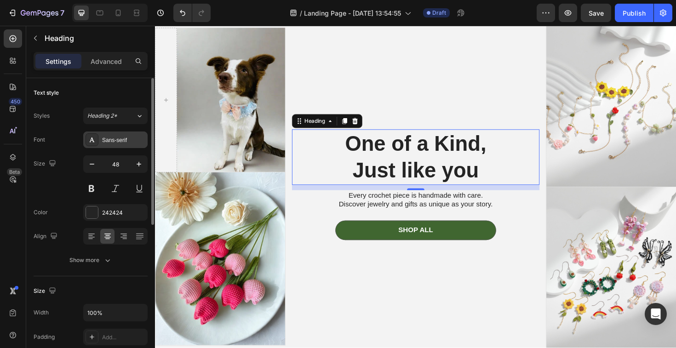
click at [127, 144] on div "Sans-serif" at bounding box center [115, 140] width 64 height 17
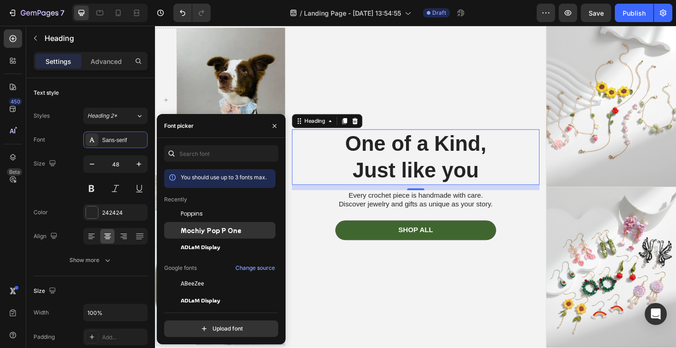
click at [251, 228] on div "Mochiy Pop P One" at bounding box center [227, 230] width 93 height 8
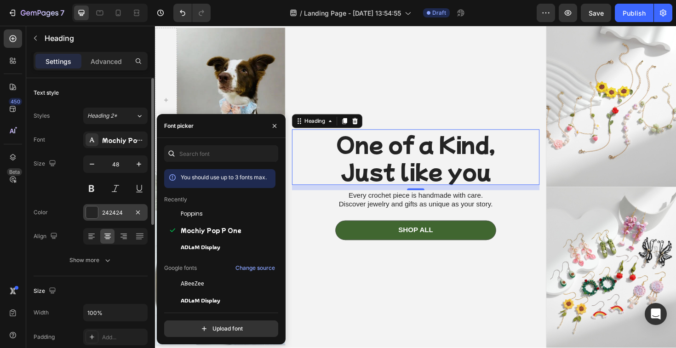
click at [101, 212] on div "242424" at bounding box center [115, 212] width 64 height 17
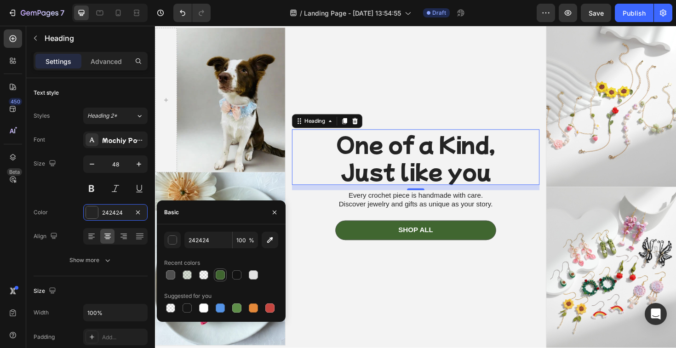
click at [220, 279] on div at bounding box center [220, 274] width 9 height 9
type input "406630"
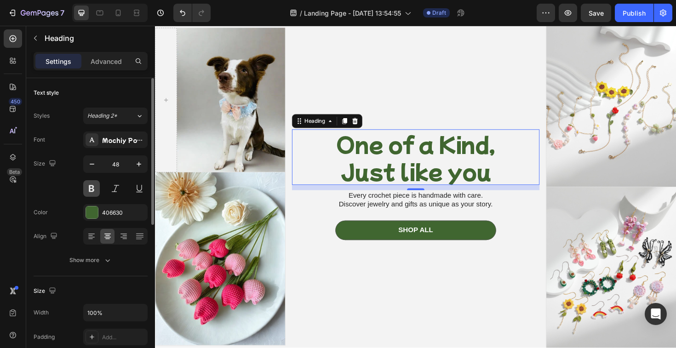
click at [90, 189] on button at bounding box center [91, 188] width 17 height 17
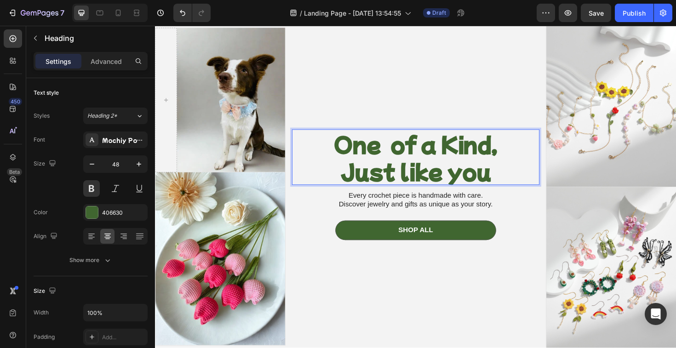
click at [430, 157] on p "One of a Kind, Just like you" at bounding box center [431, 165] width 260 height 57
click at [458, 156] on p "One of a Kind, Just like you" at bounding box center [431, 165] width 260 height 57
click at [414, 181] on p "One of a Kind, Just like you" at bounding box center [431, 165] width 260 height 57
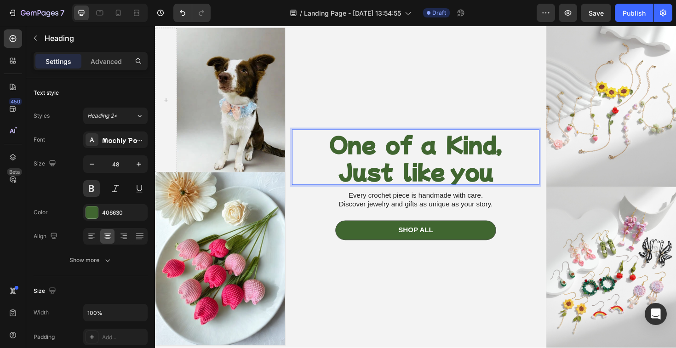
click at [465, 186] on p "One of a Kind, Just like you" at bounding box center [431, 165] width 260 height 57
click at [412, 184] on p "One of a Kind, Just like you" at bounding box center [431, 165] width 260 height 57
click at [459, 189] on p "One of a Kind, Just like you" at bounding box center [431, 165] width 260 height 57
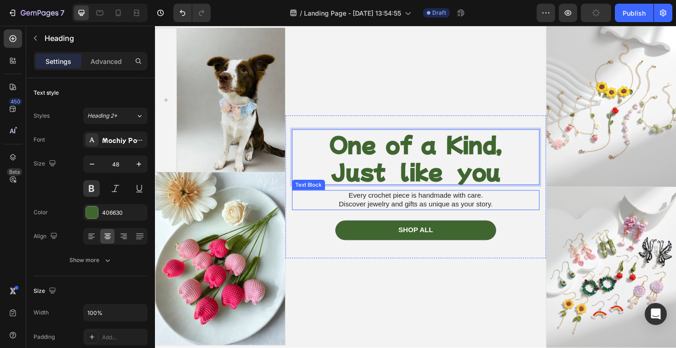
click at [444, 210] on p "Every crochet piece is handmade with care." at bounding box center [431, 206] width 260 height 10
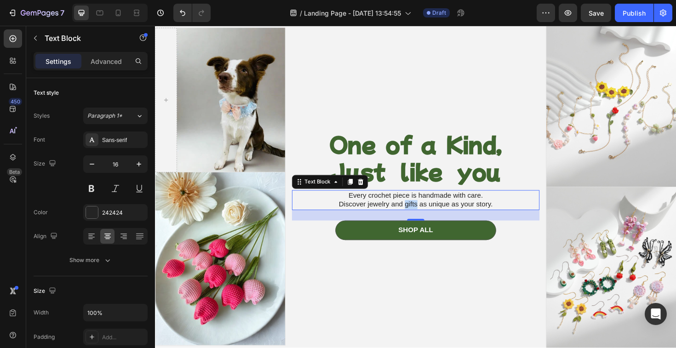
click at [424, 215] on p "Discover jewelry and gifts as unique as your story." at bounding box center [431, 216] width 260 height 10
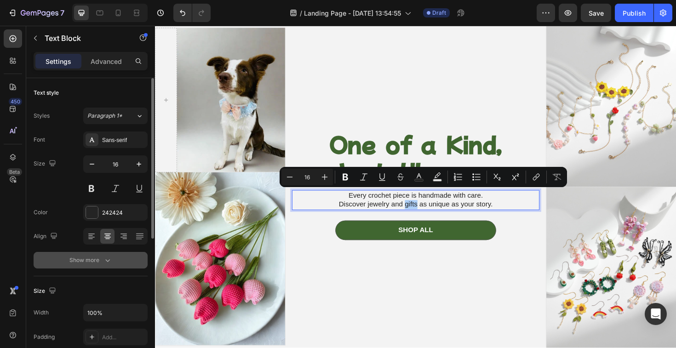
click at [106, 261] on icon "button" at bounding box center [107, 260] width 9 height 9
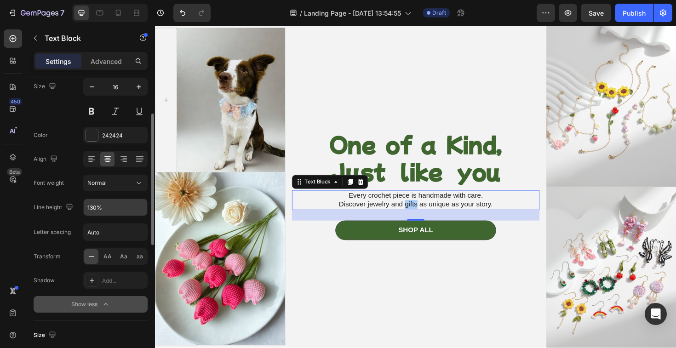
scroll to position [79, 0]
click at [112, 281] on div "Add..." at bounding box center [123, 279] width 43 height 8
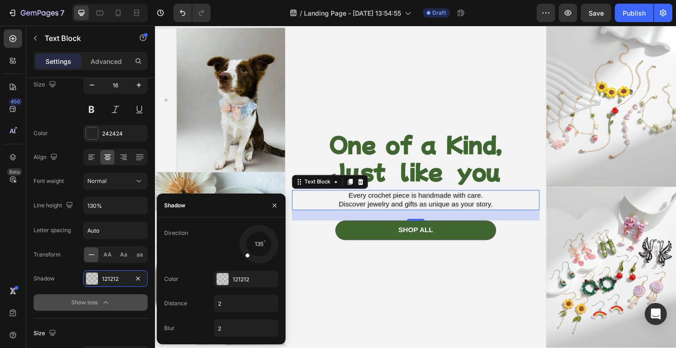
click at [220, 287] on div "Direction 135 Color 121212 Distance 2 Blur 2" at bounding box center [221, 281] width 129 height 112
click at [221, 281] on div at bounding box center [223, 279] width 12 height 12
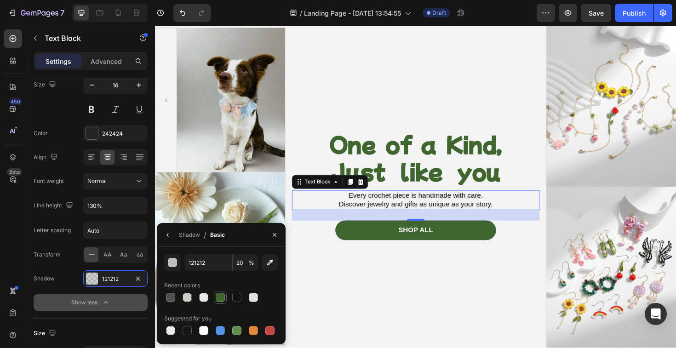
click at [217, 303] on div at bounding box center [220, 297] width 11 height 11
type input "406630"
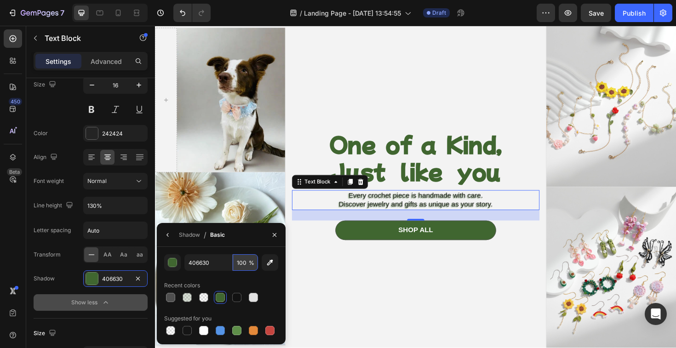
click at [244, 264] on input "100" at bounding box center [245, 262] width 25 height 17
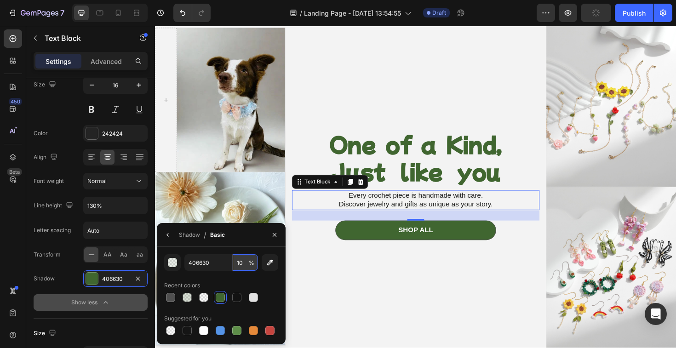
type input "1"
type input "20"
click at [420, 104] on div "One of a Kind, Just like you Heading Every crochet piece is handmade with care.…" at bounding box center [431, 196] width 276 height 344
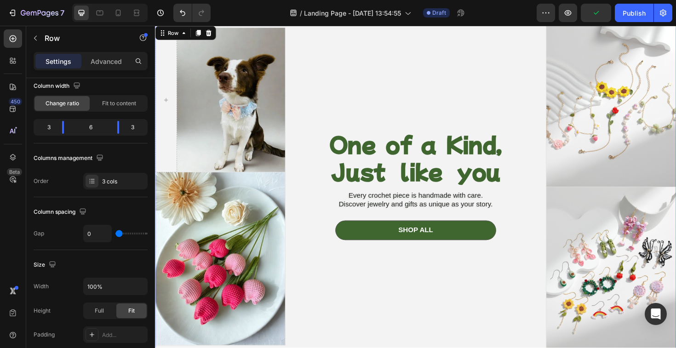
scroll to position [0, 0]
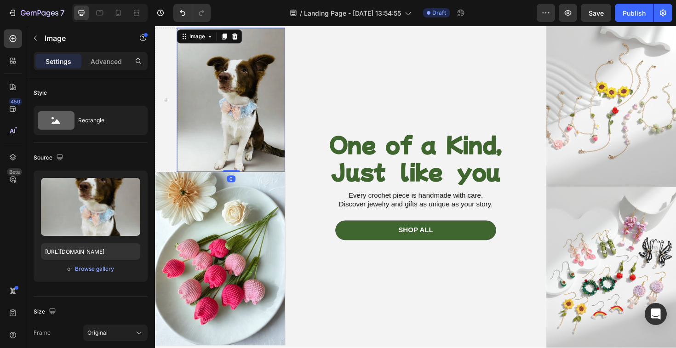
click at [250, 134] on img at bounding box center [235, 104] width 115 height 153
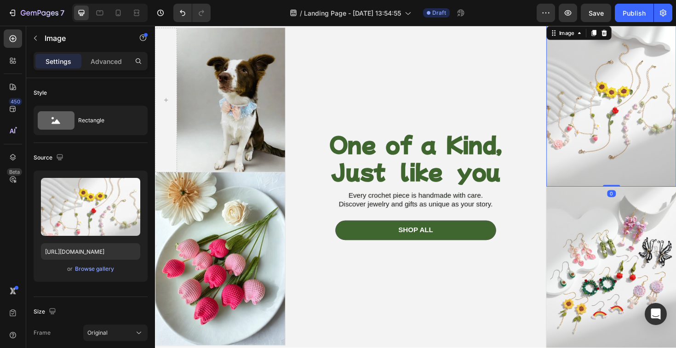
click at [608, 138] on img at bounding box center [638, 110] width 138 height 172
click at [92, 270] on div "Browse gallery" at bounding box center [94, 269] width 39 height 8
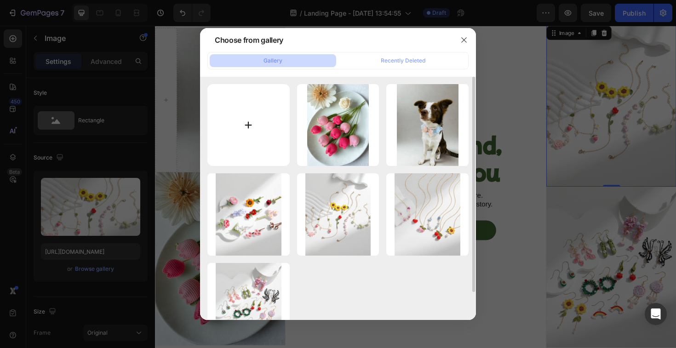
click at [258, 121] on input "file" at bounding box center [248, 125] width 82 height 82
type input "C:\fakepath\width_412 (21).jpeg"
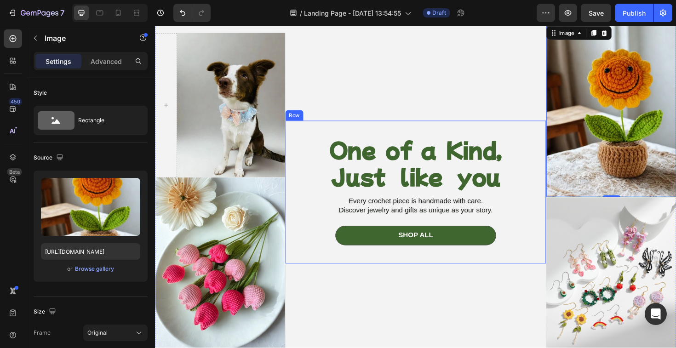
type input "[URL][DOMAIN_NAME]"
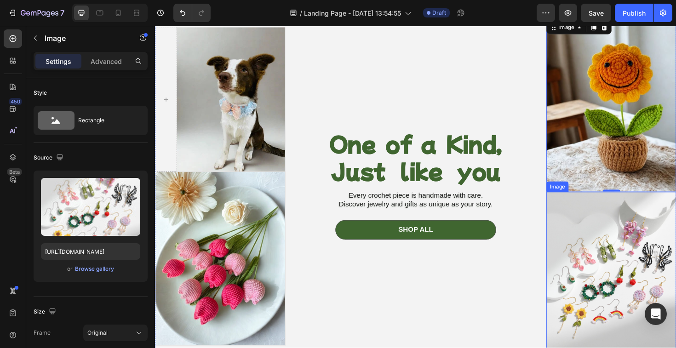
click at [601, 244] on img at bounding box center [638, 288] width 138 height 172
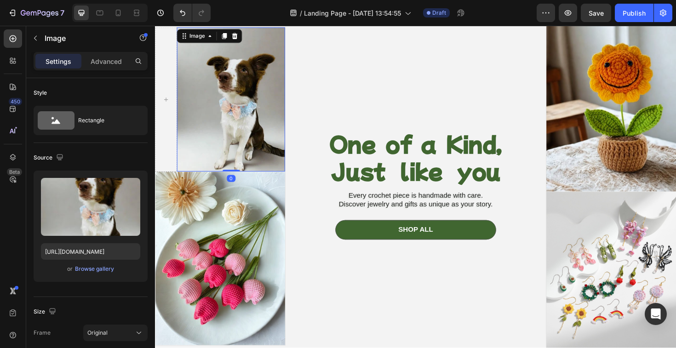
click at [204, 135] on img at bounding box center [235, 104] width 115 height 153
click at [87, 270] on div "Browse gallery" at bounding box center [94, 269] width 39 height 8
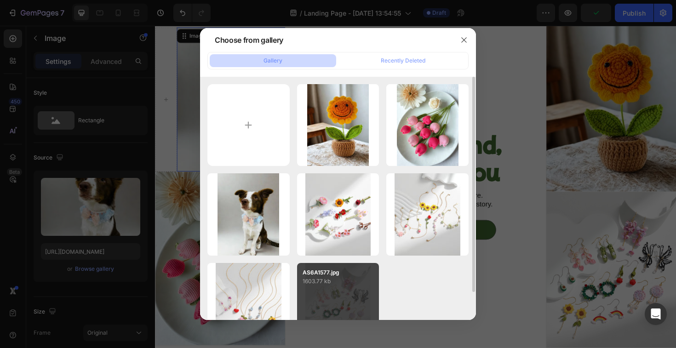
click at [338, 291] on div "AS6A1577.jpg 1603.77 kb" at bounding box center [338, 304] width 82 height 82
type input "[URL][DOMAIN_NAME]"
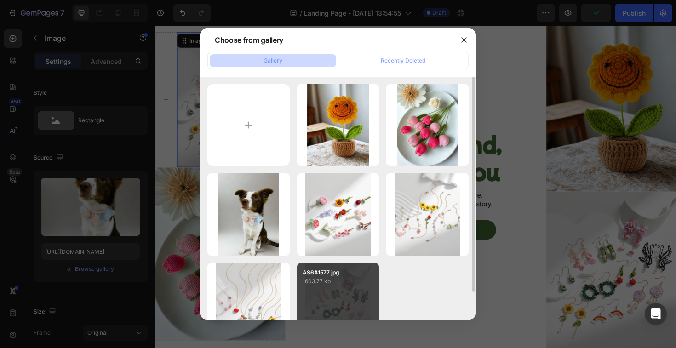
scroll to position [98, 0]
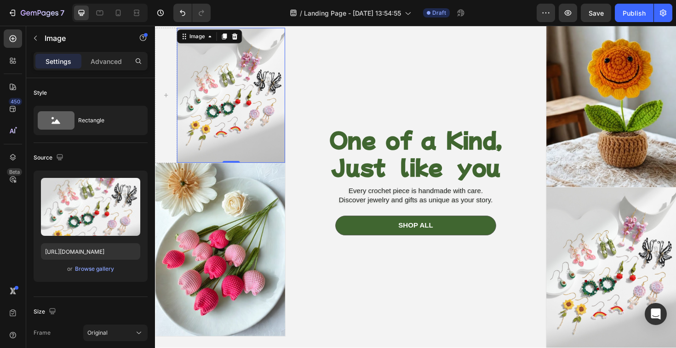
click at [180, 91] on img at bounding box center [235, 99] width 115 height 143
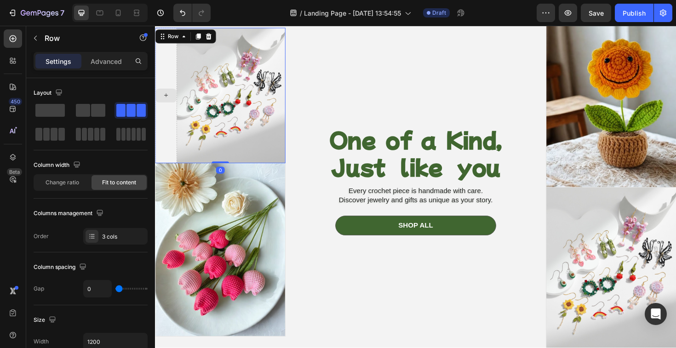
scroll to position [84, 0]
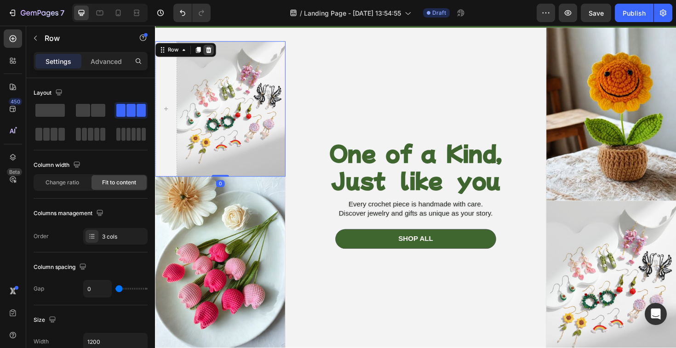
click at [212, 51] on icon at bounding box center [211, 51] width 7 height 7
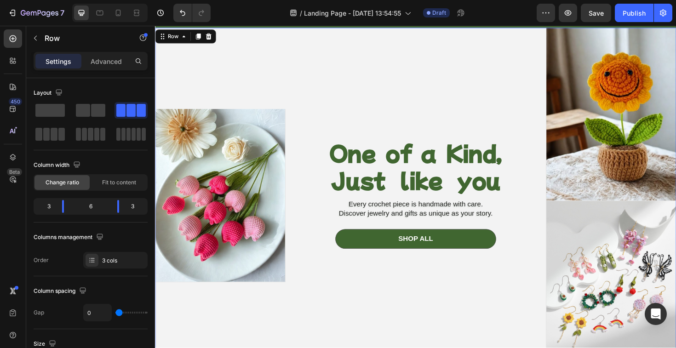
click at [223, 62] on div "Image" at bounding box center [224, 206] width 138 height 356
click at [99, 140] on div at bounding box center [90, 134] width 29 height 13
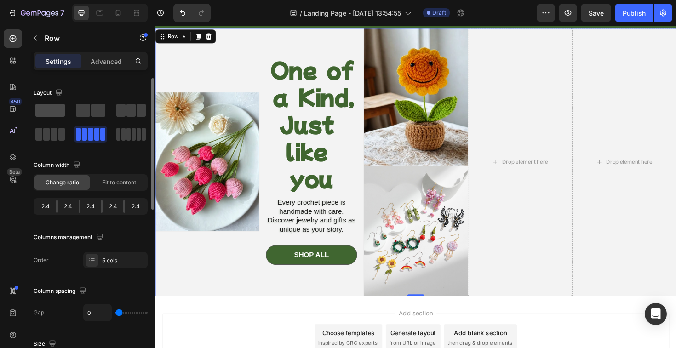
click at [51, 107] on span at bounding box center [49, 110] width 29 height 13
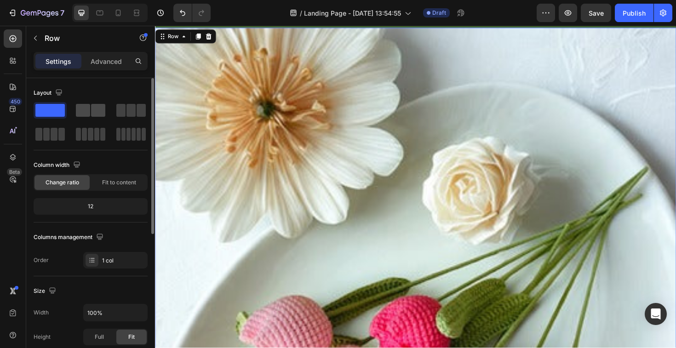
click at [92, 113] on span at bounding box center [98, 110] width 14 height 13
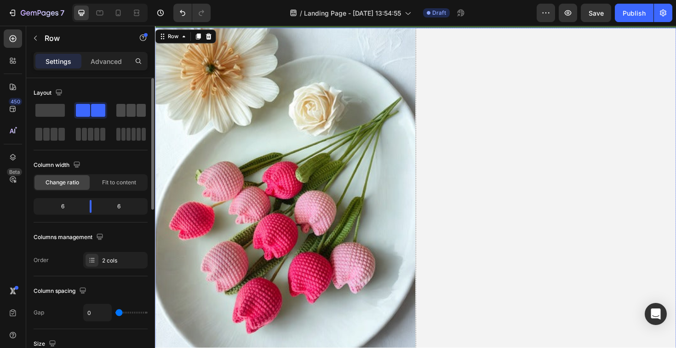
click at [134, 107] on span at bounding box center [130, 110] width 9 height 13
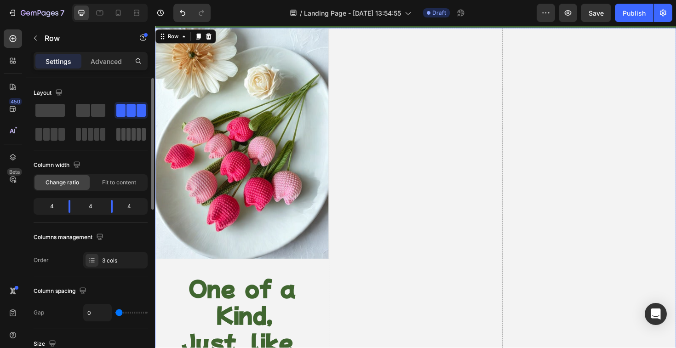
click at [131, 134] on div at bounding box center [130, 134] width 29 height 13
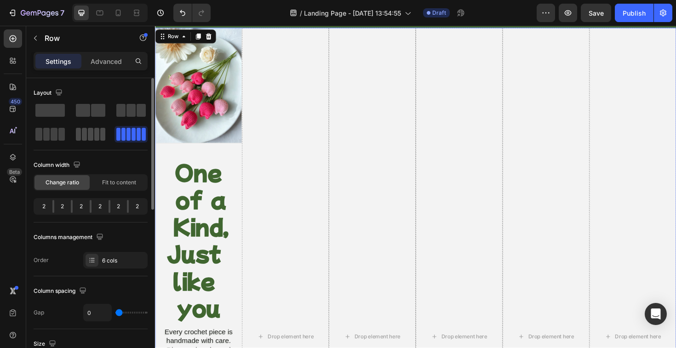
click at [88, 134] on span at bounding box center [90, 134] width 5 height 13
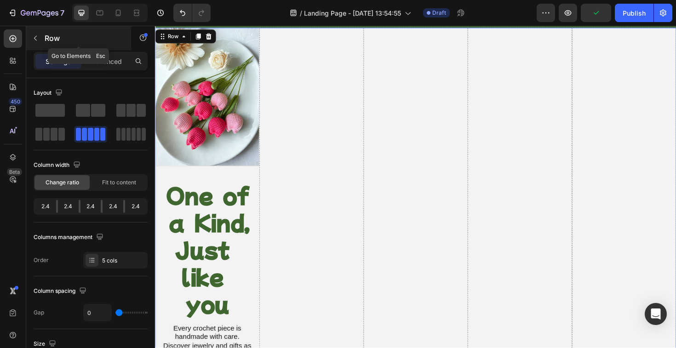
click at [37, 39] on icon "button" at bounding box center [35, 37] width 7 height 7
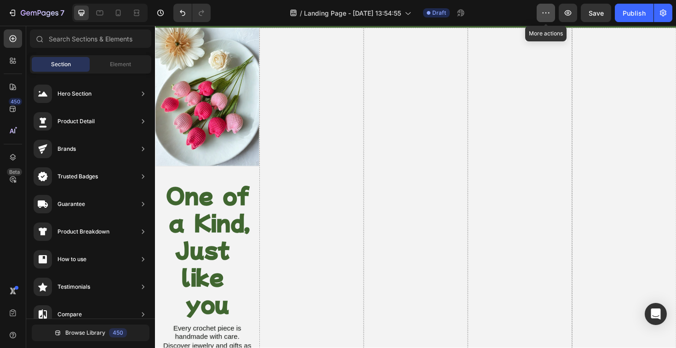
click at [550, 14] on icon "button" at bounding box center [545, 12] width 9 height 9
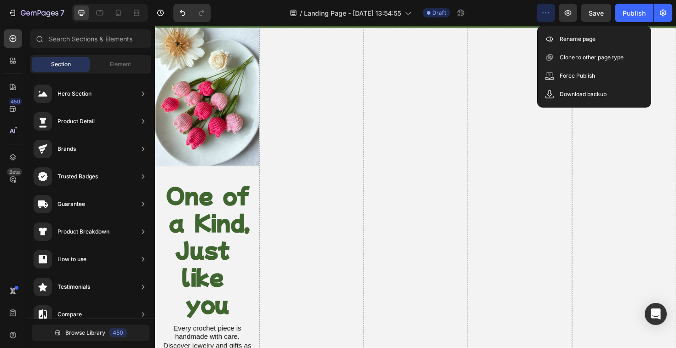
click at [550, 15] on icon "button" at bounding box center [545, 12] width 9 height 9
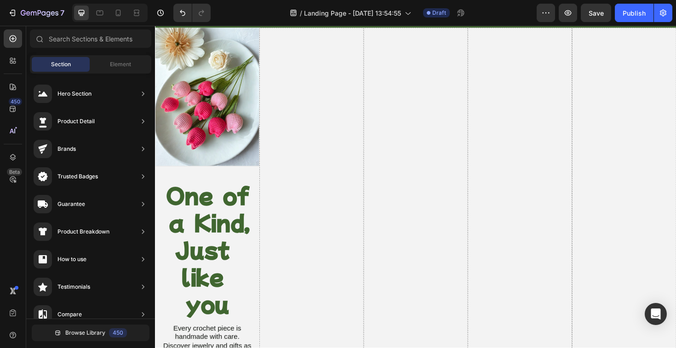
click at [510, 7] on div "/ Landing Page - [DATE] 13:54:55 Draft" at bounding box center [377, 13] width 319 height 18
click at [439, 15] on span "Draft" at bounding box center [439, 13] width 14 height 8
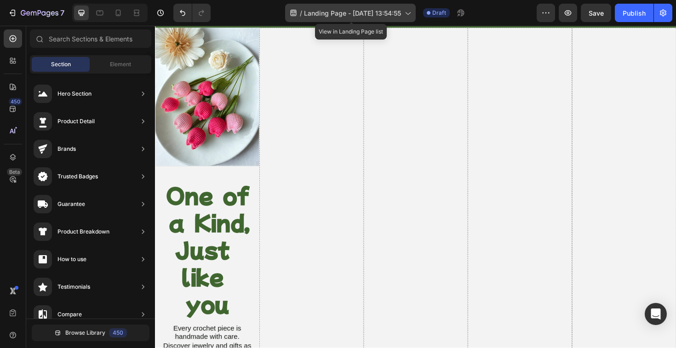
click at [380, 18] on div "/ Landing Page - [DATE] 13:54:55" at bounding box center [350, 13] width 131 height 18
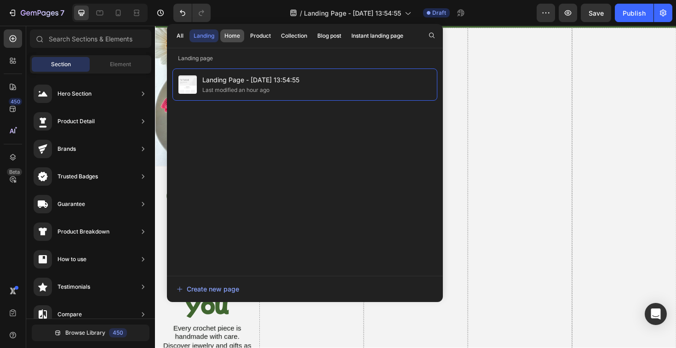
click at [246, 41] on button "Home" at bounding box center [260, 35] width 29 height 13
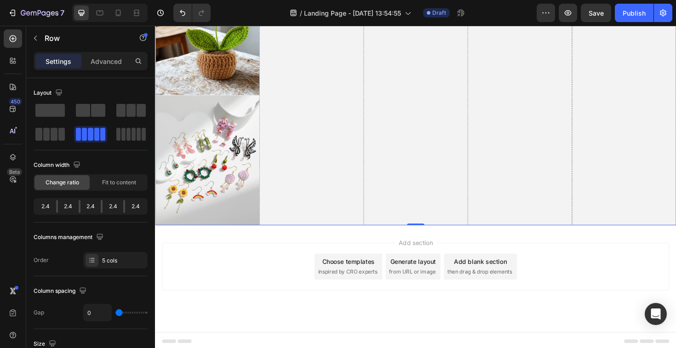
scroll to position [565, 0]
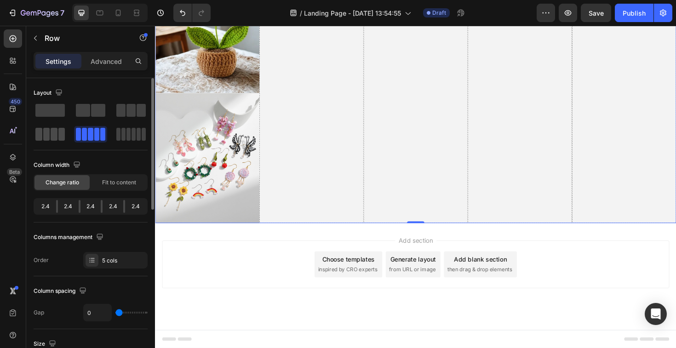
click at [46, 137] on span at bounding box center [46, 134] width 7 height 13
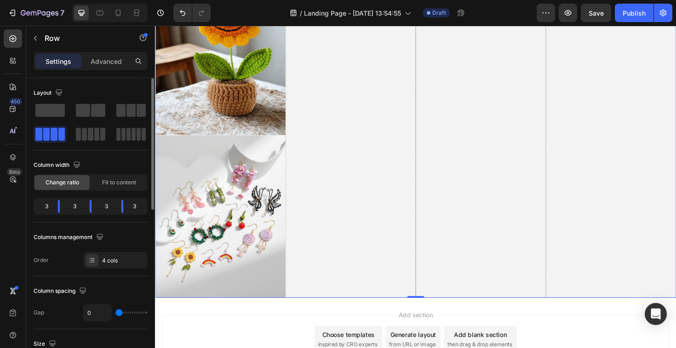
scroll to position [573, 0]
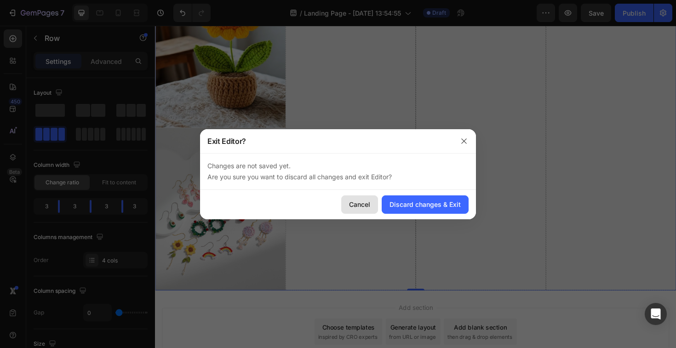
click at [367, 208] on div "Cancel" at bounding box center [359, 205] width 21 height 10
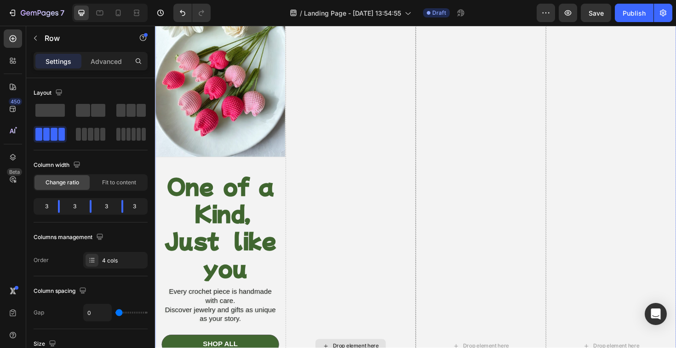
scroll to position [0, 0]
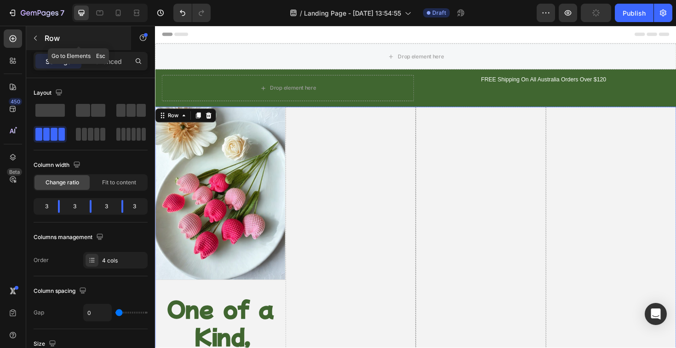
click at [35, 35] on icon "button" at bounding box center [35, 37] width 7 height 7
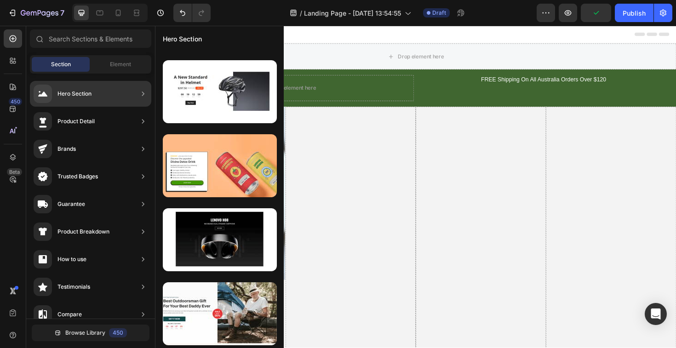
click at [87, 99] on div "Hero Section" at bounding box center [63, 94] width 58 height 18
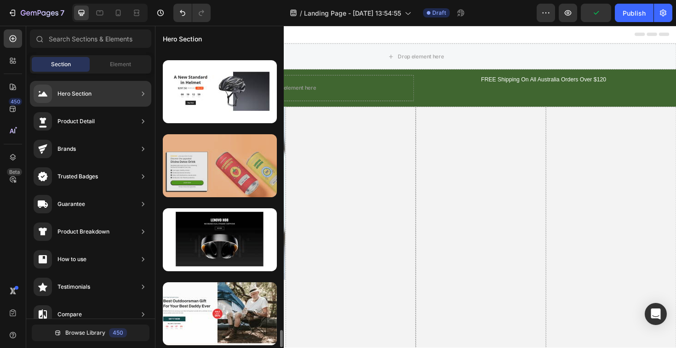
scroll to position [4806, 0]
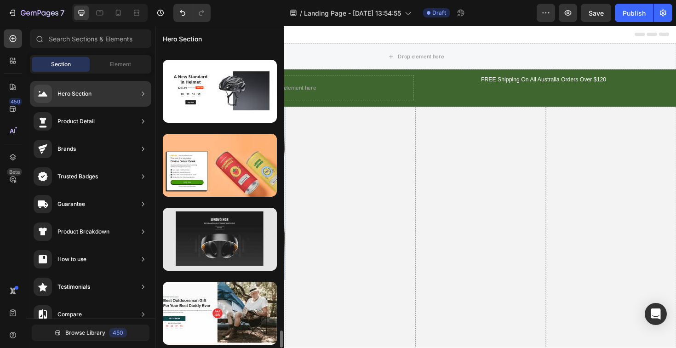
click at [227, 270] on div at bounding box center [220, 239] width 114 height 63
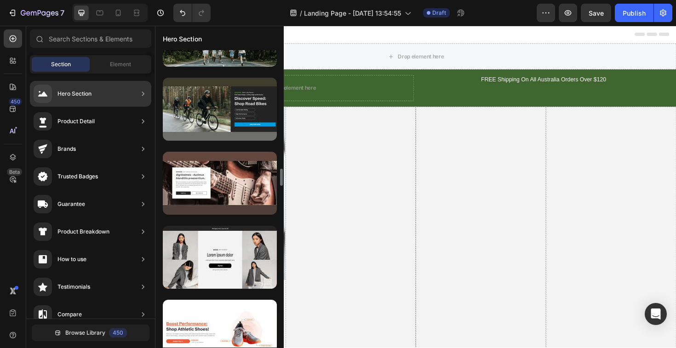
scroll to position [2048, 0]
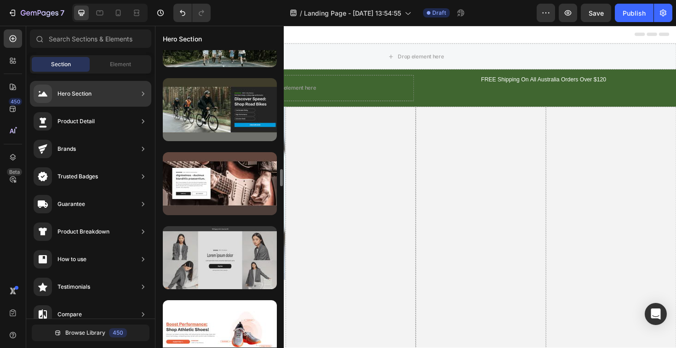
click at [239, 255] on div at bounding box center [220, 257] width 114 height 63
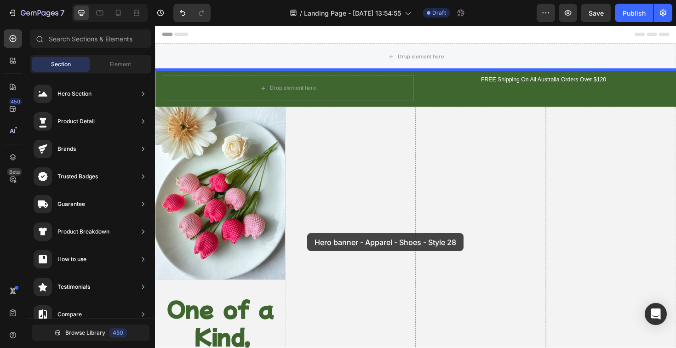
drag, startPoint x: 394, startPoint y: 280, endPoint x: 417, endPoint y: 207, distance: 76.5
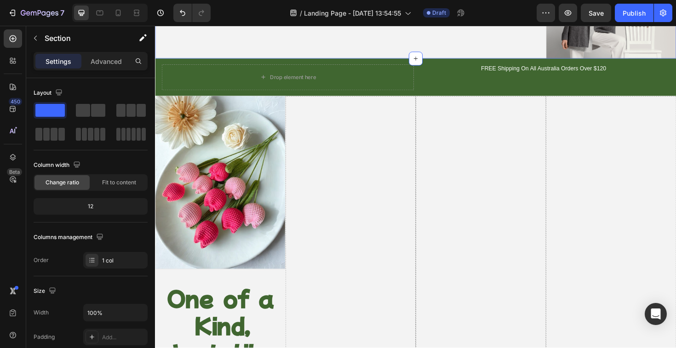
scroll to position [0, 0]
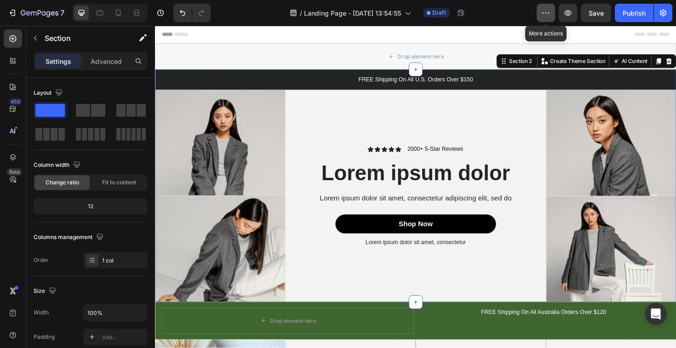
click at [539, 12] on button "button" at bounding box center [546, 13] width 18 height 18
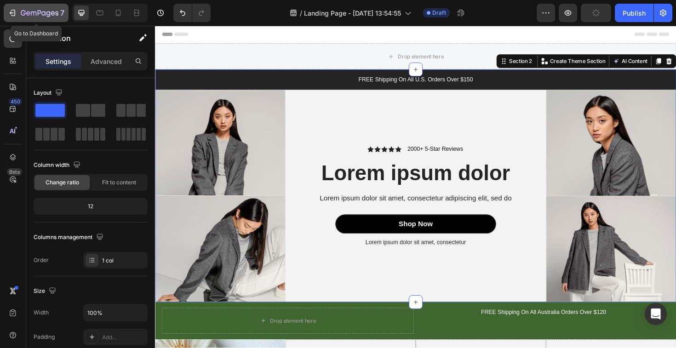
click at [11, 15] on icon "button" at bounding box center [13, 13] width 4 height 6
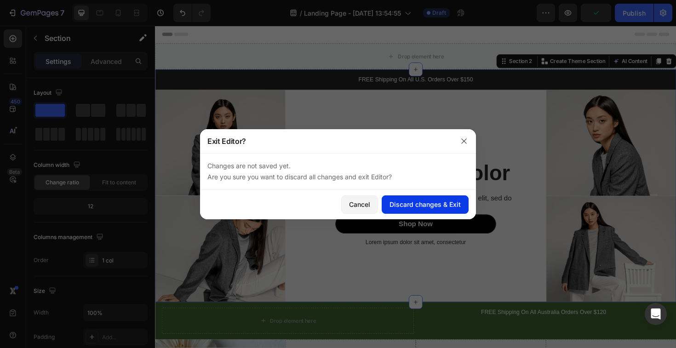
click at [409, 208] on div "Discard changes & Exit" at bounding box center [425, 205] width 71 height 10
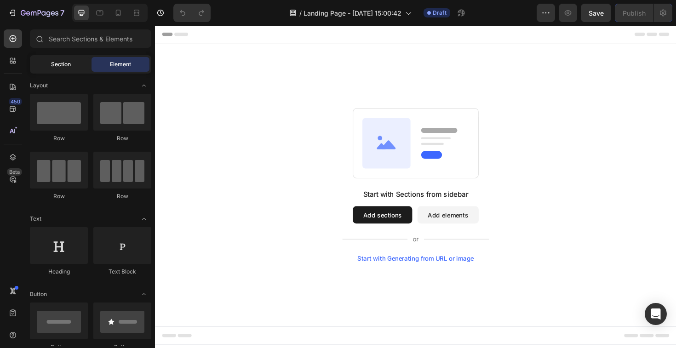
click at [58, 65] on span "Section" at bounding box center [61, 64] width 20 height 8
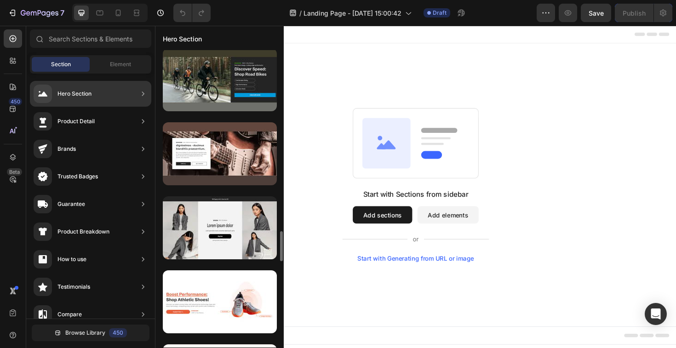
scroll to position [2085, 0]
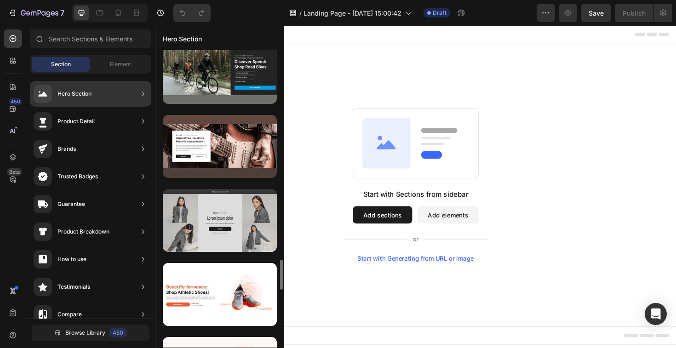
click at [245, 223] on div at bounding box center [220, 220] width 114 height 63
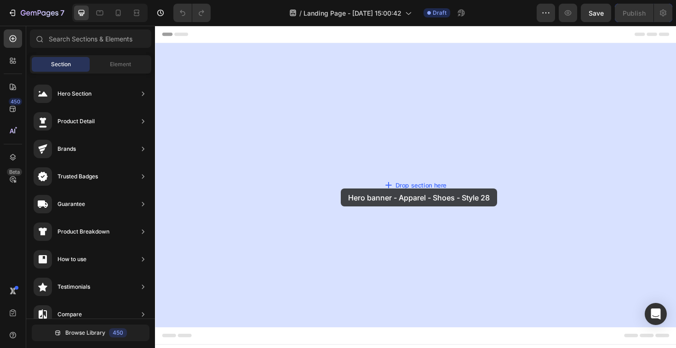
drag, startPoint x: 400, startPoint y: 249, endPoint x: 382, endPoint y: 179, distance: 71.8
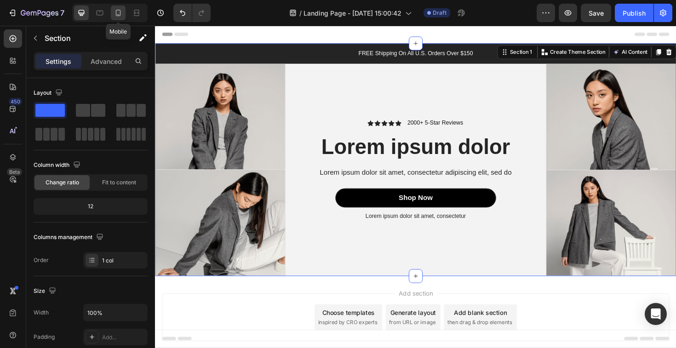
click at [114, 15] on icon at bounding box center [118, 12] width 9 height 9
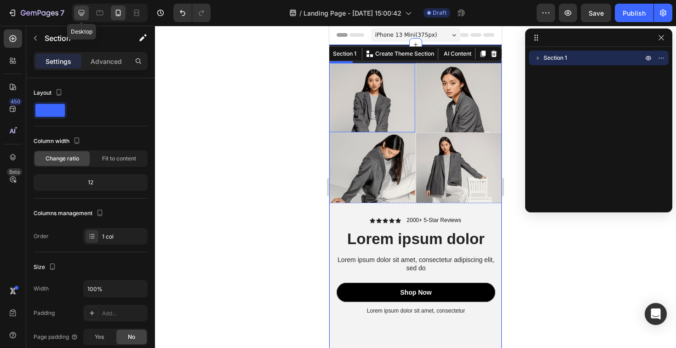
click at [83, 14] on icon at bounding box center [81, 12] width 9 height 9
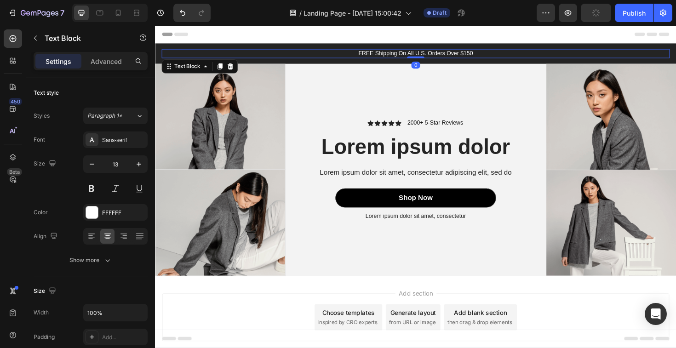
click at [396, 58] on p "FREE Shipping On All U.S. Orders Over $150" at bounding box center [431, 56] width 536 height 8
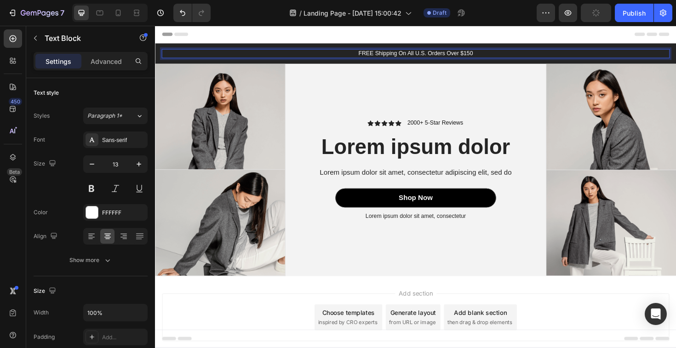
click at [399, 55] on p "FREE Shipping On All U.S. Orders Over $150" at bounding box center [431, 56] width 536 height 8
click at [420, 54] on p "FREE Shipping On All U.S. Orders Over $150" at bounding box center [431, 56] width 536 height 8
click at [509, 58] on p "FREE Shipping On All AUS Orders Over $150" at bounding box center [431, 56] width 536 height 8
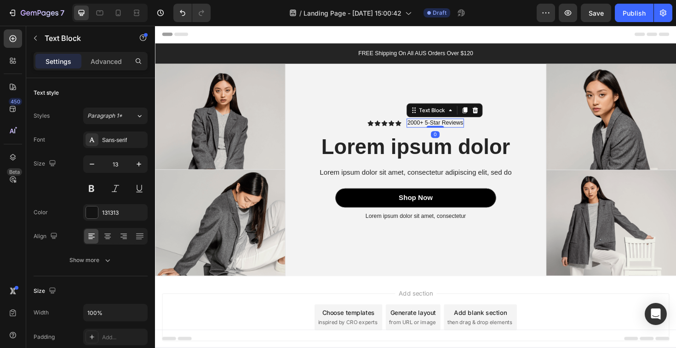
click at [457, 132] on div "2000+ 5-Star Reviews Text Block 0" at bounding box center [451, 129] width 61 height 10
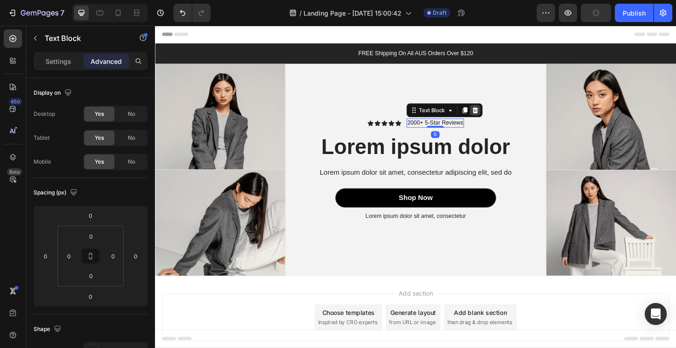
click at [492, 113] on icon at bounding box center [494, 115] width 6 height 6
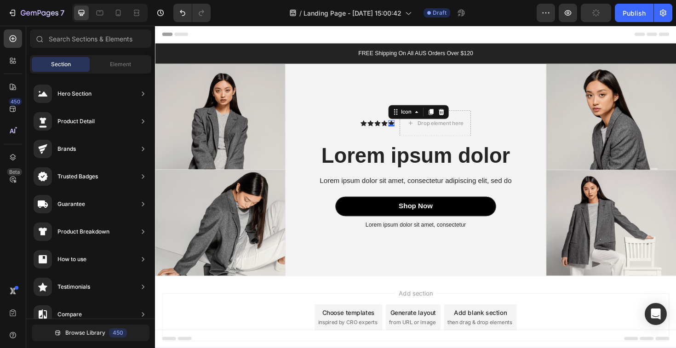
click at [403, 126] on icon at bounding box center [405, 129] width 6 height 6
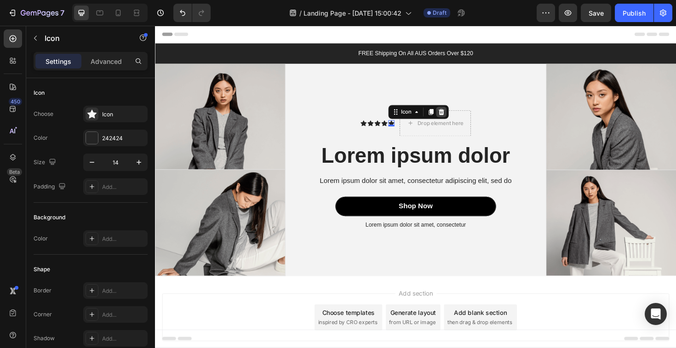
click at [463, 117] on div at bounding box center [458, 117] width 11 height 11
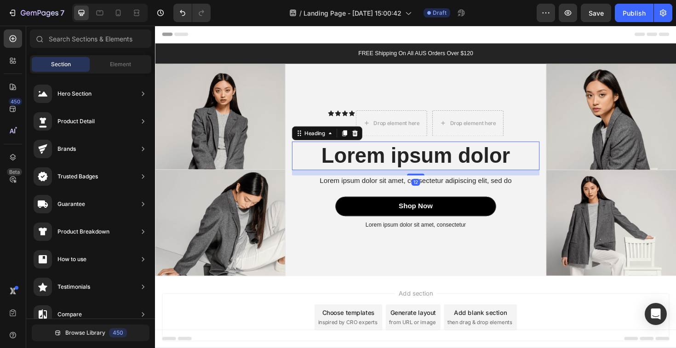
click at [421, 170] on h2 "Lorem ipsum dolor" at bounding box center [431, 164] width 262 height 30
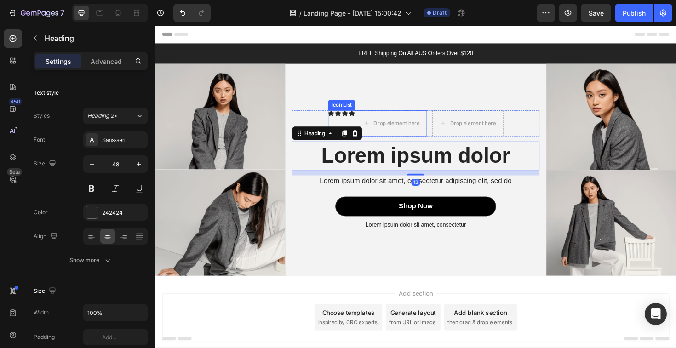
click at [362, 120] on div "Icon" at bounding box center [363, 118] width 6 height 6
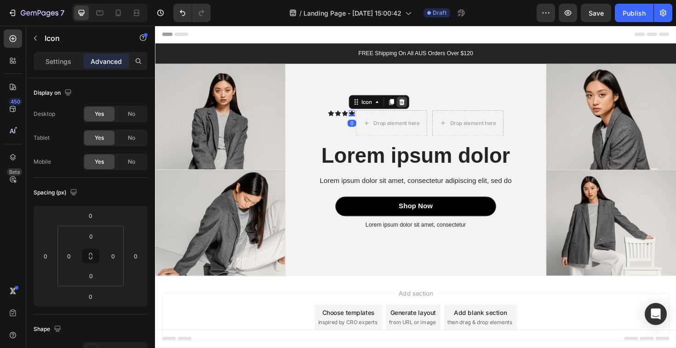
click at [419, 105] on icon at bounding box center [416, 106] width 6 height 6
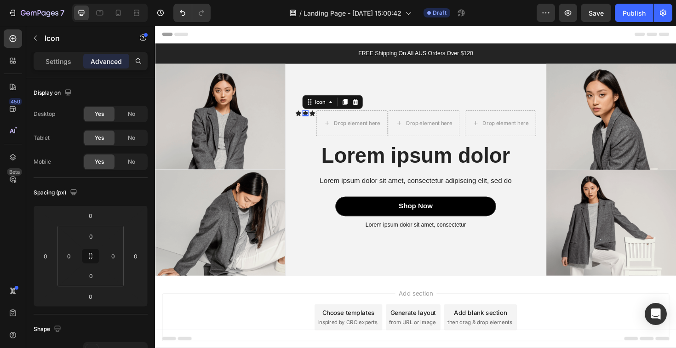
click at [312, 117] on icon at bounding box center [314, 118] width 6 height 6
click at [369, 107] on icon at bounding box center [367, 106] width 6 height 6
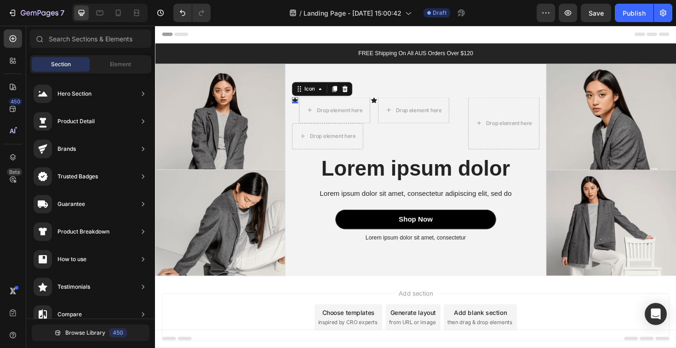
click at [302, 107] on div "Icon 0" at bounding box center [303, 105] width 6 height 6
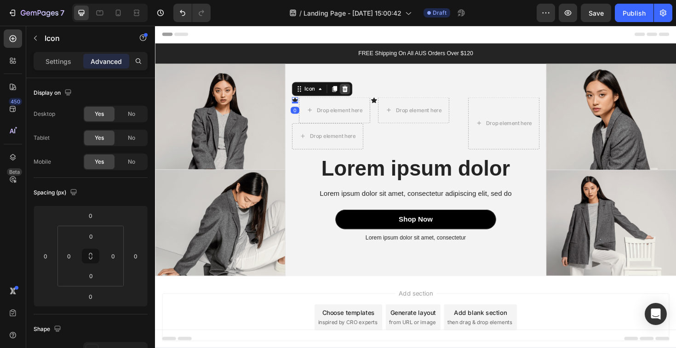
click at [359, 93] on icon at bounding box center [355, 92] width 7 height 7
click at [459, 107] on div "Icon" at bounding box center [456, 105] width 6 height 6
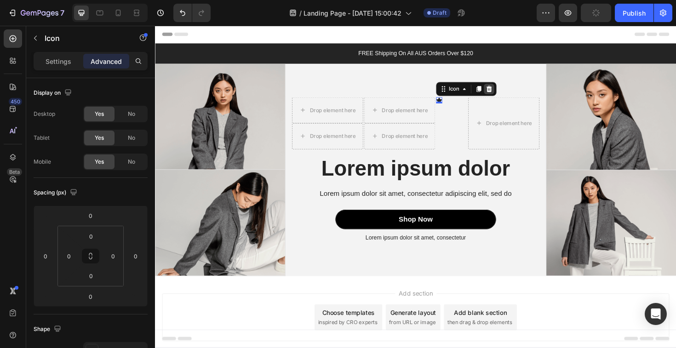
click at [507, 88] on div at bounding box center [508, 92] width 11 height 11
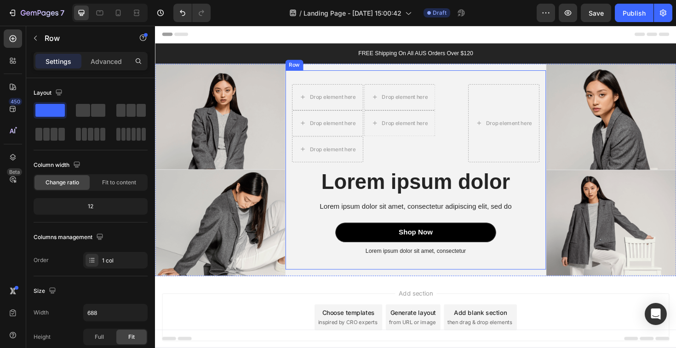
click at [369, 84] on div "Drop element here Drop element here Drop element here Drop element here Drop el…" at bounding box center [431, 178] width 276 height 211
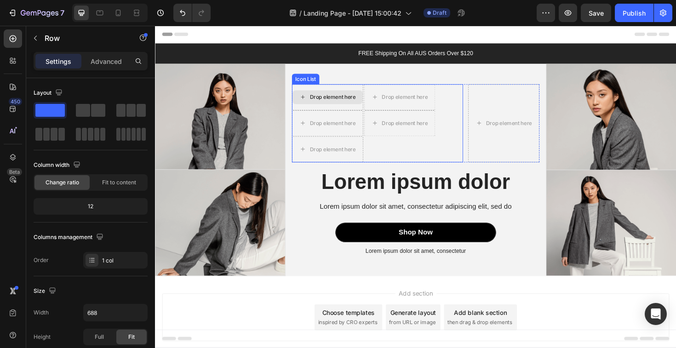
click at [369, 97] on div "Drop element here" at bounding box center [337, 101] width 75 height 15
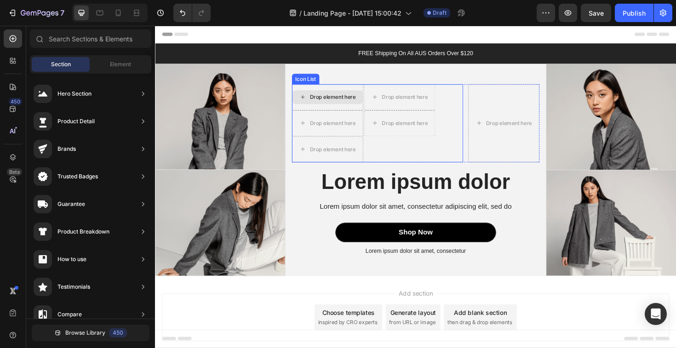
click at [369, 97] on div "Drop element here" at bounding box center [337, 101] width 75 height 15
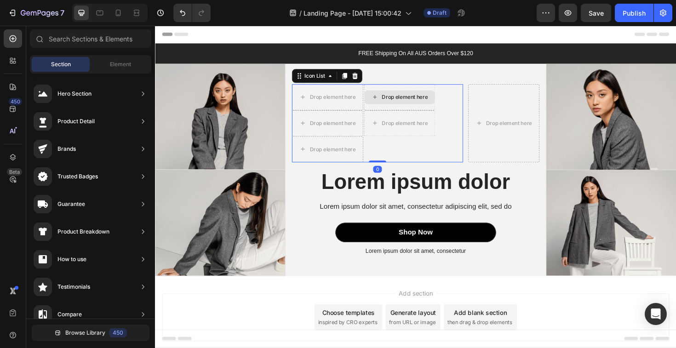
click at [404, 92] on div "Drop element here" at bounding box center [413, 102] width 75 height 28
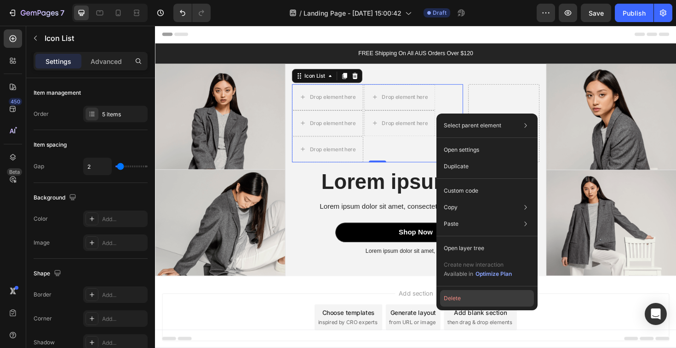
click at [465, 300] on button "Delete" at bounding box center [487, 298] width 94 height 17
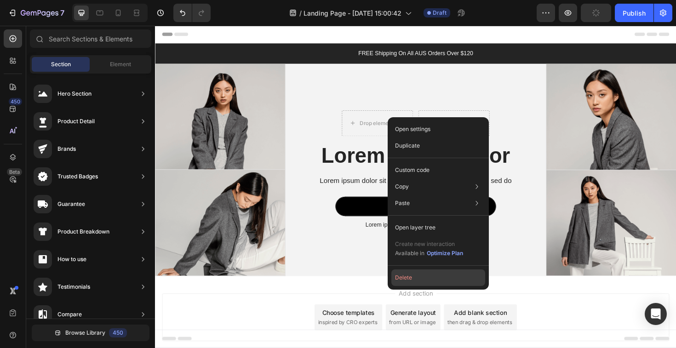
click at [435, 270] on button "Delete" at bounding box center [438, 278] width 94 height 17
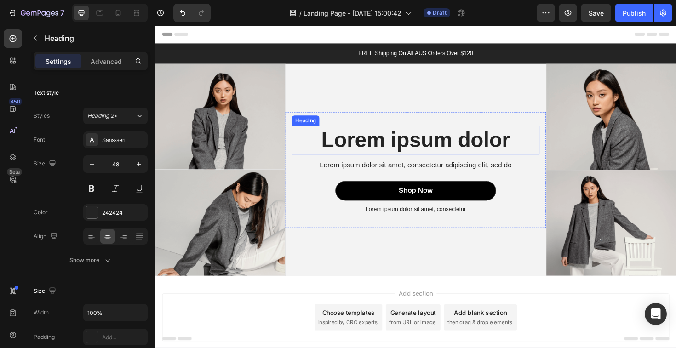
click at [434, 157] on h2 "Lorem ipsum dolor" at bounding box center [431, 147] width 262 height 30
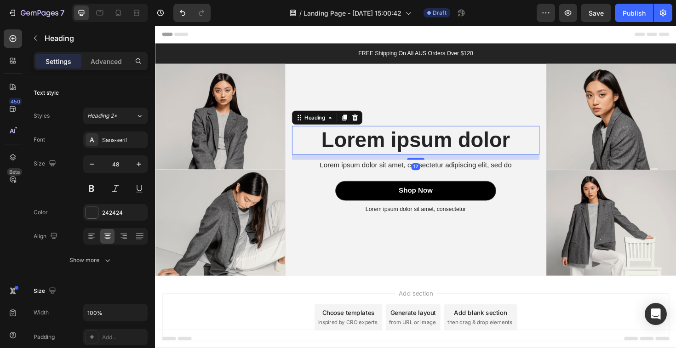
click at [434, 157] on h2 "Lorem ipsum dolor" at bounding box center [431, 147] width 262 height 30
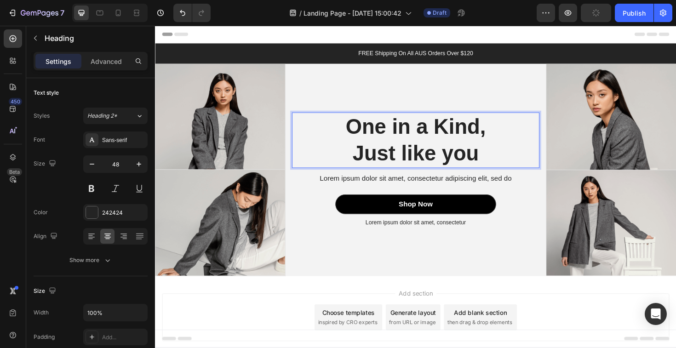
click at [411, 136] on p "One in a Kind, Just like you" at bounding box center [431, 147] width 260 height 57
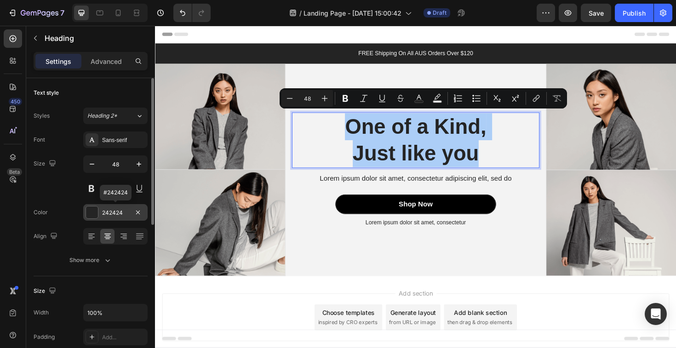
click at [115, 212] on div "242424" at bounding box center [115, 213] width 27 height 8
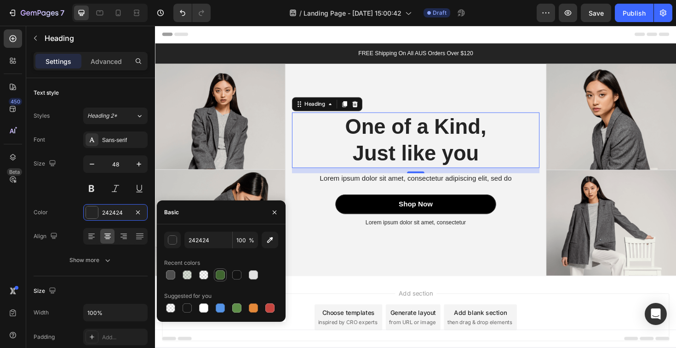
click at [220, 275] on div at bounding box center [220, 274] width 9 height 9
type input "406630"
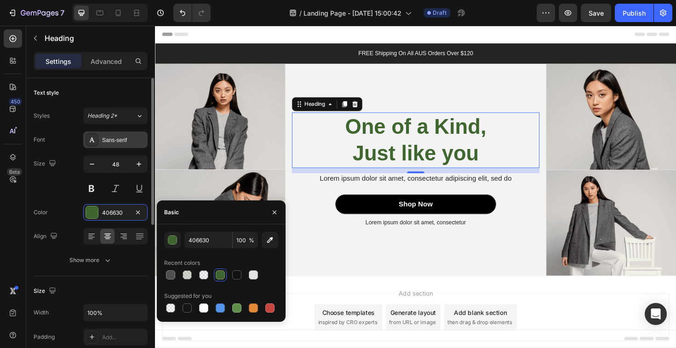
click at [114, 144] on div "Sans-serif" at bounding box center [115, 140] width 64 height 17
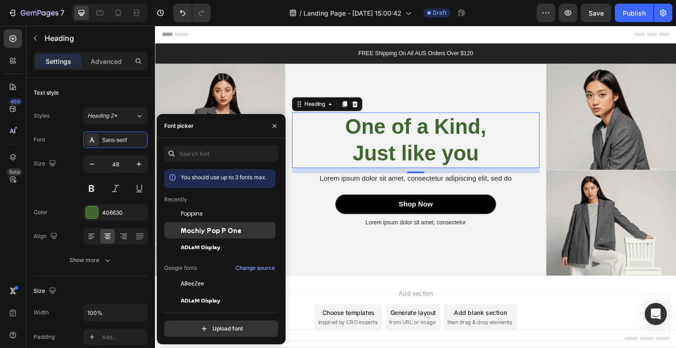
click at [230, 325] on div "Mochiy Pop P One" at bounding box center [219, 333] width 111 height 17
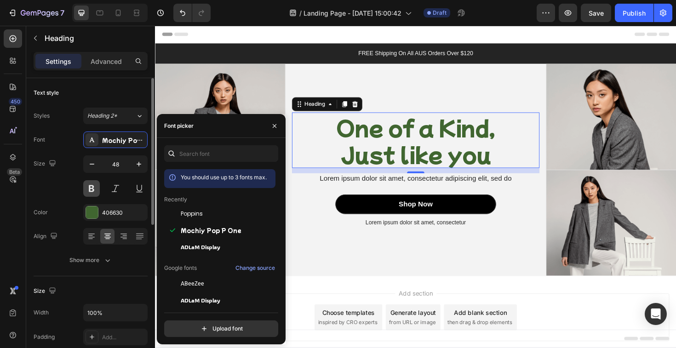
click at [93, 187] on button at bounding box center [91, 188] width 17 height 17
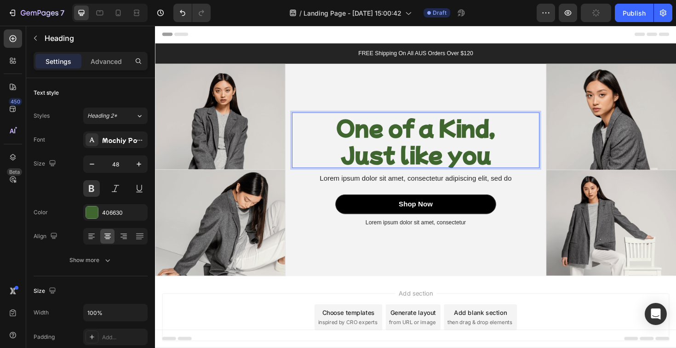
click at [402, 135] on p "One of a Kind, Just like you" at bounding box center [431, 147] width 260 height 57
click at [437, 138] on p "One of a Kind, Just like you" at bounding box center [431, 147] width 260 height 57
click at [464, 142] on p "One of a Kind, Just like you" at bounding box center [431, 147] width 260 height 57
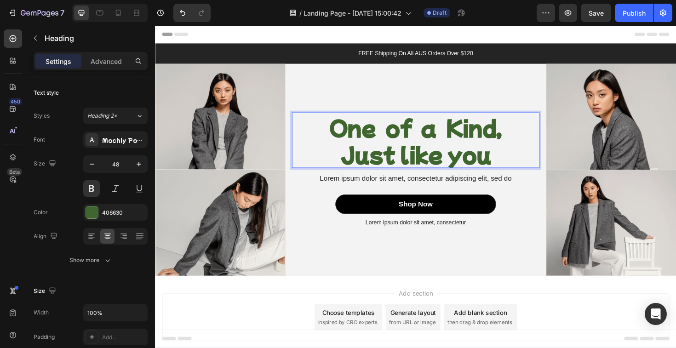
click at [421, 169] on p "One of a Kind, Just like you" at bounding box center [431, 147] width 260 height 57
click at [418, 169] on p "One of a Kind, Just like you" at bounding box center [431, 147] width 260 height 57
click at [469, 165] on p "One of a Kind, Just like you" at bounding box center [431, 147] width 260 height 57
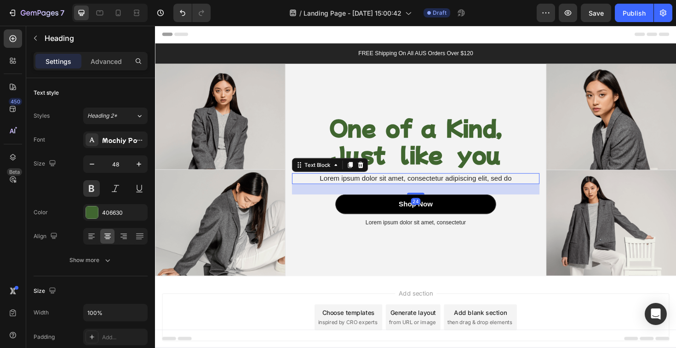
click at [410, 187] on p "Lorem ipsum dolor sit amet, consectetur adipiscing elit, sed do" at bounding box center [431, 188] width 260 height 10
click at [412, 194] on div "24" at bounding box center [431, 199] width 262 height 11
click at [412, 193] on p "Lorem ipsum dolor sit amet, consectetur adipiscing elit, sed do" at bounding box center [431, 188] width 260 height 10
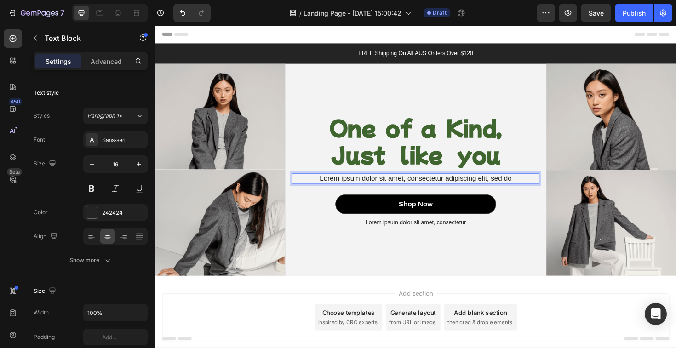
click at [413, 189] on p "Lorem ipsum dolor sit amet, consectetur adipiscing elit, sed do" at bounding box center [431, 188] width 260 height 10
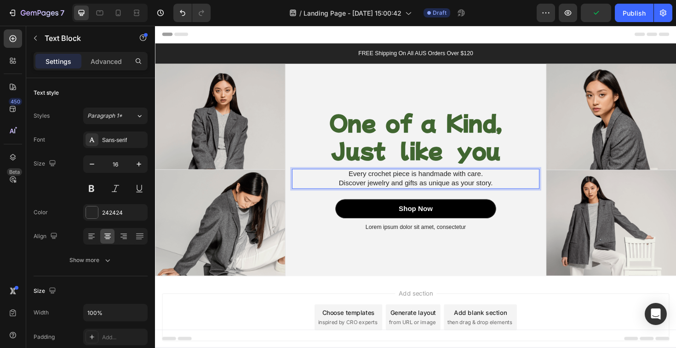
click at [491, 186] on p "Every crochet piece is handmade with care." at bounding box center [431, 183] width 260 height 10
click at [503, 186] on p "Every crochet piece is handmade with care." at bounding box center [431, 183] width 260 height 10
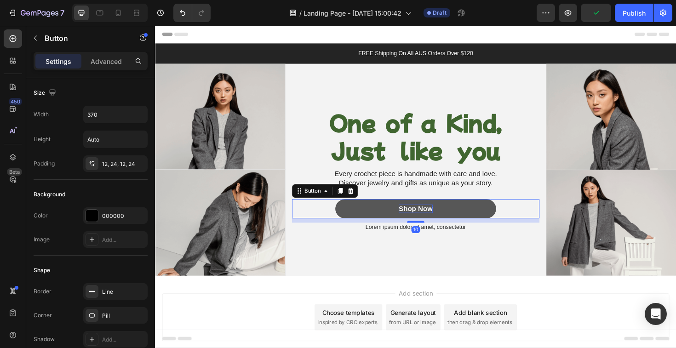
click at [432, 220] on div "Shop Now" at bounding box center [431, 220] width 36 height 10
click at [396, 221] on button "Shop Now" at bounding box center [431, 220] width 170 height 21
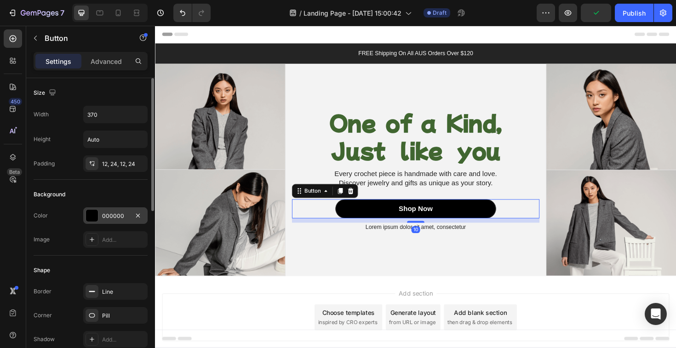
click at [105, 214] on div "000000" at bounding box center [115, 216] width 27 height 8
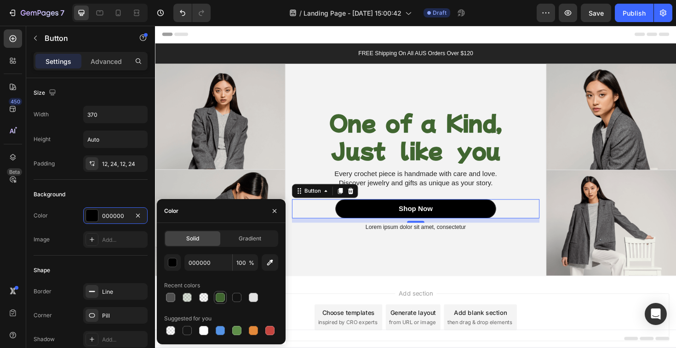
click at [219, 296] on div at bounding box center [220, 297] width 9 height 9
type input "406630"
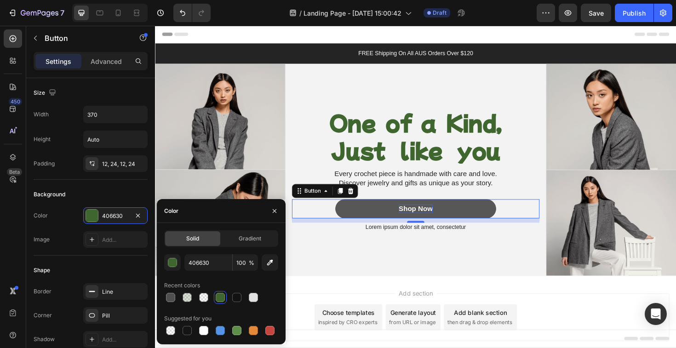
click at [425, 220] on div "Shop Now" at bounding box center [431, 220] width 36 height 10
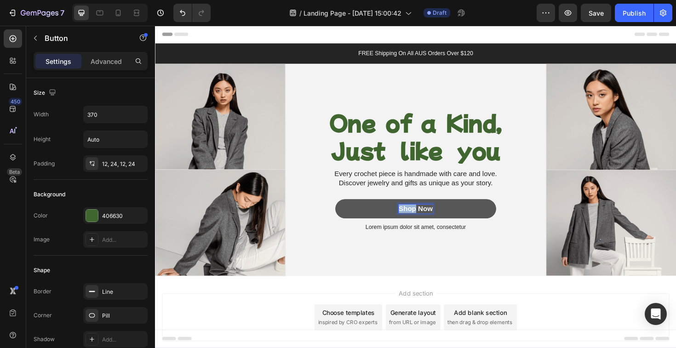
click at [425, 220] on p "Shop Now" at bounding box center [431, 220] width 36 height 10
click at [346, 210] on button "SHOP" at bounding box center [431, 220] width 170 height 21
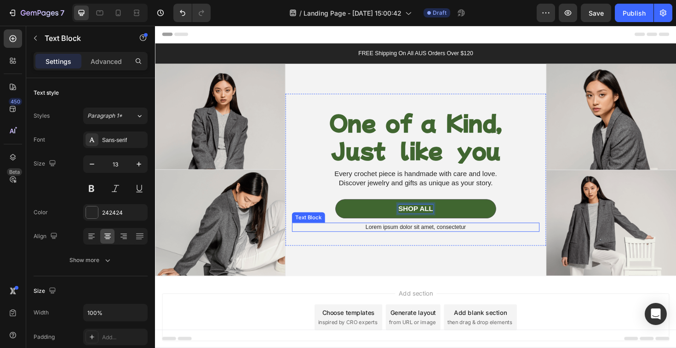
click at [463, 241] on p "Lorem ipsum dolor sit amet, consectetur" at bounding box center [431, 239] width 260 height 8
click at [371, 228] on icon at bounding box center [373, 226] width 6 height 6
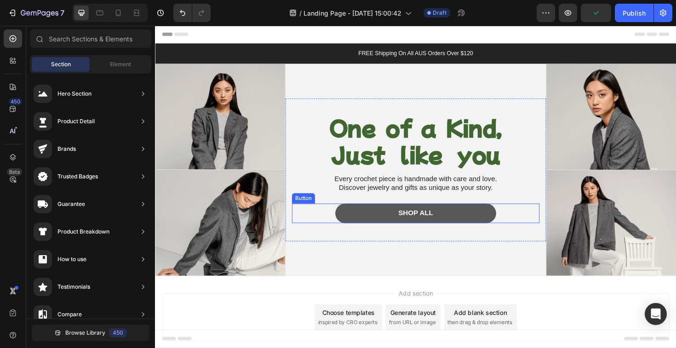
click at [382, 229] on button "SHOP ALL" at bounding box center [431, 224] width 170 height 21
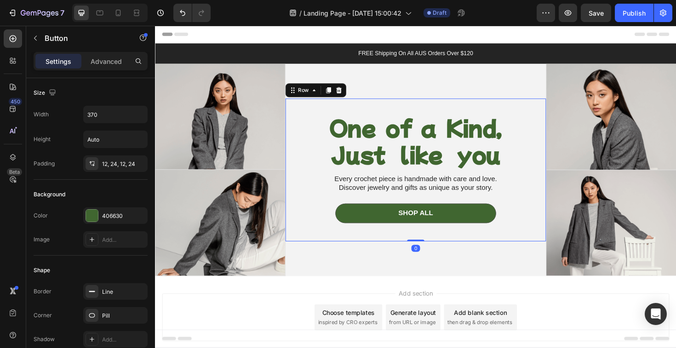
click at [361, 213] on div "One of a Kind, Just like you Heading Every crochet piece is handmade with care …" at bounding box center [431, 179] width 262 height 122
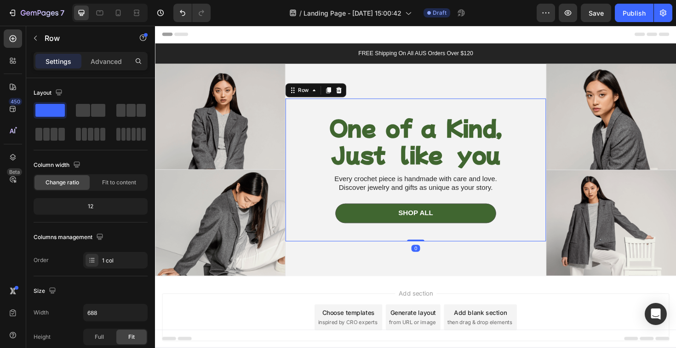
click at [298, 309] on div "Add section Choose templates inspired by CRO experts Generate layout from URL o…" at bounding box center [431, 347] width 552 height 113
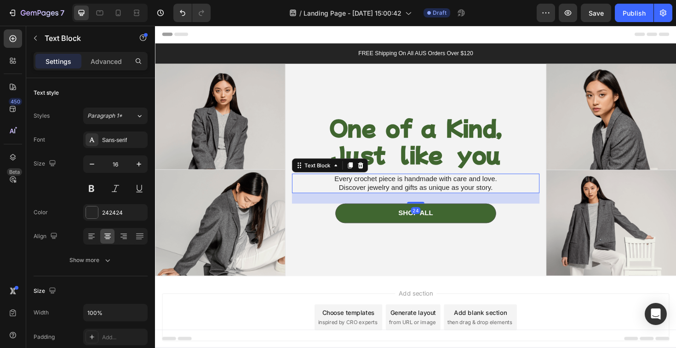
click at [414, 199] on p "Discover jewelry and gifts as unique as your story." at bounding box center [431, 198] width 260 height 10
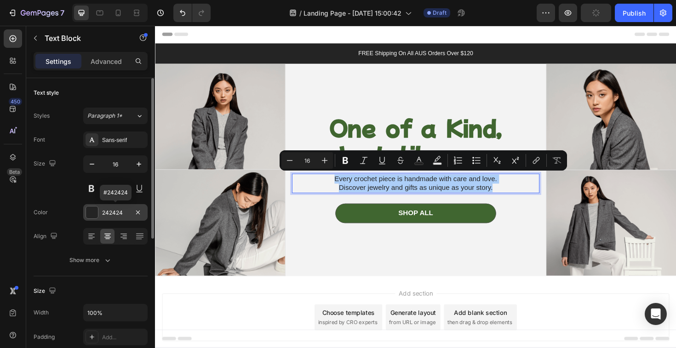
click at [113, 215] on div "242424" at bounding box center [115, 213] width 27 height 8
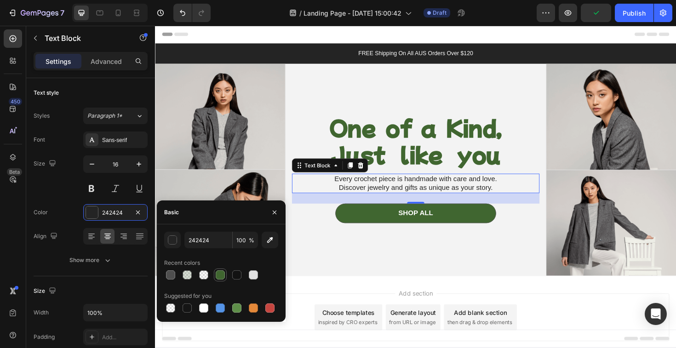
click at [221, 270] on div at bounding box center [220, 274] width 9 height 9
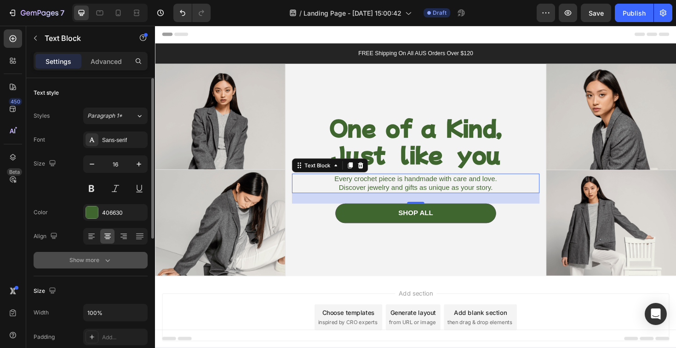
click at [105, 254] on button "Show more" at bounding box center [91, 260] width 114 height 17
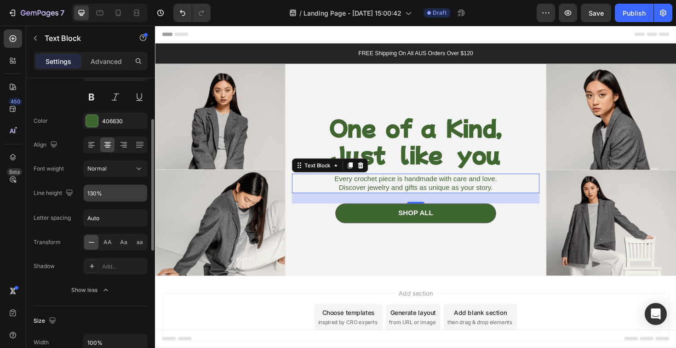
scroll to position [92, 0]
click at [110, 268] on div "Add..." at bounding box center [123, 266] width 43 height 8
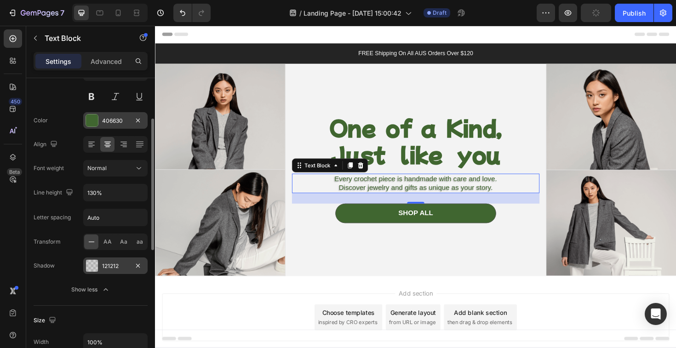
click at [100, 118] on div "406630" at bounding box center [115, 120] width 64 height 17
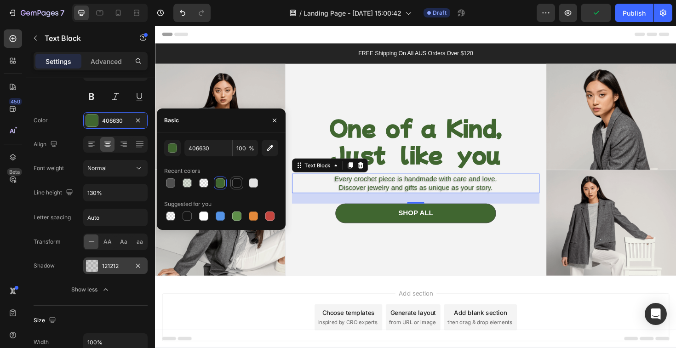
click at [235, 185] on div at bounding box center [236, 182] width 9 height 9
type input "121212"
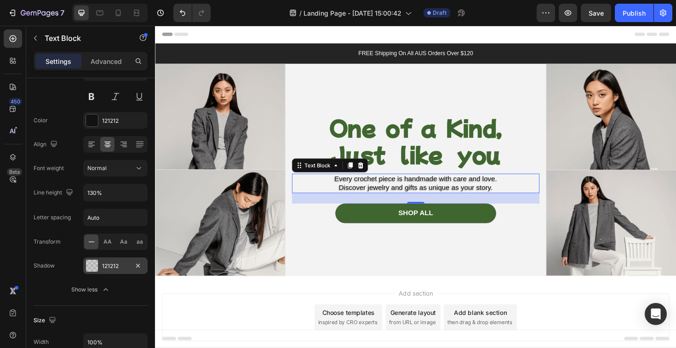
click at [101, 265] on div "121212" at bounding box center [115, 266] width 64 height 17
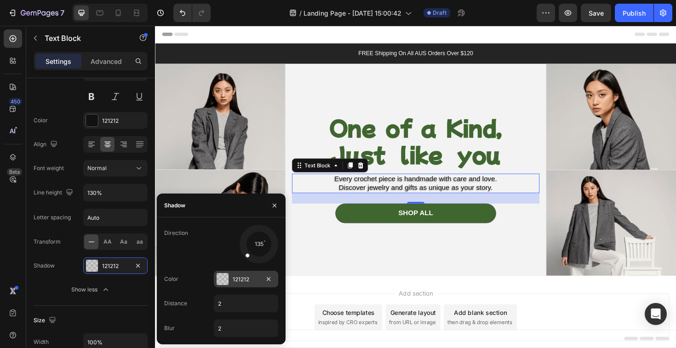
click at [229, 278] on div at bounding box center [222, 279] width 13 height 13
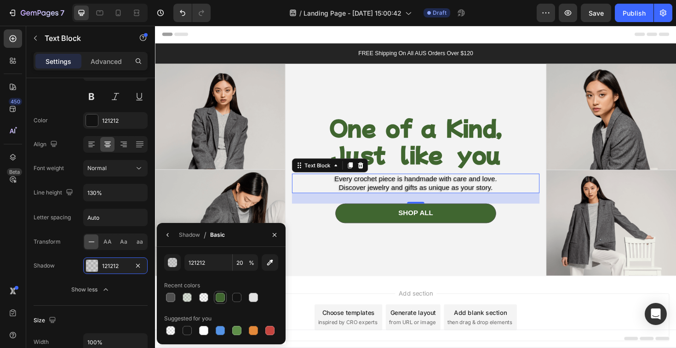
click at [218, 303] on div at bounding box center [220, 297] width 11 height 11
type input "406630"
type input "100"
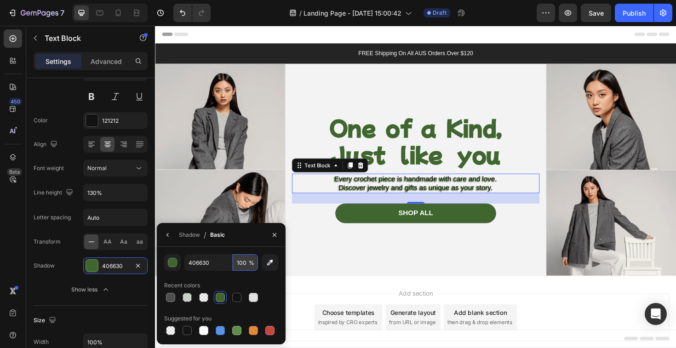
click at [0, 0] on input "100" at bounding box center [0, 0] width 0 height 0
type input "1"
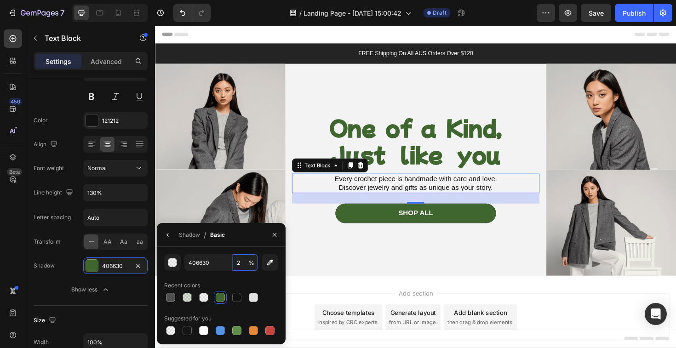
type input "20"
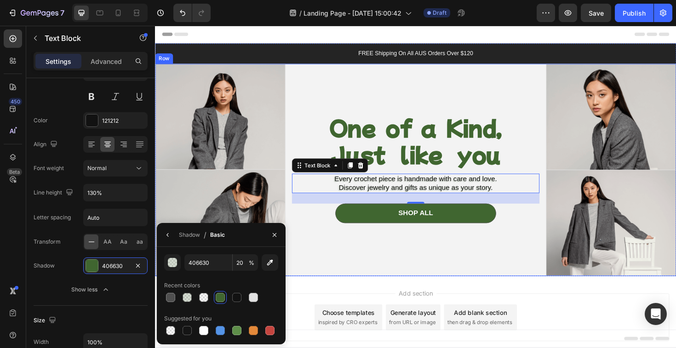
click at [350, 282] on div "One of a Kind, Just like you Heading Every crochet piece is handmade with care …" at bounding box center [431, 178] width 276 height 225
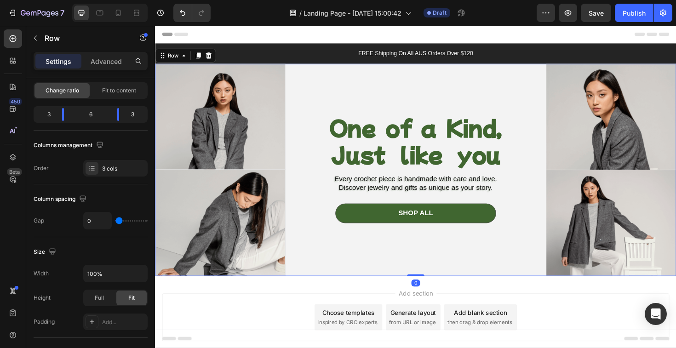
scroll to position [0, 0]
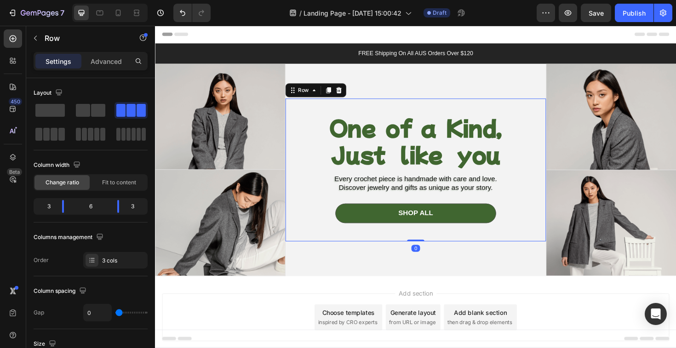
click at [427, 104] on div "One of a Kind, Just like you Heading Every crochet piece is handmade with care …" at bounding box center [431, 178] width 276 height 151
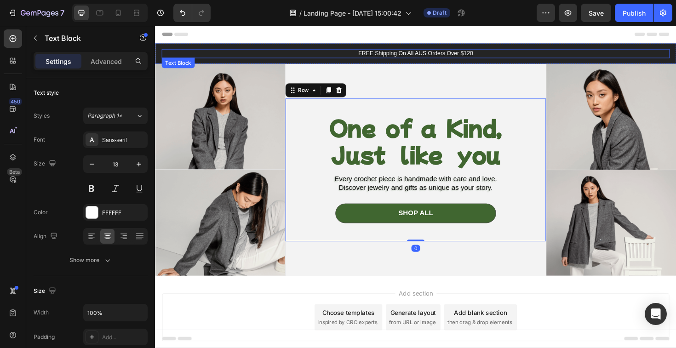
click at [410, 55] on p "FREE Shipping On All AUS Orders Over $120" at bounding box center [431, 56] width 536 height 8
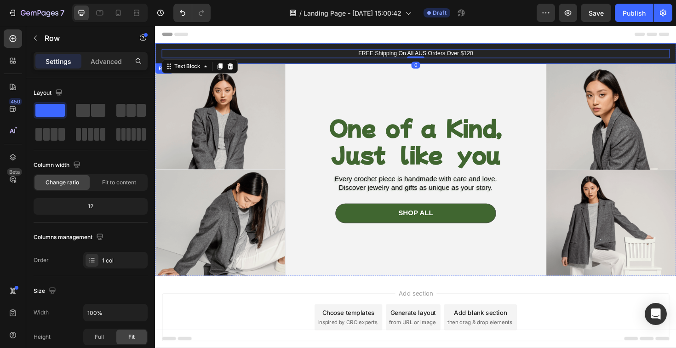
click at [311, 47] on div "FREE Shipping On All AUS Orders Over $120 Text Block 0 Row" at bounding box center [431, 56] width 552 height 22
click at [172, 52] on p "FREE Shipping On All AUS Orders Over $120" at bounding box center [431, 56] width 536 height 8
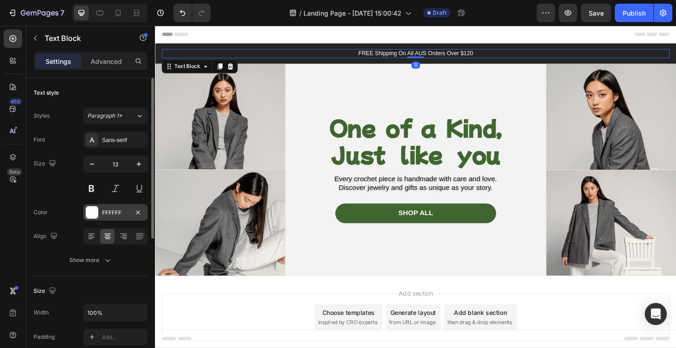
click at [102, 214] on div "FFFFFF" at bounding box center [115, 212] width 64 height 17
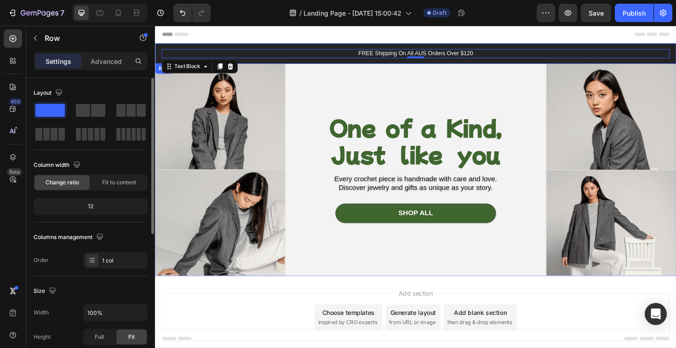
click at [261, 47] on div "FREE Shipping On All AUS Orders Over $120 Text Block 0 Row" at bounding box center [431, 56] width 552 height 22
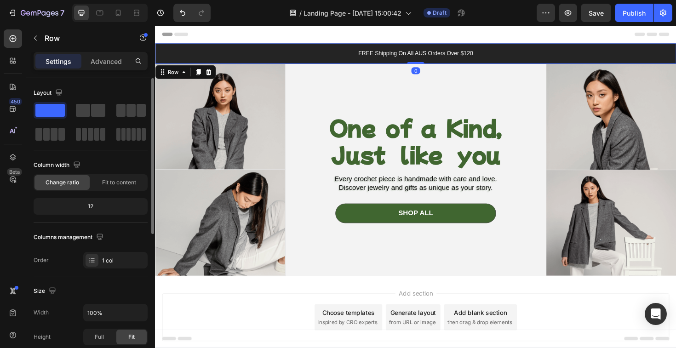
click at [262, 50] on div "FREE Shipping On All AUS Orders Over $120 Text Block Row 0" at bounding box center [431, 56] width 552 height 22
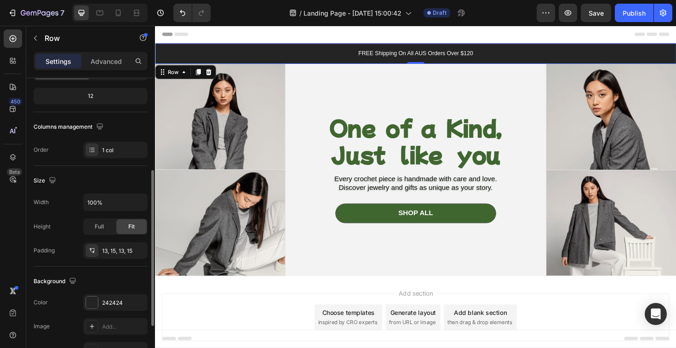
scroll to position [172, 0]
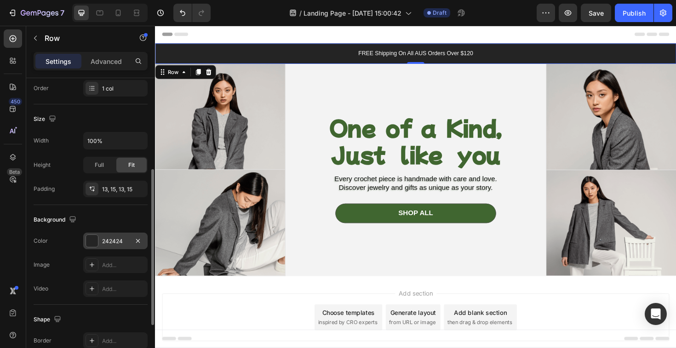
click at [102, 238] on div "242424" at bounding box center [115, 241] width 27 height 8
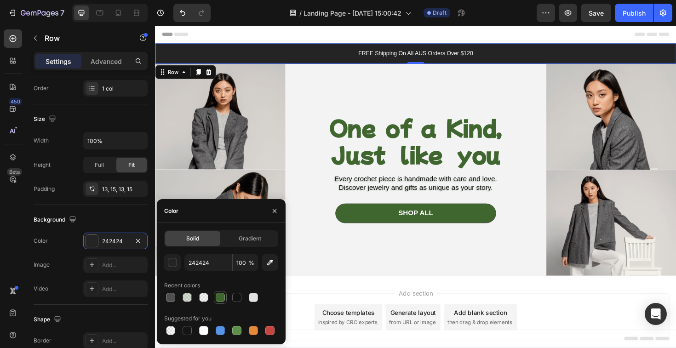
click at [217, 297] on div at bounding box center [220, 297] width 9 height 9
type input "406630"
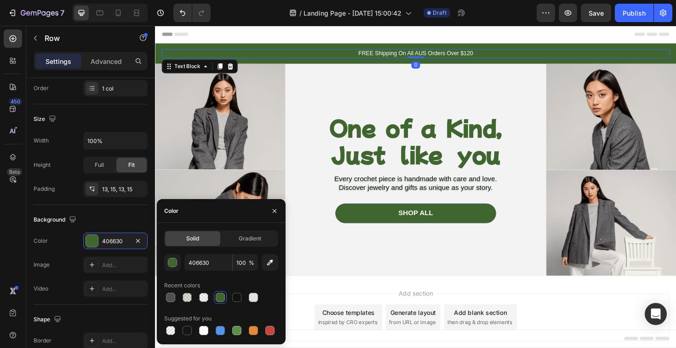
click at [396, 56] on p "FREE Shipping On All AUS Orders Over $120" at bounding box center [431, 56] width 536 height 8
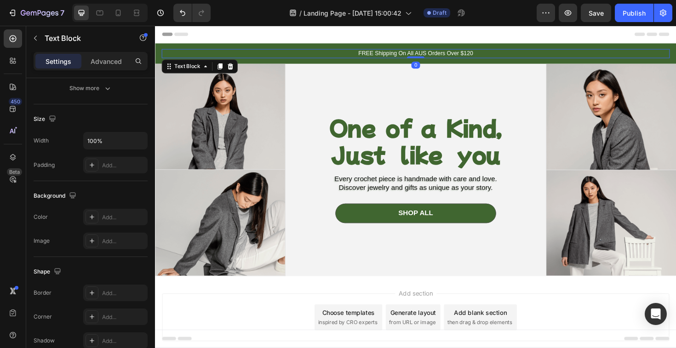
scroll to position [0, 0]
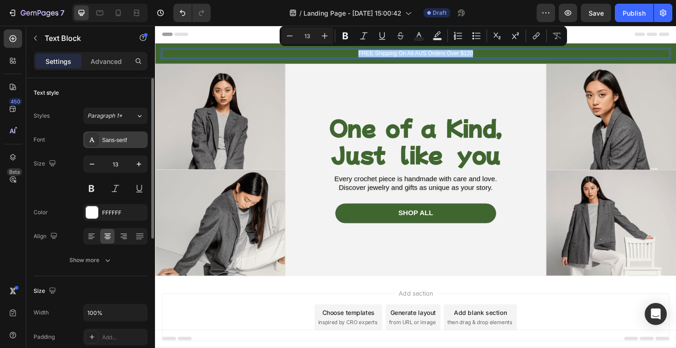
click at [115, 143] on div "Sans-serif" at bounding box center [123, 140] width 43 height 8
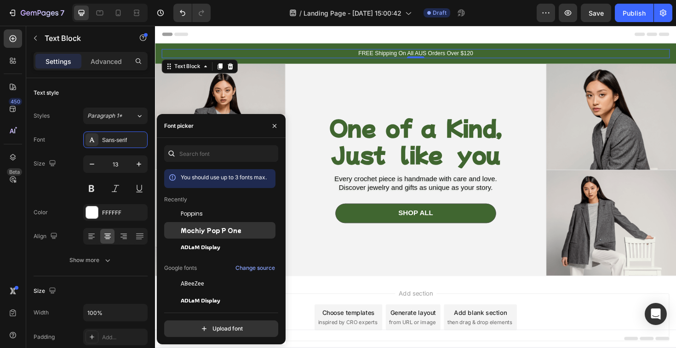
click at [187, 230] on span "Mochiy Pop P One" at bounding box center [211, 230] width 61 height 8
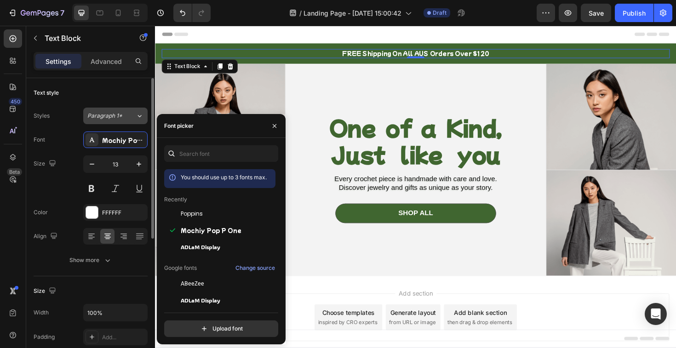
click at [120, 115] on span "Paragraph 1*" at bounding box center [104, 116] width 35 height 8
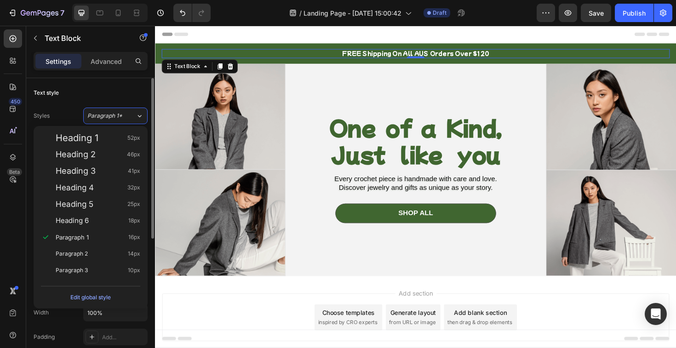
click at [130, 99] on div "Text style" at bounding box center [91, 93] width 114 height 15
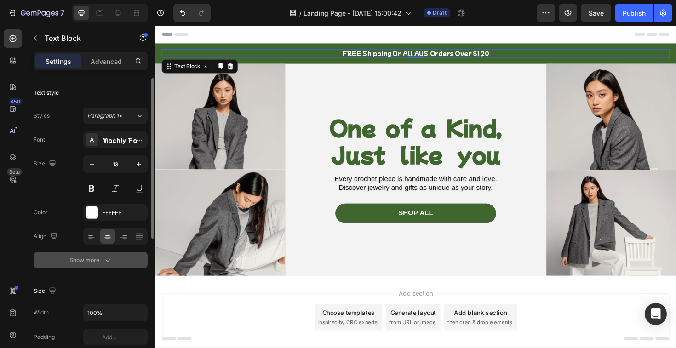
click at [99, 260] on div "Show more" at bounding box center [90, 260] width 43 height 9
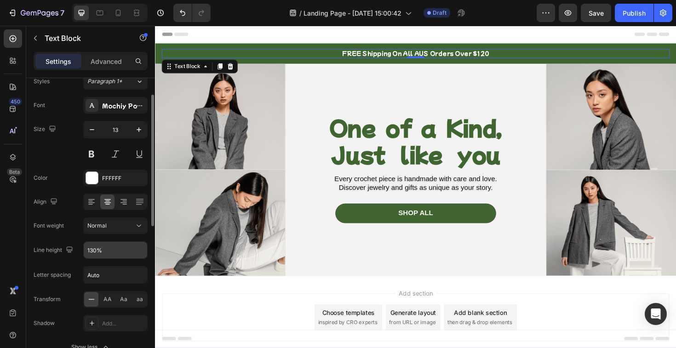
scroll to position [35, 0]
click at [114, 276] on input "Auto" at bounding box center [115, 274] width 63 height 17
click at [143, 259] on div "Font Mochiy Pop P One Size 13 Color FFFFFF Align Font weight Normal Line height…" at bounding box center [91, 225] width 114 height 258
click at [117, 271] on input "Auto" at bounding box center [115, 274] width 63 height 17
click at [111, 273] on input "text" at bounding box center [115, 274] width 63 height 17
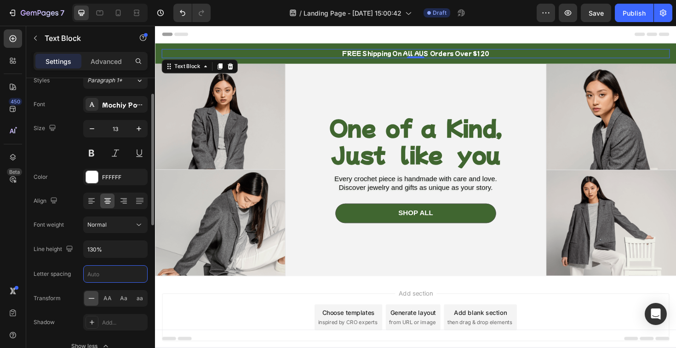
click at [88, 278] on input "text" at bounding box center [115, 274] width 63 height 17
click at [73, 285] on div "Font Mochiy Pop P One Size 13 Color FFFFFF Align Font weight Normal Line height…" at bounding box center [91, 225] width 114 height 258
click at [98, 280] on input "text" at bounding box center [115, 274] width 63 height 17
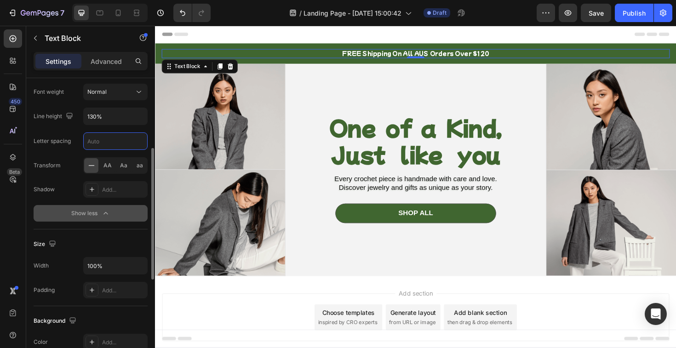
scroll to position [169, 0]
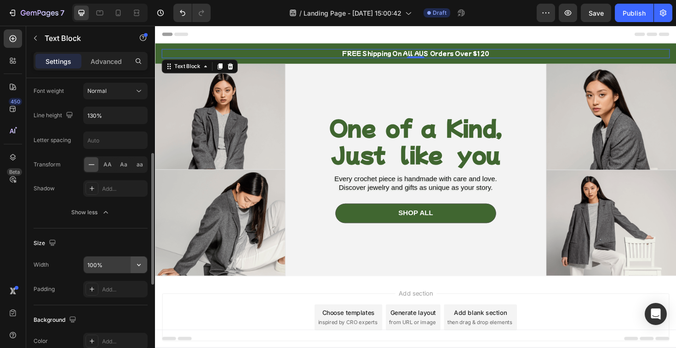
click at [134, 269] on button "button" at bounding box center [139, 265] width 17 height 17
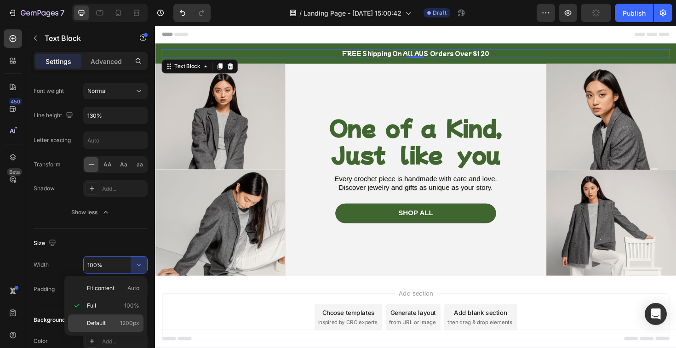
click at [114, 322] on p "Default 1200px" at bounding box center [113, 323] width 52 height 8
type input "1200"
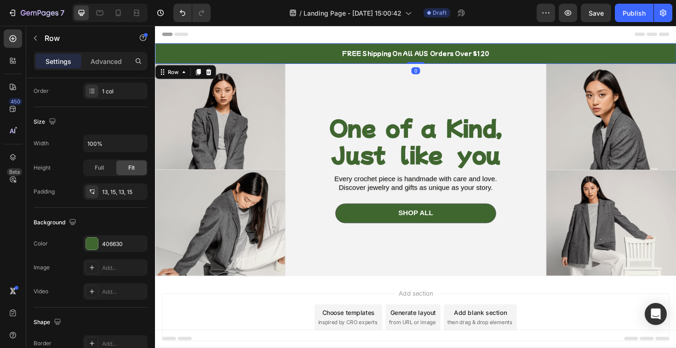
click at [376, 48] on div "FREE Shipping On All AUS Orders Over $120 Text Block Row 0" at bounding box center [431, 56] width 552 height 22
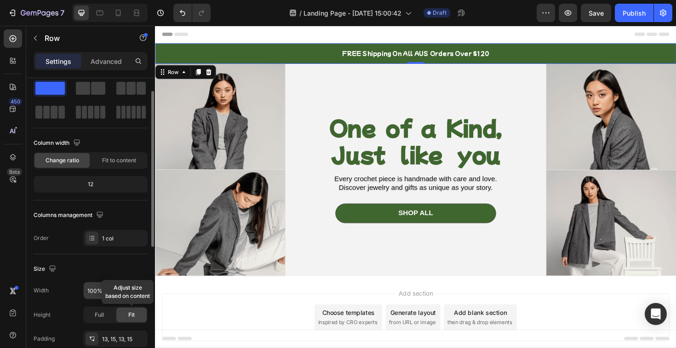
scroll to position [23, 0]
click at [96, 316] on span "Full" at bounding box center [99, 314] width 9 height 8
click at [128, 313] on div "Fit" at bounding box center [131, 314] width 30 height 15
click at [94, 321] on div "Full" at bounding box center [99, 314] width 30 height 15
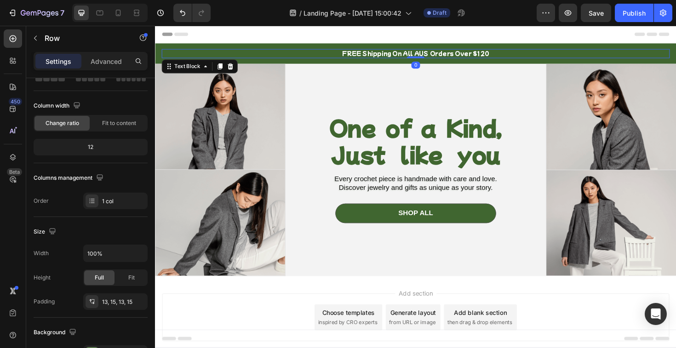
click at [367, 56] on p "FREE Shipping On All AUS Orders Over $120" at bounding box center [431, 56] width 536 height 8
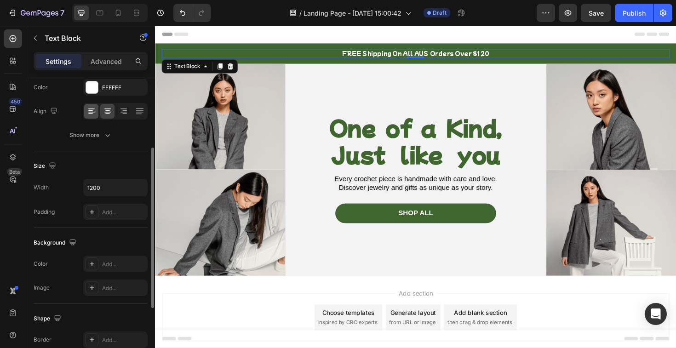
scroll to position [126, 0]
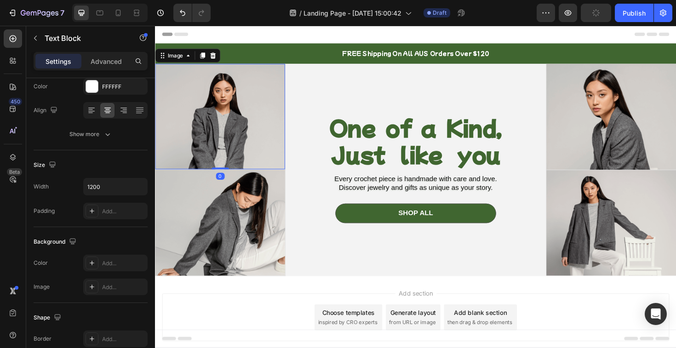
click at [232, 155] on img at bounding box center [224, 122] width 138 height 112
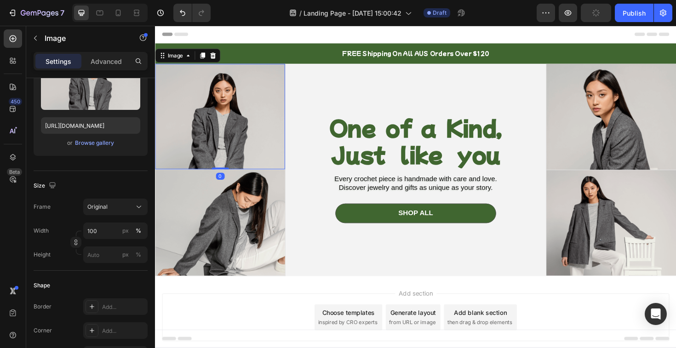
scroll to position [0, 0]
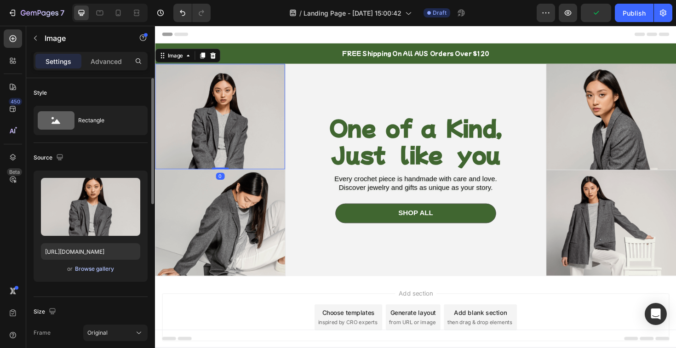
click at [107, 271] on div "Browse gallery" at bounding box center [94, 269] width 39 height 8
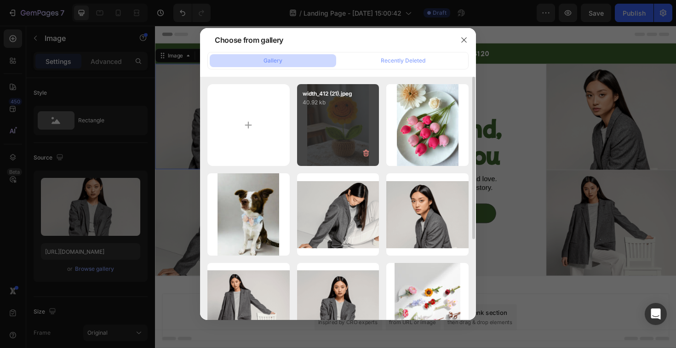
click at [339, 132] on div "width_412 (21).jpeg 40.92 kb" at bounding box center [338, 125] width 82 height 82
type input "[URL][DOMAIN_NAME]"
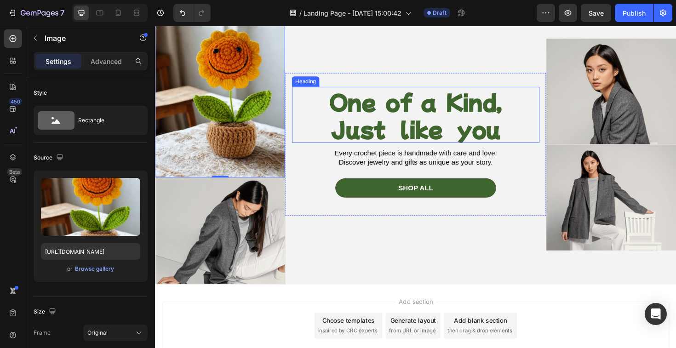
scroll to position [63, 0]
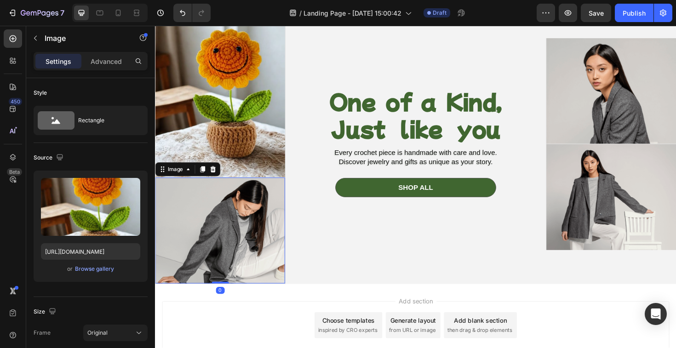
click at [275, 234] on img at bounding box center [224, 243] width 138 height 112
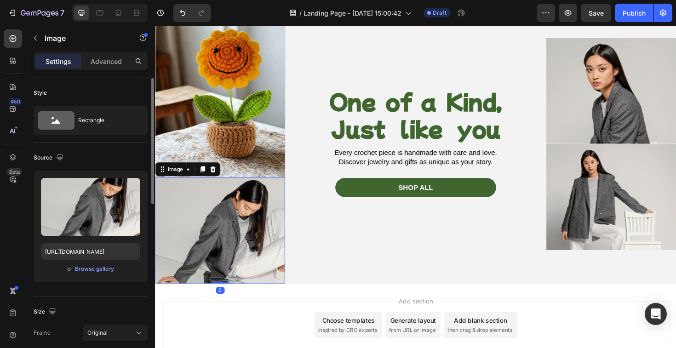
click at [114, 272] on div "or Browse gallery" at bounding box center [90, 269] width 99 height 11
click at [105, 270] on div "Browse gallery" at bounding box center [94, 269] width 39 height 8
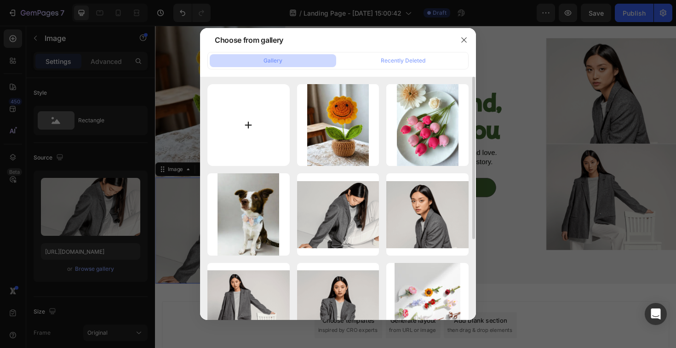
click at [262, 114] on input "file" at bounding box center [248, 125] width 82 height 82
type input "C:\fakepath\width_412 (4).webp"
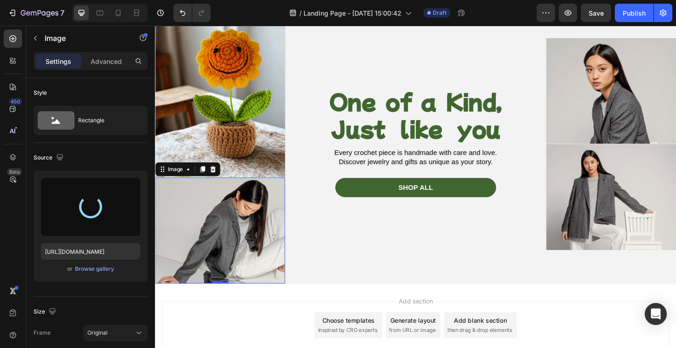
type input "https://cdn.shopify.com/s/files/1/0845/7918/9049/files/gempages_581726402290647…"
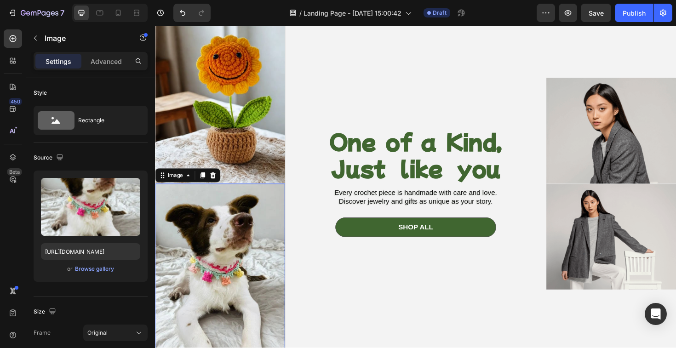
scroll to position [50, 0]
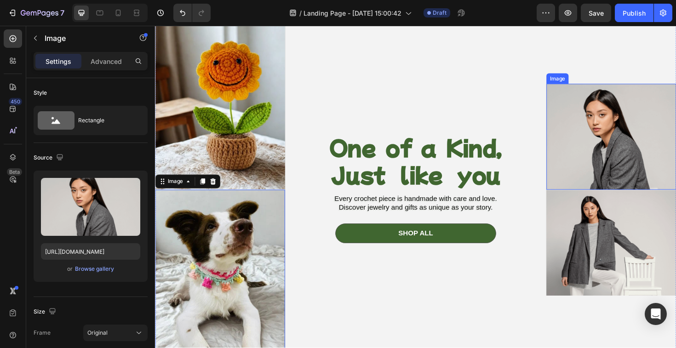
click at [617, 157] on img at bounding box center [638, 143] width 138 height 112
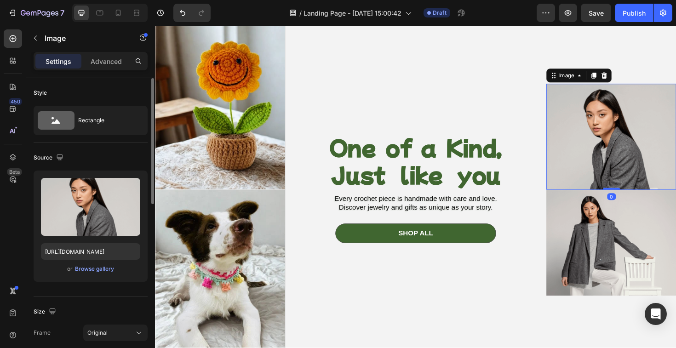
click at [101, 276] on div "Upload Image https://cdn.shopify.com/s/files/1/0845/7918/9049/files/gempages_58…" at bounding box center [91, 226] width 114 height 111
click at [101, 272] on div "Browse gallery" at bounding box center [94, 269] width 39 height 8
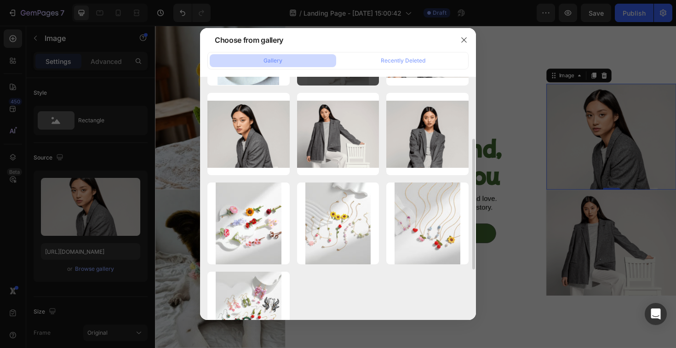
scroll to position [211, 0]
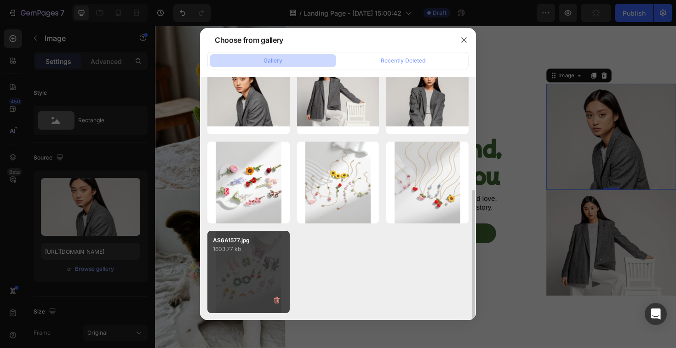
click at [251, 281] on div "AS6A1577.jpg 1603.77 kb" at bounding box center [248, 272] width 82 height 82
type input "[URL][DOMAIN_NAME]"
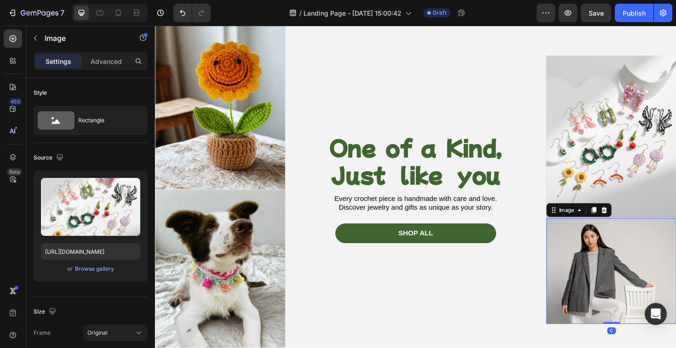
click at [629, 258] on img at bounding box center [638, 286] width 138 height 112
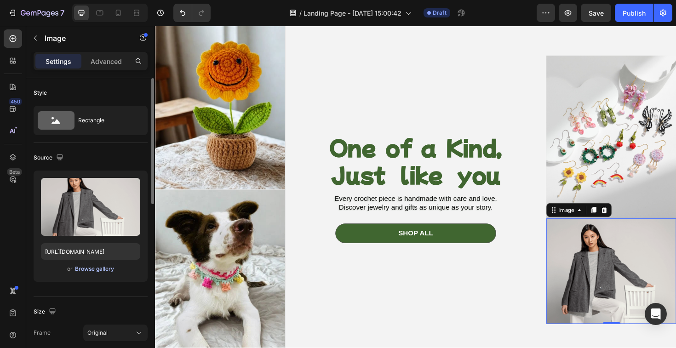
click at [112, 271] on div "Browse gallery" at bounding box center [94, 269] width 39 height 8
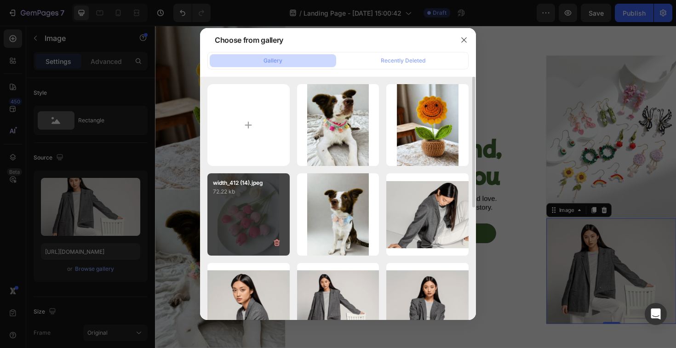
click at [252, 205] on div "width_412 (14).jpeg 72.22 kb" at bounding box center [248, 214] width 82 height 82
type input "[URL][DOMAIN_NAME][DEMOGRAPHIC_DATA]"
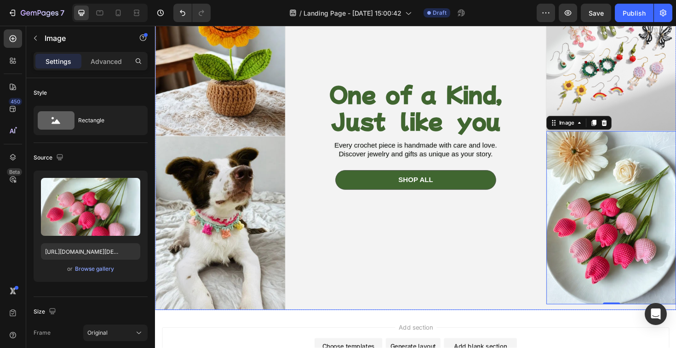
scroll to position [108, 0]
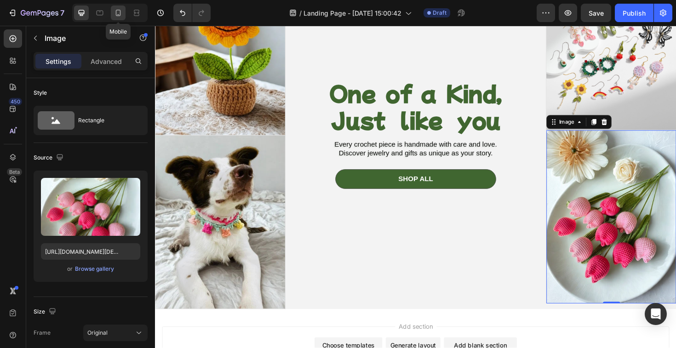
click at [119, 15] on icon at bounding box center [118, 13] width 5 height 6
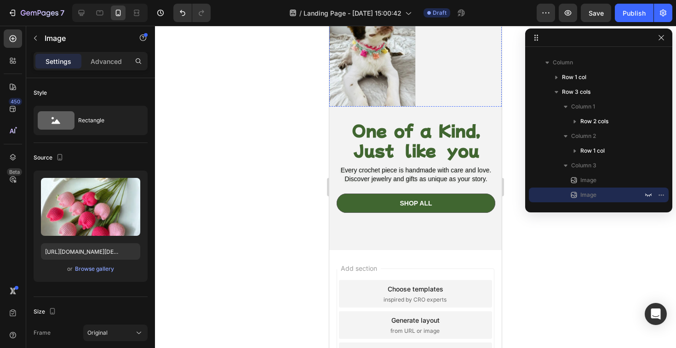
scroll to position [265, 0]
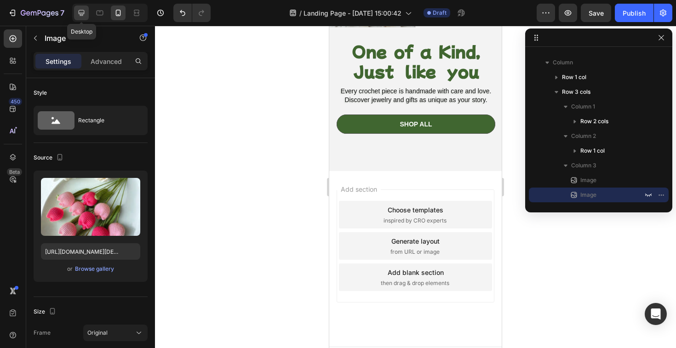
click at [81, 11] on icon at bounding box center [81, 12] width 9 height 9
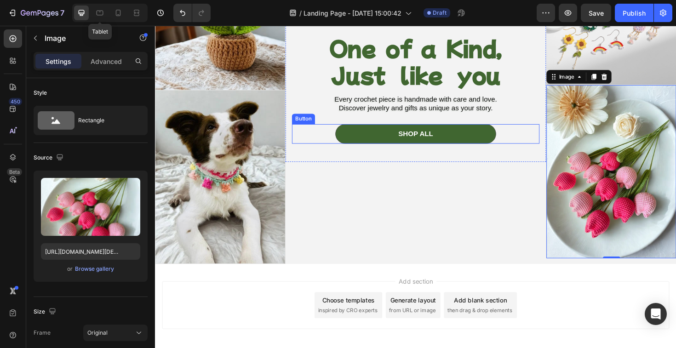
scroll to position [186, 0]
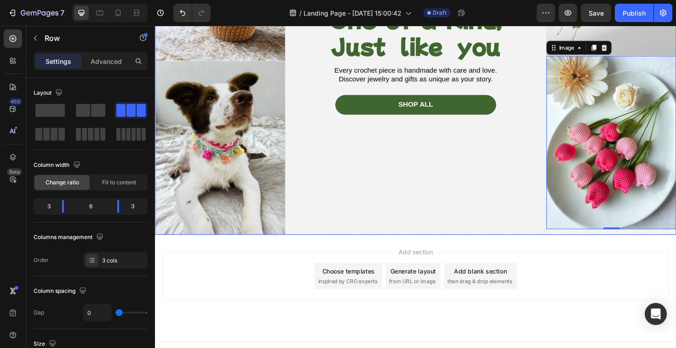
click at [523, 223] on div "One of a Kind, Just like you Heading Every crochet piece is handmade with care …" at bounding box center [431, 63] width 276 height 367
click at [634, 196] on img at bounding box center [638, 149] width 138 height 183
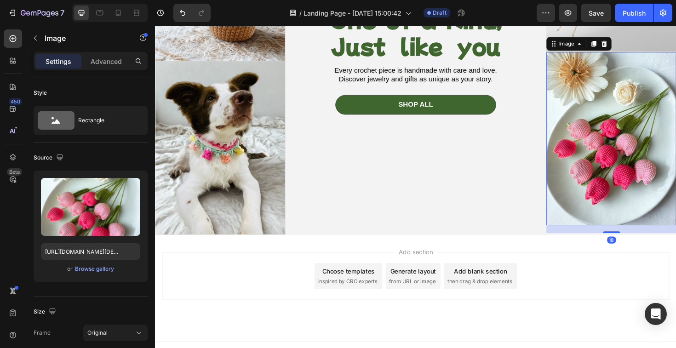
drag, startPoint x: 642, startPoint y: 240, endPoint x: 642, endPoint y: 248, distance: 8.3
click at [642, 248] on div "Header FREE Shipping On All AUS Orders Over $120 Text Block Row Image Image Ima…" at bounding box center [431, 109] width 552 height 540
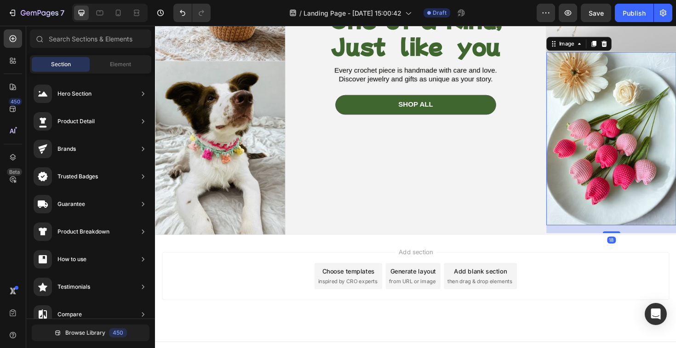
click at [624, 276] on div "Add section Choose templates inspired by CRO experts Generate layout from URL o…" at bounding box center [430, 291] width 537 height 51
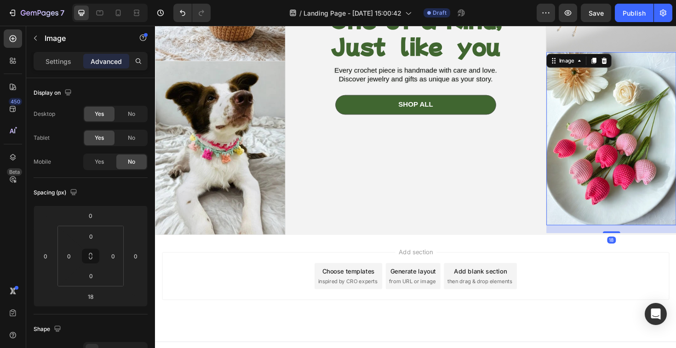
click at [625, 166] on img at bounding box center [638, 145] width 138 height 183
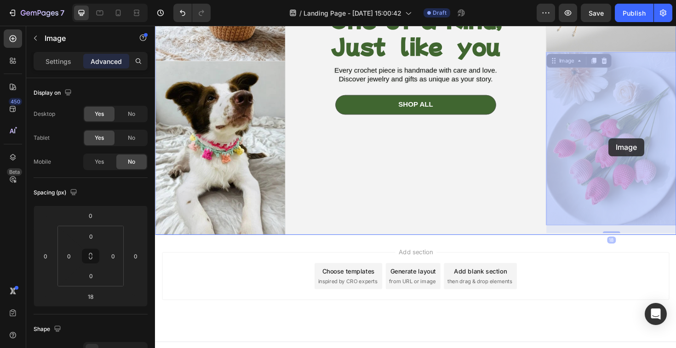
drag, startPoint x: 635, startPoint y: 136, endPoint x: 635, endPoint y: 145, distance: 9.2
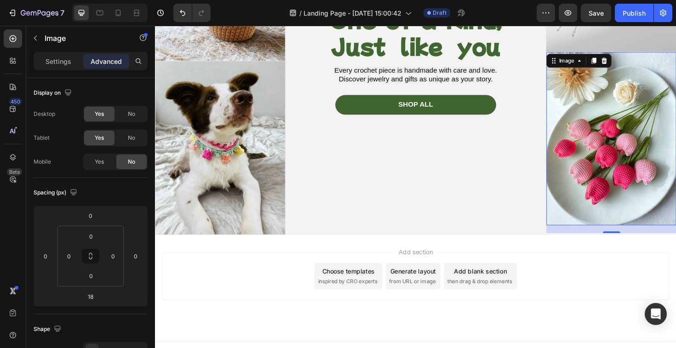
click at [632, 104] on img at bounding box center [638, 145] width 138 height 183
click at [634, 236] on div "Image 18" at bounding box center [638, 145] width 138 height 183
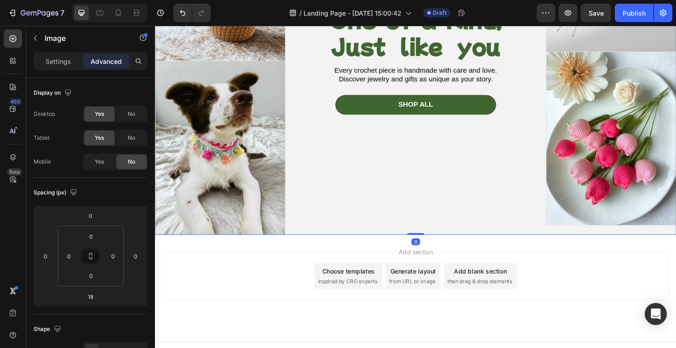
click at [637, 246] on div "Image Image" at bounding box center [638, 63] width 138 height 367
click at [637, 235] on img at bounding box center [638, 145] width 138 height 183
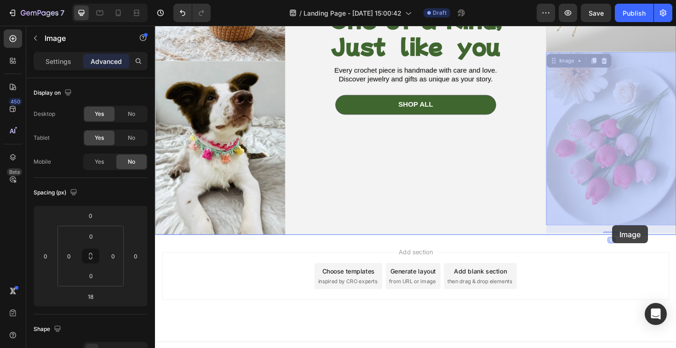
drag, startPoint x: 639, startPoint y: 236, endPoint x: 639, endPoint y: 242, distance: 6.4
click at [639, 242] on div "Header FREE Shipping On All AUS Orders Over $120 Text Block Row Image Image Ima…" at bounding box center [431, 109] width 552 height 540
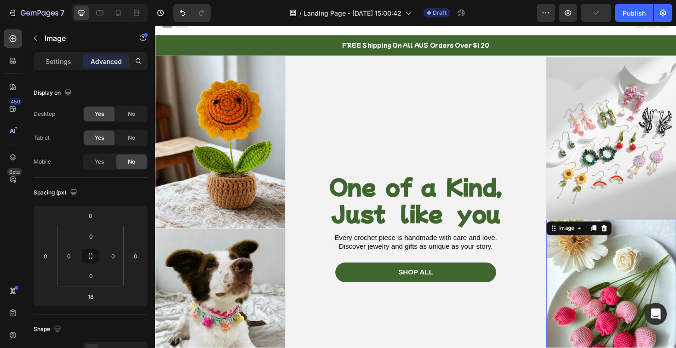
scroll to position [0, 0]
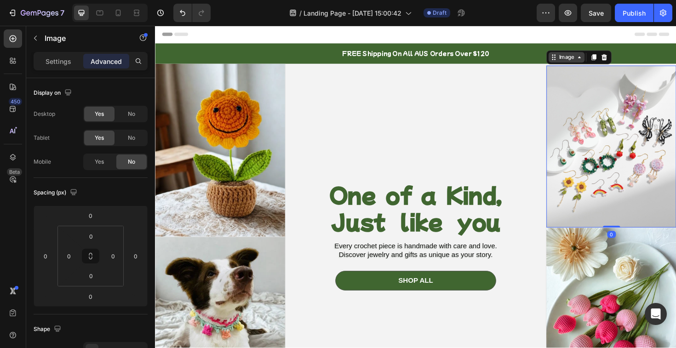
click at [601, 62] on icon at bounding box center [604, 59] width 7 height 7
click at [519, 118] on div "One of a Kind, Just like you Heading Every crochet piece is handmade with care …" at bounding box center [431, 249] width 276 height 367
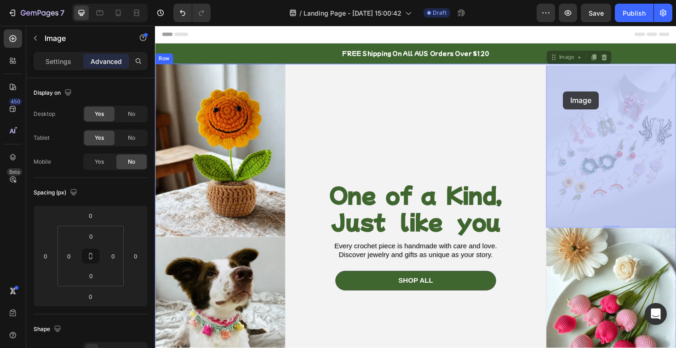
drag, startPoint x: 602, startPoint y: 91, endPoint x: 586, endPoint y: 95, distance: 16.6
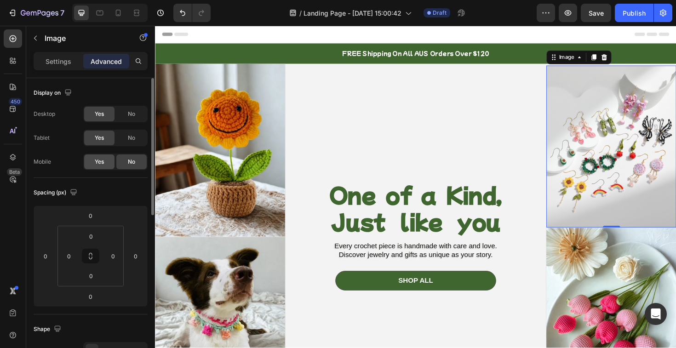
click at [96, 162] on span "Yes" at bounding box center [99, 162] width 9 height 8
click at [614, 98] on img at bounding box center [638, 154] width 138 height 172
click at [46, 259] on input "0" at bounding box center [46, 256] width 14 height 14
click at [87, 210] on input "0" at bounding box center [90, 216] width 18 height 14
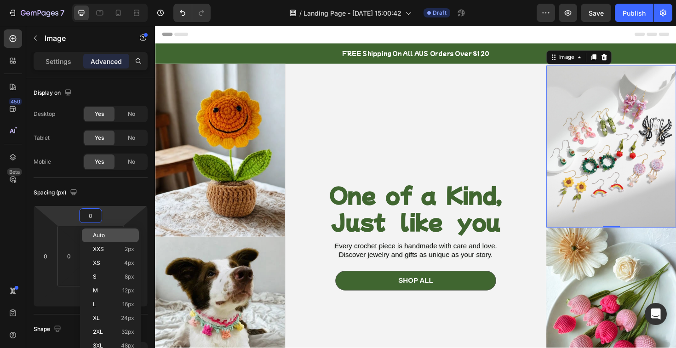
click at [107, 233] on p "Auto" at bounding box center [113, 235] width 41 height 6
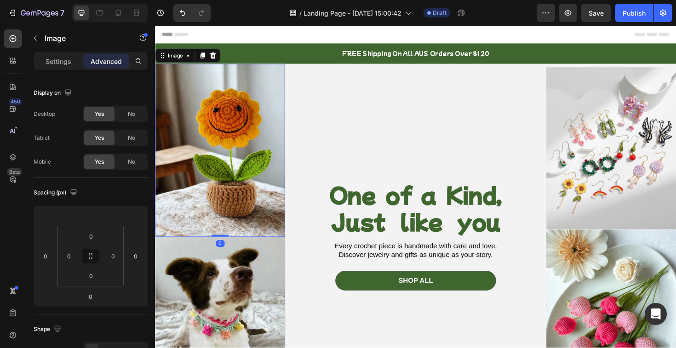
click at [197, 119] on img at bounding box center [224, 157] width 138 height 183
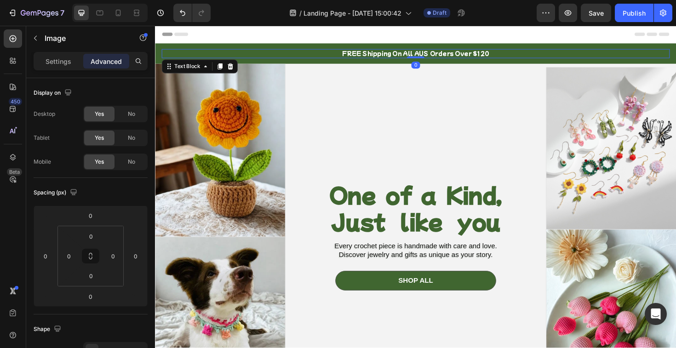
click at [585, 55] on p "FREE Shipping On All AUS Orders Over $120" at bounding box center [431, 56] width 536 height 8
click at [585, 80] on img at bounding box center [638, 156] width 138 height 172
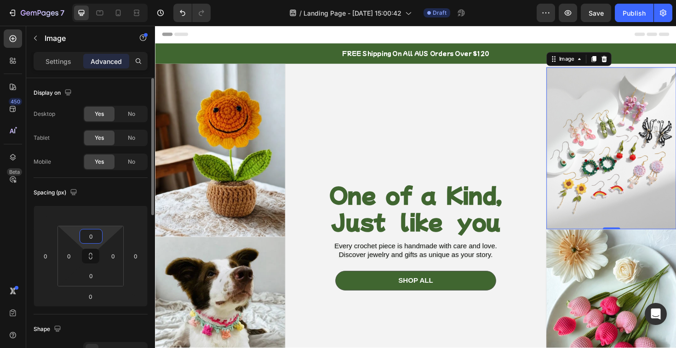
click at [90, 240] on input "0" at bounding box center [91, 237] width 18 height 14
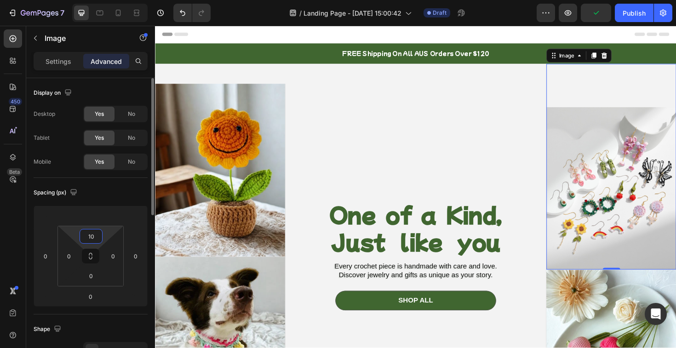
type input "1"
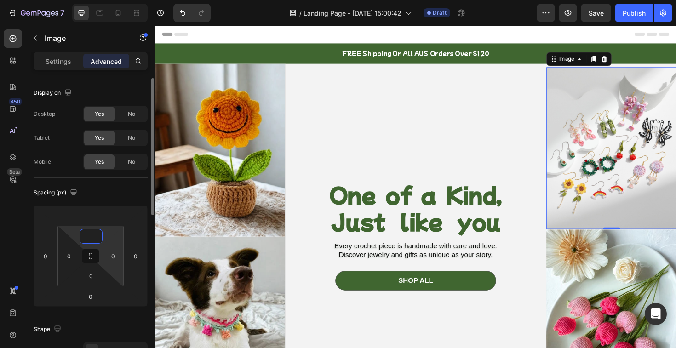
type input "0"
click at [0, 0] on div "Spacing (px) 0 0 0 0 0 0 0" at bounding box center [0, 0] width 0 height 0
click at [97, 214] on input "number" at bounding box center [90, 216] width 18 height 14
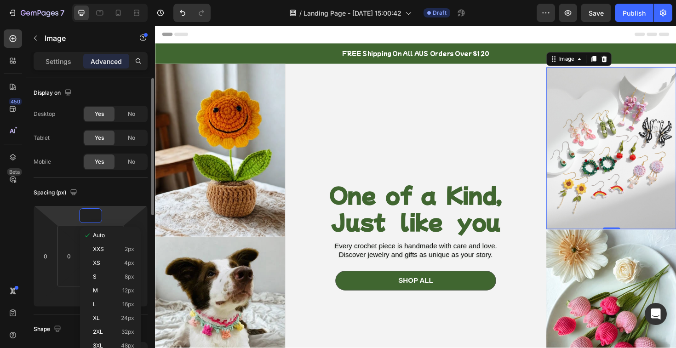
type input "2"
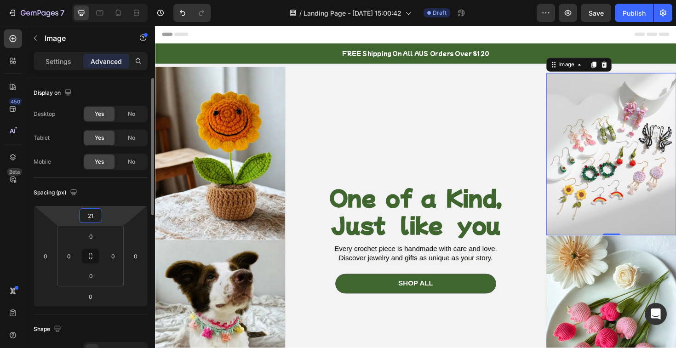
type input "2"
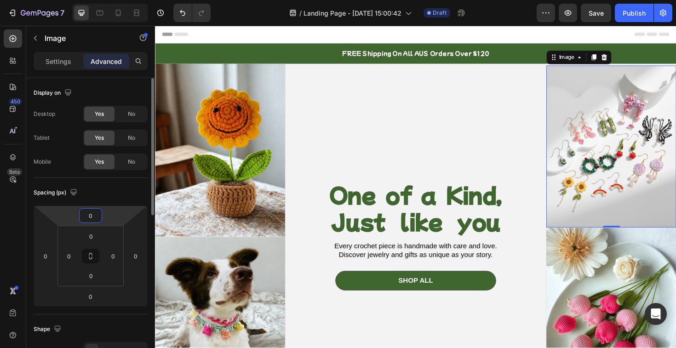
type input "0"
click at [591, 296] on img at bounding box center [638, 331] width 138 height 183
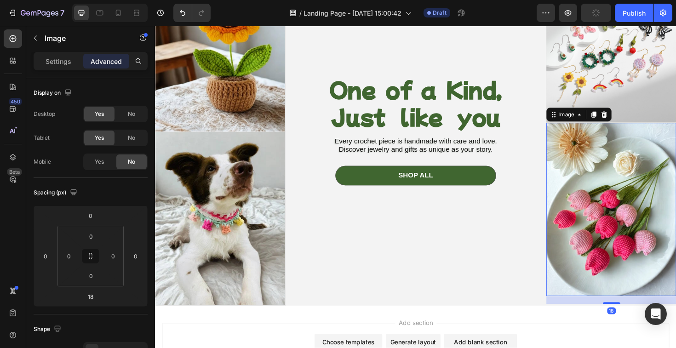
scroll to position [126, 0]
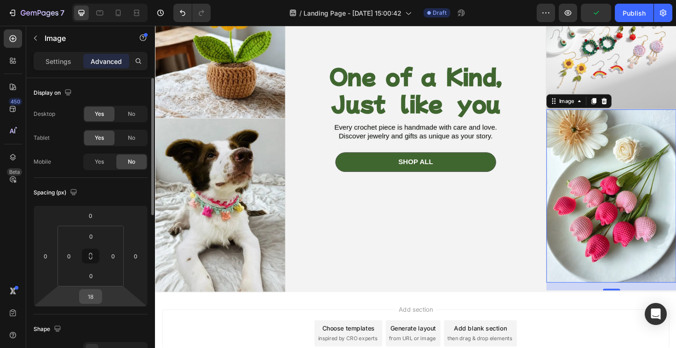
click at [97, 301] on input "18" at bounding box center [90, 297] width 18 height 14
type input "0"
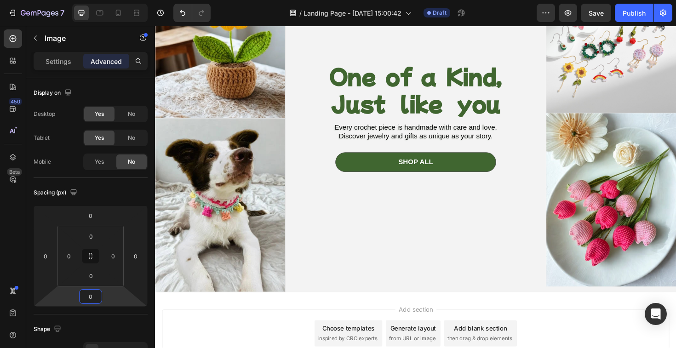
click at [304, 348] on div "Add section Choose templates inspired by CRO experts Generate layout from URL o…" at bounding box center [430, 352] width 537 height 51
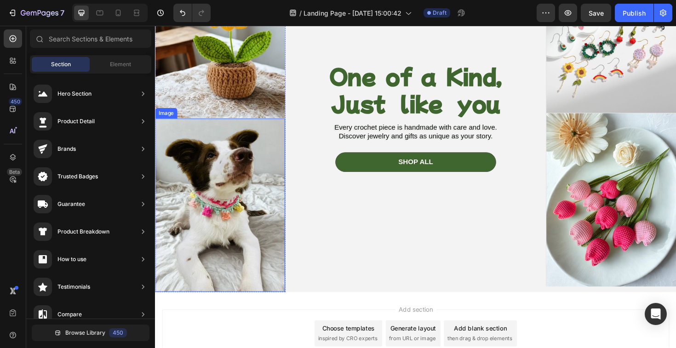
click at [251, 272] on img at bounding box center [224, 215] width 138 height 183
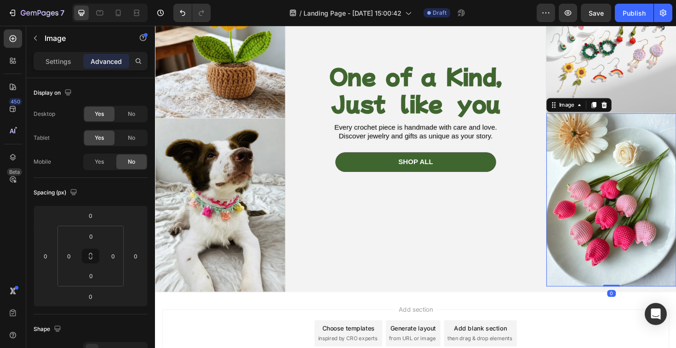
click at [654, 231] on img at bounding box center [638, 210] width 138 height 183
click at [100, 159] on span "Yes" at bounding box center [99, 162] width 9 height 8
click at [634, 219] on img at bounding box center [638, 210] width 138 height 183
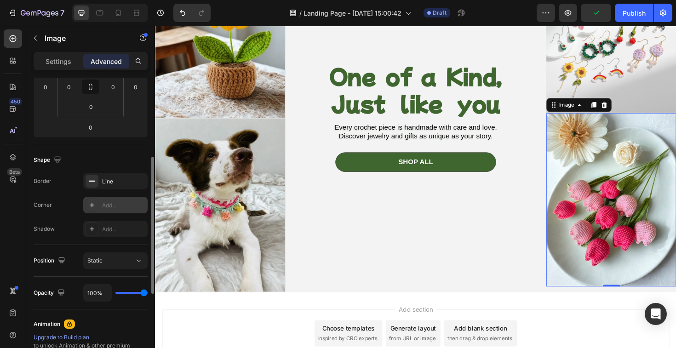
scroll to position [185, 0]
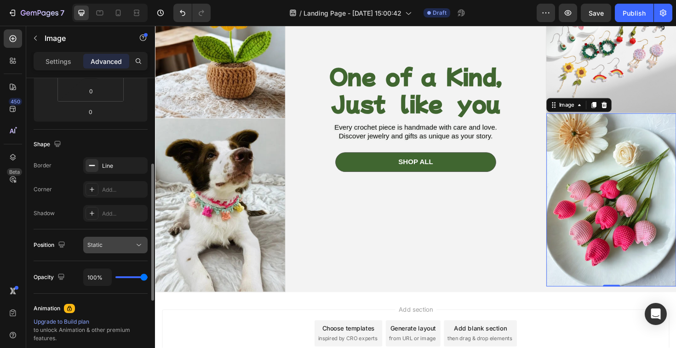
click at [118, 244] on div "Static" at bounding box center [110, 245] width 47 height 8
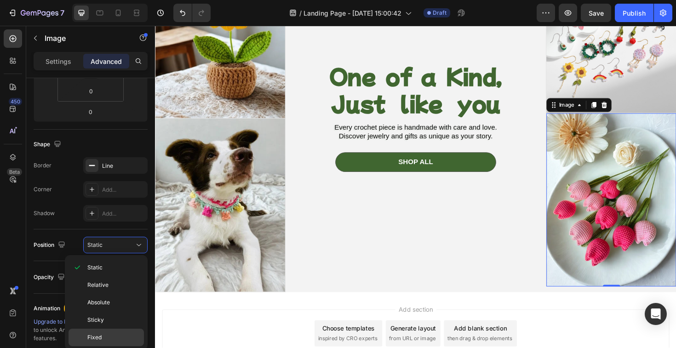
click at [109, 334] on p "Fixed" at bounding box center [113, 337] width 52 height 8
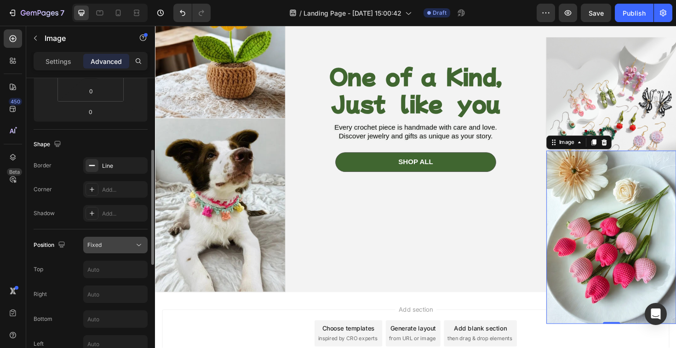
click at [91, 247] on span "Fixed" at bounding box center [94, 244] width 14 height 7
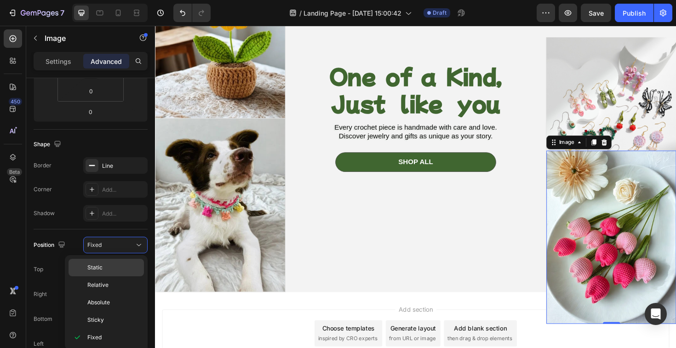
click at [118, 270] on p "Static" at bounding box center [113, 268] width 52 height 8
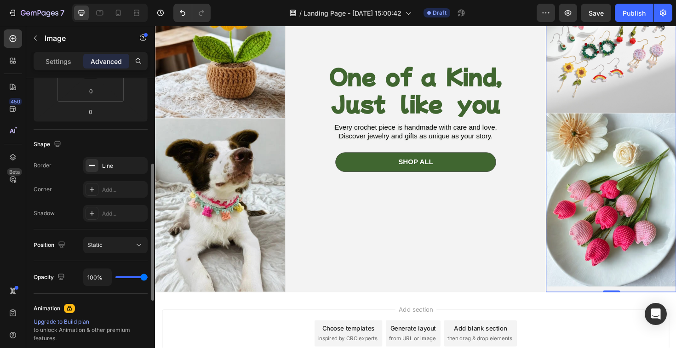
click at [112, 232] on div "Position Static" at bounding box center [91, 246] width 114 height 32
click at [112, 242] on div "Static" at bounding box center [110, 245] width 47 height 8
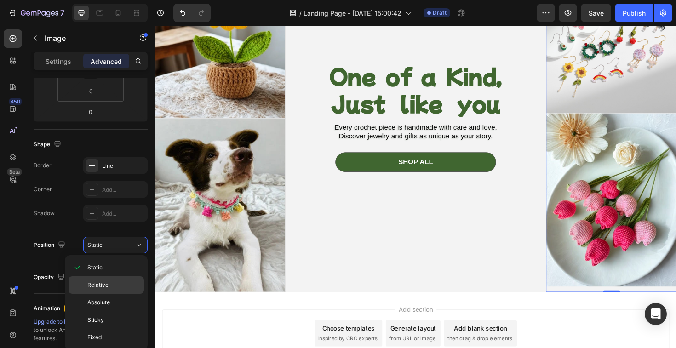
click at [111, 282] on p "Relative" at bounding box center [113, 285] width 52 height 8
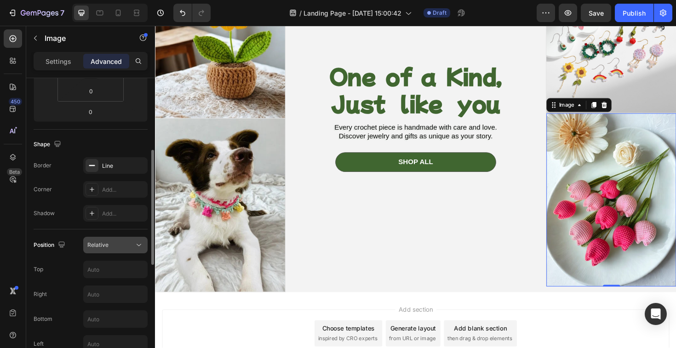
click at [111, 239] on button "Relative" at bounding box center [115, 245] width 64 height 17
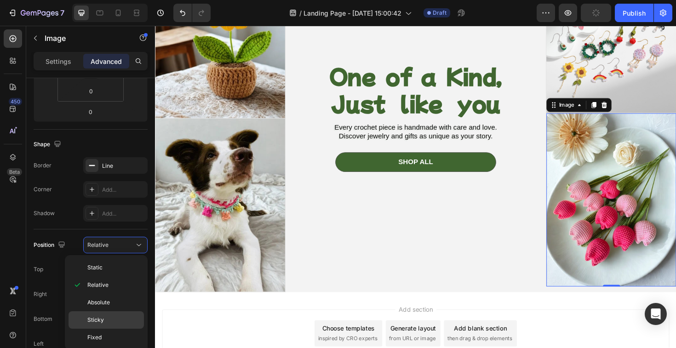
click at [115, 322] on p "Sticky" at bounding box center [113, 320] width 52 height 8
type input "0"
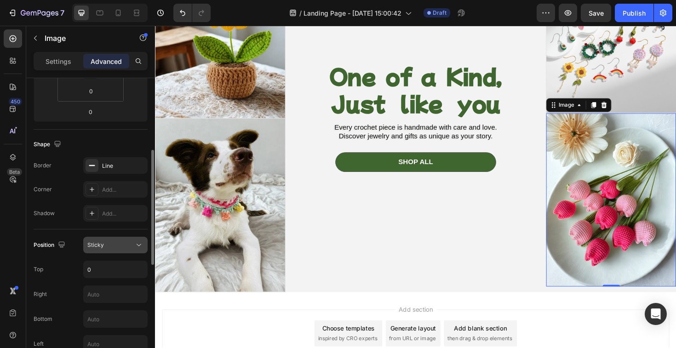
click at [105, 248] on div "Sticky" at bounding box center [110, 245] width 47 height 8
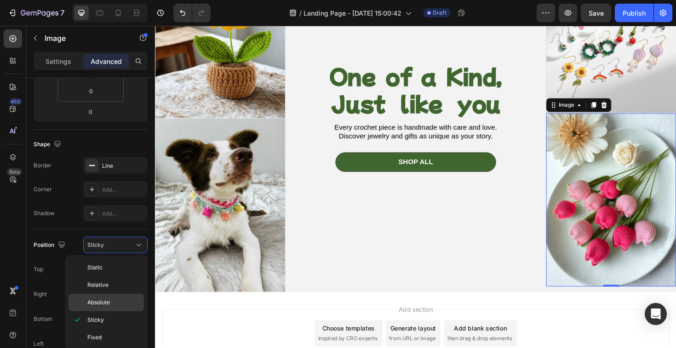
click at [110, 303] on span "Absolute" at bounding box center [98, 302] width 23 height 8
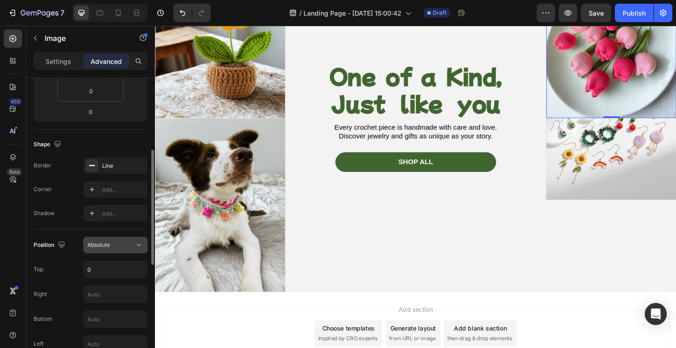
click at [108, 244] on span "Absolute" at bounding box center [98, 244] width 23 height 7
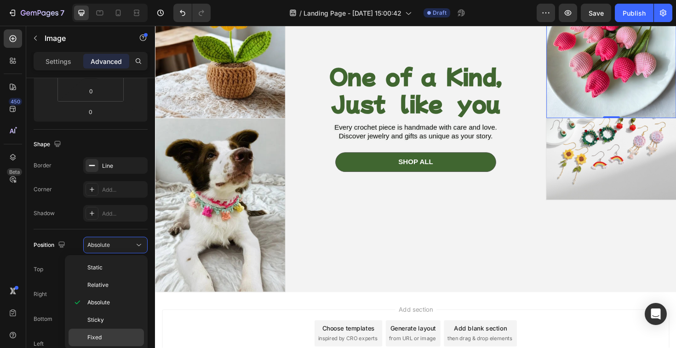
click at [106, 337] on p "Fixed" at bounding box center [113, 337] width 52 height 8
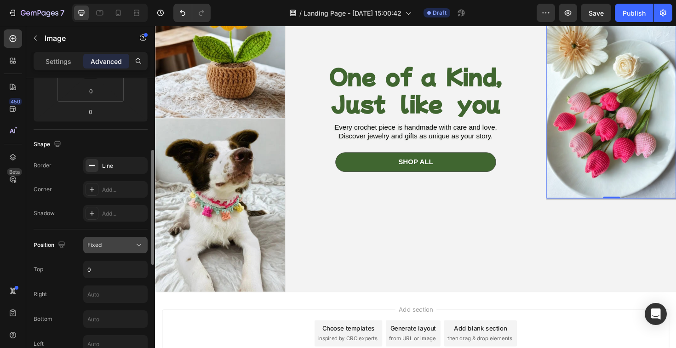
click at [117, 249] on div "Fixed" at bounding box center [115, 245] width 56 height 9
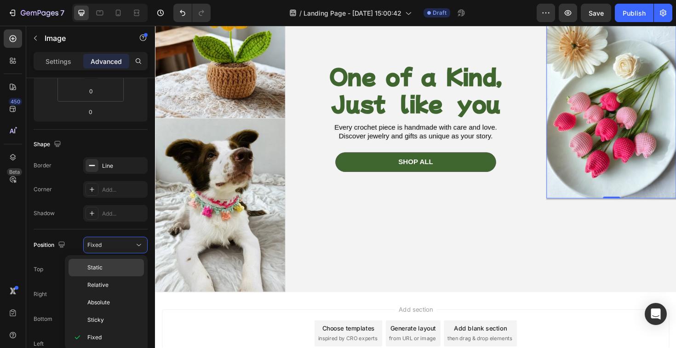
click at [109, 269] on p "Static" at bounding box center [113, 268] width 52 height 8
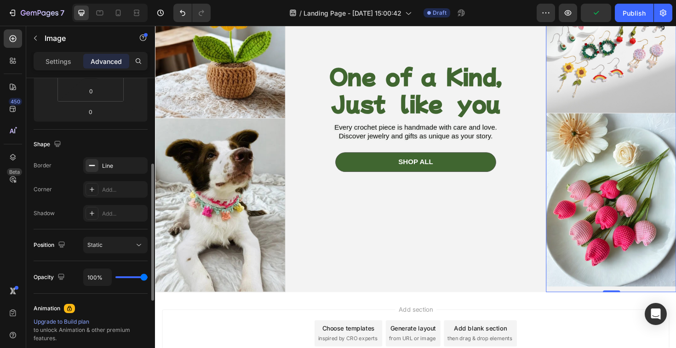
type input "92%"
type input "92"
type input "88%"
type input "88"
type input "78%"
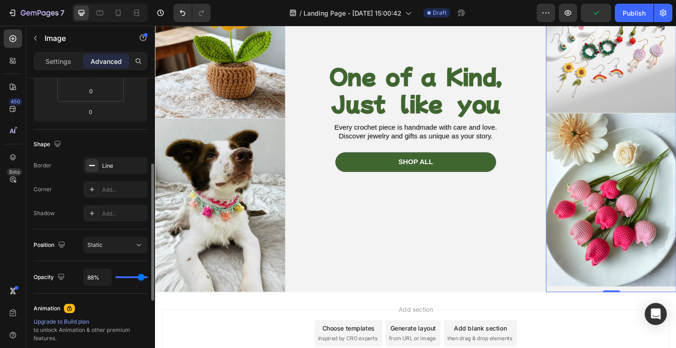
type input "78"
type input "65%"
type input "65"
type input "55%"
type input "55"
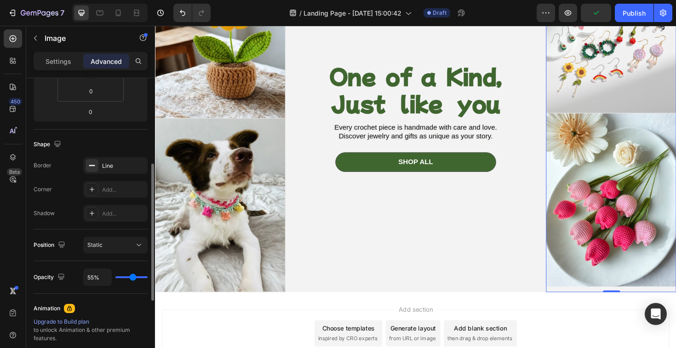
type input "46%"
type input "46"
type input "38%"
type input "38"
type input "33%"
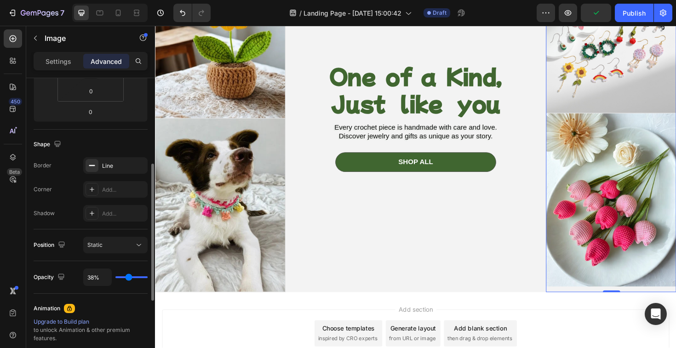
type input "33"
type input "28%"
type input "28"
type input "24%"
type input "24"
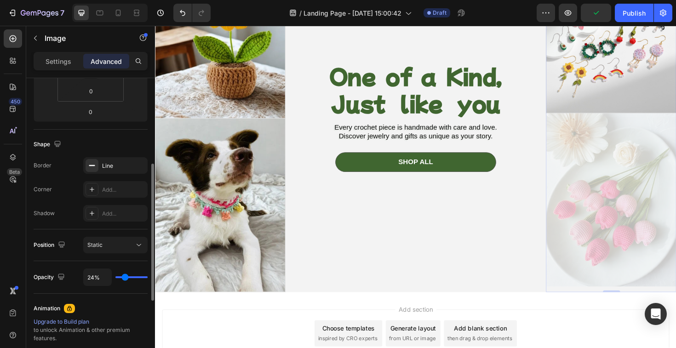
type input "20%"
type input "20"
type input "16%"
type input "16"
type input "13%"
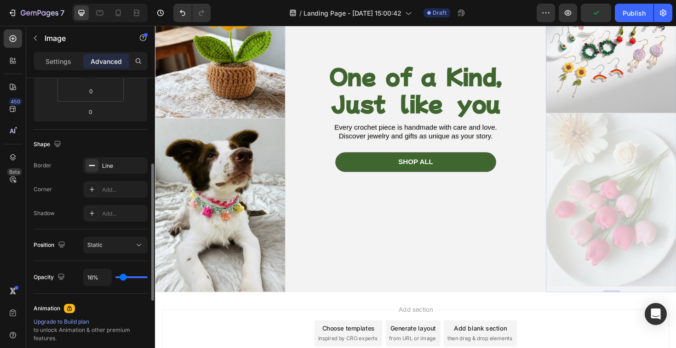
type input "13"
type input "10%"
type input "10"
type input "8%"
type input "8"
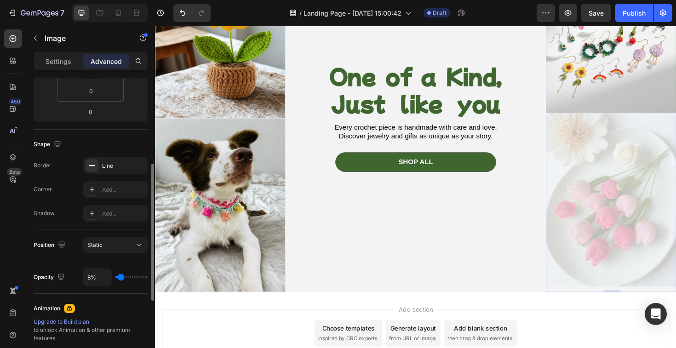
type input "6%"
type input "6"
type input "4%"
type input "4"
type input "2%"
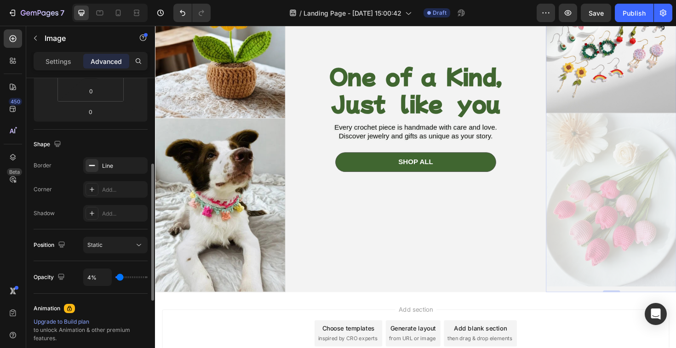
type input "2"
type input "1%"
type input "1"
type input "0%"
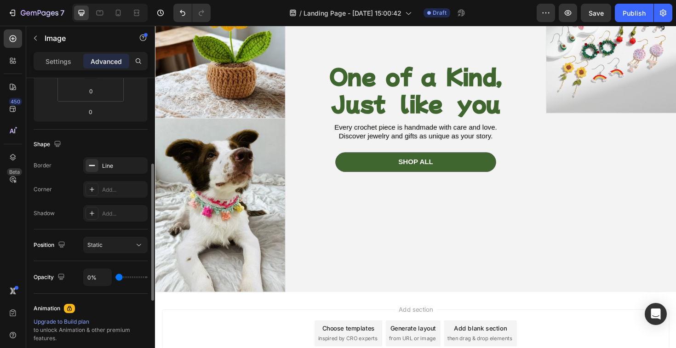
drag, startPoint x: 142, startPoint y: 279, endPoint x: 119, endPoint y: 277, distance: 23.1
type input "0"
click at [119, 277] on input "range" at bounding box center [131, 277] width 32 height 2
type input "14%"
type input "14"
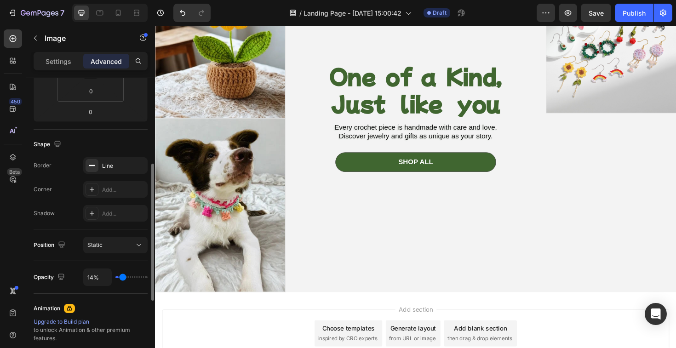
type input "43%"
type input "43"
type input "89%"
type input "89"
type input "100%"
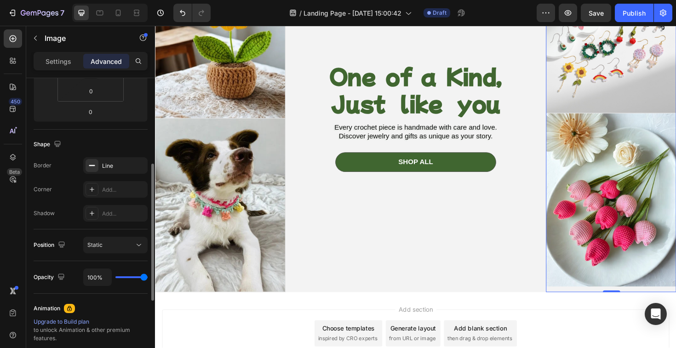
drag, startPoint x: 119, startPoint y: 277, endPoint x: 185, endPoint y: 278, distance: 66.2
type input "100"
click at [148, 278] on input "range" at bounding box center [131, 277] width 32 height 2
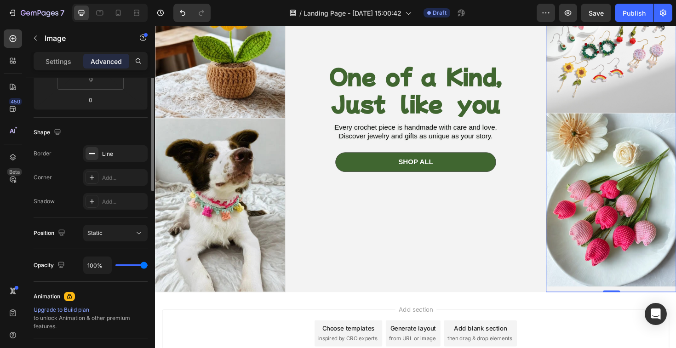
scroll to position [0, 0]
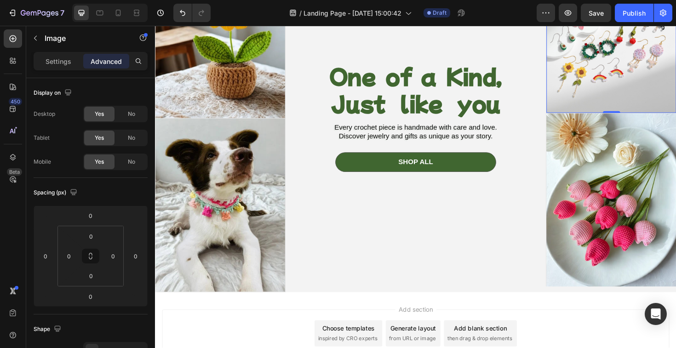
click at [676, 75] on img at bounding box center [638, 33] width 138 height 172
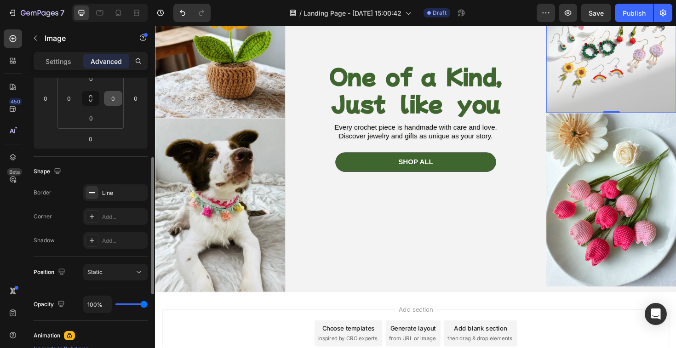
scroll to position [164, 0]
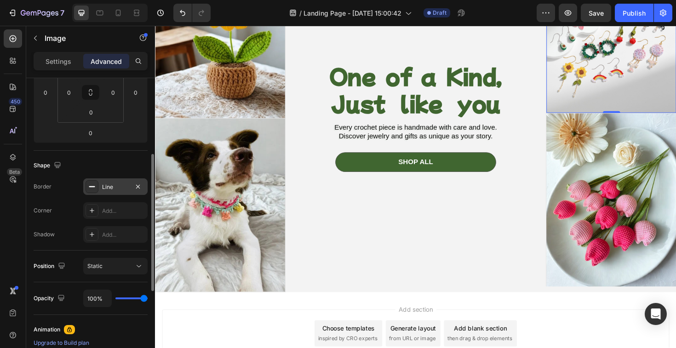
click at [120, 193] on div "Line" at bounding box center [115, 186] width 64 height 17
click at [116, 267] on div "Static" at bounding box center [110, 266] width 47 height 8
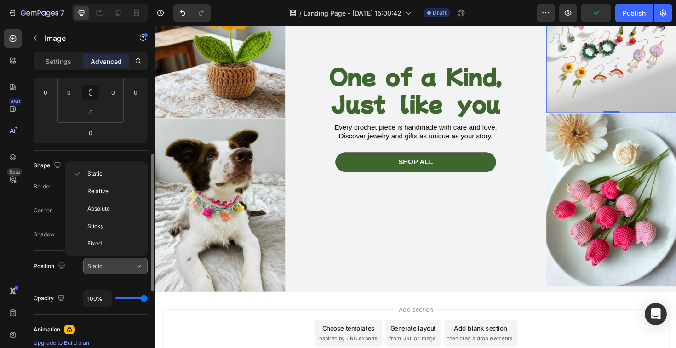
click at [116, 267] on div "Static" at bounding box center [110, 266] width 47 height 8
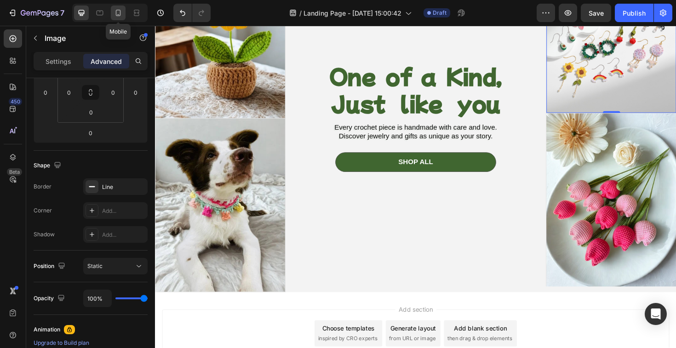
click at [121, 17] on icon at bounding box center [118, 12] width 9 height 9
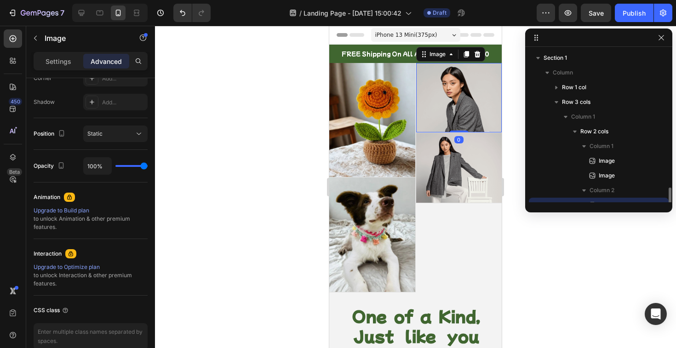
click at [451, 90] on img at bounding box center [459, 98] width 86 height 70
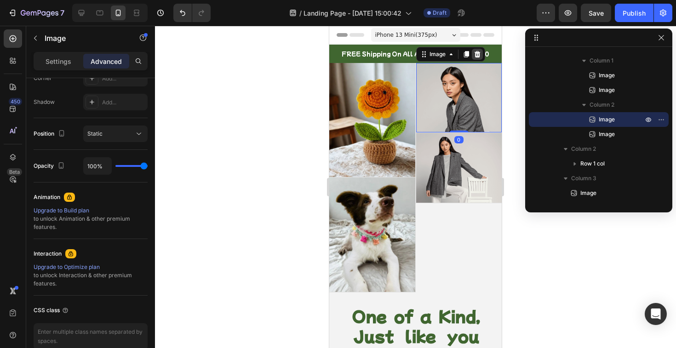
click at [477, 56] on icon at bounding box center [477, 54] width 6 height 6
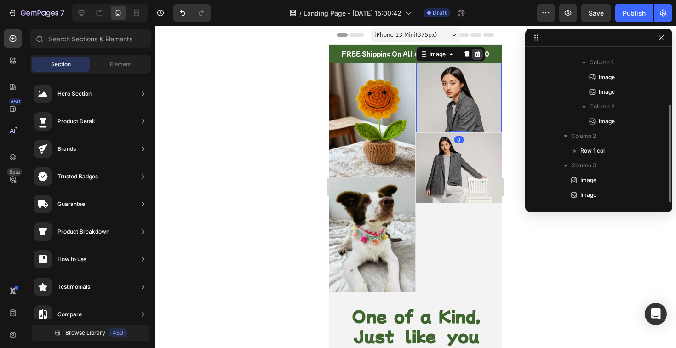
scroll to position [84, 0]
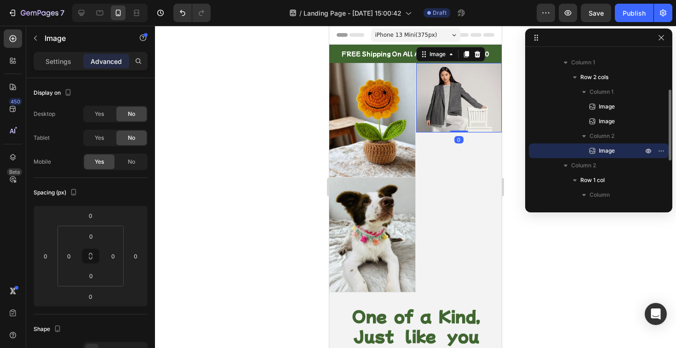
click at [467, 86] on img at bounding box center [459, 98] width 86 height 70
click at [476, 57] on icon at bounding box center [477, 54] width 7 height 7
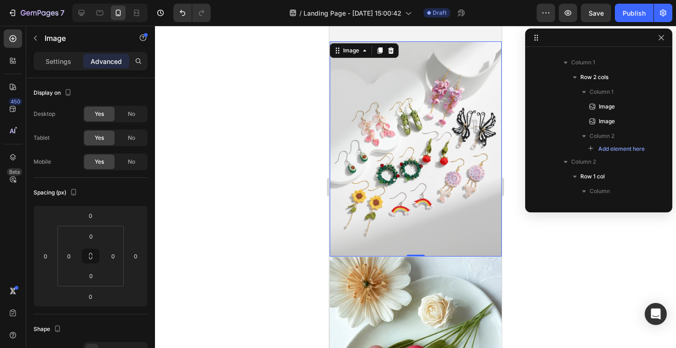
scroll to position [168, 0]
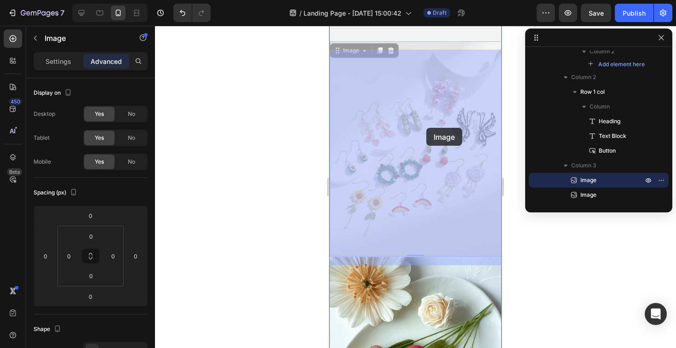
drag, startPoint x: 393, startPoint y: 218, endPoint x: 460, endPoint y: 124, distance: 115.4
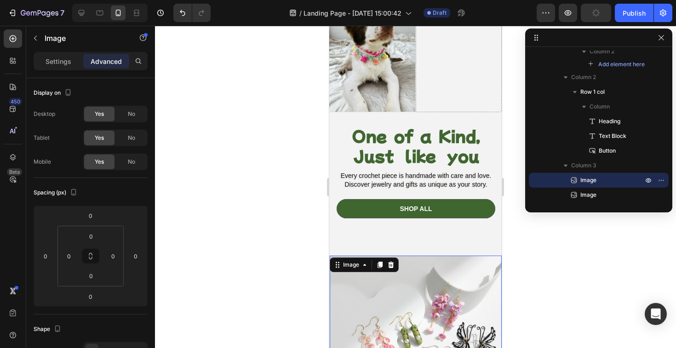
scroll to position [121, 0]
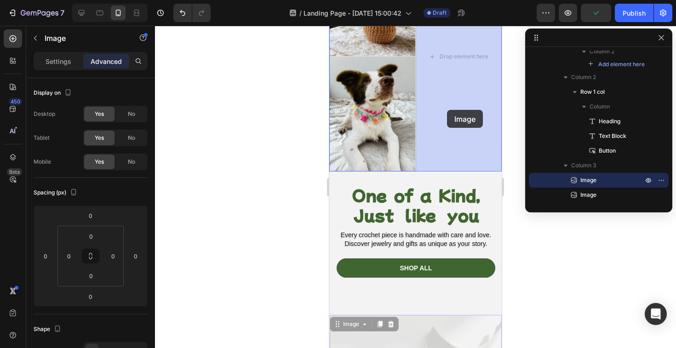
drag, startPoint x: 423, startPoint y: 340, endPoint x: 448, endPoint y: 110, distance: 231.7
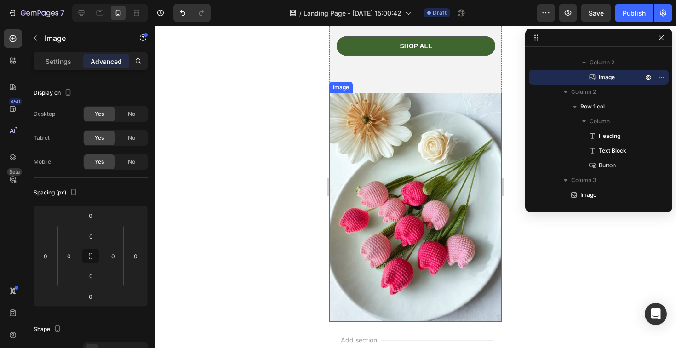
scroll to position [296, 0]
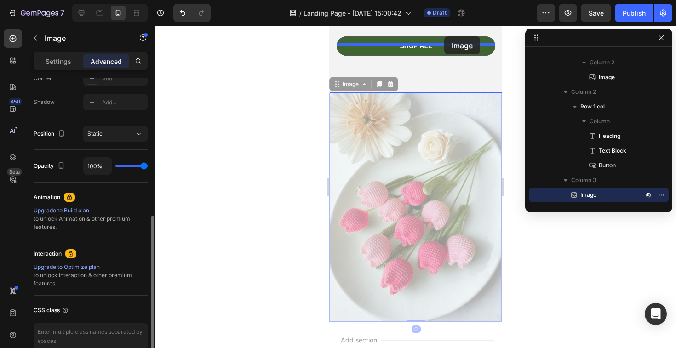
drag, startPoint x: 442, startPoint y: 163, endPoint x: 444, endPoint y: 36, distance: 127.0
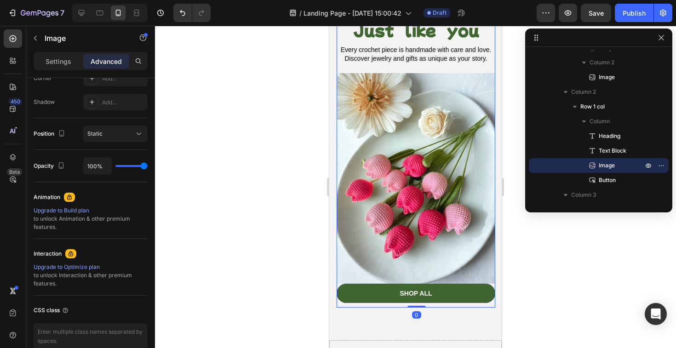
scroll to position [250, 0]
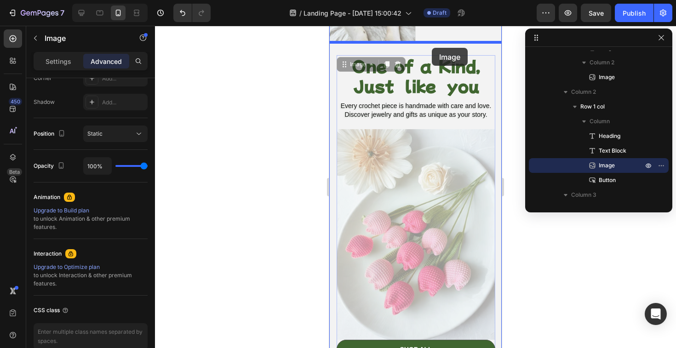
drag, startPoint x: 421, startPoint y: 189, endPoint x: 432, endPoint y: 47, distance: 142.5
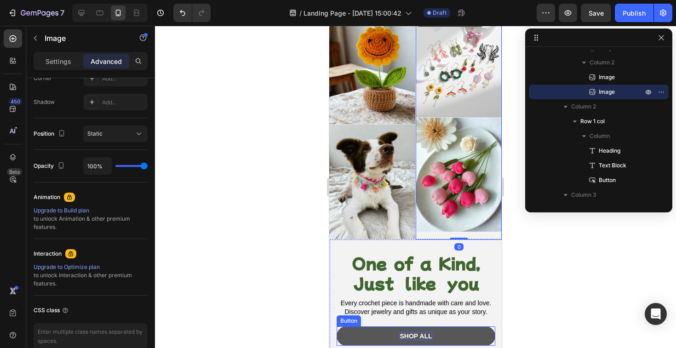
scroll to position [0, 0]
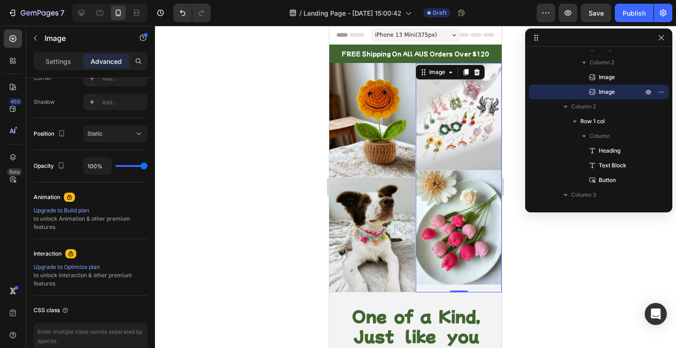
click at [518, 256] on div at bounding box center [415, 187] width 521 height 322
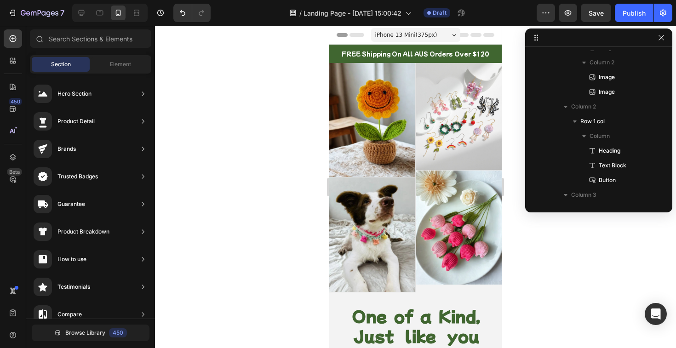
click at [516, 274] on div at bounding box center [415, 187] width 521 height 322
click at [469, 241] on img at bounding box center [459, 228] width 86 height 115
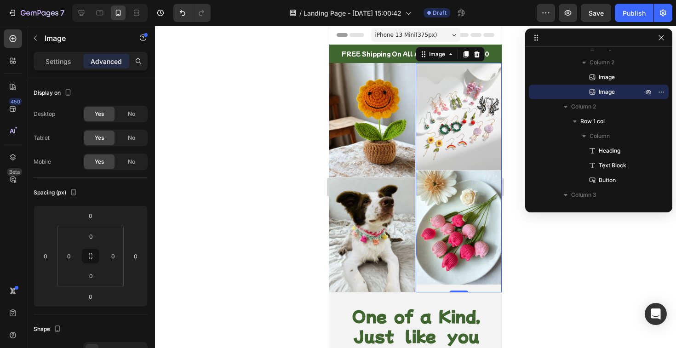
click at [519, 230] on div at bounding box center [415, 187] width 521 height 322
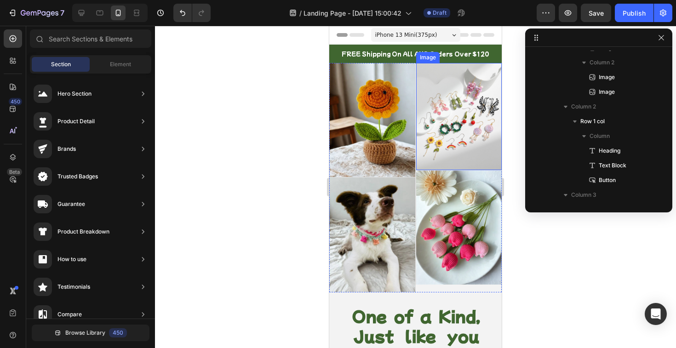
click at [466, 115] on img at bounding box center [459, 116] width 86 height 107
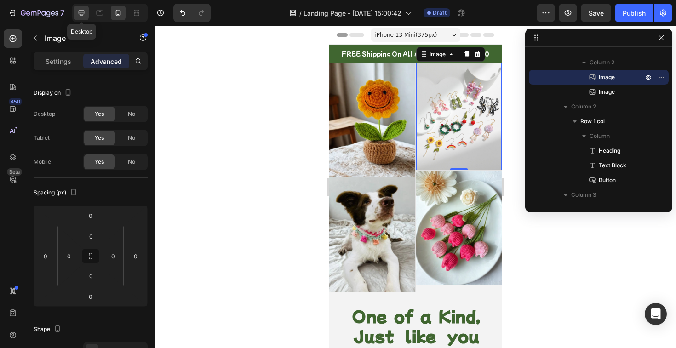
click at [83, 11] on icon at bounding box center [81, 12] width 9 height 9
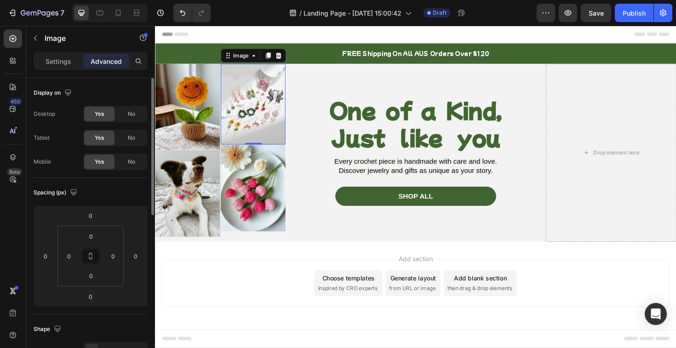
scroll to position [0, 0]
drag, startPoint x: 259, startPoint y: 101, endPoint x: 388, endPoint y: 101, distance: 128.3
click at [388, 101] on div "Image Image Image 0 Image Row One of a Kind, Just like you Heading Every croche…" at bounding box center [431, 160] width 552 height 189
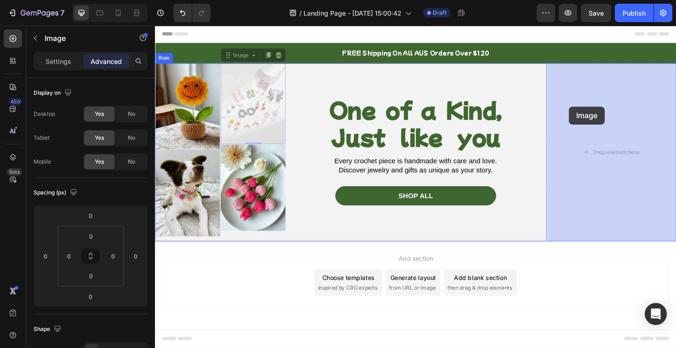
drag, startPoint x: 264, startPoint y: 94, endPoint x: 593, endPoint y: 110, distance: 329.3
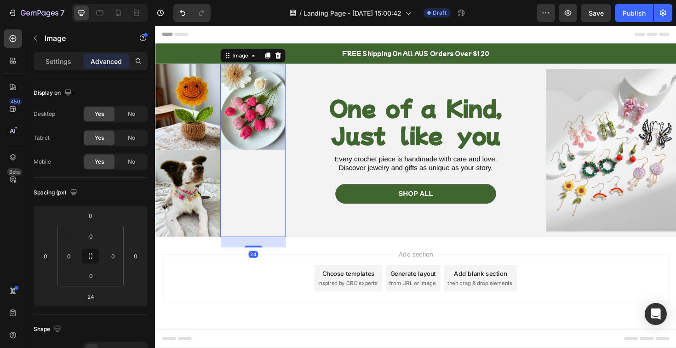
scroll to position [296, 0]
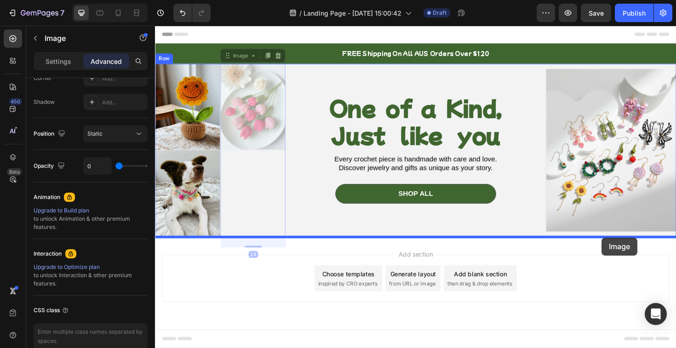
drag, startPoint x: 247, startPoint y: 115, endPoint x: 628, endPoint y: 250, distance: 404.0
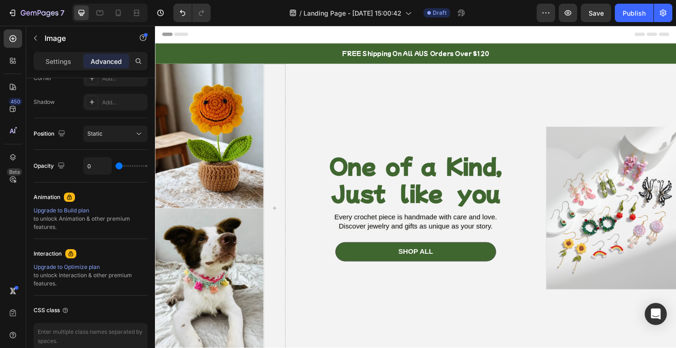
click at [474, 26] on div "Header" at bounding box center [430, 35] width 537 height 18
